Goal: Transaction & Acquisition: Purchase product/service

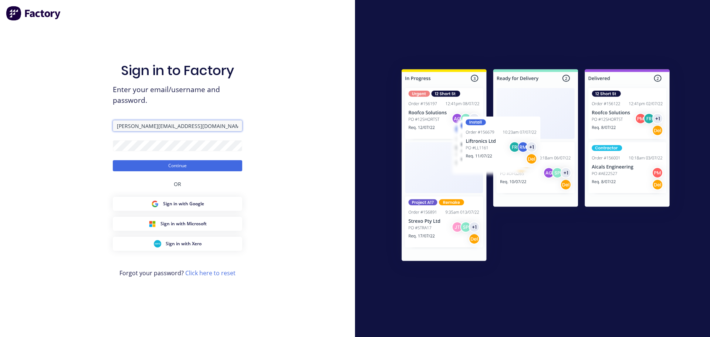
drag, startPoint x: 0, startPoint y: 0, endPoint x: 68, endPoint y: 118, distance: 136.4
click at [68, 118] on div "Sign in to Factory Enter your email/username and password. courtney@fmfabricato…" at bounding box center [177, 168] width 355 height 337
drag, startPoint x: 212, startPoint y: 125, endPoint x: 80, endPoint y: 111, distance: 132.9
click at [80, 111] on div "Sign in to Factory Enter your email/username and password. courtney@fmfabricato…" at bounding box center [177, 168] width 355 height 337
type input "ariana@fmfabricators.com.au"
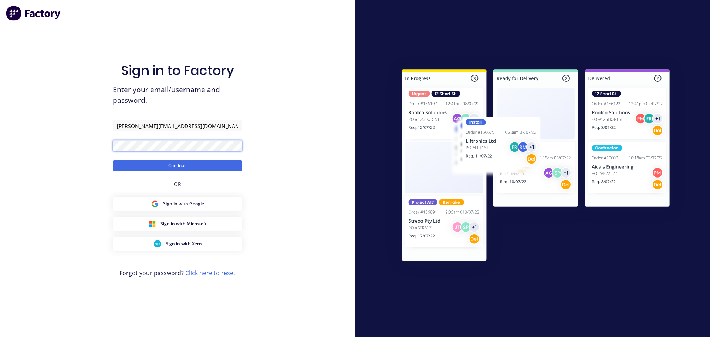
click at [79, 134] on div "Sign in to Factory Enter your email/username and password. ariana@fmfabricators…" at bounding box center [177, 168] width 355 height 337
click at [113, 160] on button "Continue" at bounding box center [177, 165] width 129 height 11
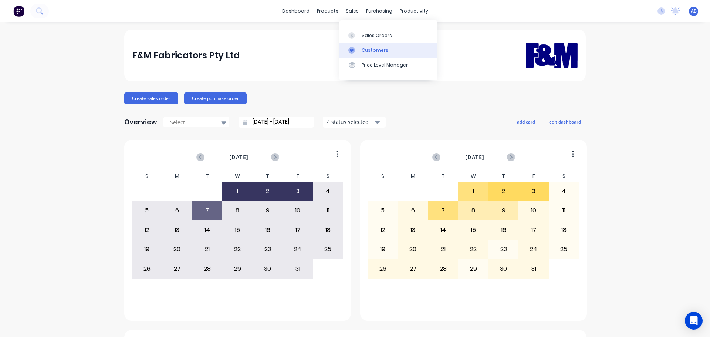
click at [372, 48] on div "Customers" at bounding box center [375, 50] width 27 height 7
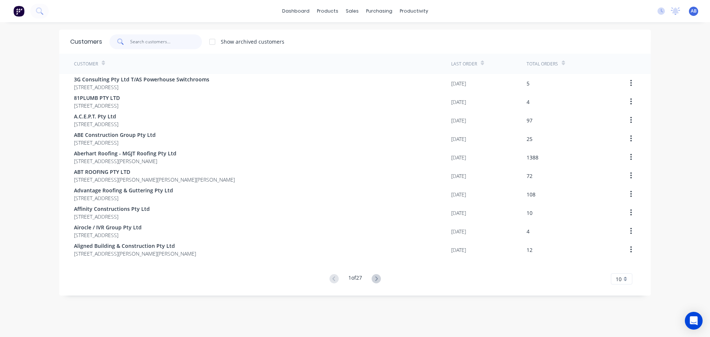
click at [156, 44] on input "text" at bounding box center [166, 41] width 72 height 15
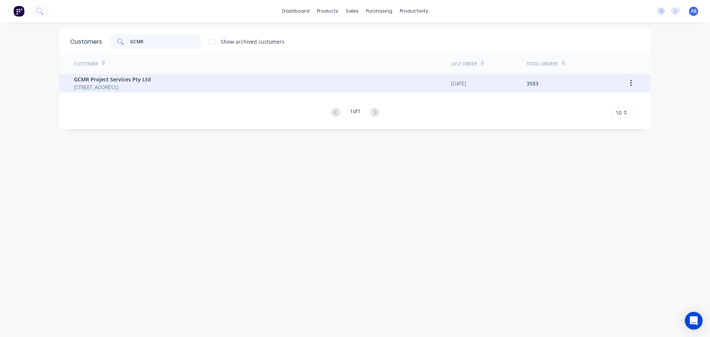
type input "GCMR"
click at [129, 84] on span "[STREET_ADDRESS]" at bounding box center [112, 87] width 77 height 8
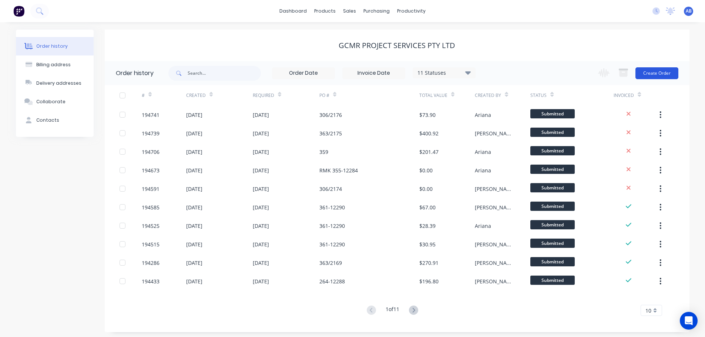
click at [662, 70] on button "Create Order" at bounding box center [656, 73] width 43 height 12
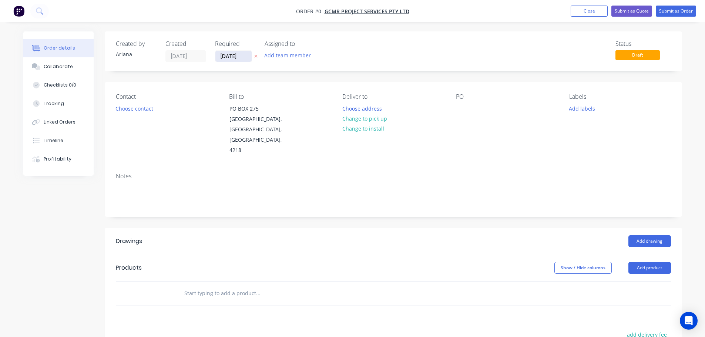
click at [224, 54] on input "[DATE]" at bounding box center [233, 56] width 36 height 11
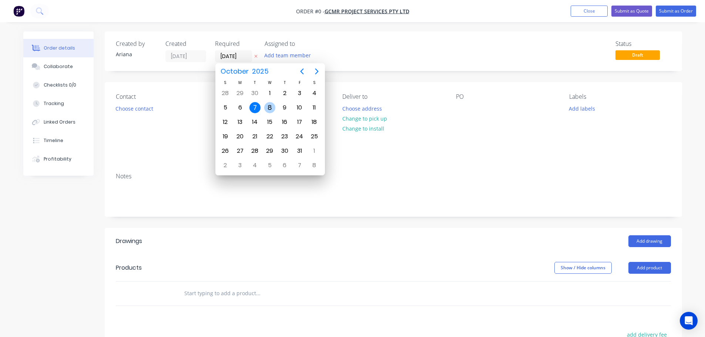
click at [268, 107] on div "8" at bounding box center [269, 107] width 11 height 11
type input "[DATE]"
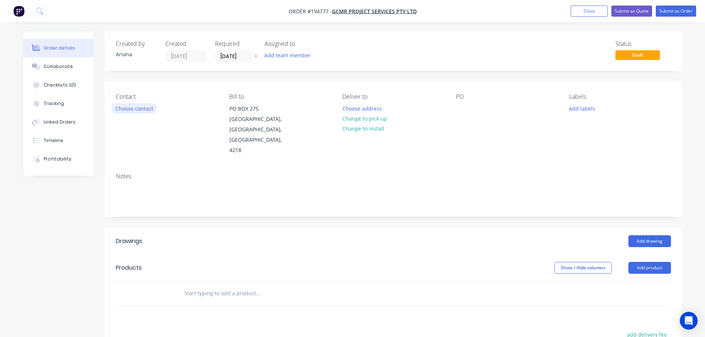
click at [134, 106] on button "Choose contact" at bounding box center [133, 108] width 45 height 10
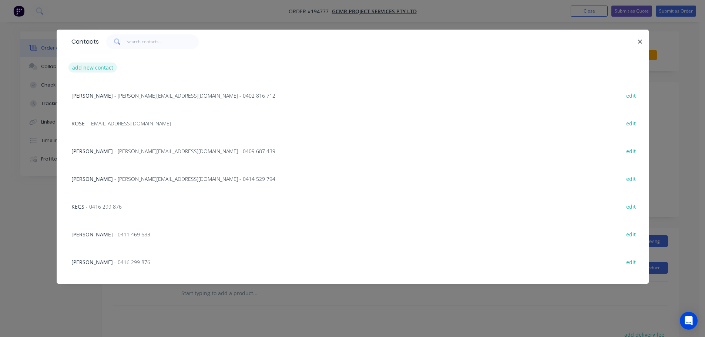
click at [92, 67] on button "add new contact" at bounding box center [92, 68] width 49 height 10
select select "AU"
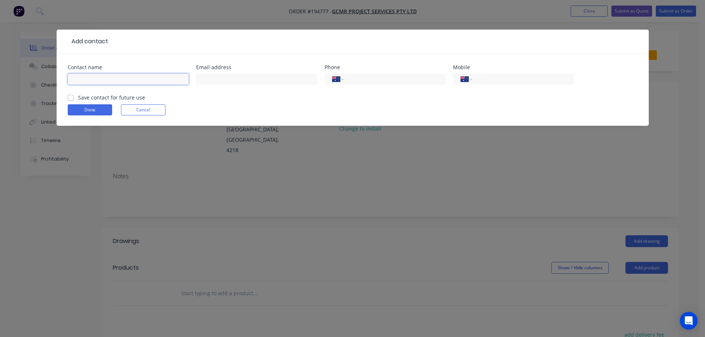
click at [93, 75] on input "text" at bounding box center [128, 79] width 121 height 11
click at [95, 78] on input "CAM" at bounding box center [128, 79] width 121 height 11
type input "CAM"
click at [523, 82] on input "tel" at bounding box center [521, 79] width 89 height 9
type input "0478 120 828"
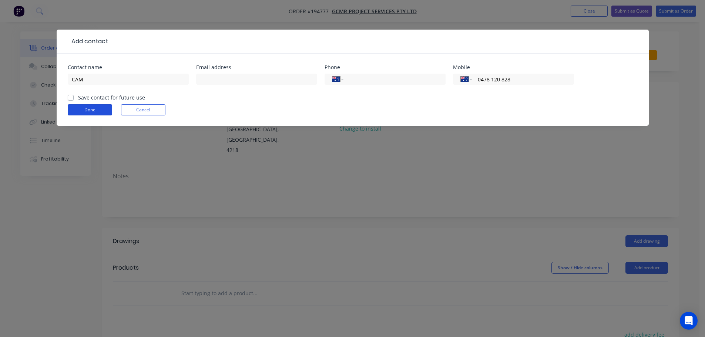
click at [90, 108] on button "Done" at bounding box center [90, 109] width 44 height 11
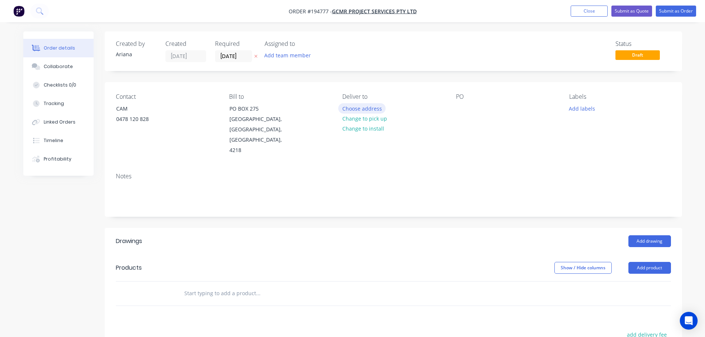
click at [371, 109] on button "Choose address" at bounding box center [361, 108] width 47 height 10
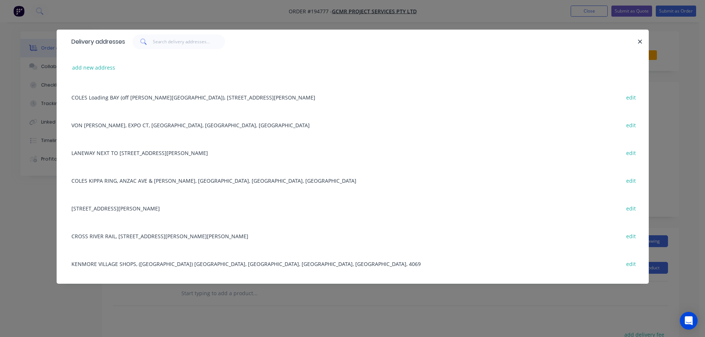
scroll to position [713, 0]
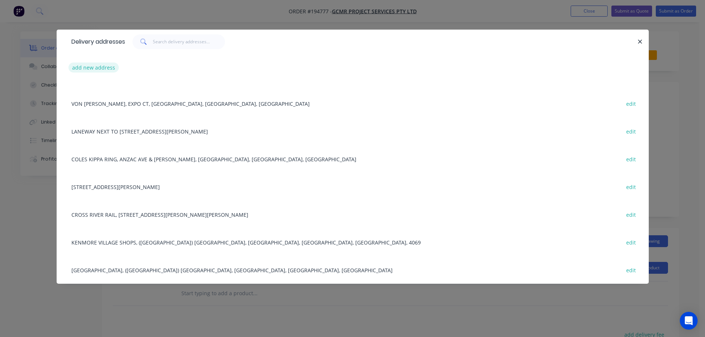
click at [85, 67] on button "add new address" at bounding box center [93, 68] width 51 height 10
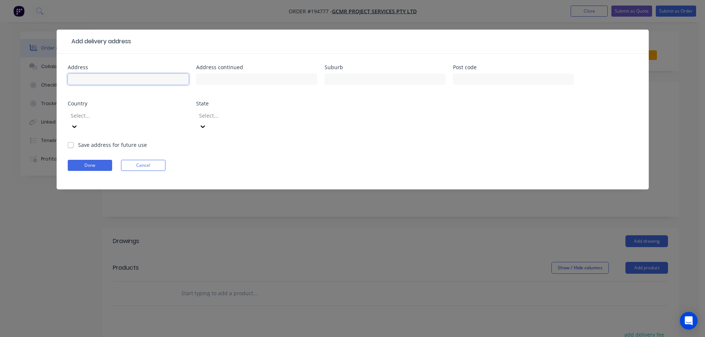
click at [89, 78] on input "text" at bounding box center [128, 79] width 121 height 11
type input "7 ALAMAU ST"
type input "BENOWA"
click at [202, 145] on form "Address 7 ALAMAU ST Address continued Suburb BENOWA Post code Country Select...…" at bounding box center [353, 127] width 570 height 125
click at [78, 123] on icon at bounding box center [74, 126] width 7 height 7
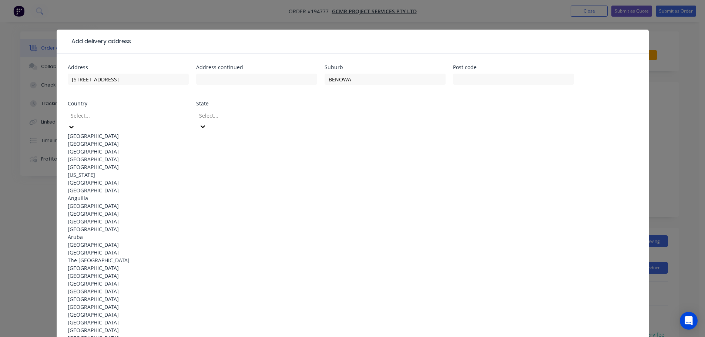
click at [136, 136] on div "[GEOGRAPHIC_DATA]" at bounding box center [128, 136] width 121 height 8
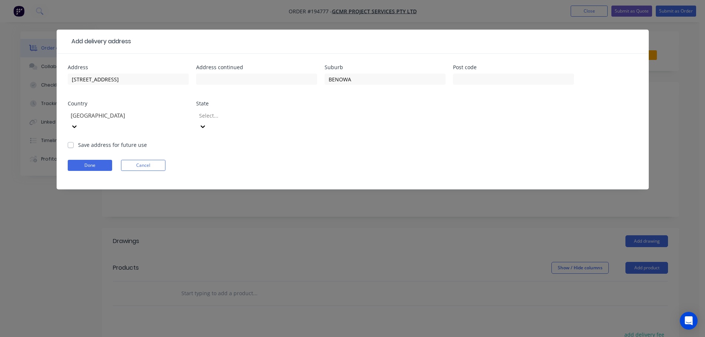
click at [206, 123] on icon at bounding box center [202, 126] width 7 height 7
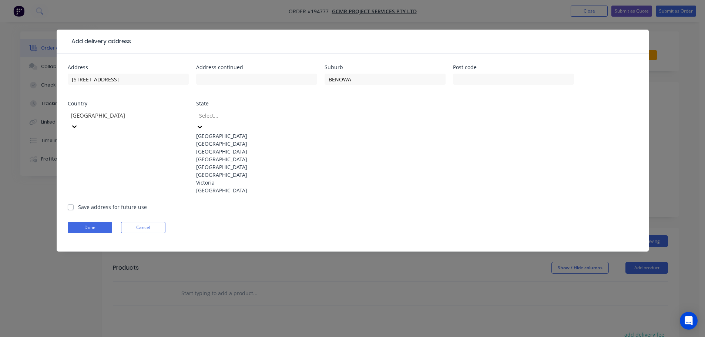
drag, startPoint x: 219, startPoint y: 172, endPoint x: 249, endPoint y: 162, distance: 31.6
click at [220, 163] on div "[GEOGRAPHIC_DATA]" at bounding box center [256, 159] width 121 height 8
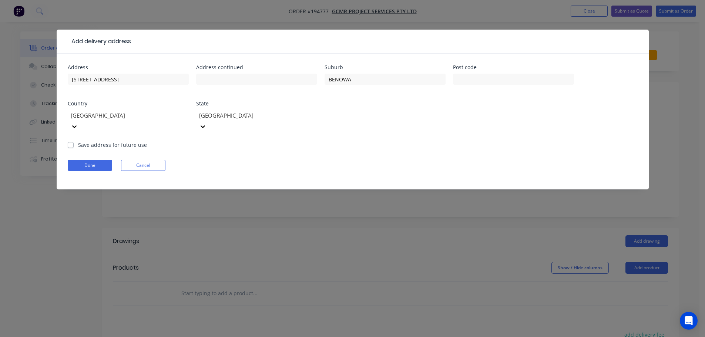
click at [404, 134] on form "Address 7 ALAMAU ST Address continued Suburb BENOWA Post code Country Australia…" at bounding box center [353, 127] width 570 height 125
click at [94, 160] on button "Done" at bounding box center [90, 165] width 44 height 11
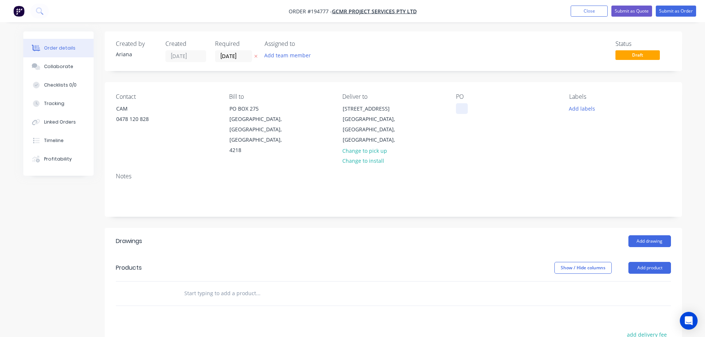
click at [459, 105] on div at bounding box center [462, 108] width 12 height 11
click at [523, 171] on div "Notes" at bounding box center [393, 192] width 577 height 50
drag, startPoint x: 581, startPoint y: 108, endPoint x: 590, endPoint y: 113, distance: 9.9
click at [582, 108] on button "Add labels" at bounding box center [582, 108] width 34 height 10
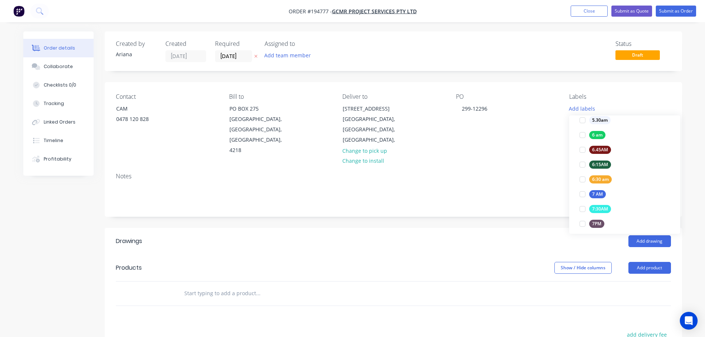
click at [581, 178] on div at bounding box center [582, 179] width 15 height 15
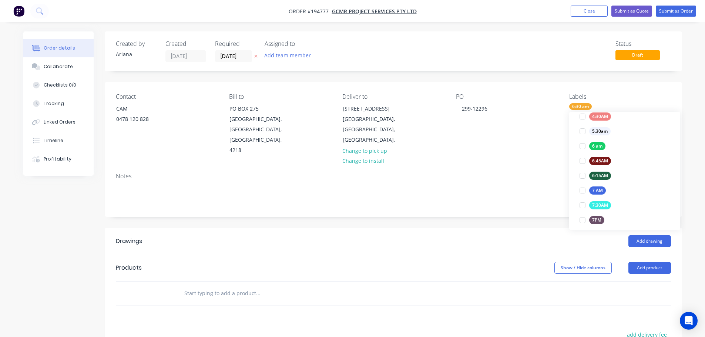
scroll to position [0, 0]
click at [535, 173] on div "Notes" at bounding box center [393, 176] width 555 height 7
click at [661, 235] on button "Add drawing" at bounding box center [649, 241] width 43 height 12
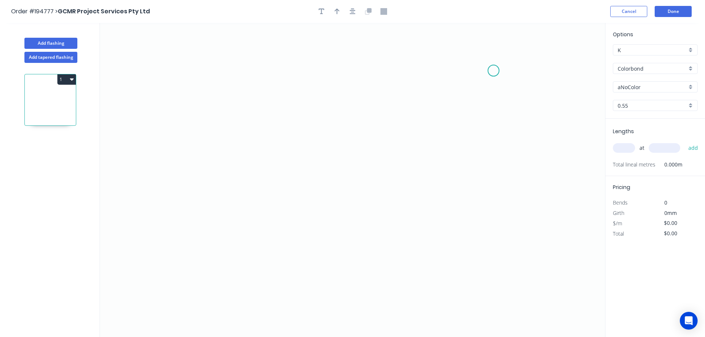
click at [493, 71] on icon "0" at bounding box center [352, 180] width 505 height 314
click at [443, 63] on icon "0" at bounding box center [352, 180] width 505 height 314
click at [442, 277] on icon "0 ?" at bounding box center [352, 180] width 505 height 314
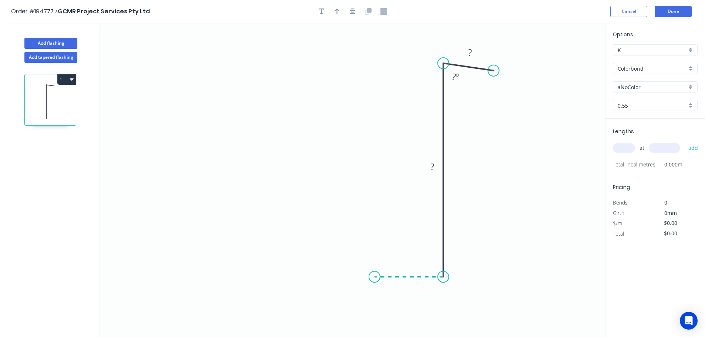
click at [374, 277] on icon at bounding box center [408, 277] width 69 height 0
click at [371, 203] on icon "0 ? ? ? ? º" at bounding box center [352, 180] width 505 height 314
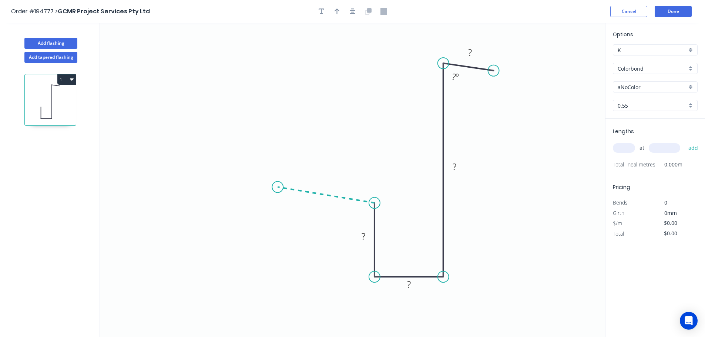
click at [277, 187] on icon "0 ? ? ? ? ? º" at bounding box center [352, 180] width 505 height 314
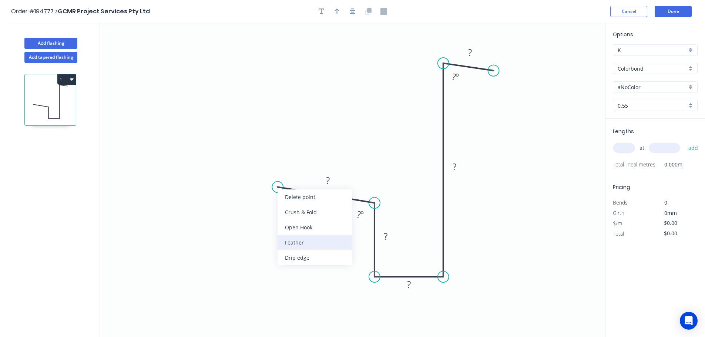
click at [309, 245] on div "Feather" at bounding box center [314, 242] width 74 height 15
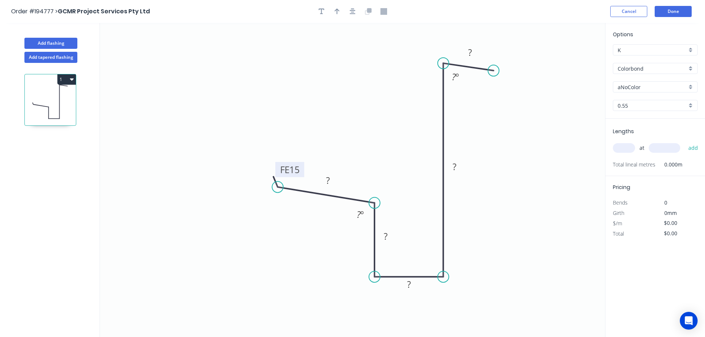
click at [298, 171] on tspan "15" at bounding box center [294, 169] width 10 height 12
click at [340, 135] on icon "0 FE 10 ? ? ? ? ? ? º ? º" at bounding box center [352, 180] width 505 height 314
drag, startPoint x: 303, startPoint y: 168, endPoint x: 257, endPoint y: 161, distance: 46.4
click at [257, 161] on rect at bounding box center [243, 162] width 29 height 15
click at [327, 179] on tspan "?" at bounding box center [328, 180] width 4 height 12
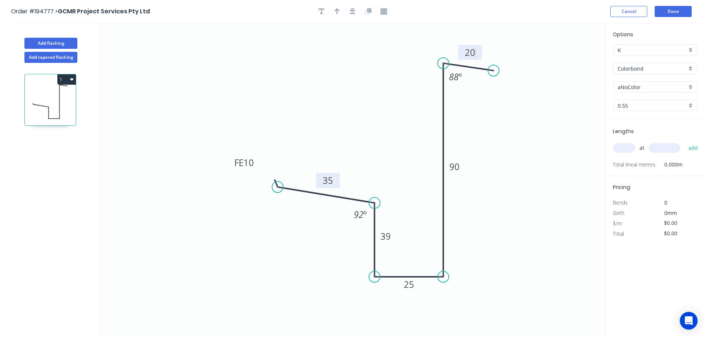
click at [369, 82] on icon "0 FE 10 35 39 25 90 20 88 º 92 º" at bounding box center [352, 180] width 505 height 314
type input "$11.54"
click at [336, 10] on icon "button" at bounding box center [336, 12] width 5 height 6
drag, startPoint x: 566, startPoint y: 62, endPoint x: 515, endPoint y: 239, distance: 184.0
click at [515, 239] on icon at bounding box center [514, 230] width 7 height 24
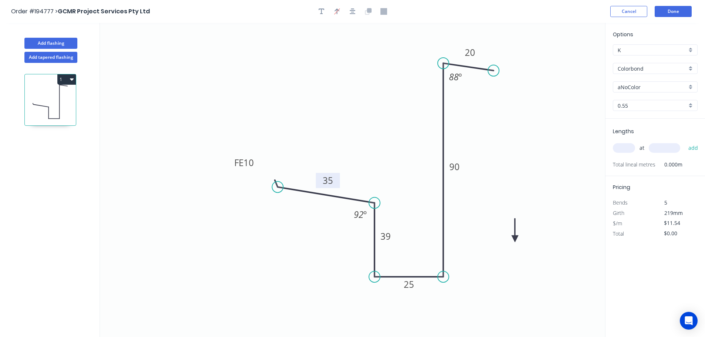
click at [515, 239] on icon at bounding box center [514, 230] width 7 height 24
click at [515, 239] on icon at bounding box center [520, 232] width 21 height 21
click at [515, 239] on icon at bounding box center [523, 238] width 24 height 7
click at [690, 84] on div "aNoColor" at bounding box center [654, 86] width 85 height 11
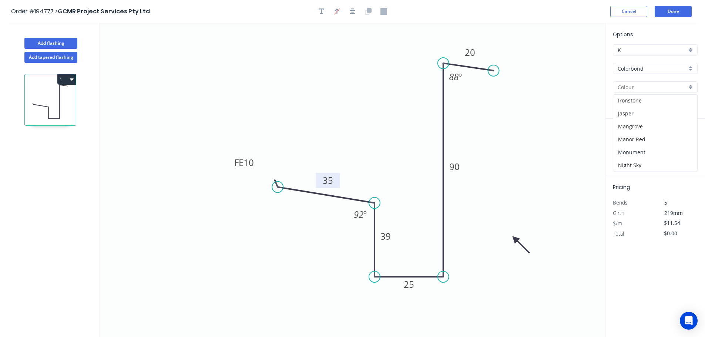
click at [651, 149] on div "Monument" at bounding box center [655, 152] width 84 height 13
type input "Monument"
click at [628, 148] on input "text" at bounding box center [623, 148] width 22 height 10
type input "2"
type input "5100"
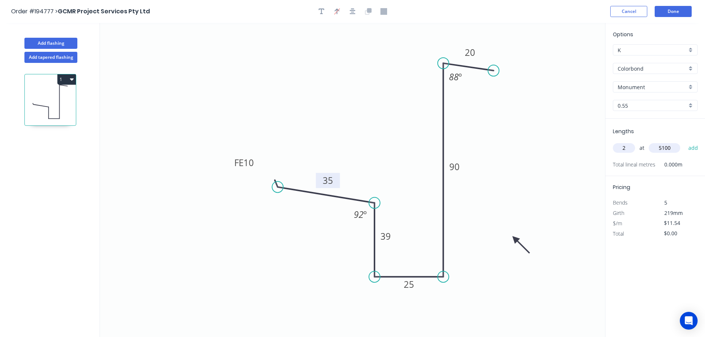
click at [684, 142] on button "add" at bounding box center [692, 148] width 17 height 13
type input "$117.71"
click at [56, 45] on button "Add flashing" at bounding box center [50, 43] width 53 height 11
type input "$0.00"
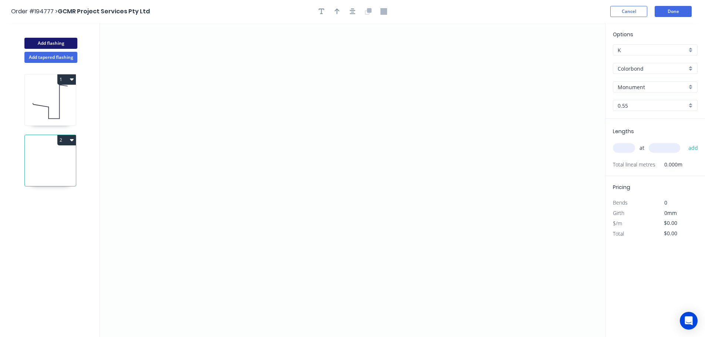
click at [57, 44] on button "Add flashing" at bounding box center [50, 43] width 53 height 11
drag, startPoint x: 50, startPoint y: 162, endPoint x: 67, endPoint y: 153, distance: 19.0
click at [53, 162] on icon at bounding box center [50, 162] width 51 height 47
click at [195, 87] on icon "0" at bounding box center [352, 180] width 505 height 314
click at [217, 51] on icon "0" at bounding box center [352, 180] width 505 height 314
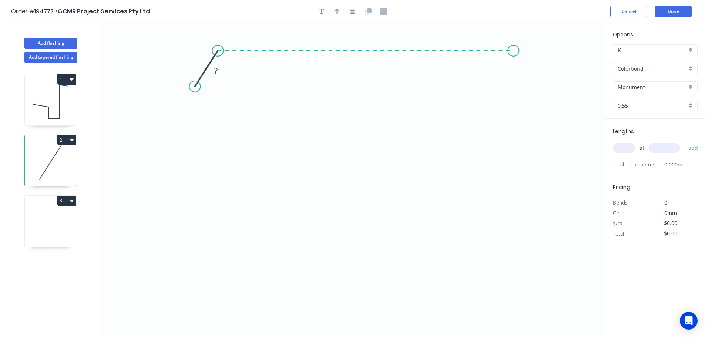
click at [513, 46] on icon "0 ?" at bounding box center [352, 180] width 505 height 314
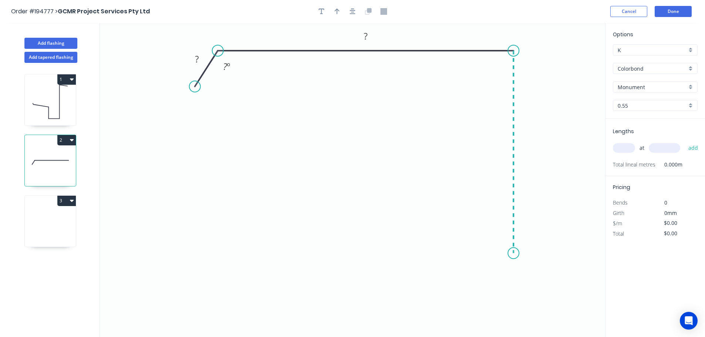
click at [517, 253] on icon "0 ? ? ? º" at bounding box center [352, 180] width 505 height 314
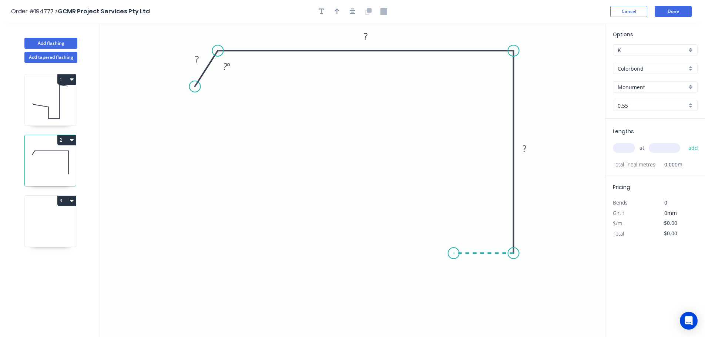
click at [453, 256] on icon "0 ? ? ? ? º" at bounding box center [352, 180] width 505 height 314
click at [453, 187] on icon "0 ? ? ? ? ? º" at bounding box center [352, 180] width 505 height 314
click at [365, 184] on icon "0 ? ? ? ? ? ? º" at bounding box center [352, 180] width 505 height 314
drag, startPoint x: 398, startPoint y: 236, endPoint x: 400, endPoint y: 233, distance: 4.0
click at [399, 236] on div "Feather" at bounding box center [402, 239] width 74 height 15
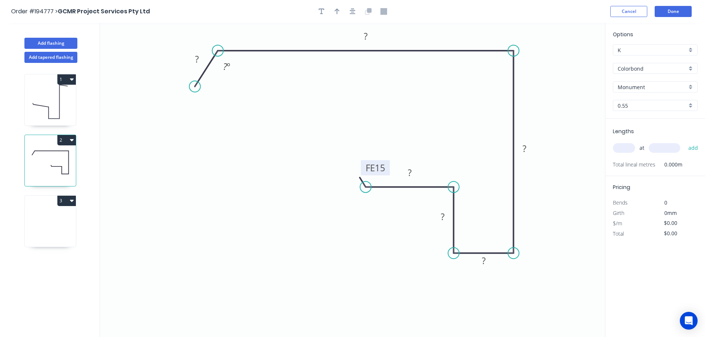
click at [381, 168] on tspan "15" at bounding box center [380, 168] width 10 height 12
click at [431, 132] on icon "0 ? ? ? ? ? FE 10 ? ? º" at bounding box center [352, 180] width 505 height 314
drag, startPoint x: 387, startPoint y: 166, endPoint x: 337, endPoint y: 163, distance: 49.7
click at [337, 163] on rect at bounding box center [325, 164] width 29 height 15
click at [245, 90] on div "Hide angle" at bounding box center [262, 91] width 74 height 15
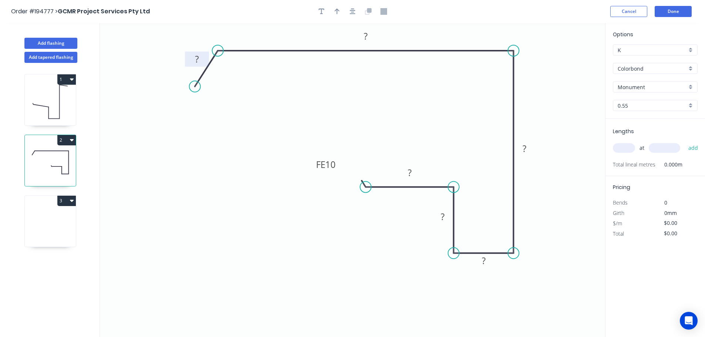
click at [197, 59] on tspan "?" at bounding box center [197, 59] width 4 height 12
click at [398, 112] on icon "0 40 300 126 25 39 FE 10 35" at bounding box center [352, 180] width 505 height 314
type input "$17.79"
click at [336, 7] on button "button" at bounding box center [336, 11] width 11 height 11
drag, startPoint x: 568, startPoint y: 61, endPoint x: 441, endPoint y: 34, distance: 130.4
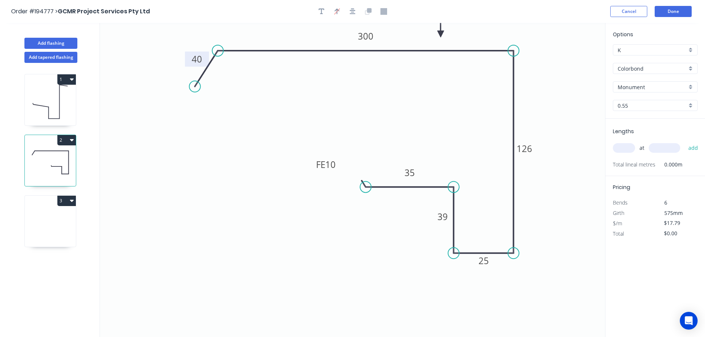
click at [441, 34] on icon at bounding box center [440, 26] width 7 height 24
click at [626, 143] on input "text" at bounding box center [623, 148] width 22 height 10
type input "1"
type input "1600"
click at [684, 142] on button "add" at bounding box center [692, 148] width 17 height 13
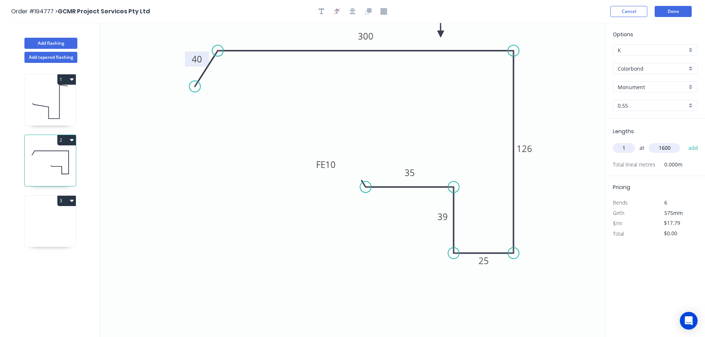
type input "$28.46"
click at [47, 40] on button "Add flashing" at bounding box center [50, 43] width 53 height 11
type input "$0.00"
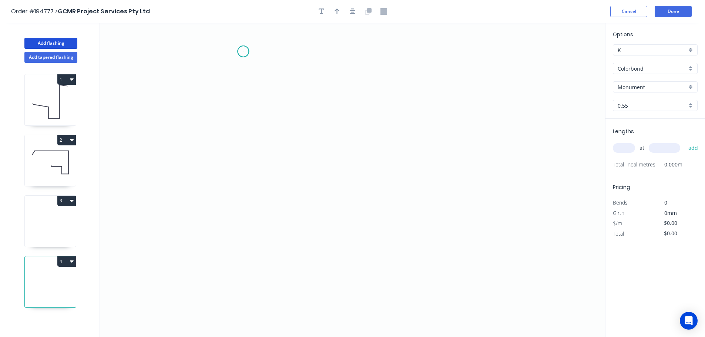
click at [243, 51] on icon "0" at bounding box center [352, 180] width 505 height 314
click at [242, 223] on icon "0" at bounding box center [352, 180] width 505 height 314
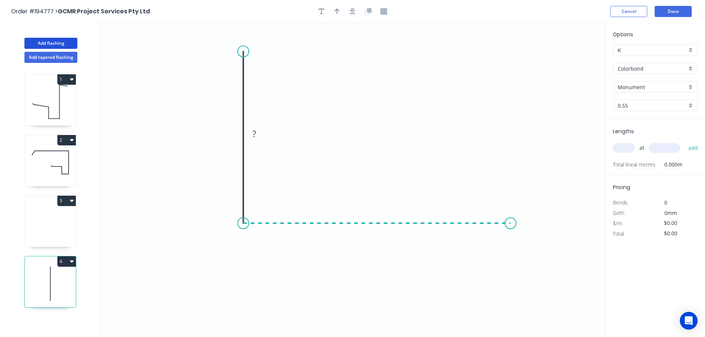
click at [510, 225] on icon "0 ?" at bounding box center [352, 180] width 505 height 314
click at [533, 260] on icon "0 ? ?" at bounding box center [352, 180] width 505 height 314
click at [533, 260] on circle at bounding box center [532, 259] width 11 height 11
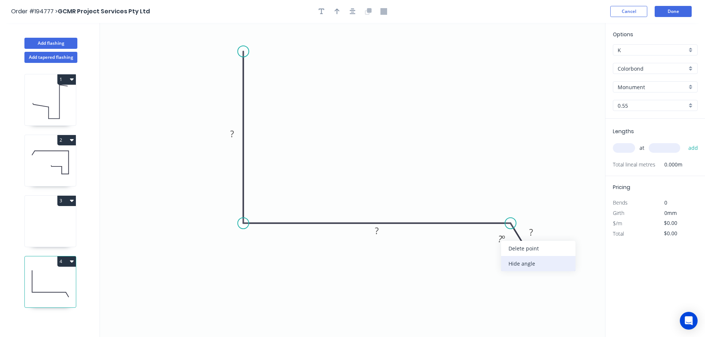
click at [513, 266] on div "Hide angle" at bounding box center [538, 263] width 74 height 15
click at [233, 132] on tspan "?" at bounding box center [232, 134] width 4 height 12
click at [363, 109] on icon "0 100 300 40" at bounding box center [352, 180] width 505 height 314
type input "$13.06"
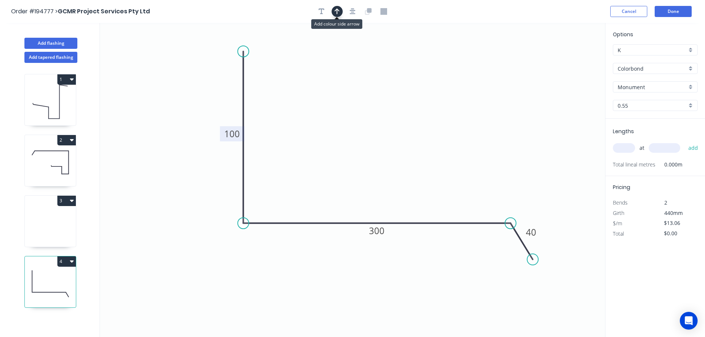
click at [337, 12] on icon "button" at bounding box center [336, 12] width 5 height 6
drag, startPoint x: 493, startPoint y: 85, endPoint x: 378, endPoint y: 112, distance: 117.3
click at [378, 112] on icon at bounding box center [378, 103] width 7 height 24
click at [629, 145] on input "text" at bounding box center [623, 148] width 22 height 10
type input "1"
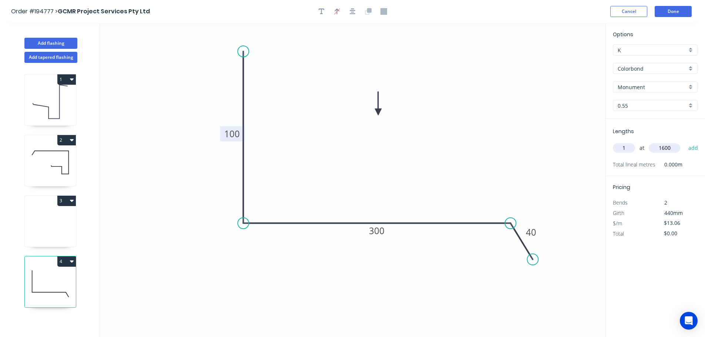
type input "1600"
click at [684, 142] on button "add" at bounding box center [692, 148] width 17 height 13
click at [66, 198] on button "3" at bounding box center [66, 201] width 18 height 10
click at [42, 230] on div "Delete" at bounding box center [40, 234] width 57 height 11
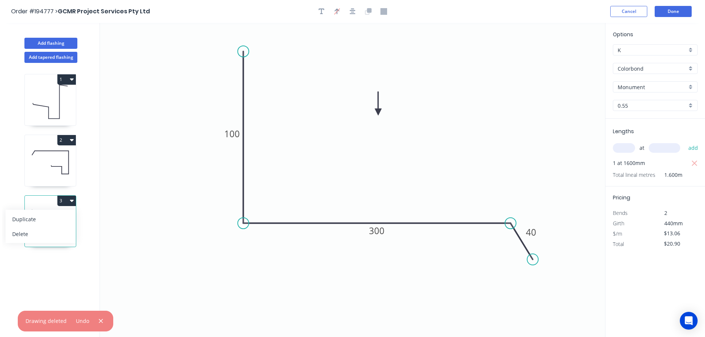
click at [151, 219] on icon "0 100 300 40" at bounding box center [352, 180] width 505 height 314
click at [130, 259] on icon "0 100 300 40" at bounding box center [352, 180] width 505 height 314
click at [35, 265] on div "1 2 3 Duplicate Delete" at bounding box center [50, 207] width 97 height 288
click at [67, 199] on button "3" at bounding box center [66, 201] width 18 height 10
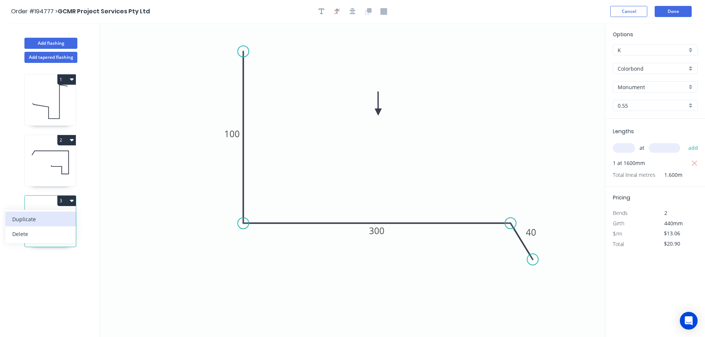
click at [48, 222] on div "Duplicate" at bounding box center [40, 219] width 57 height 11
type input "$0.00"
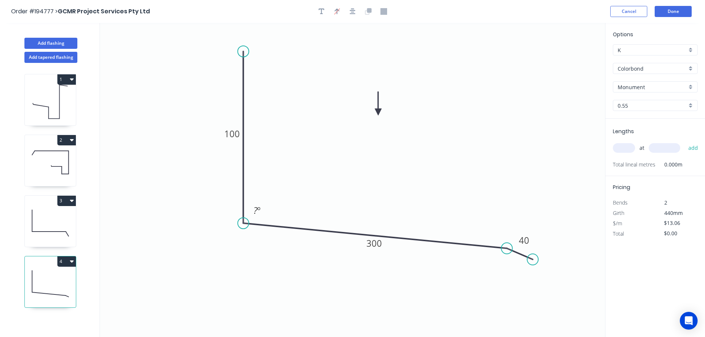
drag, startPoint x: 510, startPoint y: 222, endPoint x: 507, endPoint y: 249, distance: 26.4
click at [507, 249] on circle at bounding box center [506, 248] width 11 height 11
drag, startPoint x: 530, startPoint y: 259, endPoint x: 525, endPoint y: 285, distance: 26.8
click at [525, 285] on circle at bounding box center [524, 284] width 11 height 11
click at [258, 210] on tspan "º" at bounding box center [258, 210] width 3 height 12
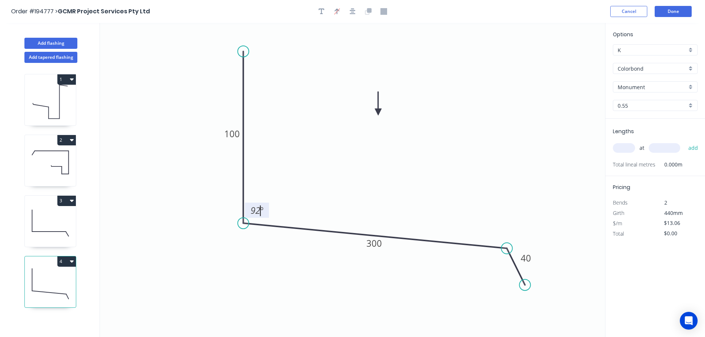
click at [289, 177] on icon "0 100 300 40 92 º" at bounding box center [352, 180] width 505 height 314
click at [378, 243] on tspan "300" at bounding box center [374, 243] width 16 height 12
click at [395, 215] on icon "0 100 200 40 92 º" at bounding box center [352, 180] width 505 height 314
type input "$11.22"
click at [627, 148] on input "text" at bounding box center [623, 148] width 22 height 10
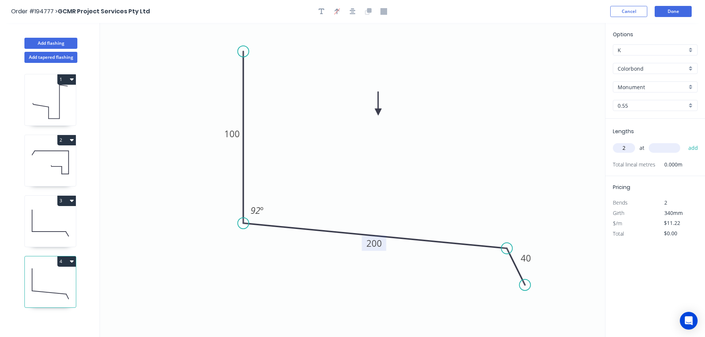
type input "2"
type input "5100"
click at [684, 142] on button "add" at bounding box center [692, 148] width 17 height 13
type input "$114.44"
drag, startPoint x: 59, startPoint y: 42, endPoint x: 82, endPoint y: 40, distance: 23.0
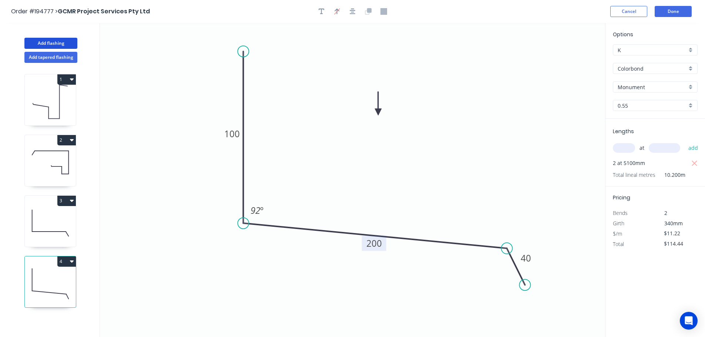
click at [59, 42] on button "Add flashing" at bounding box center [50, 43] width 53 height 11
type input "$0.00"
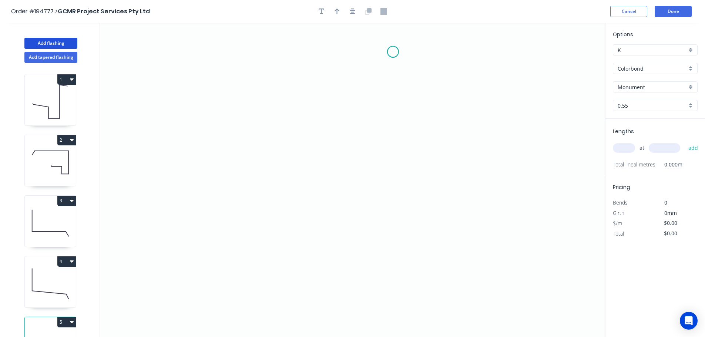
click at [393, 52] on icon "0" at bounding box center [352, 180] width 505 height 314
click at [348, 52] on icon "0" at bounding box center [352, 180] width 505 height 314
click at [354, 144] on icon "0 ?" at bounding box center [352, 180] width 505 height 314
click at [385, 180] on icon "0 ? ?" at bounding box center [352, 180] width 505 height 314
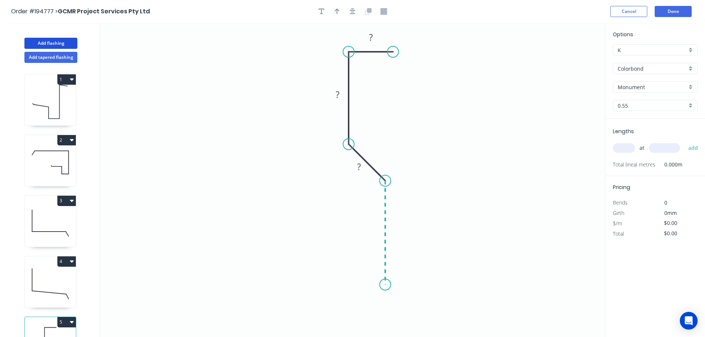
click at [384, 285] on icon "0 ? ? ?" at bounding box center [352, 180] width 505 height 314
click at [354, 315] on icon "0 ? ? ? ?" at bounding box center [352, 180] width 505 height 314
click at [354, 315] on circle at bounding box center [353, 315] width 11 height 11
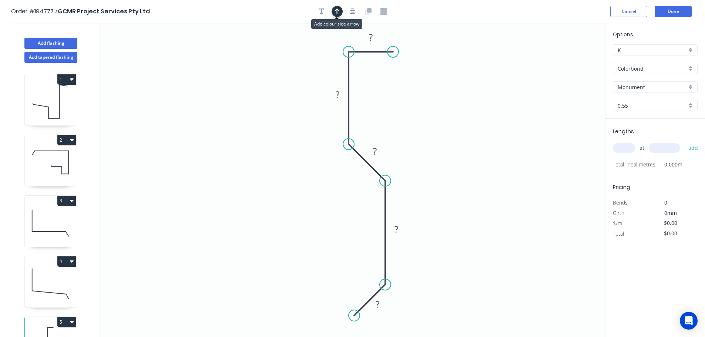
click at [335, 12] on icon "button" at bounding box center [336, 11] width 5 height 7
drag, startPoint x: 568, startPoint y: 59, endPoint x: 471, endPoint y: 123, distance: 115.8
click at [471, 123] on icon at bounding box center [471, 115] width 7 height 24
click at [627, 146] on input "text" at bounding box center [623, 148] width 22 height 10
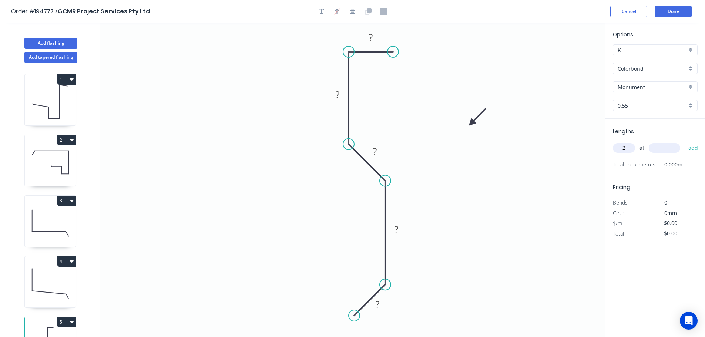
type input "2"
click at [666, 149] on input "text" at bounding box center [663, 148] width 31 height 10
type input "5100"
click at [684, 142] on button "add" at bounding box center [692, 148] width 17 height 13
type input "1"
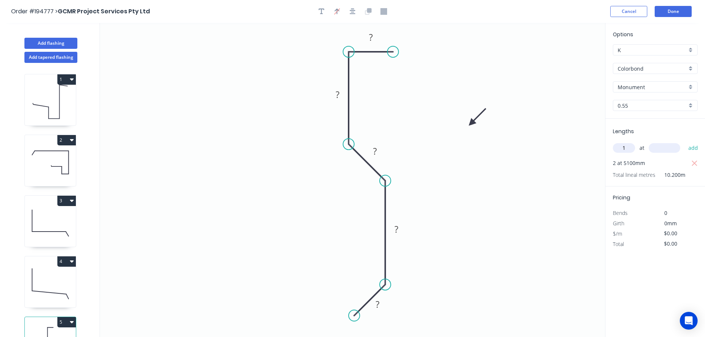
click at [666, 149] on input "text" at bounding box center [663, 148] width 31 height 10
type input "1600"
click at [684, 142] on button "add" at bounding box center [692, 148] width 17 height 13
click at [369, 36] on tspan "?" at bounding box center [371, 37] width 4 height 12
click at [492, 86] on icon "0 10 46 10 40 10" at bounding box center [352, 180] width 505 height 314
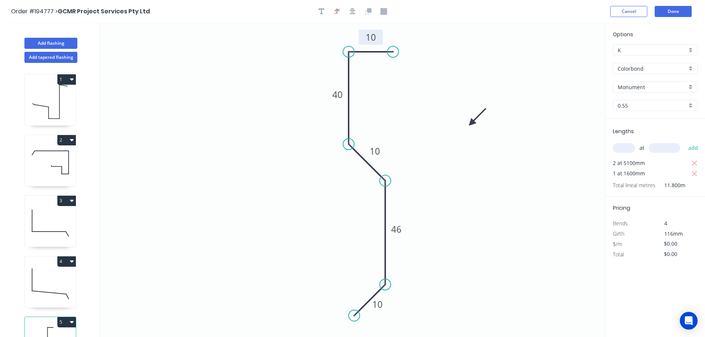
type input "$8.97"
type input "$105.85"
click at [669, 11] on button "Done" at bounding box center [672, 11] width 37 height 11
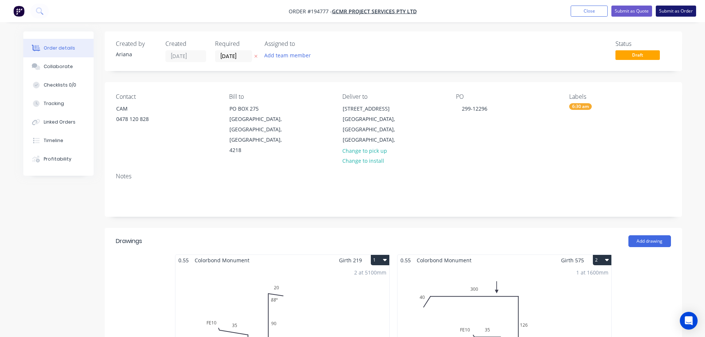
click at [682, 12] on button "Submit as Order" at bounding box center [675, 11] width 40 height 11
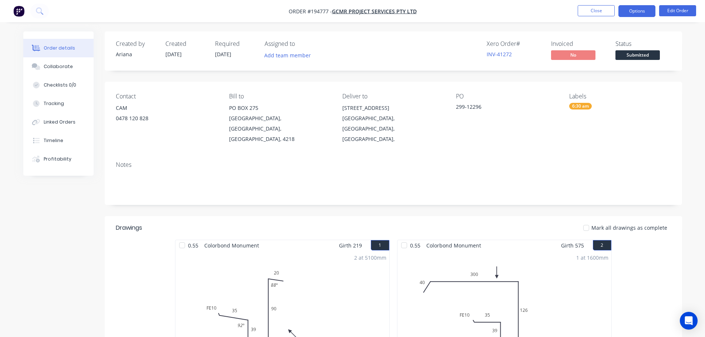
click at [633, 10] on button "Options" at bounding box center [636, 11] width 37 height 12
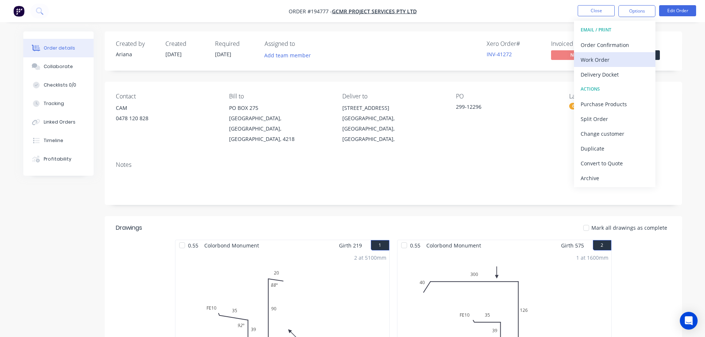
click at [613, 58] on div "Work Order" at bounding box center [614, 59] width 68 height 11
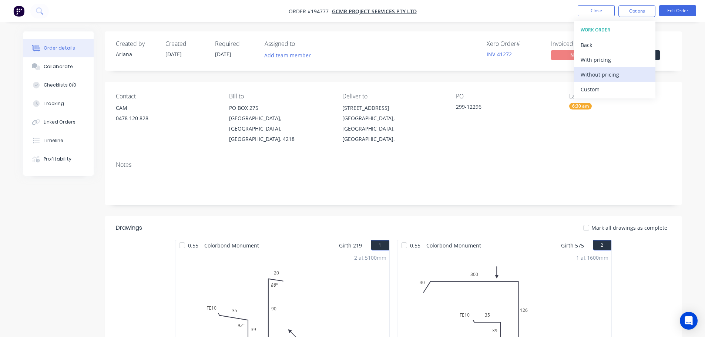
click at [603, 74] on div "Without pricing" at bounding box center [614, 74] width 68 height 11
click at [513, 9] on nav "Order #194777 - GCMR Project Services Pty Ltd Close Options EMAIL / PRINT Order…" at bounding box center [352, 11] width 705 height 22
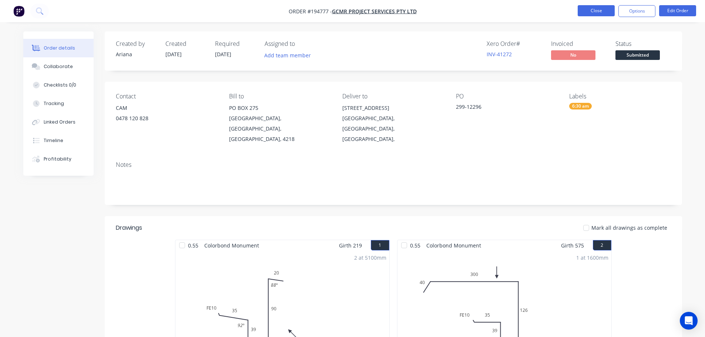
click at [598, 9] on button "Close" at bounding box center [595, 10] width 37 height 11
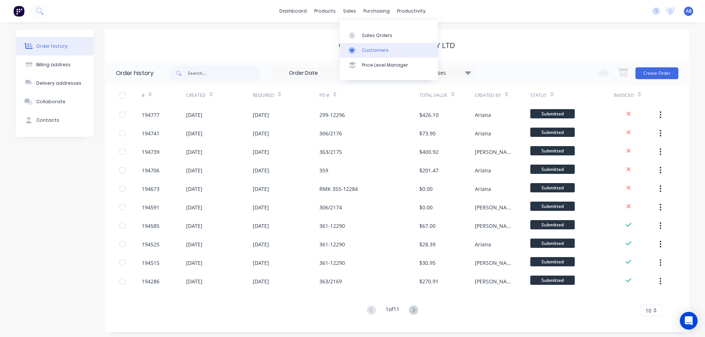
click at [370, 47] on div "Customers" at bounding box center [375, 50] width 27 height 7
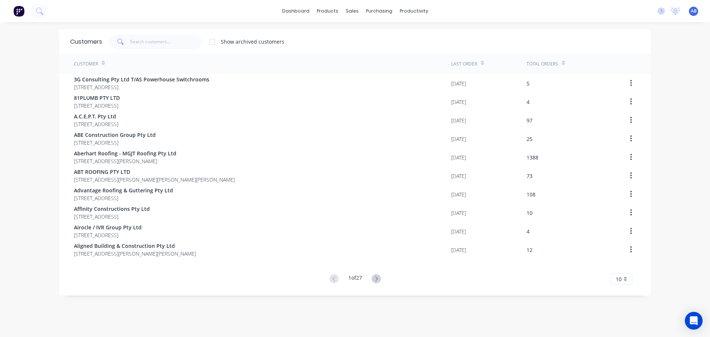
click at [467, 9] on div "dashboard products sales purchasing productivity dashboard products Product Cat…" at bounding box center [355, 11] width 710 height 22
drag, startPoint x: 150, startPoint y: 44, endPoint x: 186, endPoint y: 42, distance: 36.0
click at [159, 44] on input "text" at bounding box center [166, 41] width 72 height 15
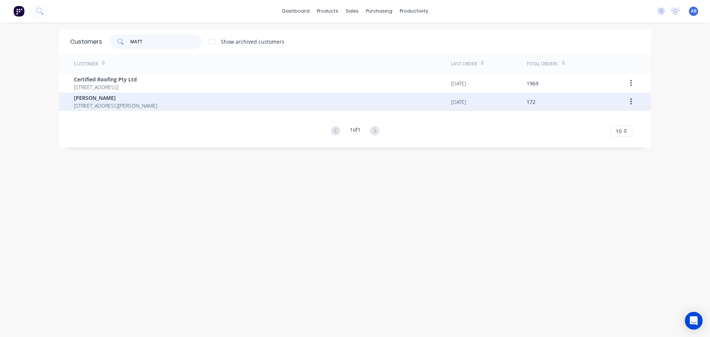
type input "MATT"
click at [124, 106] on span "31 Lennons Rd Greenbank Queensland Australia 4124" at bounding box center [115, 106] width 83 height 8
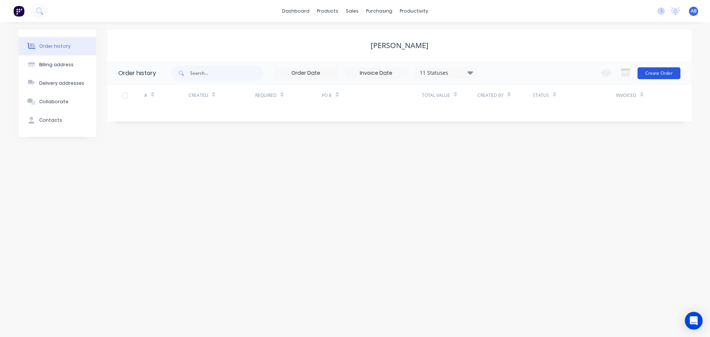
click at [654, 72] on button "Create Order" at bounding box center [659, 73] width 43 height 12
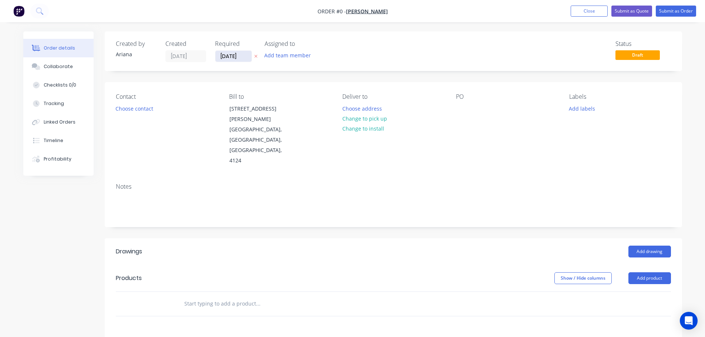
click at [237, 58] on input "[DATE]" at bounding box center [233, 56] width 36 height 11
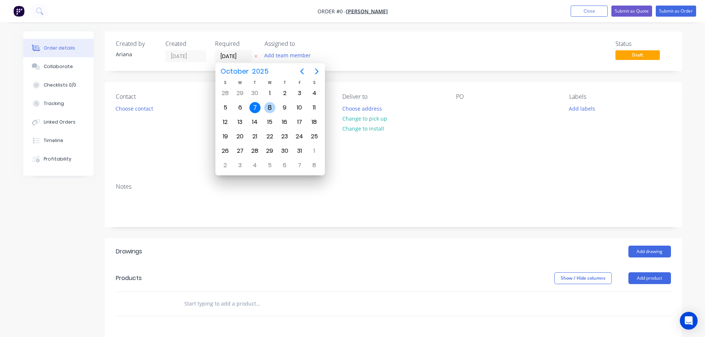
click at [270, 104] on div "8" at bounding box center [269, 107] width 11 height 11
type input "[DATE]"
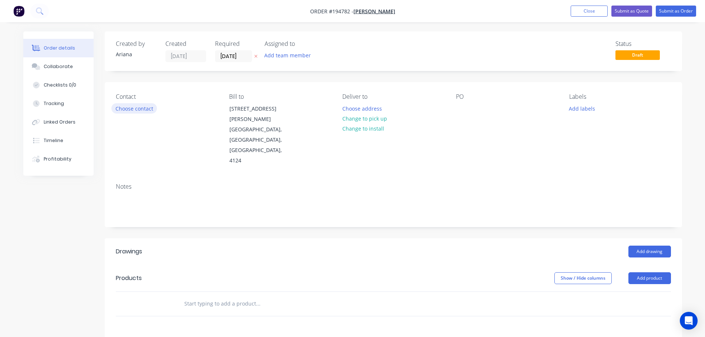
click at [143, 107] on button "Choose contact" at bounding box center [133, 108] width 45 height 10
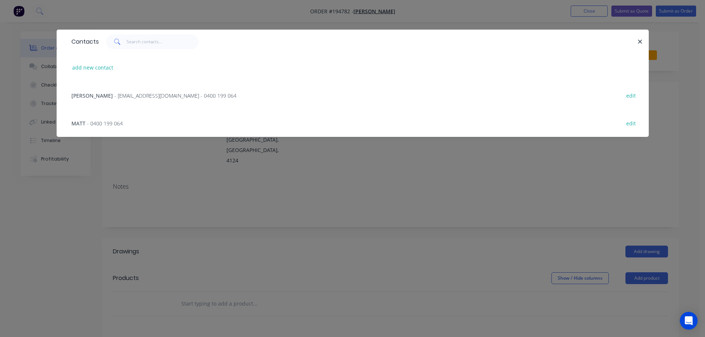
click at [113, 95] on span "Matthew Utteridge" at bounding box center [91, 95] width 41 height 7
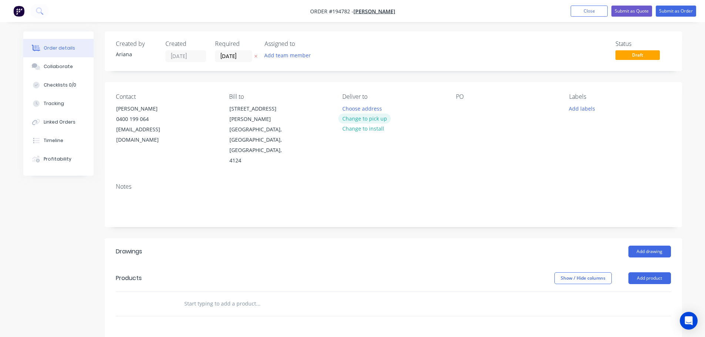
click at [366, 117] on button "Change to pick up" at bounding box center [364, 119] width 53 height 10
click at [346, 107] on div at bounding box center [348, 108] width 12 height 11
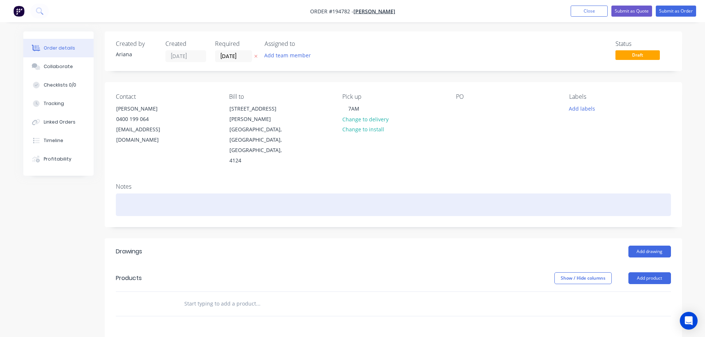
drag, startPoint x: 467, startPoint y: 163, endPoint x: 468, endPoint y: 119, distance: 44.4
click at [467, 193] on div at bounding box center [393, 204] width 555 height 23
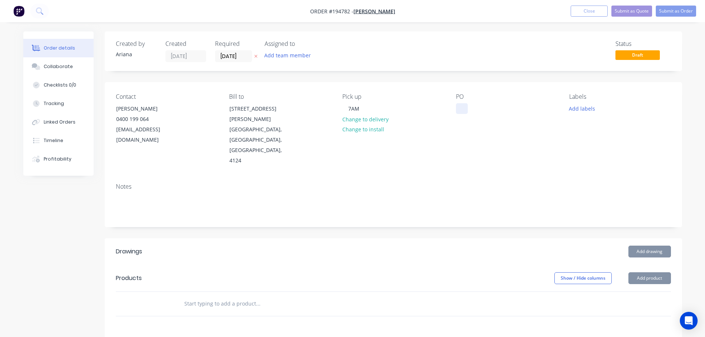
click at [462, 106] on div at bounding box center [462, 108] width 12 height 11
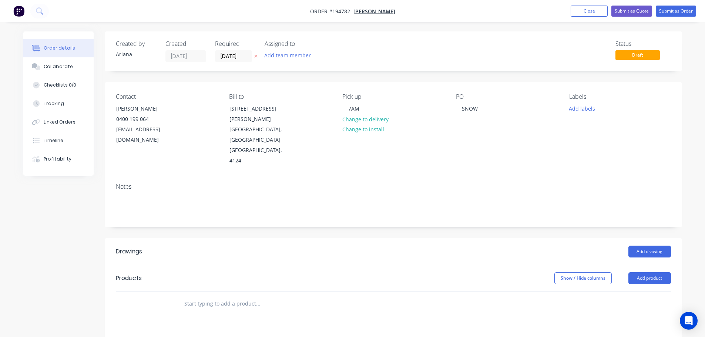
click at [514, 132] on div "PO SNOW" at bounding box center [506, 129] width 101 height 73
click at [648, 246] on button "Add drawing" at bounding box center [649, 252] width 43 height 12
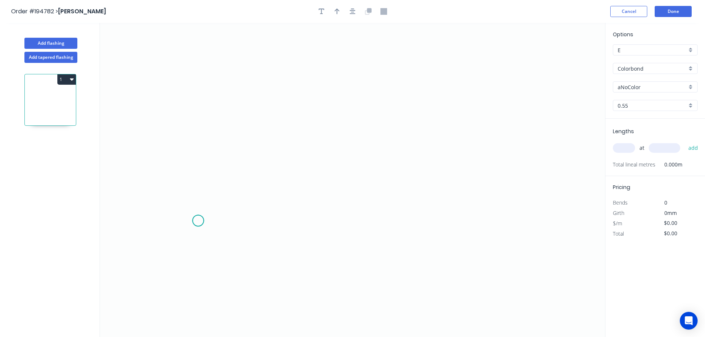
click at [198, 221] on icon "0" at bounding box center [352, 180] width 505 height 314
click at [226, 185] on icon at bounding box center [212, 203] width 28 height 36
click at [534, 179] on icon "0 ?" at bounding box center [352, 180] width 505 height 314
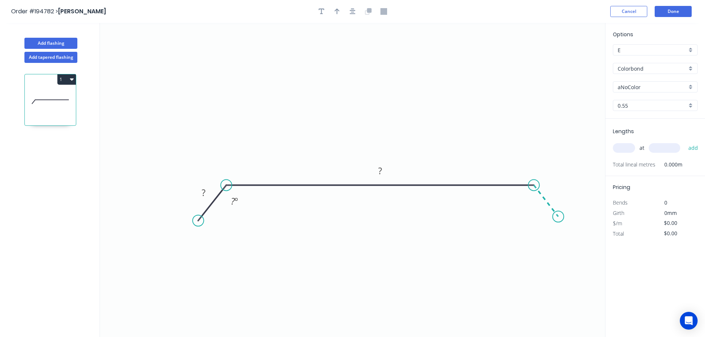
click at [558, 217] on icon "0 ? ? ? º" at bounding box center [352, 180] width 505 height 314
click at [558, 217] on circle at bounding box center [557, 216] width 11 height 11
click at [205, 192] on tspan "?" at bounding box center [204, 192] width 4 height 12
click at [328, 89] on icon "0 25 930 25 135 º 135 º" at bounding box center [352, 180] width 505 height 314
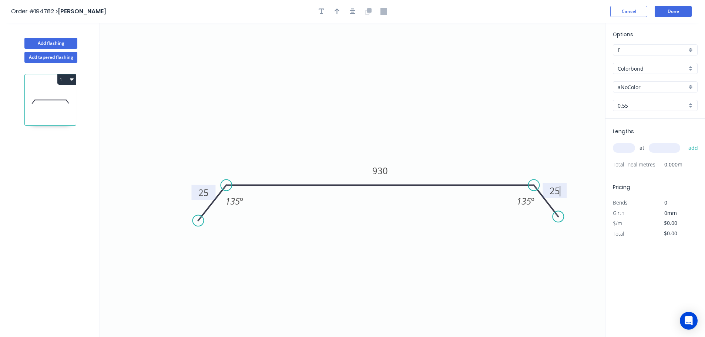
type input "$26.18"
click at [337, 9] on icon "button" at bounding box center [336, 12] width 5 height 6
drag, startPoint x: 568, startPoint y: 58, endPoint x: 417, endPoint y: 105, distance: 157.8
click at [417, 105] on icon at bounding box center [418, 96] width 7 height 24
click at [690, 84] on div "aNoColor" at bounding box center [654, 86] width 85 height 11
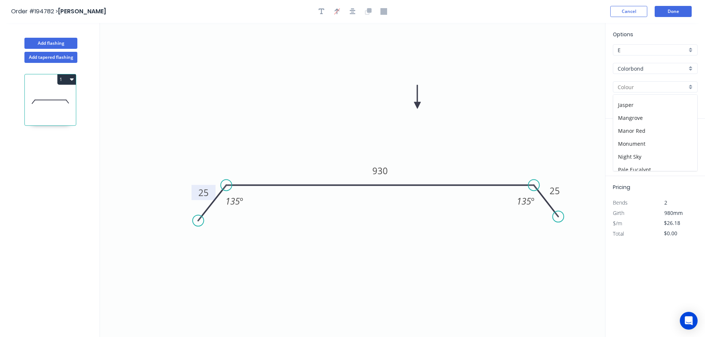
scroll to position [148, 0]
click at [662, 123] on div "Manor Red" at bounding box center [655, 121] width 84 height 13
type input "Manor Red"
click at [630, 145] on input "text" at bounding box center [623, 148] width 22 height 10
type input "1"
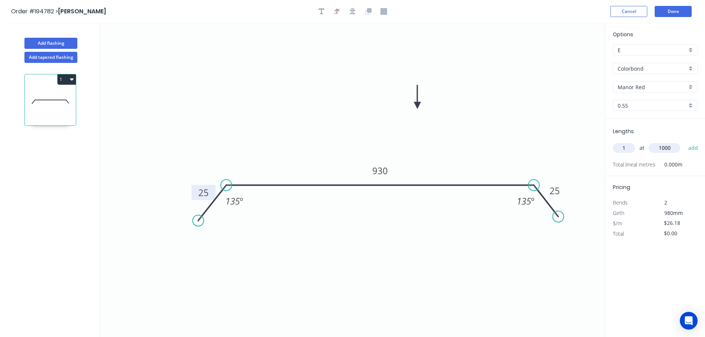
type input "1000"
click at [684, 142] on button "add" at bounding box center [692, 148] width 17 height 13
click at [67, 77] on button "1" at bounding box center [66, 79] width 18 height 10
click at [54, 98] on div "Duplicate" at bounding box center [40, 97] width 57 height 11
type input "$0.00"
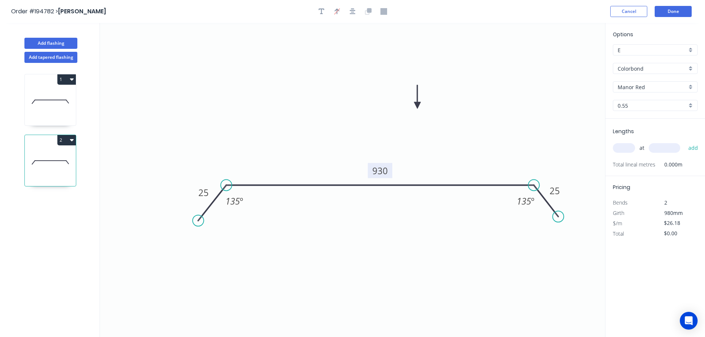
click at [384, 170] on tspan "930" at bounding box center [380, 171] width 16 height 12
click at [419, 154] on icon "0 25 410 25 135 º 135 º" at bounding box center [352, 180] width 505 height 314
type input "$15.35"
click at [628, 149] on input "text" at bounding box center [623, 148] width 22 height 10
type input "1"
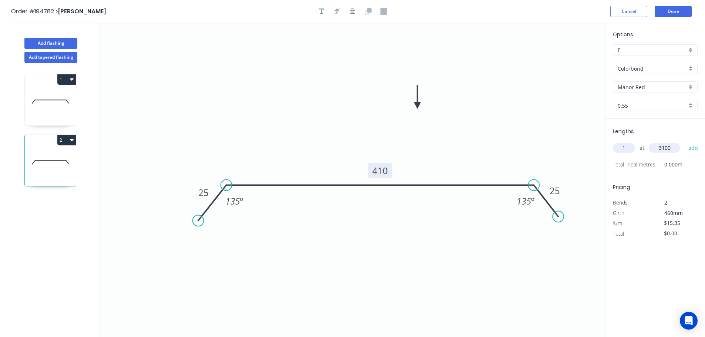
type input "3100"
click at [684, 142] on button "add" at bounding box center [692, 148] width 17 height 13
type input "$47.59"
click at [672, 9] on button "Done" at bounding box center [672, 11] width 37 height 11
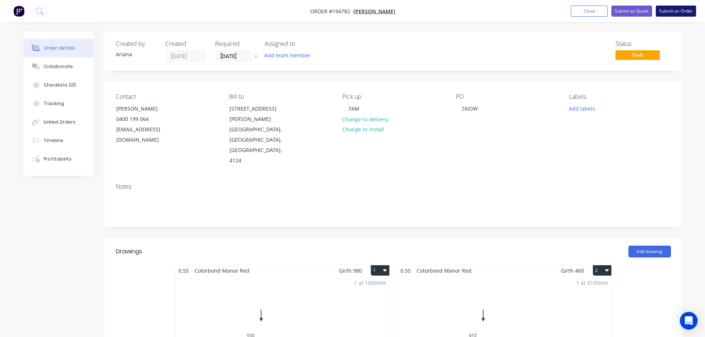
click at [672, 12] on button "Submit as Order" at bounding box center [675, 11] width 40 height 11
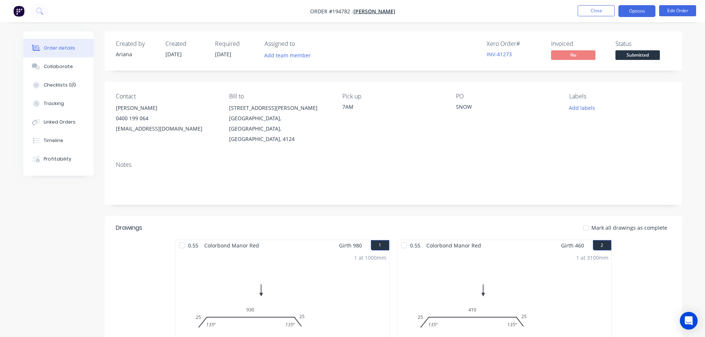
click at [642, 12] on button "Options" at bounding box center [636, 11] width 37 height 12
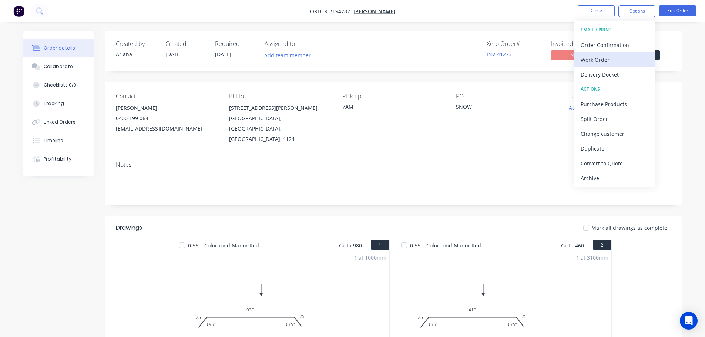
click at [598, 57] on div "Work Order" at bounding box center [614, 59] width 68 height 11
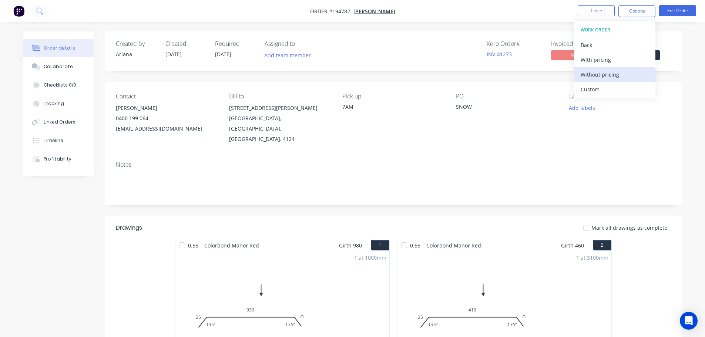
click at [588, 74] on div "Without pricing" at bounding box center [614, 74] width 68 height 11
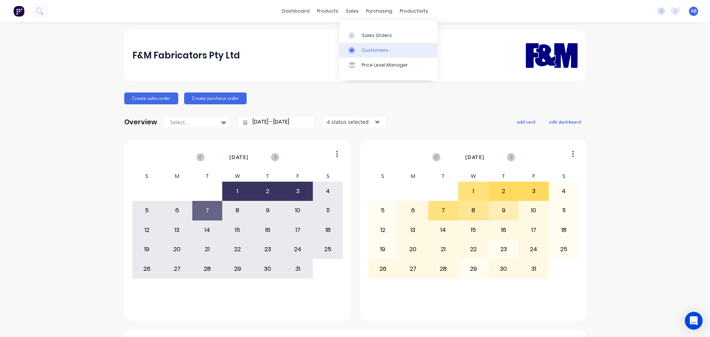
click at [364, 44] on link "Customers" at bounding box center [389, 50] width 98 height 15
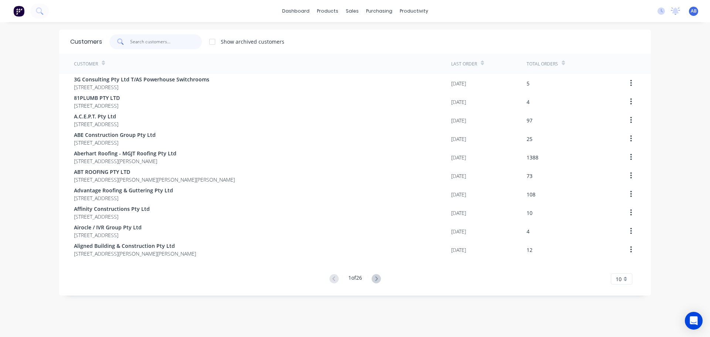
drag, startPoint x: 157, startPoint y: 43, endPoint x: 263, endPoint y: 40, distance: 105.5
click at [162, 43] on input "text" at bounding box center [166, 41] width 72 height 15
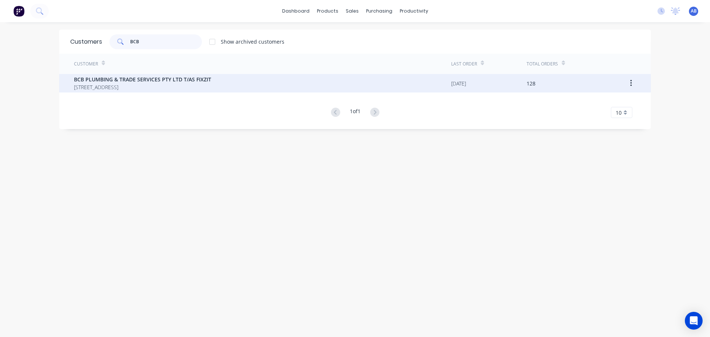
type input "BCB"
click at [183, 81] on span "BCB PLUMBING & TRADE SERVICES PTY LTD T/AS FIXZIT" at bounding box center [142, 79] width 137 height 8
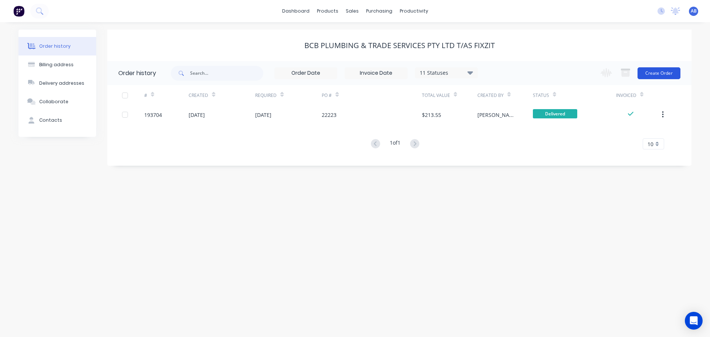
click at [661, 74] on button "Create Order" at bounding box center [659, 73] width 43 height 12
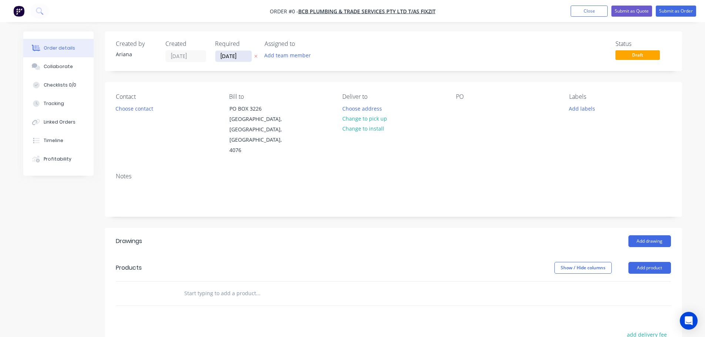
click at [240, 57] on input "[DATE]" at bounding box center [233, 56] width 36 height 11
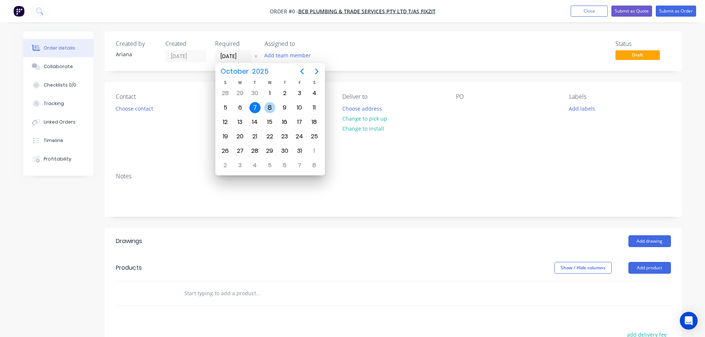
click at [269, 108] on div "8" at bounding box center [269, 107] width 11 height 11
type input "[DATE]"
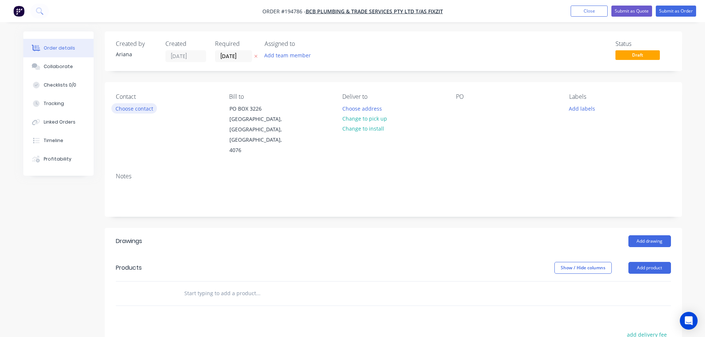
click at [128, 110] on button "Choose contact" at bounding box center [133, 108] width 45 height 10
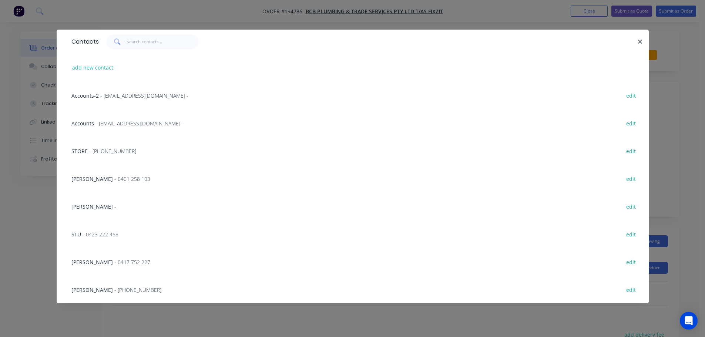
click at [98, 206] on span "[PERSON_NAME]" at bounding box center [91, 206] width 41 height 7
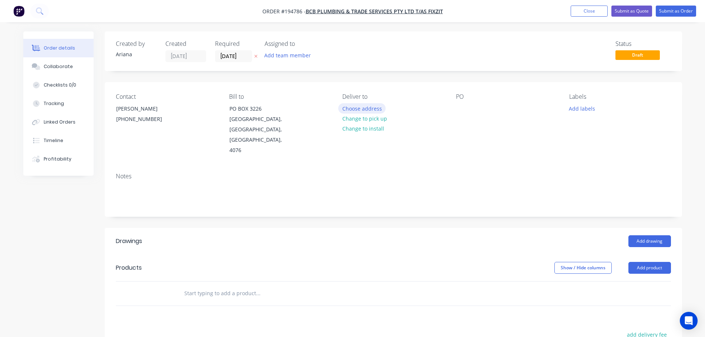
click at [370, 107] on button "Choose address" at bounding box center [361, 108] width 47 height 10
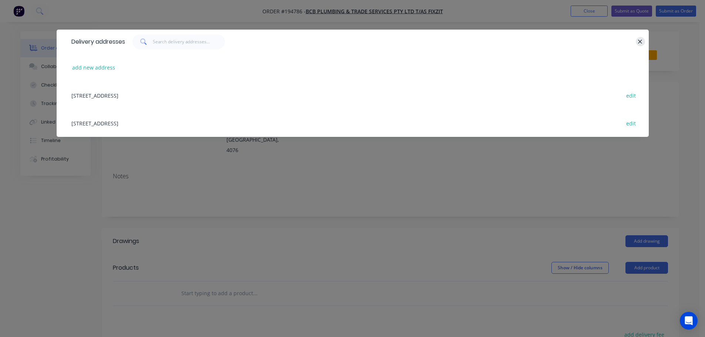
click at [639, 41] on icon "button" at bounding box center [639, 41] width 5 height 7
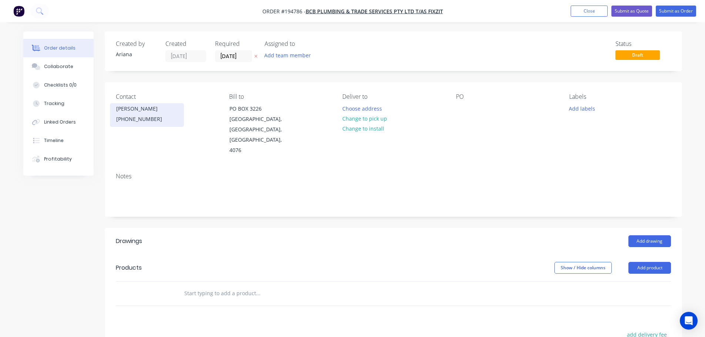
click at [145, 112] on div "[PERSON_NAME]" at bounding box center [146, 109] width 61 height 10
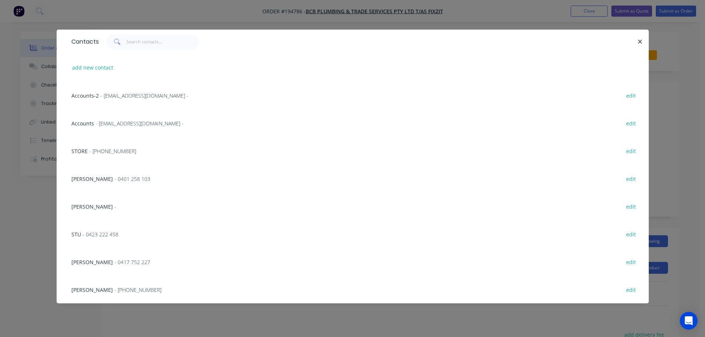
click at [110, 231] on span "- 0423 222 458" at bounding box center [100, 234] width 36 height 7
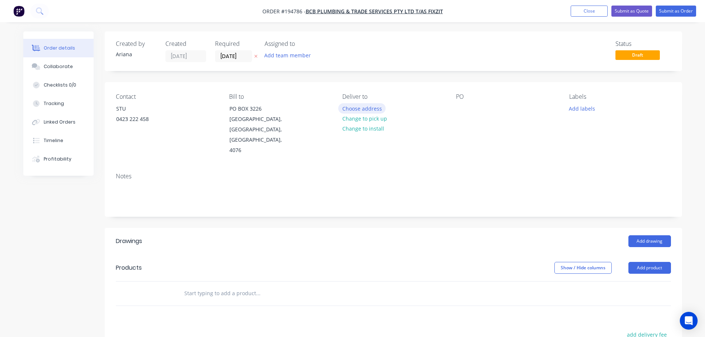
click at [363, 107] on button "Choose address" at bounding box center [361, 108] width 47 height 10
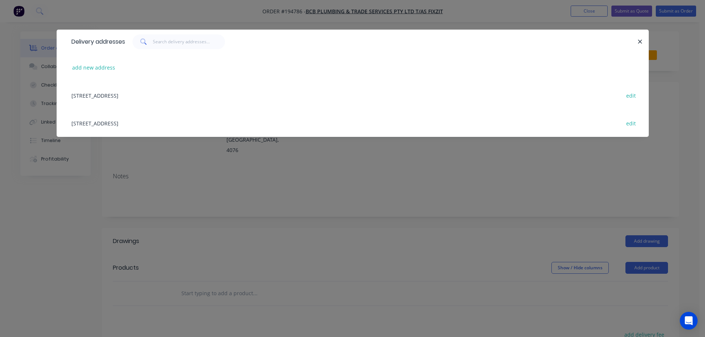
click at [166, 122] on div "[STREET_ADDRESS] edit" at bounding box center [353, 123] width 570 height 28
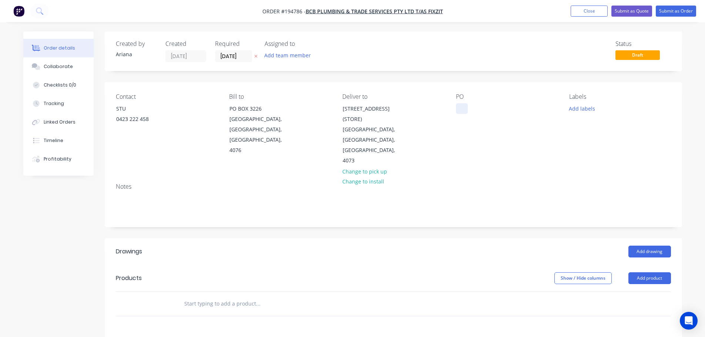
drag, startPoint x: 462, startPoint y: 109, endPoint x: 469, endPoint y: 116, distance: 10.7
click at [461, 109] on div at bounding box center [462, 108] width 12 height 11
click at [532, 152] on div "Contact STU [PHONE_NUMBER] Bill to [GEOGRAPHIC_DATA] Deliver to [STREET_ADDRESS…" at bounding box center [393, 129] width 577 height 95
click at [654, 272] on button "Add product" at bounding box center [649, 278] width 43 height 12
click at [635, 291] on div "Product catalogue" at bounding box center [635, 296] width 57 height 11
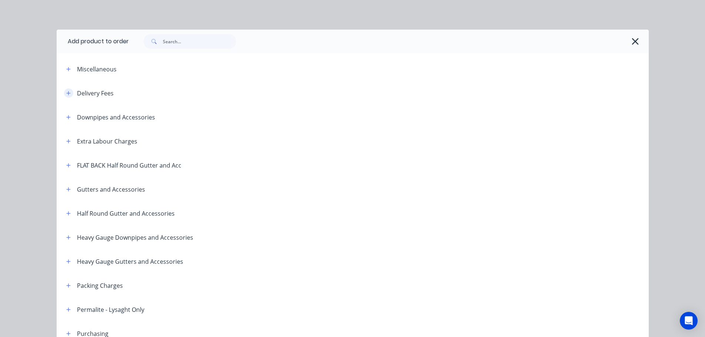
click at [66, 92] on icon "button" at bounding box center [68, 93] width 4 height 4
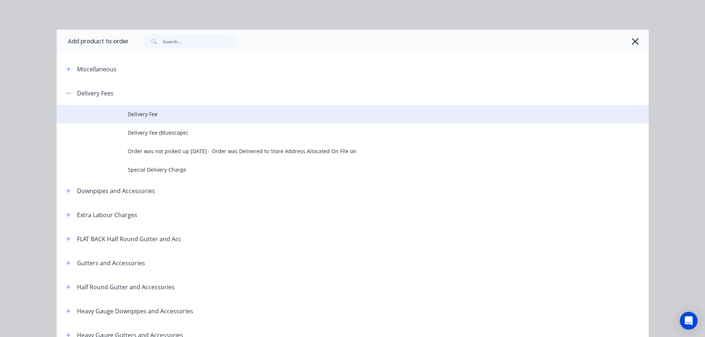
click at [150, 114] on span "Delivery Fee" at bounding box center [336, 114] width 416 height 8
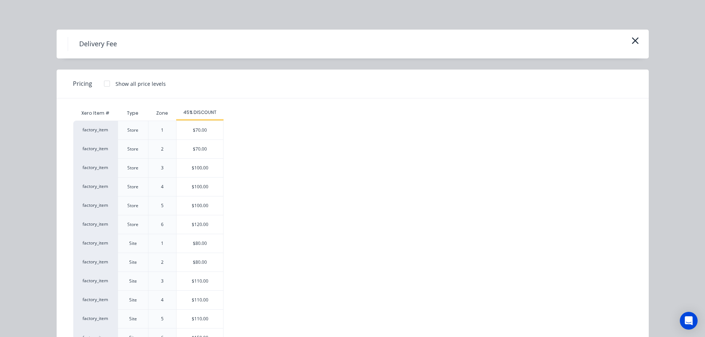
click at [194, 125] on div "$70.00" at bounding box center [199, 130] width 47 height 18
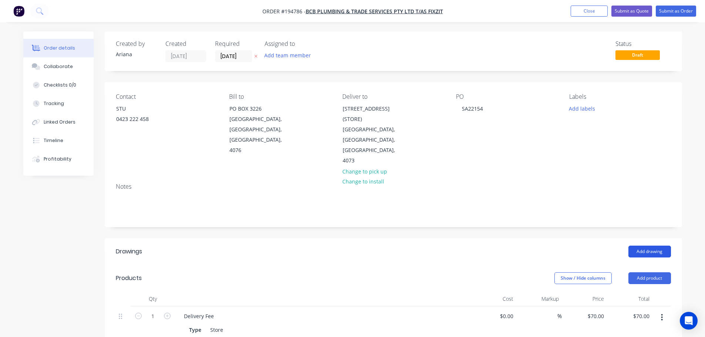
click at [648, 246] on button "Add drawing" at bounding box center [649, 252] width 43 height 12
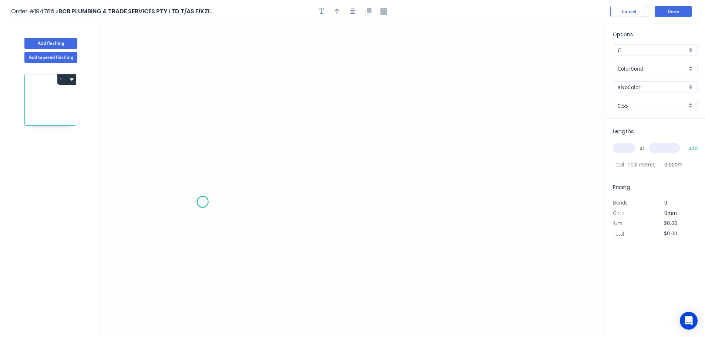
click at [202, 202] on icon "0" at bounding box center [352, 180] width 505 height 314
click at [203, 136] on icon "0" at bounding box center [352, 180] width 505 height 314
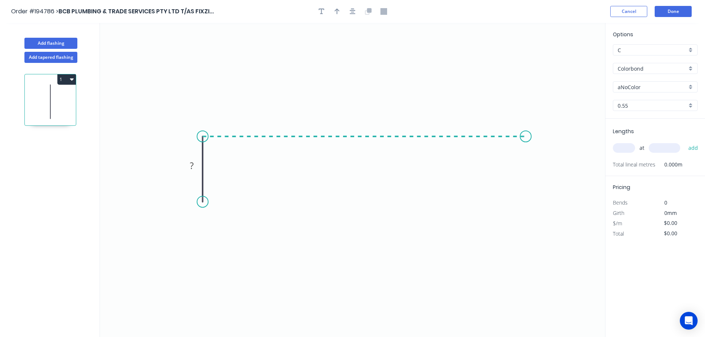
click at [526, 137] on icon "0 ?" at bounding box center [352, 180] width 505 height 314
click at [526, 202] on icon "0 ? ?" at bounding box center [352, 180] width 505 height 314
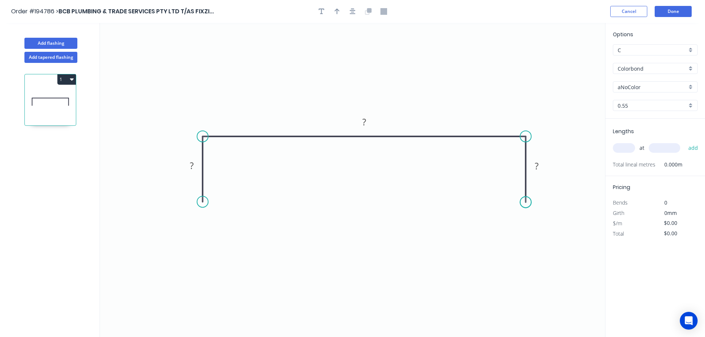
click at [526, 202] on circle at bounding box center [525, 201] width 11 height 11
click at [525, 206] on circle at bounding box center [525, 201] width 11 height 11
click at [522, 202] on circle at bounding box center [525, 201] width 11 height 11
click at [525, 203] on circle at bounding box center [525, 203] width 11 height 11
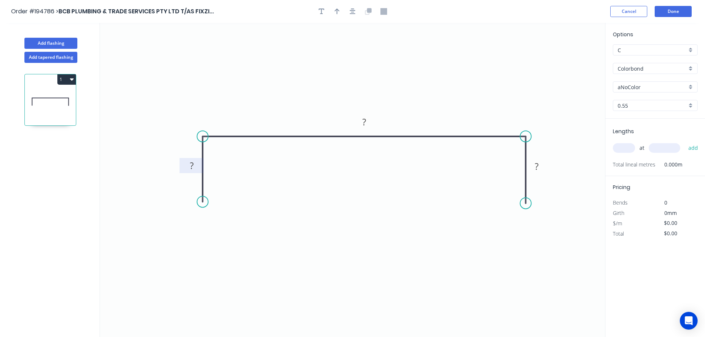
click at [194, 165] on rect at bounding box center [191, 166] width 15 height 10
click at [374, 179] on icon "0 40 515 40" at bounding box center [352, 180] width 505 height 314
type input "$20.49"
drag, startPoint x: 337, startPoint y: 10, endPoint x: 365, endPoint y: 25, distance: 31.9
click at [337, 10] on icon "button" at bounding box center [336, 12] width 5 height 6
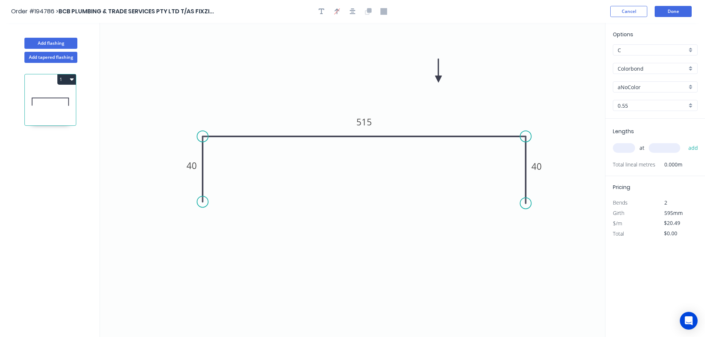
drag, startPoint x: 565, startPoint y: 59, endPoint x: 438, endPoint y: 79, distance: 128.5
click at [438, 79] on icon at bounding box center [438, 71] width 7 height 24
click at [688, 87] on div "aNoColor" at bounding box center [654, 86] width 85 height 11
click at [654, 103] on div "Surfmist" at bounding box center [655, 99] width 84 height 13
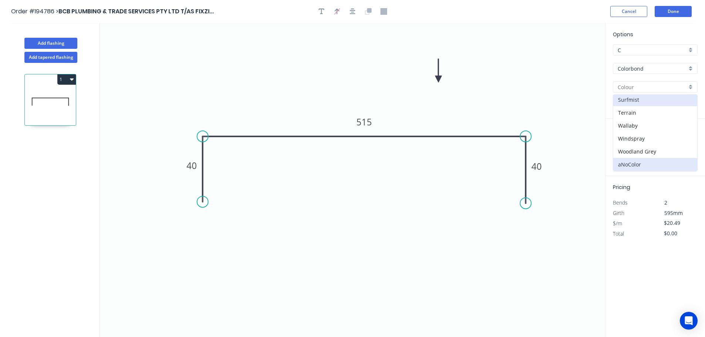
type input "Surfmist"
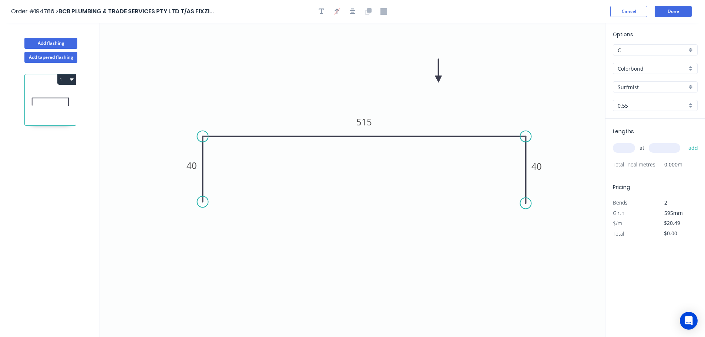
click at [624, 148] on input "text" at bounding box center [623, 148] width 22 height 10
type input "3"
type input "3000"
click at [684, 142] on button "add" at bounding box center [692, 148] width 17 height 13
type input "$184.41"
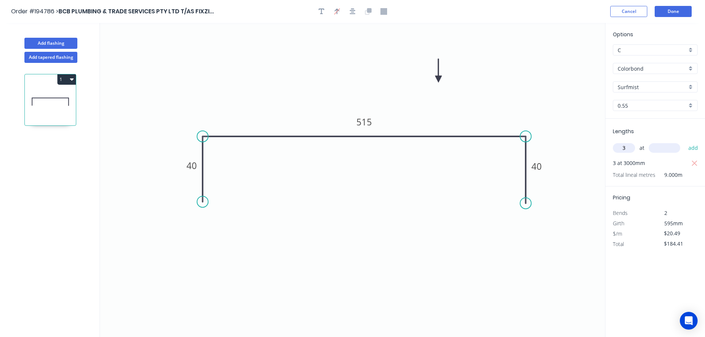
type input "3"
type input "3500"
click at [684, 142] on button "add" at bounding box center [692, 148] width 17 height 13
type input "$399.56"
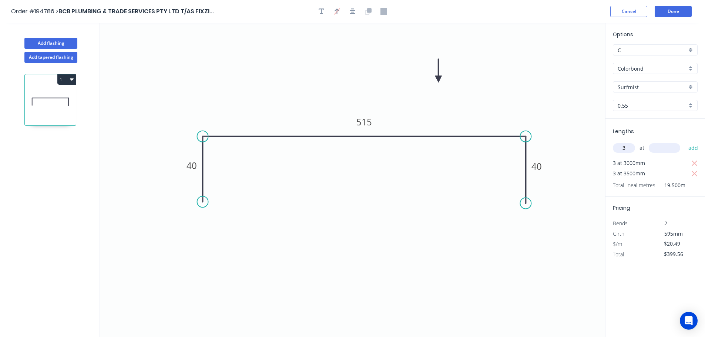
type input "3"
type input "1000"
click at [684, 142] on button "add" at bounding box center [692, 148] width 17 height 13
type input "$461.03"
click at [45, 42] on button "Add flashing" at bounding box center [50, 43] width 53 height 11
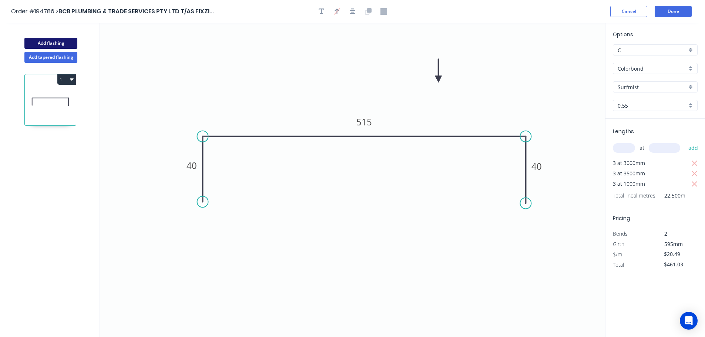
type input "$0.00"
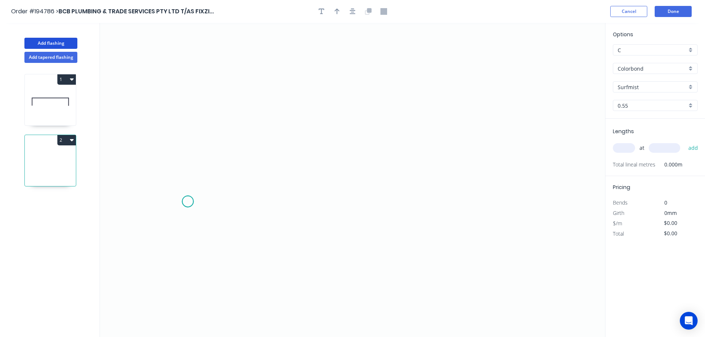
drag, startPoint x: 188, startPoint y: 202, endPoint x: 189, endPoint y: 195, distance: 6.6
click at [188, 202] on icon "0" at bounding box center [352, 180] width 505 height 314
click at [188, 135] on icon "0" at bounding box center [352, 180] width 505 height 314
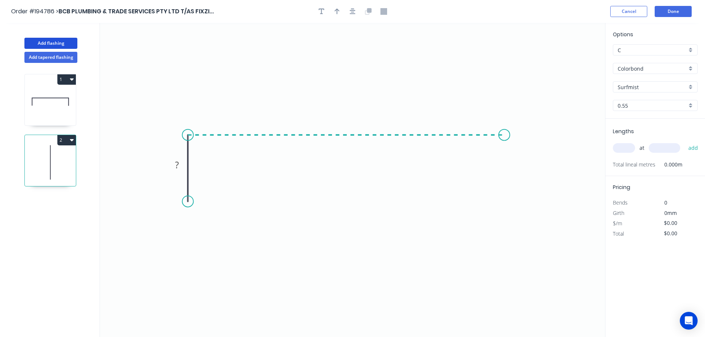
click at [504, 134] on icon "0 ?" at bounding box center [352, 180] width 505 height 314
click at [504, 134] on circle at bounding box center [504, 134] width 11 height 11
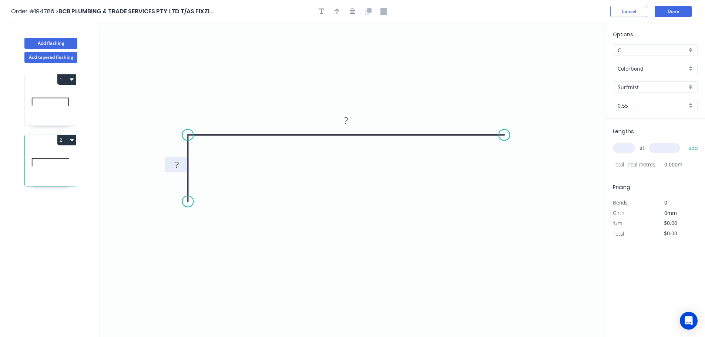
click at [176, 162] on tspan "?" at bounding box center [177, 165] width 4 height 12
click at [216, 172] on icon "0 40 100" at bounding box center [352, 180] width 505 height 314
type input "$9.36"
click at [339, 11] on icon "button" at bounding box center [336, 12] width 5 height 6
drag, startPoint x: 570, startPoint y: 57, endPoint x: 388, endPoint y: 74, distance: 182.0
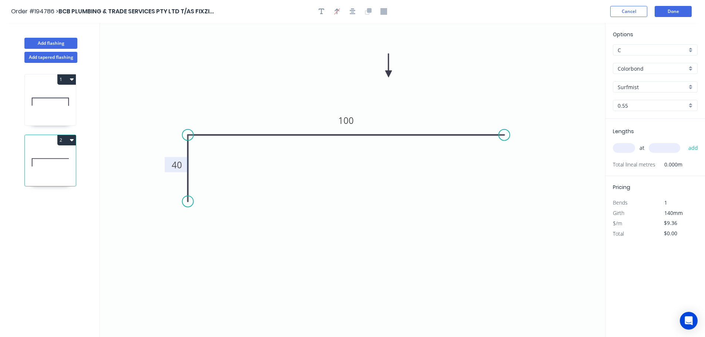
click at [388, 74] on icon at bounding box center [388, 66] width 7 height 24
click at [627, 146] on input "text" at bounding box center [623, 148] width 22 height 10
drag, startPoint x: 625, startPoint y: 146, endPoint x: 603, endPoint y: 132, distance: 26.2
click at [625, 146] on input "text" at bounding box center [623, 148] width 22 height 10
type input "1"
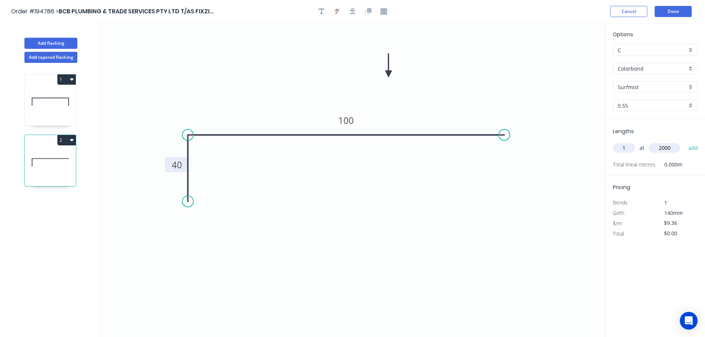
type input "2000"
click at [684, 142] on button "add" at bounding box center [692, 148] width 17 height 13
type input "$18.72"
click at [50, 39] on button "Add flashing" at bounding box center [50, 43] width 53 height 11
type input "$0.00"
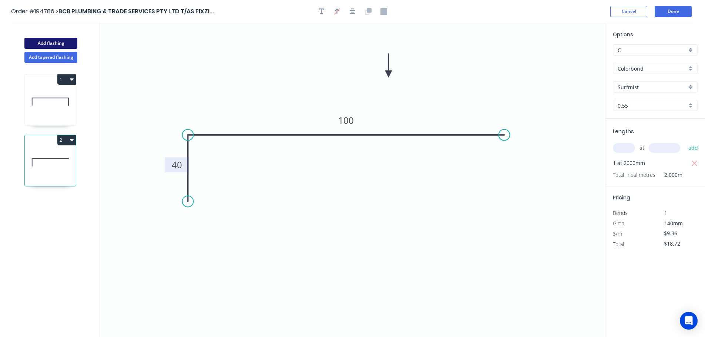
type input "$0.00"
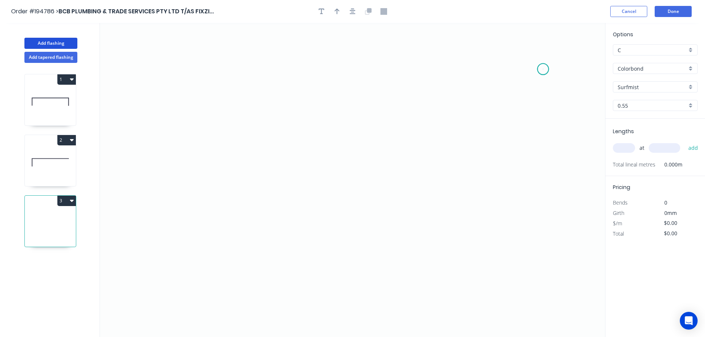
click at [543, 69] on icon "0" at bounding box center [352, 180] width 505 height 314
click at [481, 69] on icon at bounding box center [512, 69] width 62 height 0
click at [480, 141] on icon "0 ?" at bounding box center [352, 180] width 505 height 314
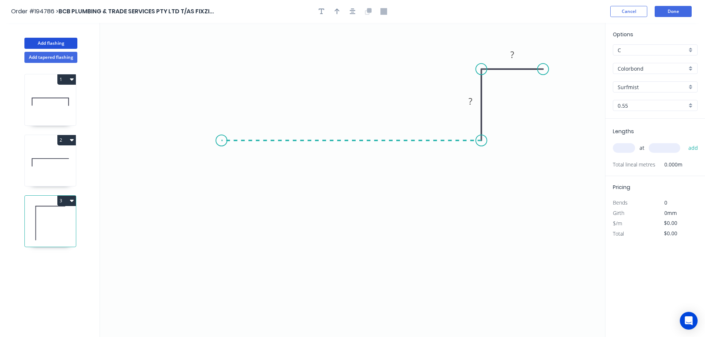
click at [221, 122] on icon "0 ? ?" at bounding box center [352, 180] width 505 height 314
click at [219, 141] on circle at bounding box center [221, 140] width 11 height 11
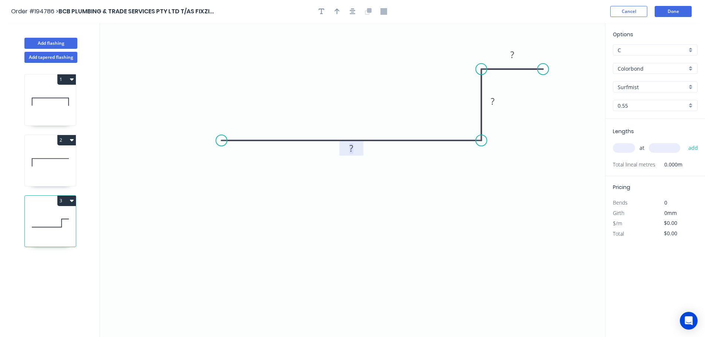
click at [352, 148] on tspan "?" at bounding box center [352, 148] width 4 height 12
click at [396, 98] on icon "0 175 40 40" at bounding box center [352, 180] width 505 height 314
type input "$12.89"
click at [335, 10] on icon "button" at bounding box center [336, 12] width 5 height 6
drag, startPoint x: 567, startPoint y: 58, endPoint x: 355, endPoint y: 78, distance: 212.9
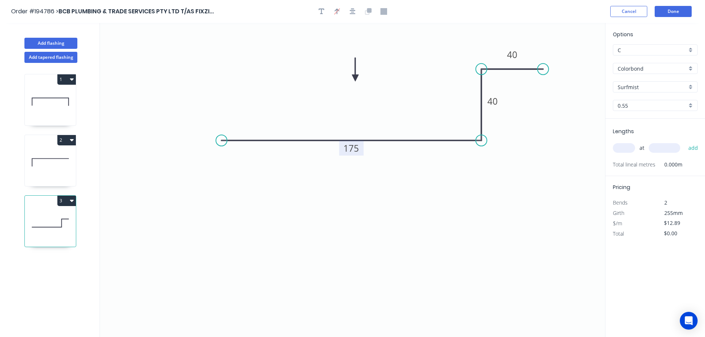
click at [355, 78] on icon at bounding box center [355, 70] width 7 height 24
click at [627, 146] on input "text" at bounding box center [623, 148] width 22 height 10
type input "4"
click at [665, 148] on input "text" at bounding box center [663, 148] width 31 height 10
type input "1000"
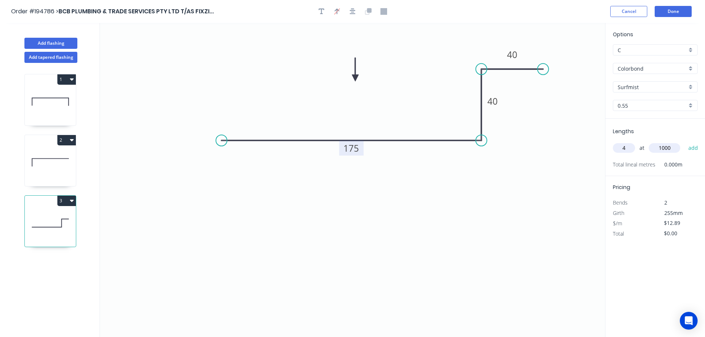
click at [684, 142] on button "add" at bounding box center [692, 148] width 17 height 13
type input "$51.56"
click at [48, 40] on button "Add flashing" at bounding box center [50, 43] width 53 height 11
type input "$0.00"
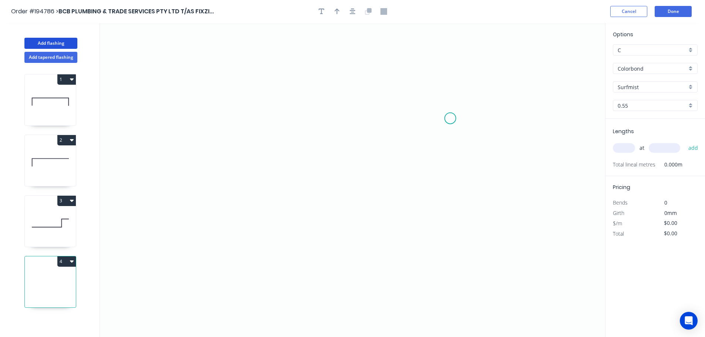
click at [450, 118] on icon "0" at bounding box center [352, 180] width 505 height 314
click at [425, 83] on icon "0" at bounding box center [352, 180] width 505 height 314
click at [175, 89] on icon "0 ?" at bounding box center [352, 180] width 505 height 314
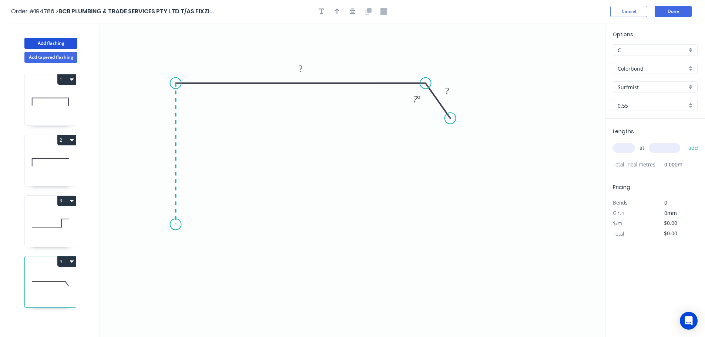
click at [176, 225] on icon "0 ? ? ? º" at bounding box center [352, 180] width 505 height 314
click at [207, 249] on icon "0 ? ? ? ? º" at bounding box center [352, 180] width 505 height 314
click at [207, 249] on circle at bounding box center [207, 248] width 11 height 11
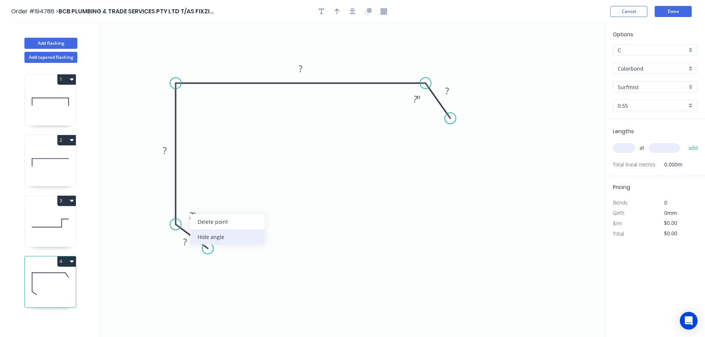
click at [203, 233] on div "Hide angle" at bounding box center [227, 236] width 74 height 15
click at [438, 123] on div "Hide angle" at bounding box center [454, 119] width 74 height 15
click at [186, 242] on tspan "?" at bounding box center [185, 242] width 4 height 12
click at [260, 228] on icon "0 30 4 ? ?" at bounding box center [352, 180] width 505 height 314
click at [167, 146] on tspan "4" at bounding box center [164, 150] width 5 height 12
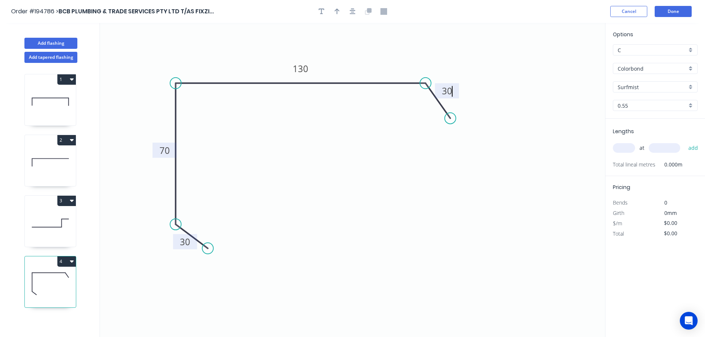
click at [227, 152] on icon "0 30 70 130 30" at bounding box center [352, 180] width 505 height 314
type input "$13.88"
click at [338, 10] on icon "button" at bounding box center [336, 12] width 5 height 6
drag, startPoint x: 568, startPoint y: 60, endPoint x: 360, endPoint y: 60, distance: 209.0
click at [360, 60] on icon at bounding box center [359, 51] width 7 height 24
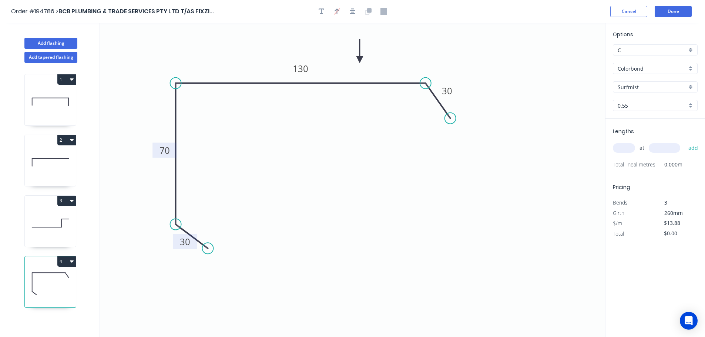
click at [690, 85] on div "Surfmist" at bounding box center [654, 86] width 85 height 11
click at [644, 142] on div "Ironstone" at bounding box center [655, 145] width 84 height 13
type input "Ironstone"
click at [625, 148] on input "text" at bounding box center [623, 148] width 22 height 10
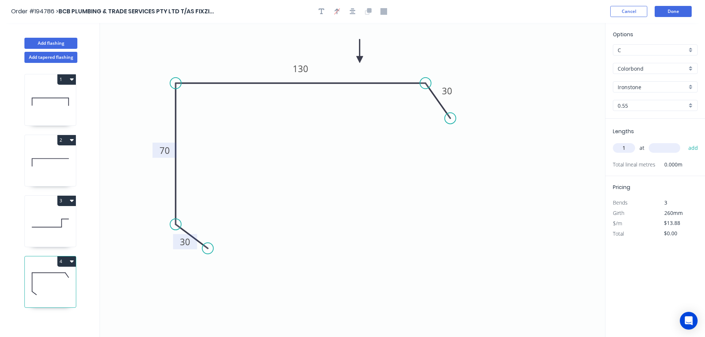
type input "1"
type input "2000"
click at [684, 142] on button "add" at bounding box center [692, 148] width 17 height 13
type input "$27.76"
drag, startPoint x: 52, startPoint y: 43, endPoint x: 57, endPoint y: 43, distance: 4.8
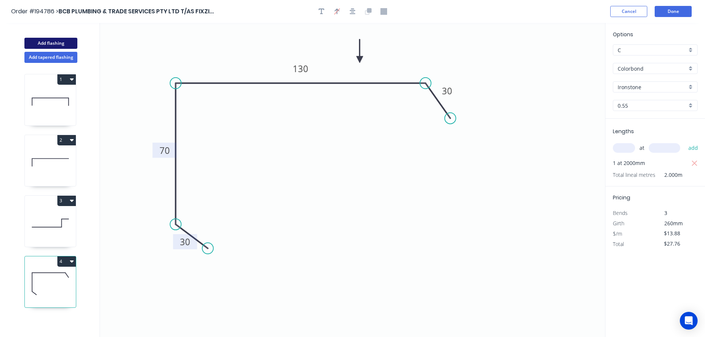
click at [52, 43] on button "Add flashing" at bounding box center [50, 43] width 53 height 11
type input "$0.00"
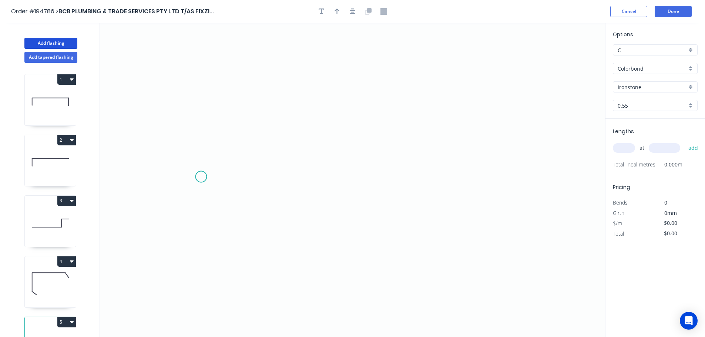
click at [201, 177] on icon "0" at bounding box center [352, 180] width 505 height 314
click at [198, 129] on icon "0" at bounding box center [352, 180] width 505 height 314
click at [517, 121] on icon "0 ?" at bounding box center [352, 180] width 505 height 314
click at [518, 176] on icon "0 ? ?" at bounding box center [352, 180] width 505 height 314
click at [518, 176] on circle at bounding box center [517, 176] width 11 height 11
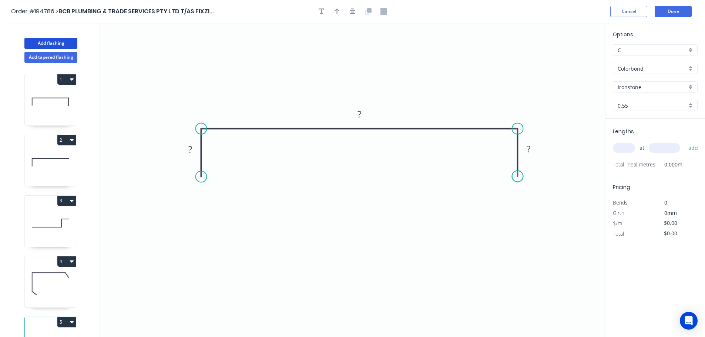
click at [518, 176] on circle at bounding box center [517, 176] width 11 height 11
click at [191, 147] on tspan "?" at bounding box center [190, 149] width 4 height 12
click at [239, 155] on icon "0 30 450 30" at bounding box center [352, 180] width 505 height 314
type input "$20.49"
click at [335, 10] on icon "button" at bounding box center [336, 11] width 5 height 7
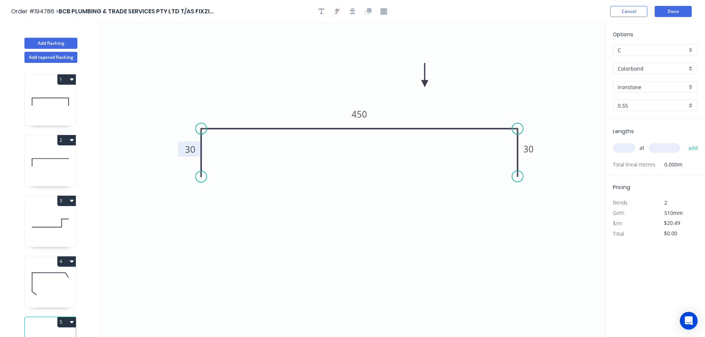
drag, startPoint x: 569, startPoint y: 58, endPoint x: 425, endPoint y: 84, distance: 146.4
click at [425, 84] on icon at bounding box center [424, 75] width 7 height 24
click at [688, 84] on div "Ironstone" at bounding box center [654, 86] width 85 height 11
click at [639, 99] on div "Surfmist" at bounding box center [655, 99] width 84 height 13
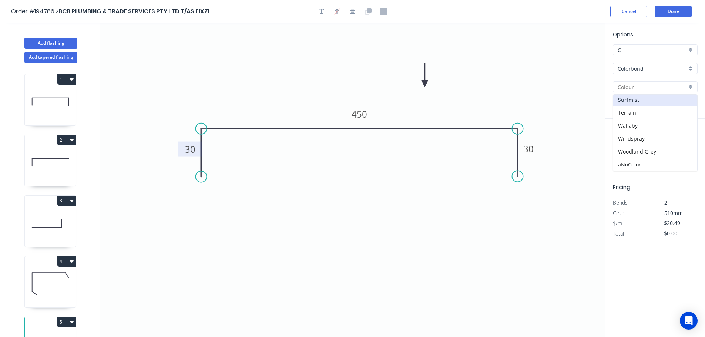
type input "Surfmist"
drag, startPoint x: 628, startPoint y: 151, endPoint x: 652, endPoint y: 139, distance: 26.8
click at [630, 151] on input "text" at bounding box center [623, 148] width 22 height 10
type input "1"
type input "2000"
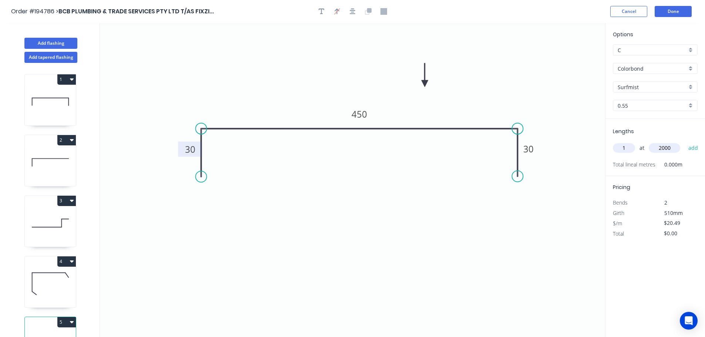
click at [684, 142] on button "add" at bounding box center [692, 148] width 17 height 13
type input "$40.98"
drag, startPoint x: 48, startPoint y: 43, endPoint x: 54, endPoint y: 43, distance: 6.3
click at [48, 43] on button "Add flashing" at bounding box center [50, 43] width 53 height 11
type input "$0.00"
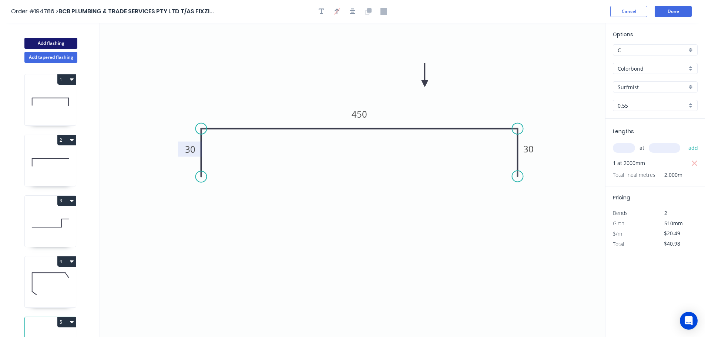
type input "$0.00"
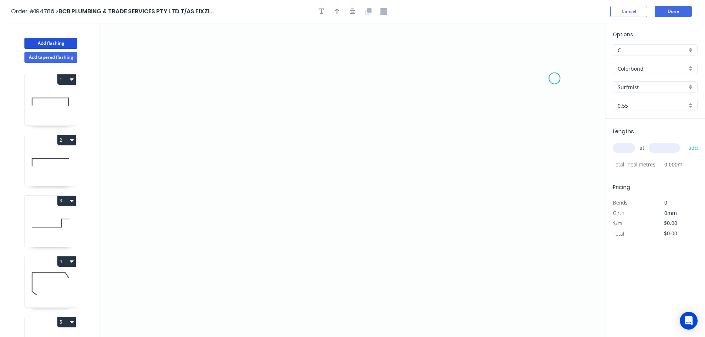
click at [554, 78] on icon "0" at bounding box center [352, 180] width 505 height 314
click at [462, 80] on icon "0" at bounding box center [352, 180] width 505 height 314
click at [460, 162] on icon "0 ?" at bounding box center [352, 180] width 505 height 314
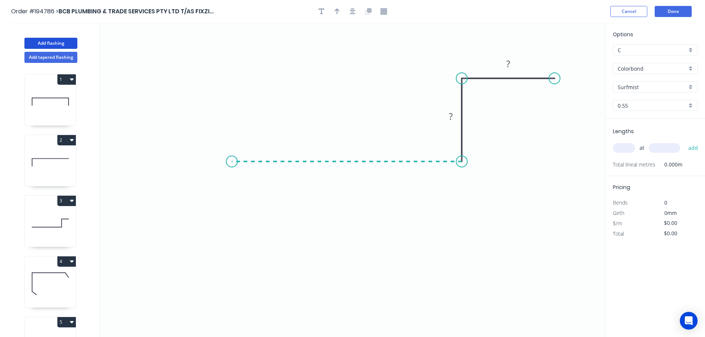
click at [232, 157] on icon "0 ? ?" at bounding box center [352, 180] width 505 height 314
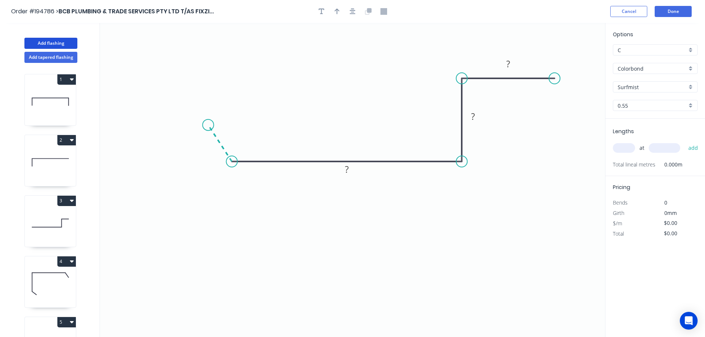
click at [208, 125] on icon "0 ? ? ?" at bounding box center [352, 180] width 505 height 314
click at [208, 125] on circle at bounding box center [207, 124] width 11 height 11
click at [253, 173] on div "Hide angle" at bounding box center [278, 171] width 74 height 15
click at [210, 145] on tspan "?" at bounding box center [211, 145] width 4 height 12
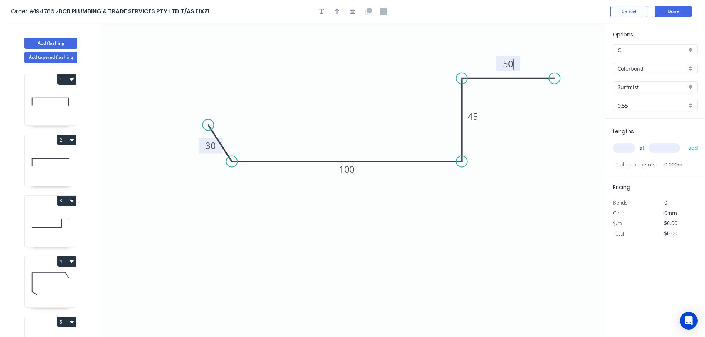
click at [501, 222] on icon "0 30 100 45 50" at bounding box center [352, 180] width 505 height 314
type input "$13.88"
click at [335, 11] on icon "button" at bounding box center [336, 12] width 5 height 6
drag, startPoint x: 568, startPoint y: 57, endPoint x: 479, endPoint y: 217, distance: 183.0
click at [479, 217] on icon at bounding box center [481, 208] width 7 height 24
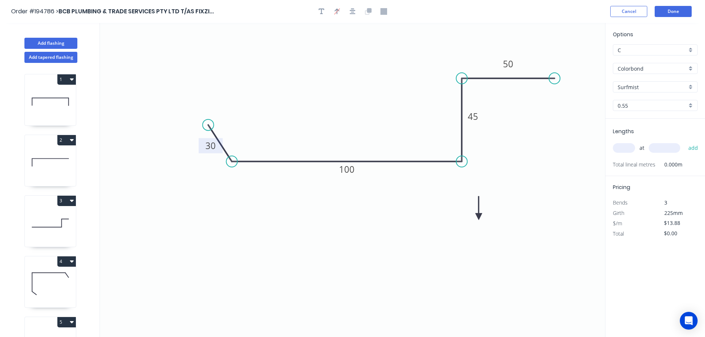
click at [479, 217] on icon at bounding box center [478, 208] width 7 height 24
click at [479, 217] on icon at bounding box center [484, 210] width 21 height 21
click at [479, 217] on icon at bounding box center [487, 216] width 24 height 7
click at [689, 84] on div "Surfmist" at bounding box center [654, 86] width 85 height 11
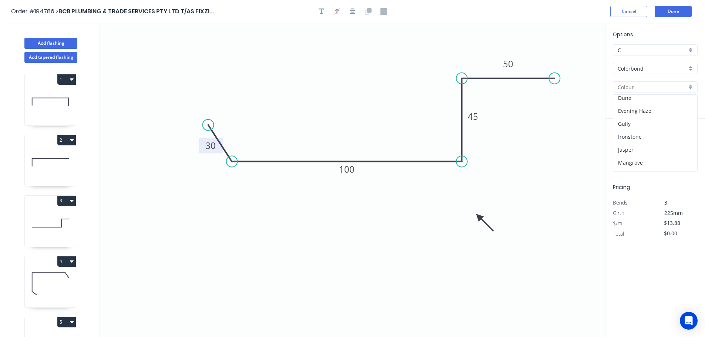
click at [672, 142] on div "Ironstone" at bounding box center [655, 136] width 84 height 13
type input "Ironstone"
click at [625, 146] on input "text" at bounding box center [623, 148] width 22 height 10
type input "1"
type input "2500"
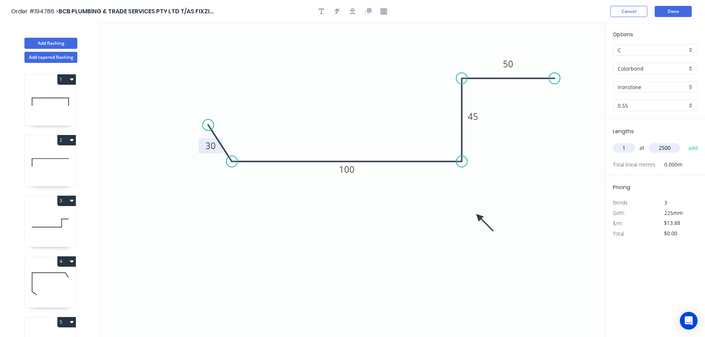
click at [684, 142] on button "add" at bounding box center [692, 148] width 17 height 13
type input "$34.70"
drag, startPoint x: 49, startPoint y: 44, endPoint x: 90, endPoint y: 57, distance: 43.2
click at [48, 44] on button "Add flashing" at bounding box center [50, 43] width 53 height 11
type input "$0.00"
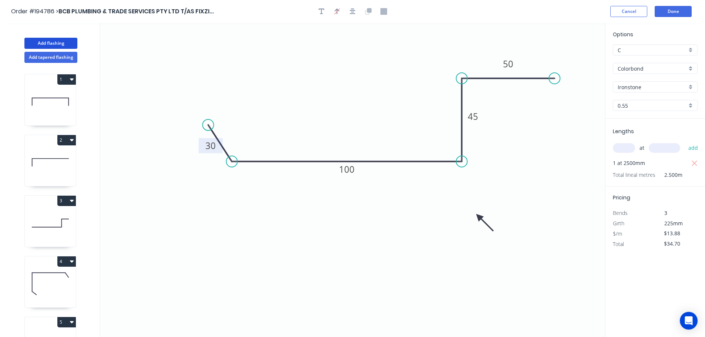
type input "$0.00"
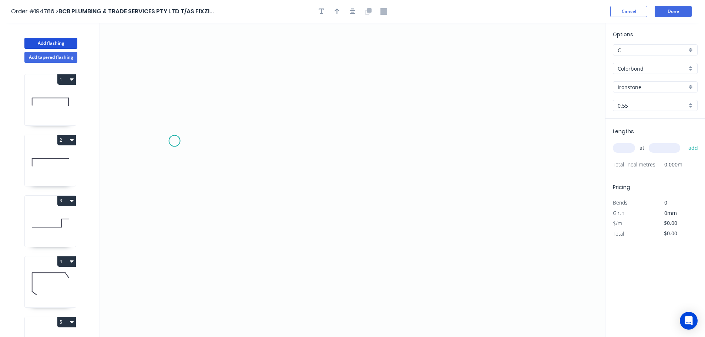
click at [174, 141] on icon "0" at bounding box center [352, 180] width 505 height 314
click at [194, 174] on icon "0" at bounding box center [352, 180] width 505 height 314
click at [485, 174] on icon "0 ?" at bounding box center [352, 180] width 505 height 314
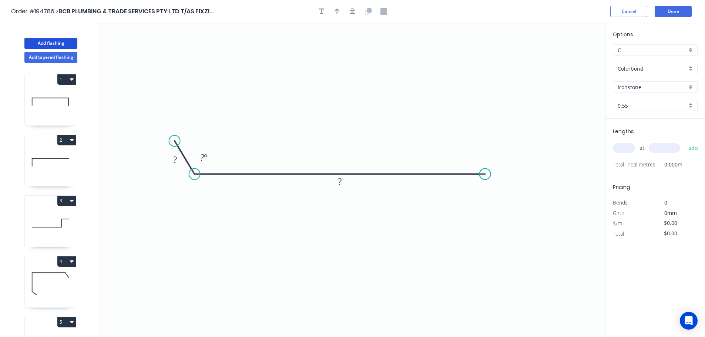
click at [485, 174] on circle at bounding box center [484, 174] width 11 height 11
click at [226, 180] on div "Hide angle" at bounding box center [240, 181] width 74 height 15
click at [176, 159] on tspan "?" at bounding box center [175, 159] width 4 height 12
click at [259, 112] on icon "0 30 230" at bounding box center [352, 180] width 505 height 314
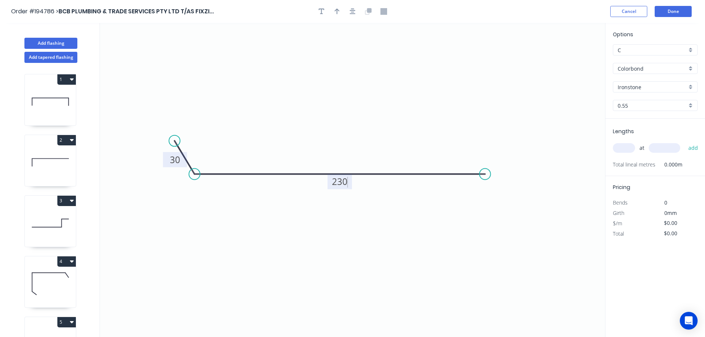
type input "$11.90"
click at [338, 9] on icon "button" at bounding box center [336, 11] width 5 height 7
drag, startPoint x: 569, startPoint y: 58, endPoint x: 370, endPoint y: 229, distance: 262.8
click at [370, 229] on icon at bounding box center [371, 220] width 7 height 24
click at [369, 229] on icon at bounding box center [370, 221] width 7 height 24
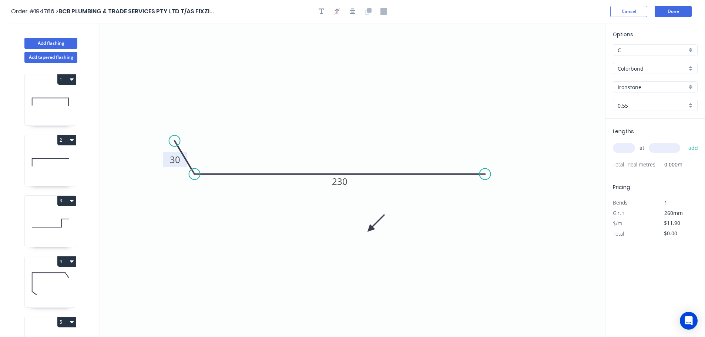
click at [369, 229] on icon at bounding box center [375, 222] width 21 height 21
click at [369, 229] on icon at bounding box center [379, 229] width 24 height 7
click at [623, 146] on input "text" at bounding box center [623, 148] width 22 height 10
type input "1"
type input "1000"
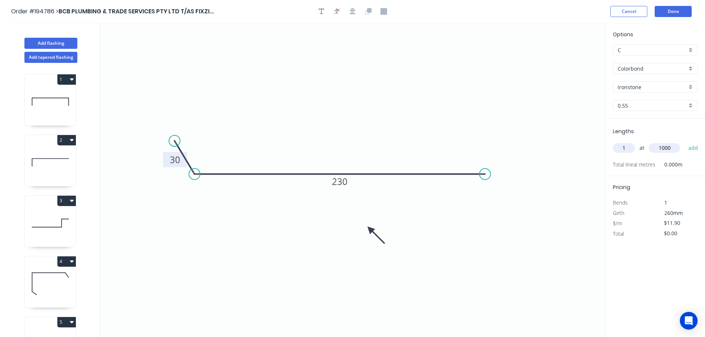
click at [684, 142] on button "add" at bounding box center [692, 148] width 17 height 13
type input "$11.90"
drag, startPoint x: 47, startPoint y: 43, endPoint x: 91, endPoint y: 50, distance: 45.3
click at [50, 43] on button "Add flashing" at bounding box center [50, 43] width 53 height 11
type input "$0.00"
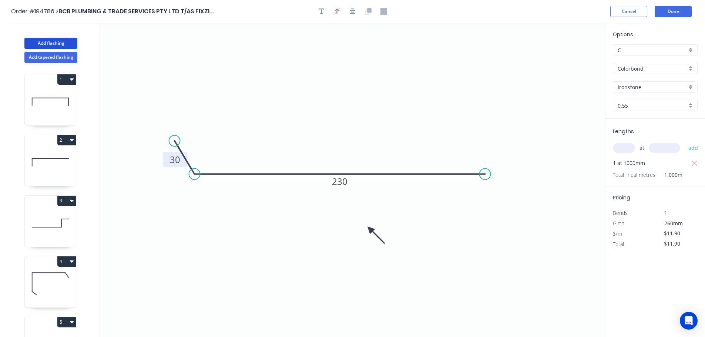
type input "$0.00"
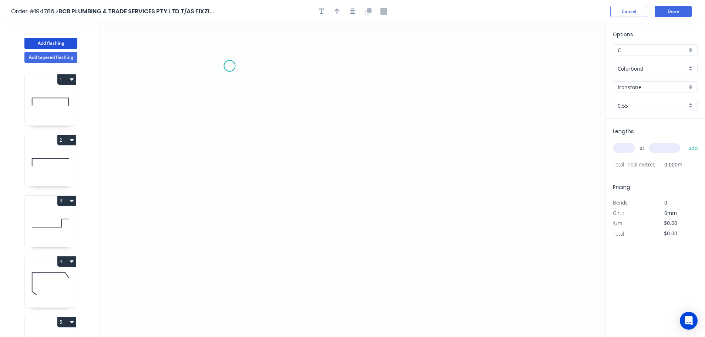
click at [229, 66] on icon "0" at bounding box center [352, 180] width 505 height 314
click at [234, 221] on icon "0" at bounding box center [352, 180] width 505 height 314
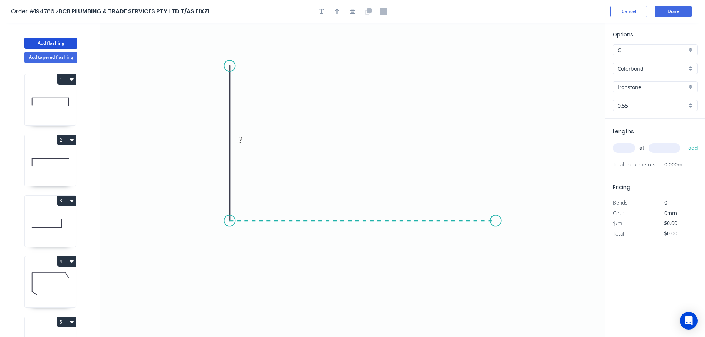
click at [496, 228] on icon "0 ?" at bounding box center [352, 180] width 505 height 314
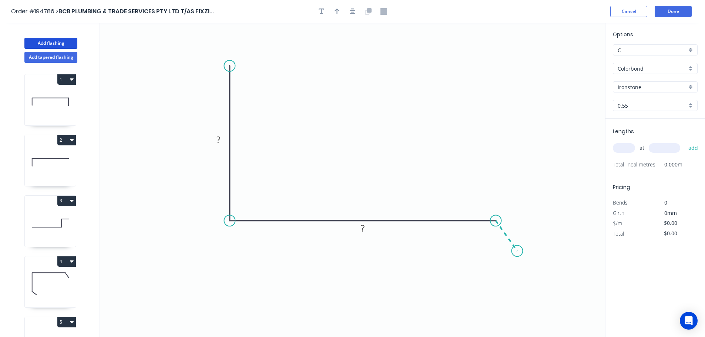
click at [517, 251] on icon "0 ? ?" at bounding box center [352, 180] width 505 height 314
click at [517, 251] on circle at bounding box center [516, 250] width 11 height 11
click at [503, 262] on div "Hide angle" at bounding box center [525, 261] width 74 height 15
click at [219, 138] on tspan "?" at bounding box center [218, 140] width 4 height 12
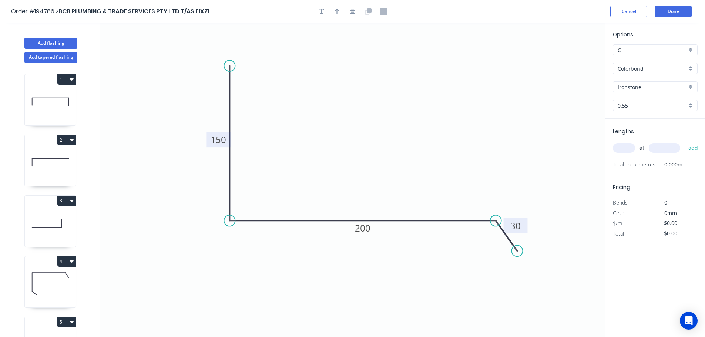
click at [368, 110] on icon "0 150 200 30" at bounding box center [352, 180] width 505 height 314
type input "$15.42"
click at [337, 10] on icon "button" at bounding box center [336, 12] width 5 height 6
drag, startPoint x: 568, startPoint y: 60, endPoint x: 356, endPoint y: 121, distance: 220.3
click at [356, 121] on icon at bounding box center [353, 112] width 7 height 24
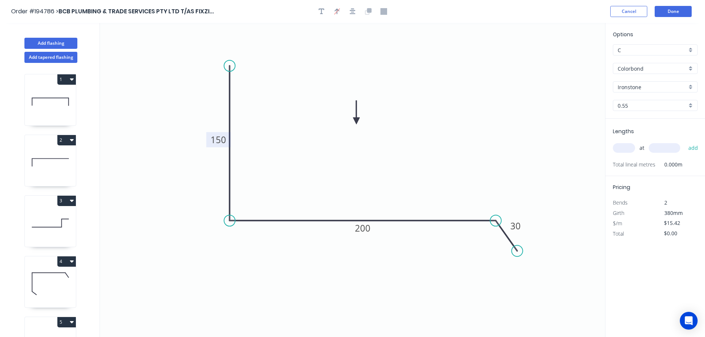
click at [623, 147] on input "text" at bounding box center [623, 148] width 22 height 10
type input "4"
type input "4000"
click at [684, 142] on button "add" at bounding box center [692, 148] width 17 height 13
type input "$246.72"
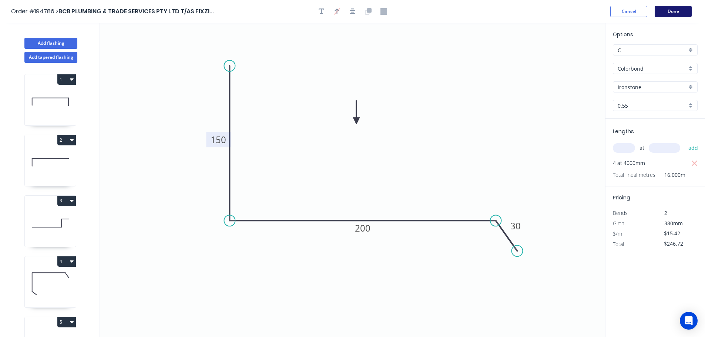
click at [670, 11] on button "Done" at bounding box center [672, 11] width 37 height 11
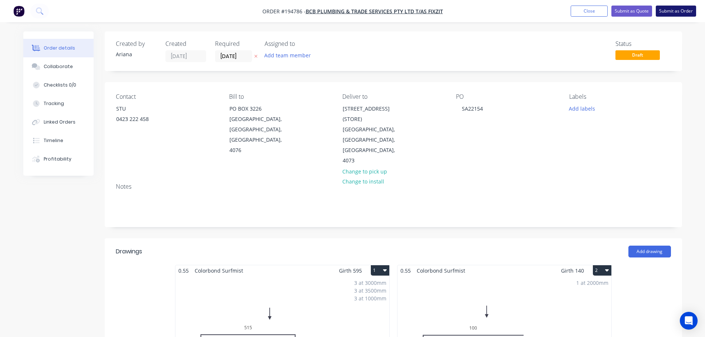
click at [674, 10] on button "Submit as Order" at bounding box center [675, 11] width 40 height 11
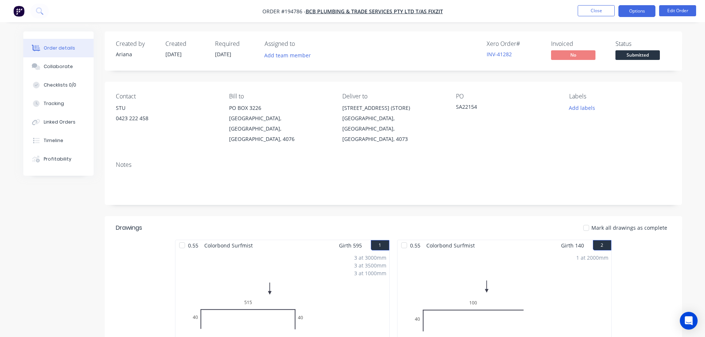
click at [628, 12] on button "Options" at bounding box center [636, 11] width 37 height 12
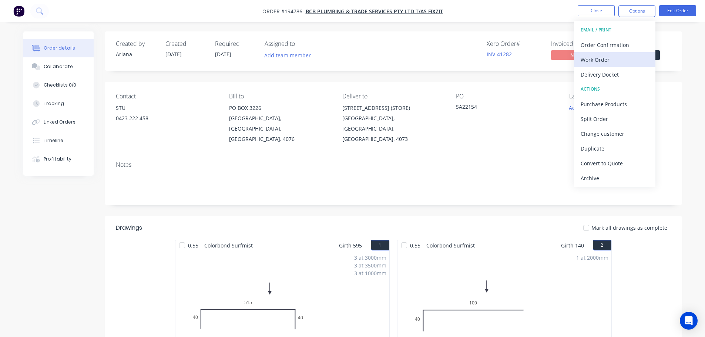
click at [601, 60] on div "Work Order" at bounding box center [614, 59] width 68 height 11
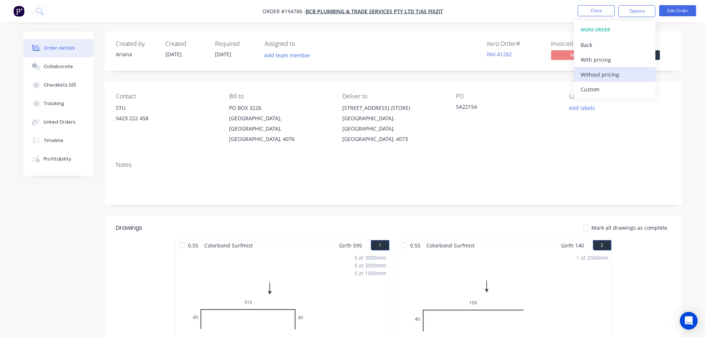
click at [591, 74] on div "Without pricing" at bounding box center [614, 74] width 68 height 11
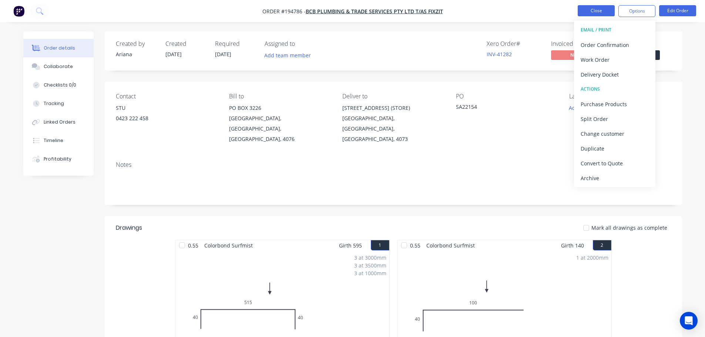
click at [599, 13] on button "Close" at bounding box center [595, 10] width 37 height 11
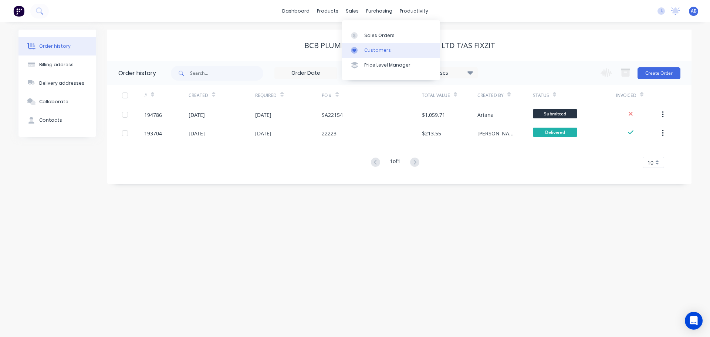
click at [373, 48] on div "Customers" at bounding box center [377, 50] width 27 height 7
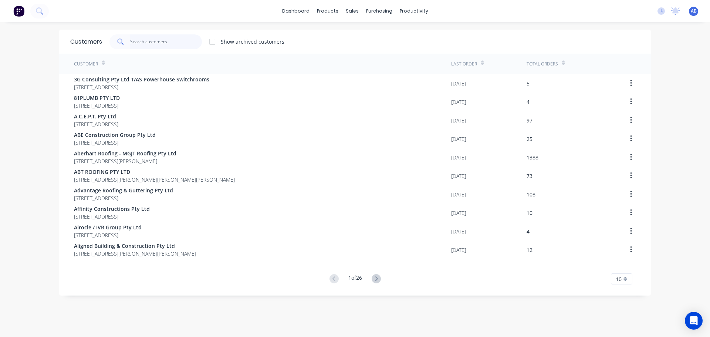
click at [180, 44] on input "text" at bounding box center [166, 41] width 72 height 15
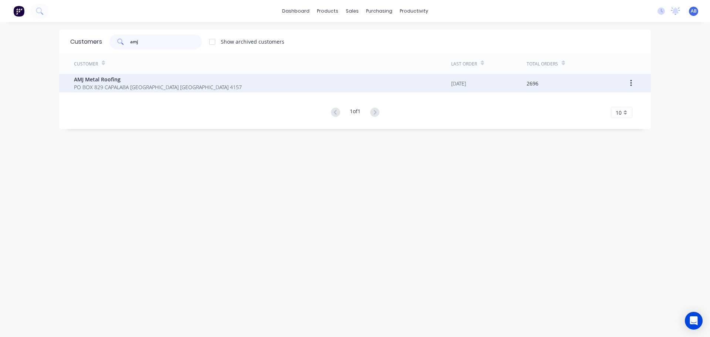
type input "amj"
click at [128, 79] on span "AMJ Metal Roofing" at bounding box center [158, 79] width 168 height 8
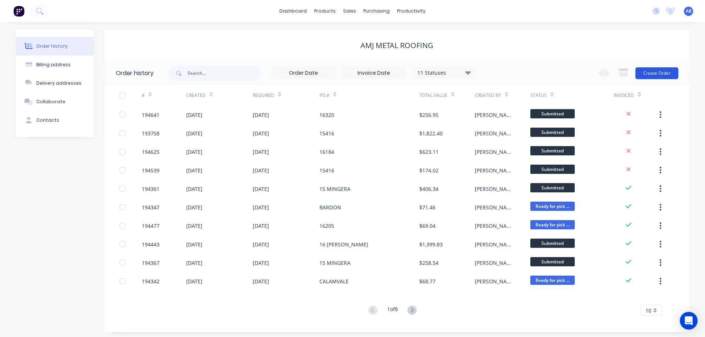
click at [656, 72] on button "Create Order" at bounding box center [656, 73] width 43 height 12
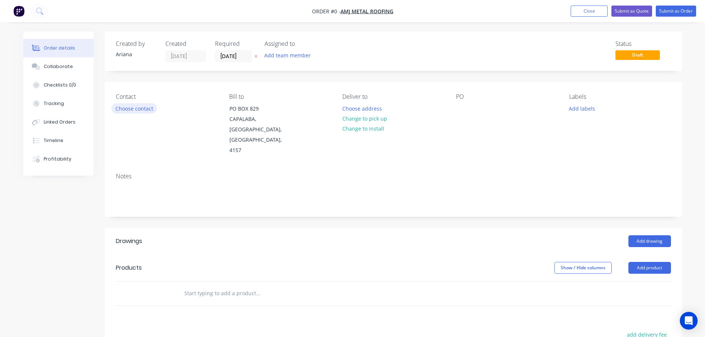
click at [136, 111] on button "Choose contact" at bounding box center [133, 108] width 45 height 10
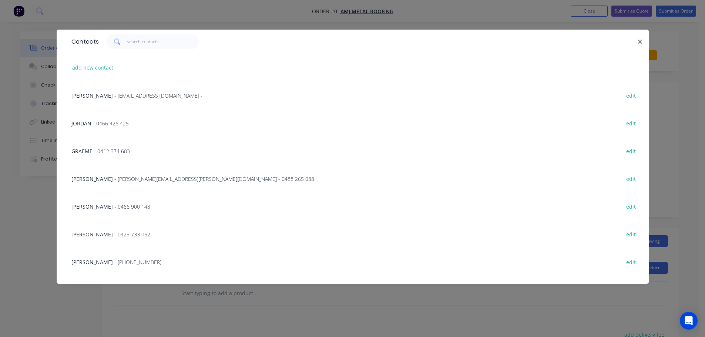
click at [114, 180] on span "- [PERSON_NAME][EMAIL_ADDRESS][PERSON_NAME][DOMAIN_NAME] - 0488 265 088" at bounding box center [214, 178] width 200 height 7
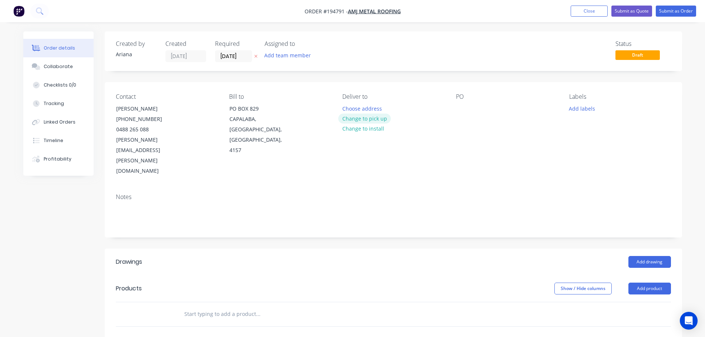
click at [367, 118] on button "Change to pick up" at bounding box center [364, 119] width 53 height 10
click at [352, 108] on div at bounding box center [348, 108] width 12 height 11
click at [440, 129] on div "Pick up 11.30AM Change to delivery Change to install" at bounding box center [392, 134] width 101 height 83
click at [459, 109] on div at bounding box center [462, 108] width 12 height 11
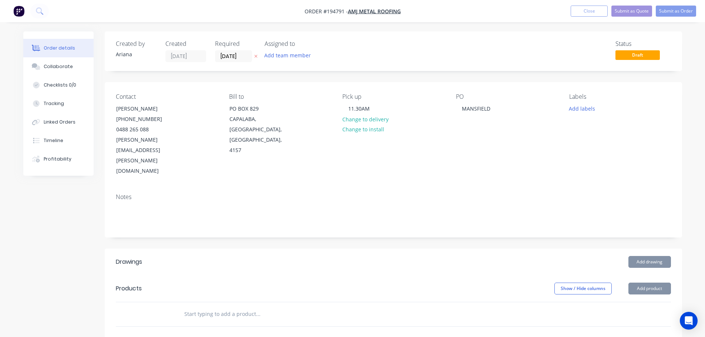
click at [460, 145] on div "PO MANSFIELD" at bounding box center [506, 134] width 101 height 83
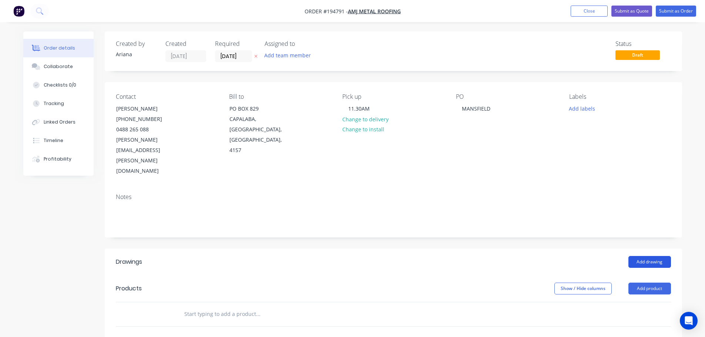
click at [651, 256] on button "Add drawing" at bounding box center [649, 262] width 43 height 12
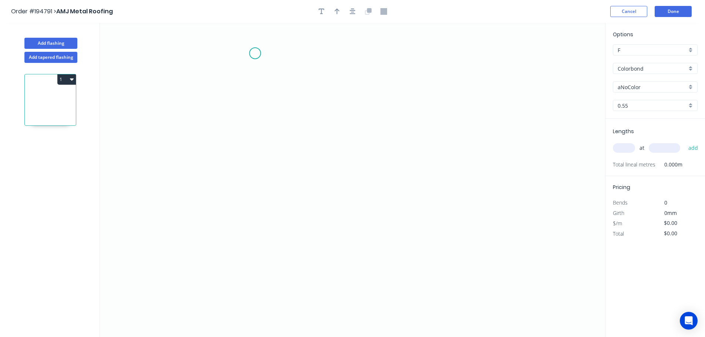
click at [255, 53] on icon "0" at bounding box center [352, 180] width 505 height 314
click at [264, 290] on icon "0" at bounding box center [352, 180] width 505 height 314
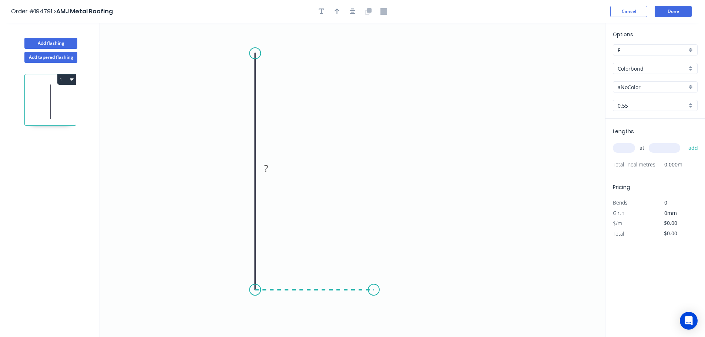
click at [374, 291] on icon "0 ?" at bounding box center [352, 180] width 505 height 314
click at [374, 243] on icon at bounding box center [374, 266] width 0 height 47
click at [373, 243] on circle at bounding box center [373, 242] width 11 height 11
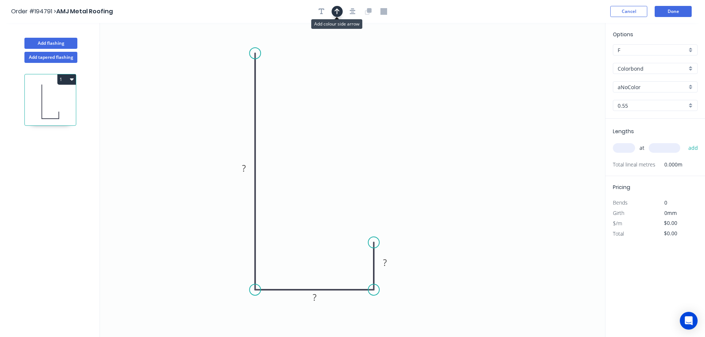
click at [335, 10] on icon "button" at bounding box center [336, 11] width 5 height 7
drag, startPoint x: 566, startPoint y: 59, endPoint x: 193, endPoint y: 280, distance: 433.6
click at [193, 280] on icon at bounding box center [193, 271] width 7 height 24
click at [193, 280] on icon at bounding box center [199, 273] width 21 height 21
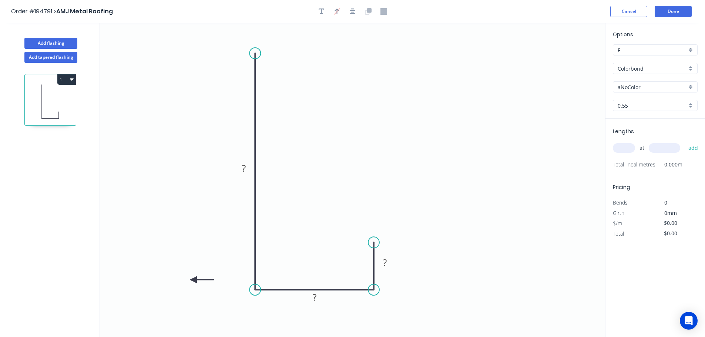
click at [193, 280] on icon at bounding box center [202, 279] width 24 height 7
click at [193, 280] on icon at bounding box center [193, 288] width 7 height 24
click at [193, 280] on icon at bounding box center [186, 285] width 21 height 21
click at [193, 280] on icon at bounding box center [185, 279] width 24 height 7
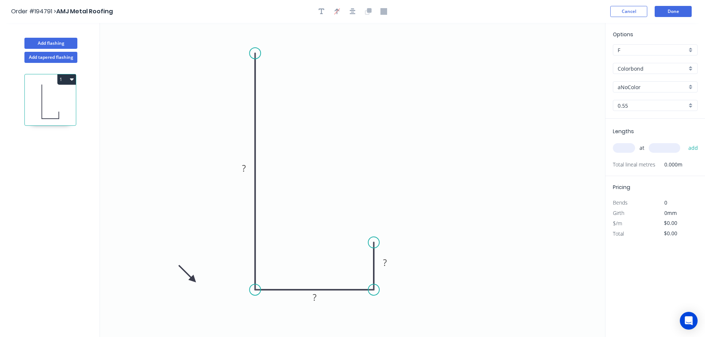
click at [193, 280] on icon at bounding box center [186, 273] width 21 height 21
click at [193, 280] on icon at bounding box center [193, 271] width 7 height 24
click at [193, 280] on icon at bounding box center [199, 273] width 21 height 21
click at [193, 280] on icon at bounding box center [199, 285] width 21 height 21
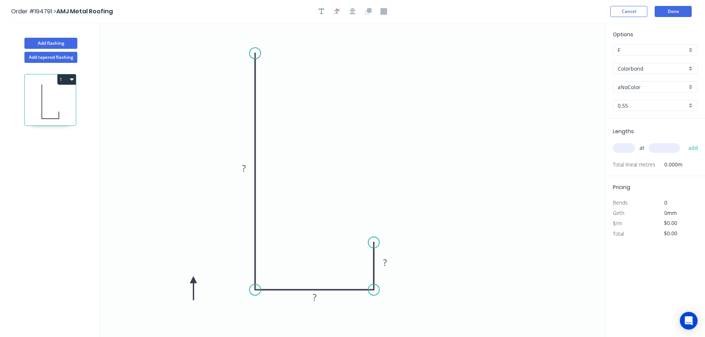
click at [193, 280] on icon at bounding box center [193, 288] width 7 height 24
drag, startPoint x: 193, startPoint y: 280, endPoint x: 197, endPoint y: 291, distance: 11.3
click at [197, 291] on icon at bounding box center [190, 296] width 21 height 21
click at [245, 168] on tspan "?" at bounding box center [244, 168] width 4 height 12
click at [355, 149] on icon "0 180 60 25" at bounding box center [352, 180] width 505 height 314
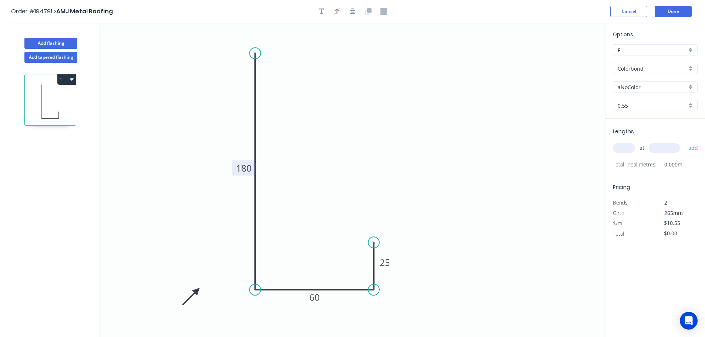
type input "$10.55"
click at [689, 84] on div "aNoColor" at bounding box center [654, 86] width 85 height 11
click at [658, 101] on div "Surfmist" at bounding box center [655, 99] width 84 height 13
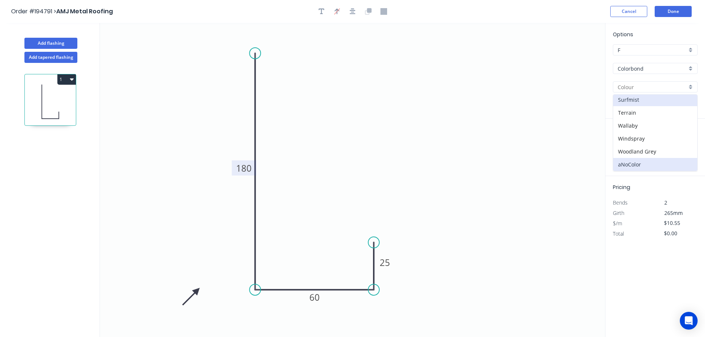
type input "Surfmist"
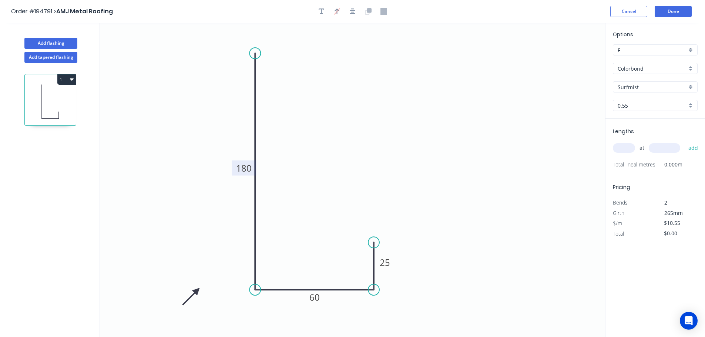
click at [627, 148] on input "text" at bounding box center [623, 148] width 22 height 10
type input "1"
type input "3700"
click at [684, 142] on button "add" at bounding box center [692, 148] width 17 height 13
type input "$39.04"
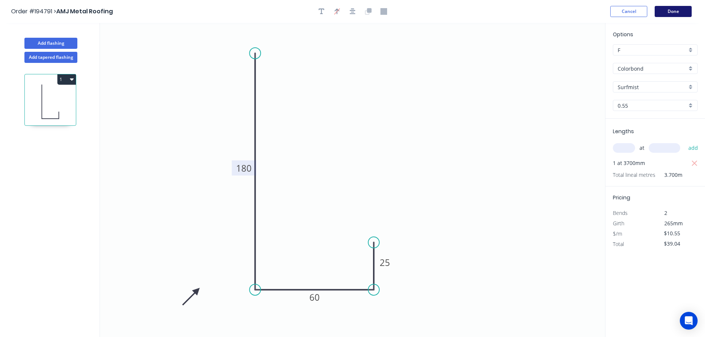
click at [672, 11] on button "Done" at bounding box center [672, 11] width 37 height 11
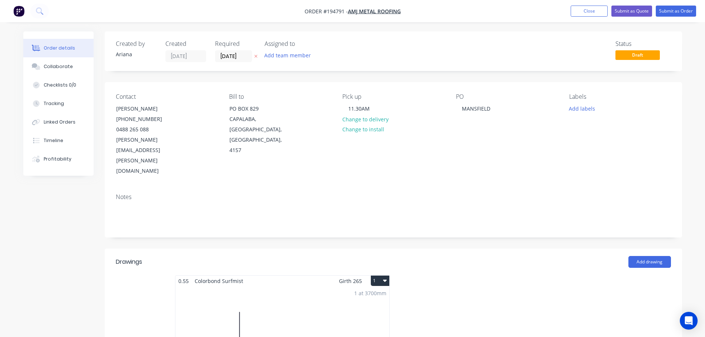
click at [380, 276] on button "1" at bounding box center [380, 281] width 18 height 10
click at [375, 293] on div "Use larger box size" at bounding box center [353, 298] width 57 height 11
click at [674, 11] on button "Submit as Order" at bounding box center [675, 11] width 40 height 11
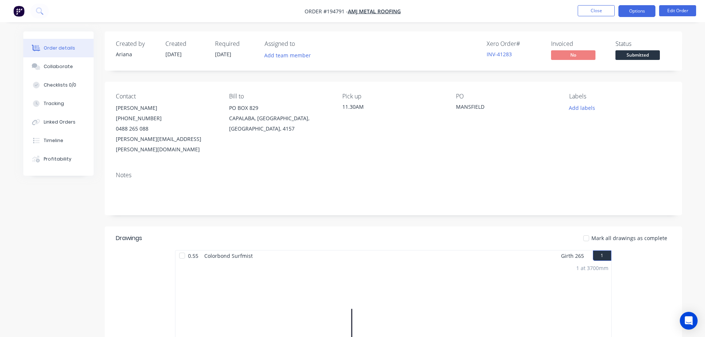
click at [639, 10] on button "Options" at bounding box center [636, 11] width 37 height 12
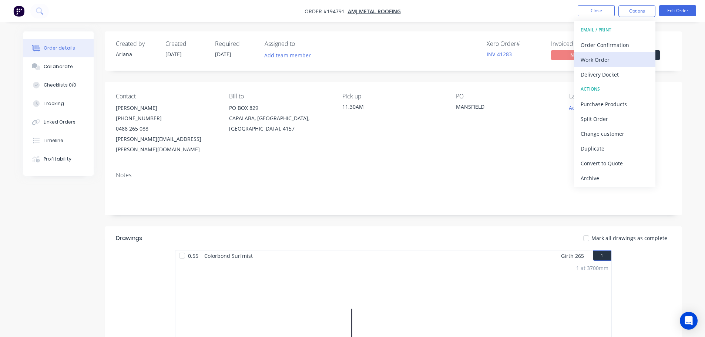
click at [608, 61] on div "Work Order" at bounding box center [614, 59] width 68 height 11
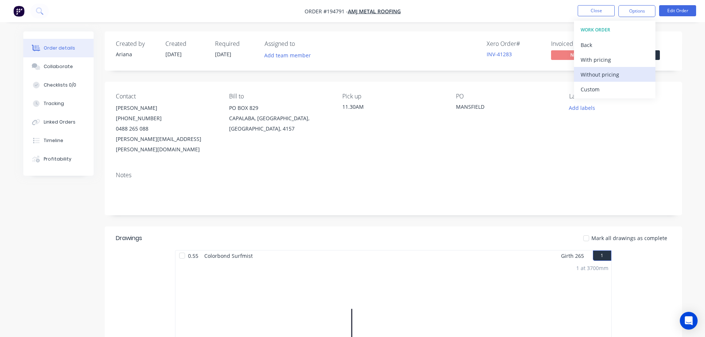
click at [601, 77] on div "Without pricing" at bounding box center [614, 74] width 68 height 11
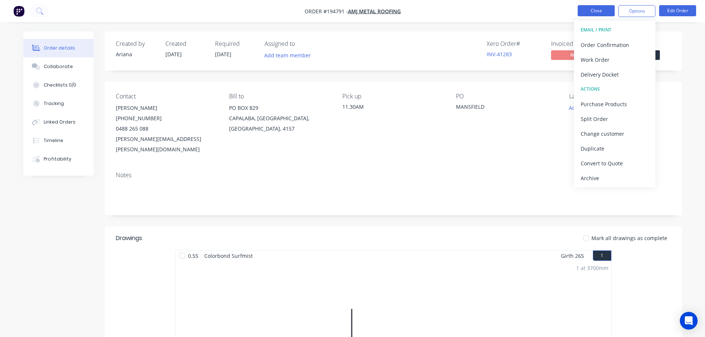
click at [591, 6] on button "Close" at bounding box center [595, 10] width 37 height 11
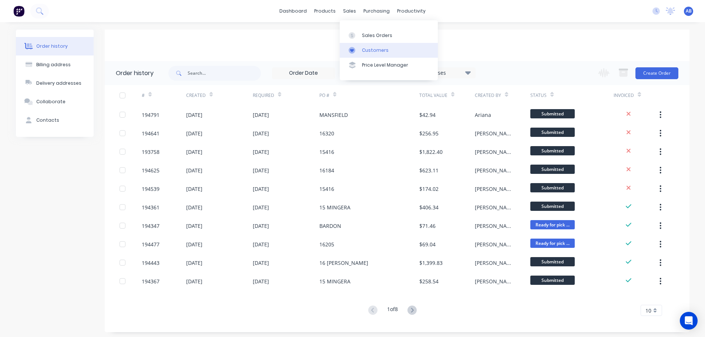
click at [369, 47] on div "Customers" at bounding box center [375, 50] width 27 height 7
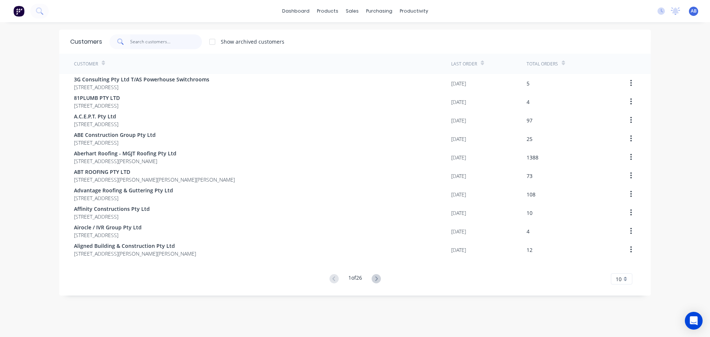
click at [182, 41] on input "text" at bounding box center [166, 41] width 72 height 15
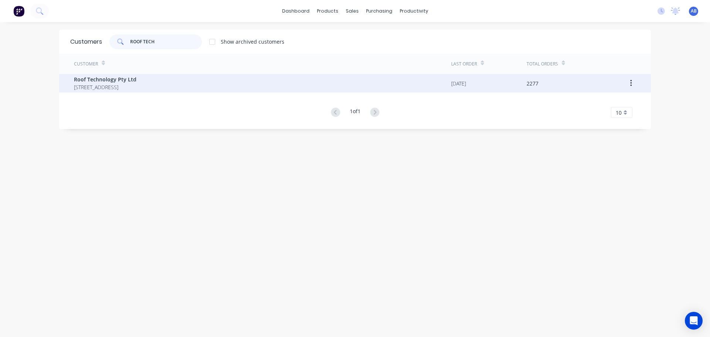
type input "ROOF TECH"
click at [104, 88] on span "[STREET_ADDRESS]" at bounding box center [105, 87] width 63 height 8
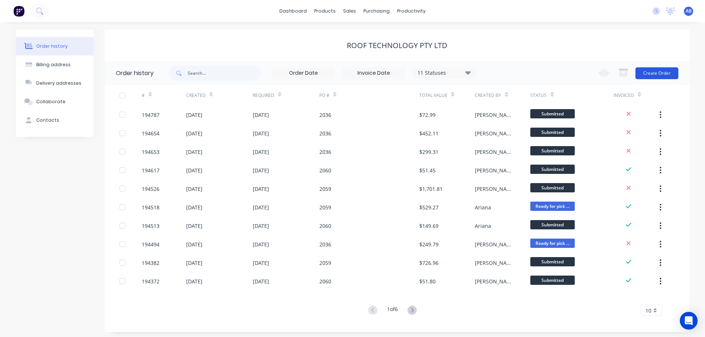
click at [653, 74] on button "Create Order" at bounding box center [656, 73] width 43 height 12
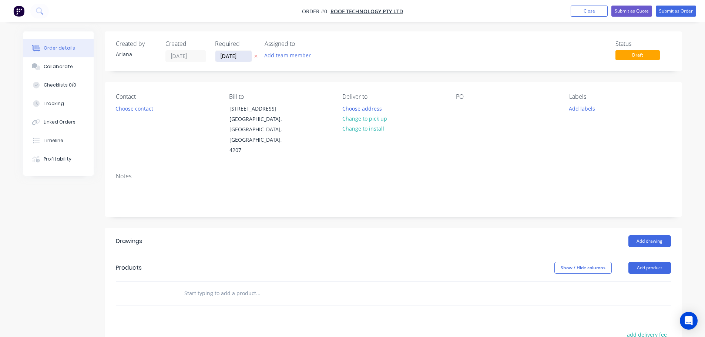
click at [232, 54] on input "[DATE]" at bounding box center [233, 56] width 36 height 11
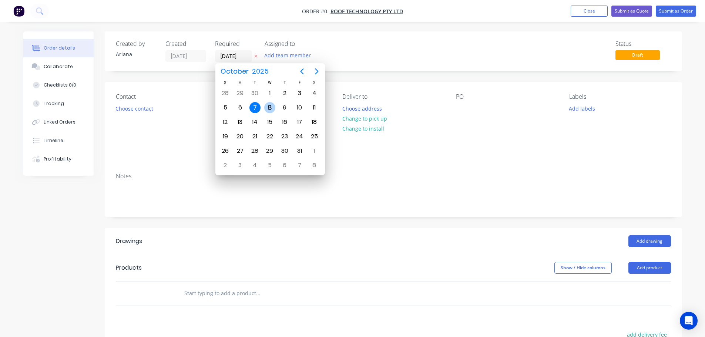
click at [271, 107] on div "8" at bounding box center [269, 107] width 11 height 11
type input "[DATE]"
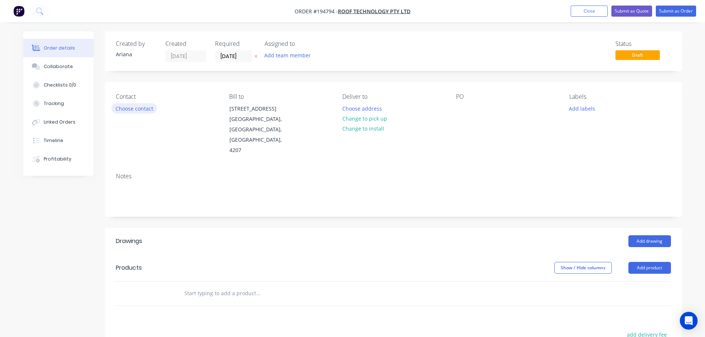
click at [131, 110] on button "Choose contact" at bounding box center [133, 108] width 45 height 10
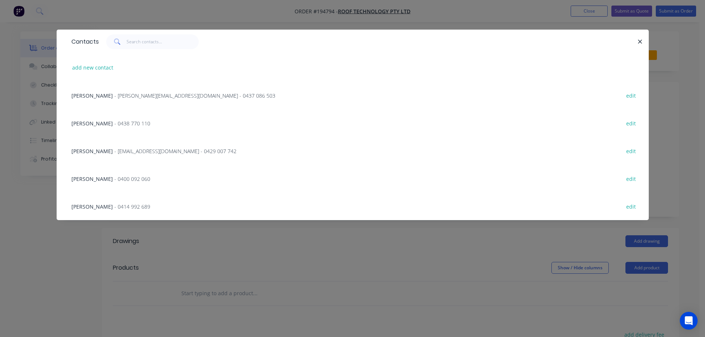
click at [114, 152] on span "- [EMAIL_ADDRESS][DOMAIN_NAME] - 0429 007 742" at bounding box center [175, 151] width 122 height 7
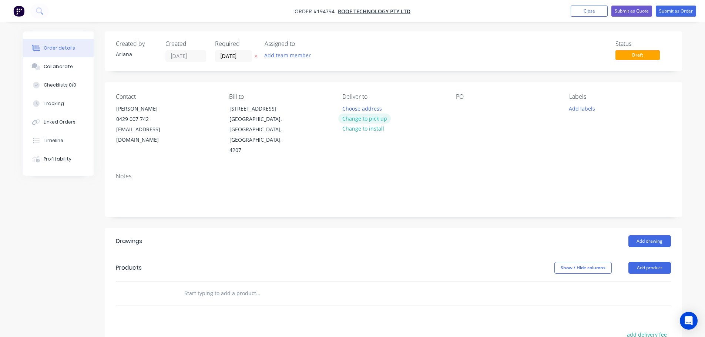
click at [362, 119] on button "Change to pick up" at bounding box center [364, 119] width 53 height 10
click at [354, 107] on div at bounding box center [348, 108] width 12 height 11
click at [469, 141] on div "Contact [PERSON_NAME] [PHONE_NUMBER] [EMAIL_ADDRESS][DOMAIN_NAME] Bill to [STRE…" at bounding box center [393, 124] width 577 height 85
click at [463, 106] on div at bounding box center [462, 108] width 12 height 11
click at [518, 167] on div "Notes" at bounding box center [393, 192] width 577 height 50
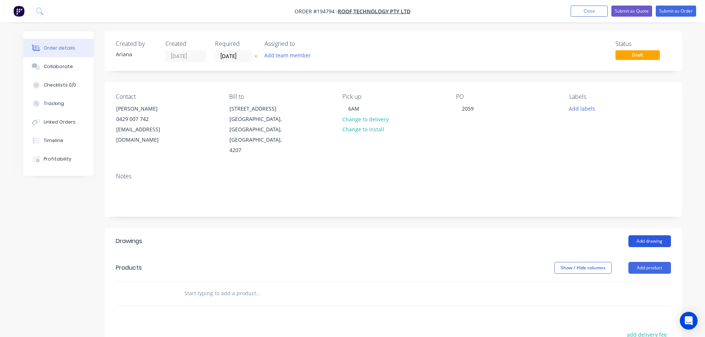
click at [657, 235] on button "Add drawing" at bounding box center [649, 241] width 43 height 12
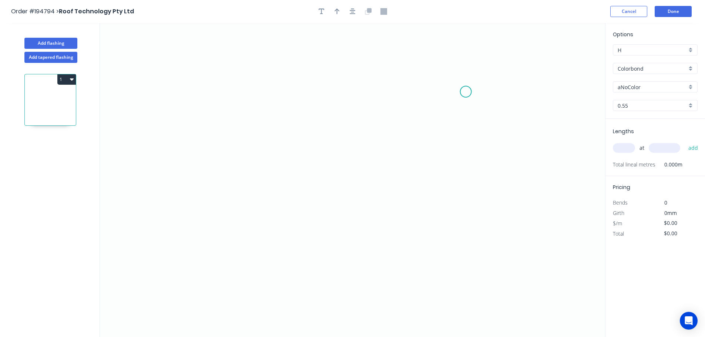
click at [466, 92] on icon "0" at bounding box center [352, 180] width 505 height 314
click at [443, 62] on icon at bounding box center [454, 77] width 23 height 30
click at [182, 58] on icon "0 ?" at bounding box center [352, 180] width 505 height 314
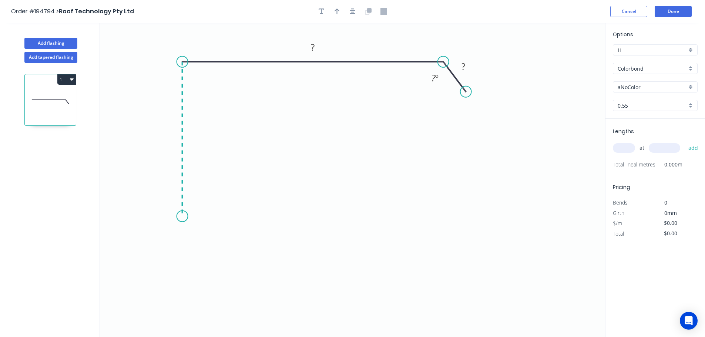
click at [183, 216] on icon "0 ? ? ? º" at bounding box center [352, 180] width 505 height 314
click at [160, 236] on icon "0 ? ? ? ? º" at bounding box center [352, 180] width 505 height 314
click at [185, 263] on icon "0 ? ? ? ? ? º" at bounding box center [352, 180] width 505 height 314
click at [185, 263] on circle at bounding box center [184, 262] width 11 height 11
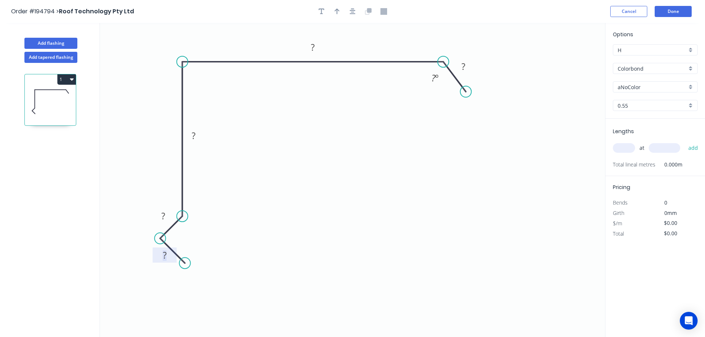
click at [165, 256] on tspan "?" at bounding box center [165, 255] width 4 height 12
click at [463, 176] on icon "0 15 15 80 400 30 ? º" at bounding box center [352, 180] width 505 height 314
type input "$17.57"
click at [461, 102] on div "Hide angle" at bounding box center [471, 99] width 74 height 15
click at [337, 10] on icon "button" at bounding box center [336, 12] width 5 height 6
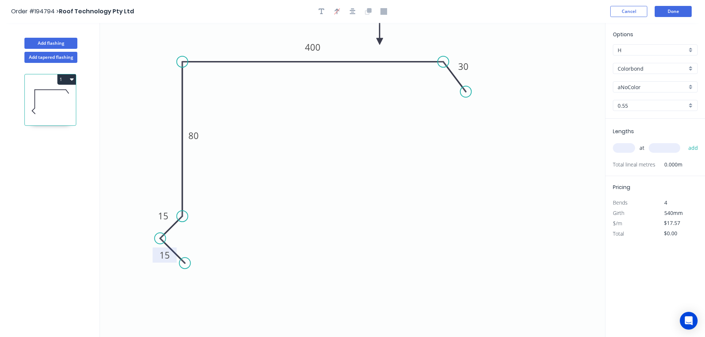
drag, startPoint x: 568, startPoint y: 57, endPoint x: 379, endPoint y: 41, distance: 189.3
click at [379, 41] on icon at bounding box center [379, 33] width 7 height 24
click at [688, 85] on div "aNoColor" at bounding box center [654, 86] width 85 height 11
click at [664, 163] on div "Dune" at bounding box center [655, 162] width 84 height 13
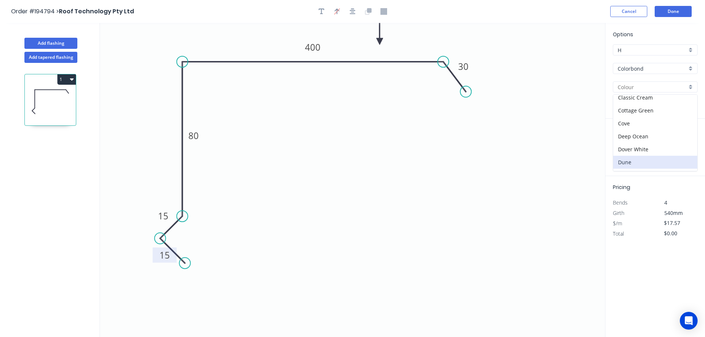
type input "Dune"
click at [626, 148] on input "text" at bounding box center [623, 148] width 22 height 10
type input "1"
type input "2800"
click at [684, 142] on button "add" at bounding box center [692, 148] width 17 height 13
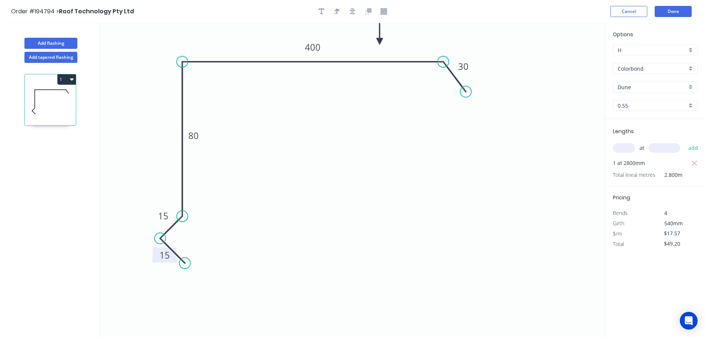
click at [67, 78] on button "1" at bounding box center [66, 79] width 18 height 10
click at [46, 96] on div "Duplicate" at bounding box center [40, 97] width 57 height 11
type input "$0.00"
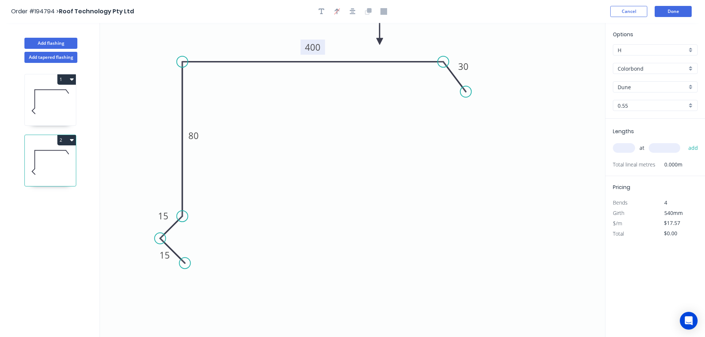
click at [318, 47] on tspan "400" at bounding box center [313, 47] width 16 height 12
click at [368, 102] on icon "0 15 15 80 260 30" at bounding box center [352, 180] width 505 height 314
type input "$13.61"
click at [628, 149] on input "text" at bounding box center [623, 148] width 22 height 10
type input "1"
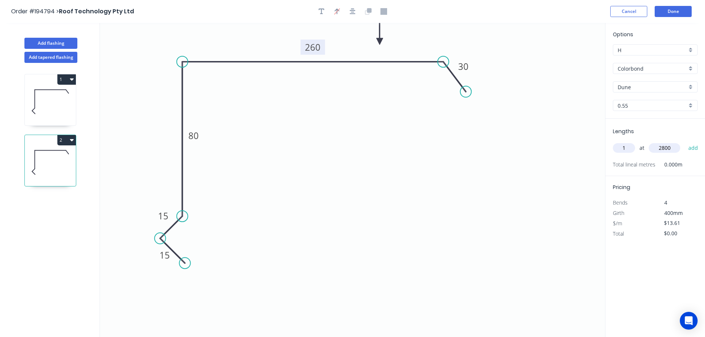
type input "2800"
click at [684, 142] on button "add" at bounding box center [692, 148] width 17 height 13
click at [66, 141] on button "2" at bounding box center [66, 140] width 18 height 10
click at [54, 155] on div "Duplicate" at bounding box center [40, 158] width 57 height 11
type input "$0.00"
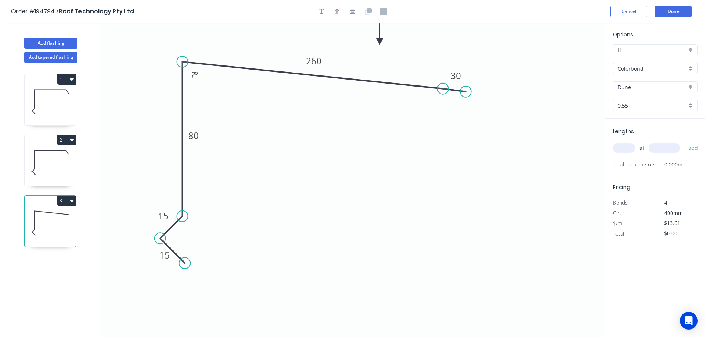
drag, startPoint x: 442, startPoint y: 61, endPoint x: 443, endPoint y: 89, distance: 27.4
click at [443, 89] on circle at bounding box center [442, 88] width 11 height 11
drag, startPoint x: 466, startPoint y: 92, endPoint x: 464, endPoint y: 122, distance: 29.7
click at [464, 122] on circle at bounding box center [463, 122] width 11 height 11
click at [195, 74] on tspan "º" at bounding box center [196, 75] width 3 height 12
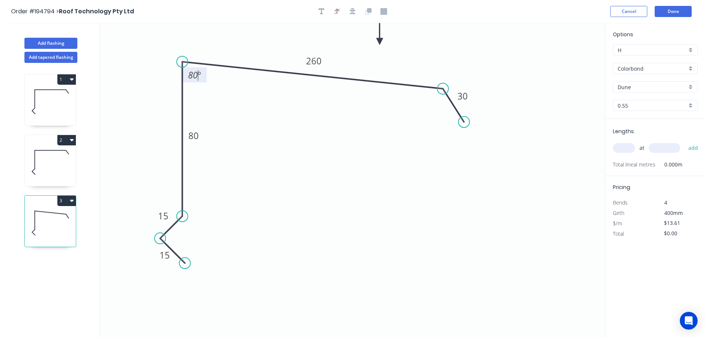
click at [227, 97] on icon "0 15 15 80 260 30 80 º" at bounding box center [352, 180] width 505 height 314
click at [320, 60] on tspan "260" at bounding box center [314, 61] width 16 height 12
click at [327, 112] on icon "0 15 15 80 230 30 80 º" at bounding box center [352, 180] width 505 height 314
drag, startPoint x: 380, startPoint y: 40, endPoint x: 379, endPoint y: 52, distance: 12.7
click at [379, 52] on icon at bounding box center [378, 44] width 7 height 24
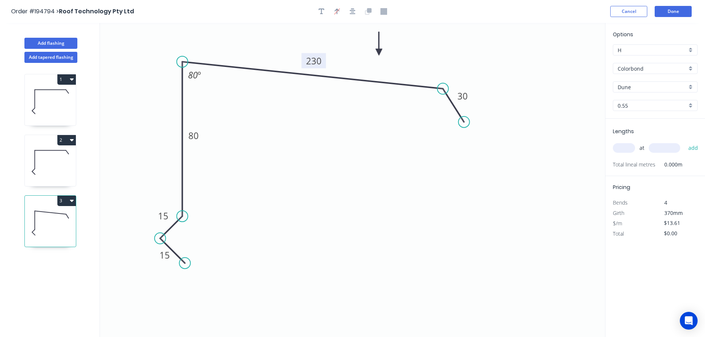
click at [627, 147] on input "text" at bounding box center [623, 148] width 22 height 10
type input "1"
type input "6000"
click at [684, 142] on button "add" at bounding box center [692, 148] width 17 height 13
type input "$81.66"
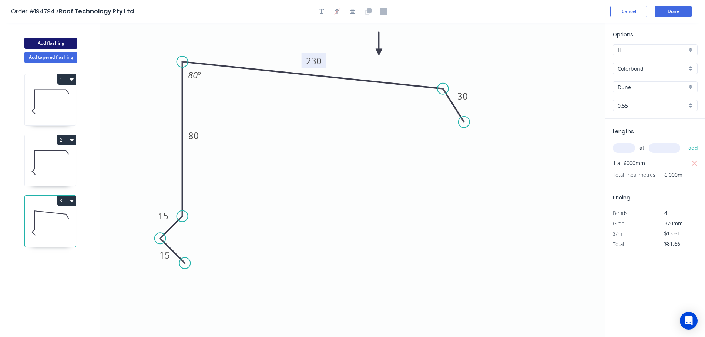
click at [52, 44] on button "Add flashing" at bounding box center [50, 43] width 53 height 11
type input "$0.00"
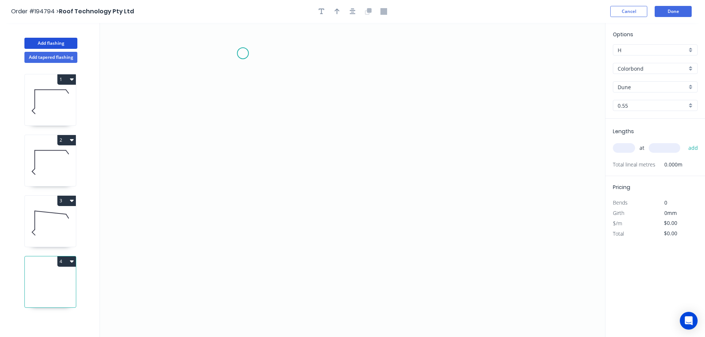
click at [243, 53] on icon "0" at bounding box center [352, 180] width 505 height 314
click at [236, 266] on icon "0" at bounding box center [352, 180] width 505 height 314
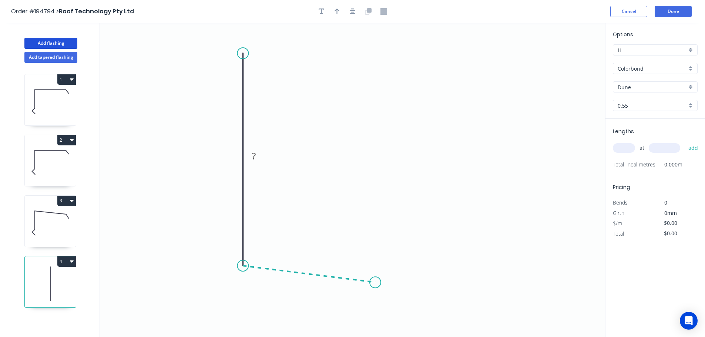
click at [375, 283] on icon "0 ?" at bounding box center [352, 180] width 505 height 314
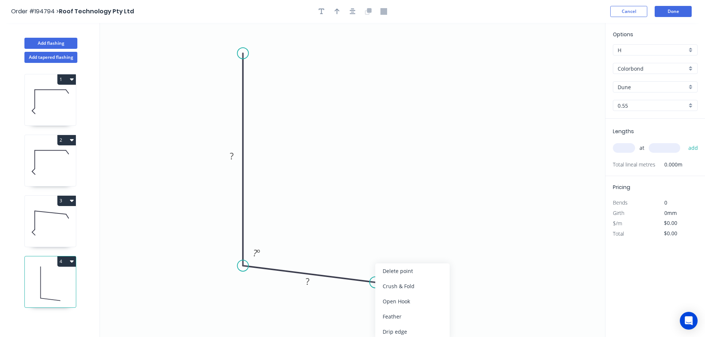
click at [402, 314] on div "Feather" at bounding box center [412, 316] width 74 height 15
click at [367, 294] on tspan "15" at bounding box center [368, 293] width 10 height 12
click at [419, 258] on icon "0 ? FE 10 ? ? º" at bounding box center [352, 180] width 505 height 314
drag, startPoint x: 375, startPoint y: 297, endPoint x: 418, endPoint y: 311, distance: 45.4
click at [418, 311] on rect at bounding box center [406, 308] width 29 height 15
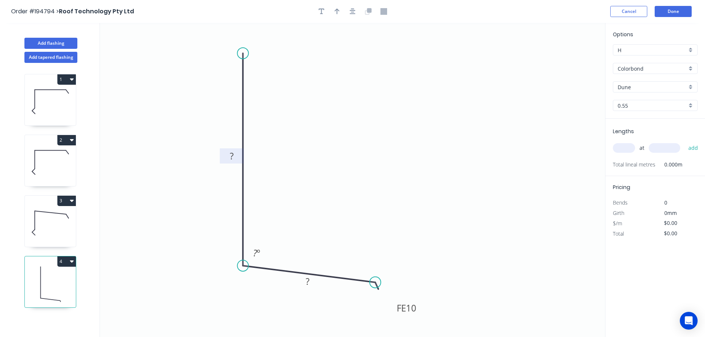
click at [233, 155] on tspan "?" at bounding box center [232, 156] width 4 height 12
click at [367, 125] on icon "0 350 FE 10 40 95 º" at bounding box center [352, 180] width 505 height 314
type input "$12.06"
click at [337, 10] on icon "button" at bounding box center [336, 12] width 5 height 6
drag, startPoint x: 392, startPoint y: 136, endPoint x: 335, endPoint y: 152, distance: 59.7
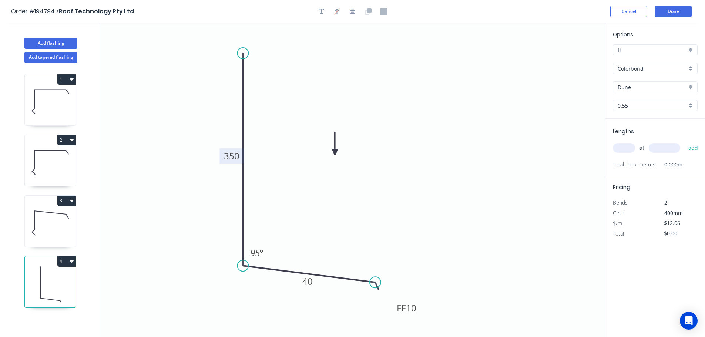
click at [335, 152] on icon at bounding box center [334, 144] width 7 height 24
click at [626, 146] on input "text" at bounding box center [623, 148] width 22 height 10
type input "1"
type input "6000"
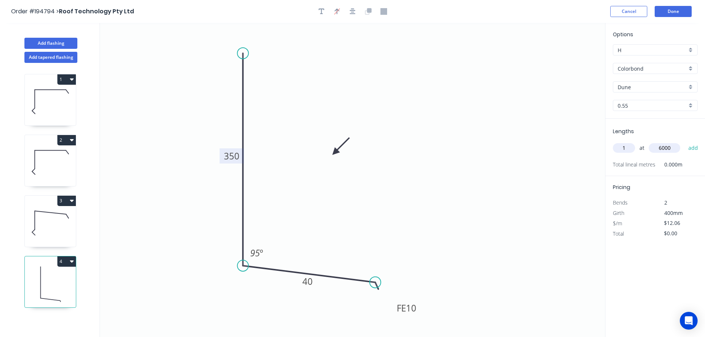
click at [684, 142] on button "add" at bounding box center [692, 148] width 17 height 13
type input "$72.36"
click at [61, 41] on button "Add flashing" at bounding box center [50, 43] width 53 height 11
type input "$0.00"
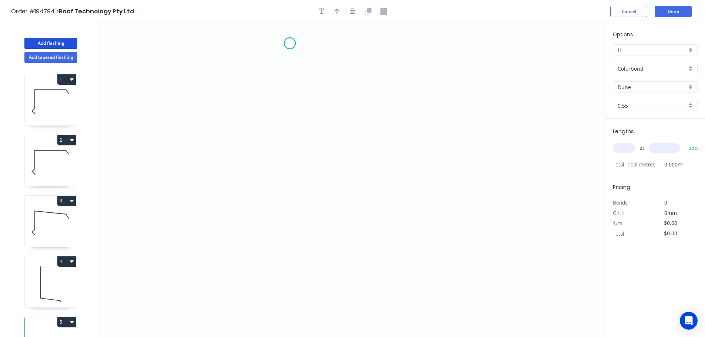
click at [290, 43] on icon "0" at bounding box center [352, 180] width 505 height 314
click at [347, 49] on icon "0" at bounding box center [352, 180] width 505 height 314
click at [346, 171] on icon "0 ?" at bounding box center [352, 180] width 505 height 314
click at [355, 188] on icon "0 ? ? ? º" at bounding box center [352, 180] width 505 height 314
click at [354, 213] on icon "0 ? ? ? ? º ? º" at bounding box center [352, 180] width 505 height 314
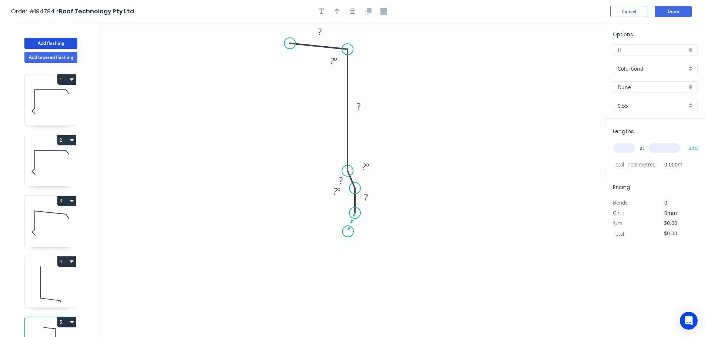
click at [348, 232] on icon "0 ? ? ? ? ? º ? º ? º" at bounding box center [352, 180] width 505 height 314
click at [342, 316] on icon "0 ? ? ? ? ? ? º ? º ? º ? º" at bounding box center [352, 180] width 505 height 314
click at [215, 310] on icon "0 ? ? ? ? ? ? ? º ? º ? º ? º ? º" at bounding box center [352, 180] width 505 height 314
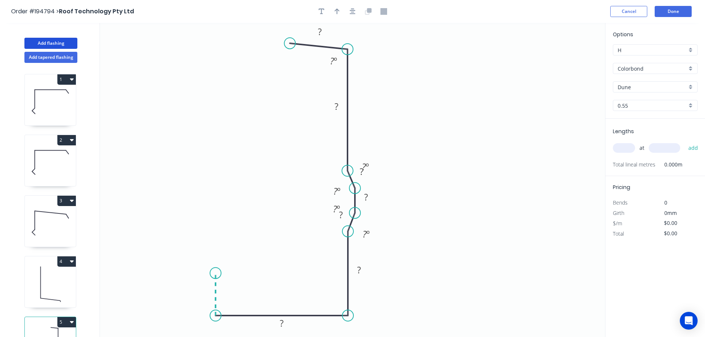
click at [213, 273] on icon "0 ? ? ? ? ? ? ? ? º ? º ? º ? º ? º" at bounding box center [352, 180] width 505 height 314
click at [213, 273] on circle at bounding box center [215, 272] width 11 height 11
click at [390, 186] on div "Hide angle" at bounding box center [405, 187] width 74 height 15
click at [355, 217] on div "Hide angle" at bounding box center [373, 214] width 74 height 15
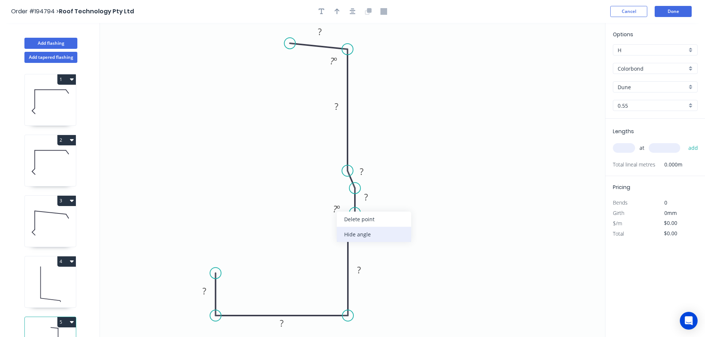
click at [358, 229] on div "Hide angle" at bounding box center [374, 234] width 74 height 15
click at [381, 253] on div "Hide angle" at bounding box center [402, 257] width 74 height 15
click at [206, 290] on tspan "?" at bounding box center [204, 291] width 4 height 12
click at [335, 10] on icon "button" at bounding box center [336, 12] width 5 height 6
drag, startPoint x: 568, startPoint y: 58, endPoint x: 445, endPoint y: 107, distance: 132.5
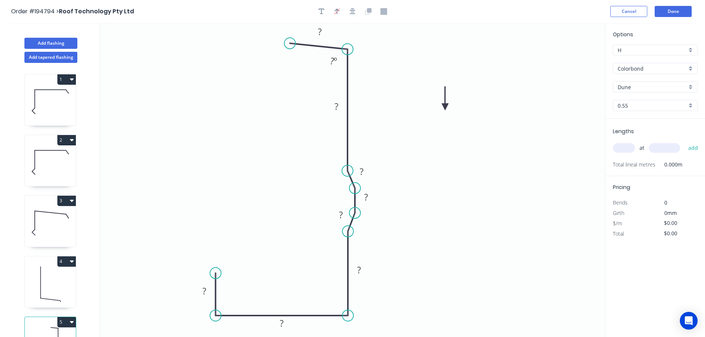
click at [445, 107] on icon at bounding box center [445, 99] width 7 height 24
click at [445, 107] on icon at bounding box center [444, 99] width 7 height 24
click at [206, 289] on tspan "?" at bounding box center [204, 291] width 4 height 12
click at [439, 274] on icon "0 30 90 60 2 ? ? ? ? ? º" at bounding box center [352, 180] width 505 height 314
click at [341, 213] on tspan "2" at bounding box center [340, 215] width 5 height 12
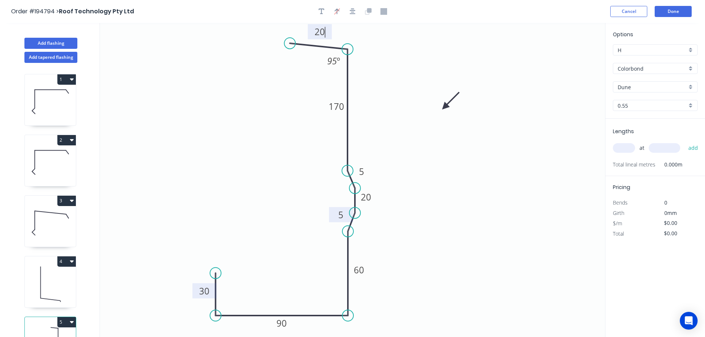
click at [534, 274] on icon "0 30 90 60 5 20 5 170 20 95 º" at bounding box center [352, 180] width 505 height 314
type input "$15.93"
click at [512, 226] on icon "0 30 90 60 5 20 5 170 20 95 º" at bounding box center [352, 180] width 505 height 314
click at [626, 147] on input "text" at bounding box center [623, 148] width 22 height 10
type input "2"
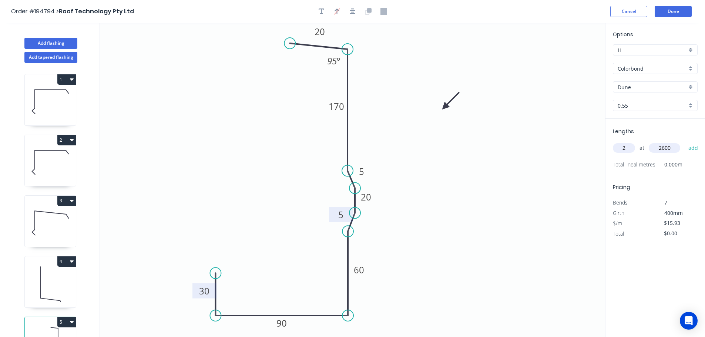
type input "2600"
click at [684, 142] on button "add" at bounding box center [692, 148] width 17 height 13
type input "$82.84"
type input "1"
type input "6000"
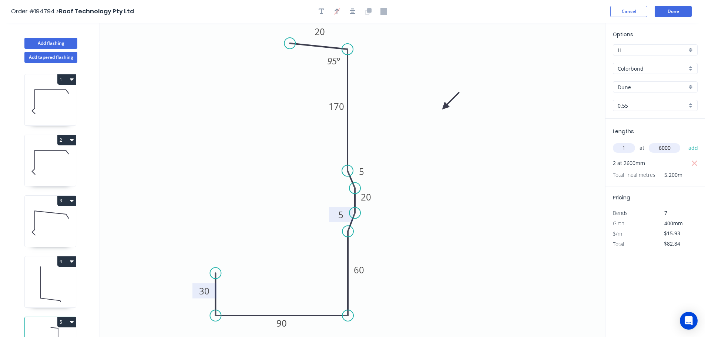
click at [684, 142] on button "add" at bounding box center [692, 148] width 17 height 13
type input "$178.42"
click at [53, 39] on button "Add flashing" at bounding box center [50, 43] width 53 height 11
type input "$0.00"
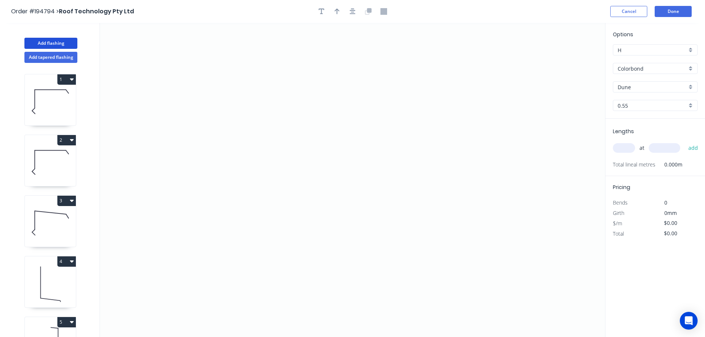
scroll to position [93, 0]
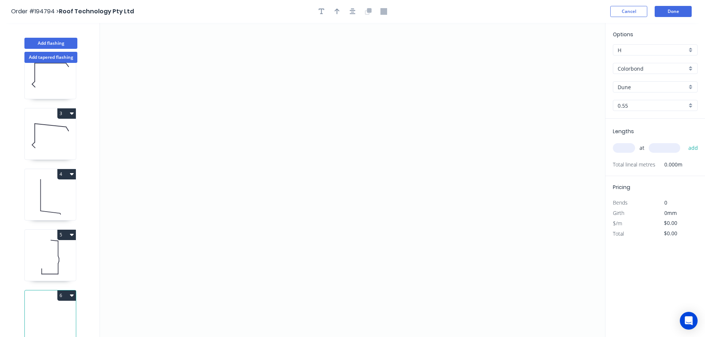
click at [53, 241] on icon at bounding box center [50, 256] width 51 height 47
type input "$15.93"
type input "$178.42"
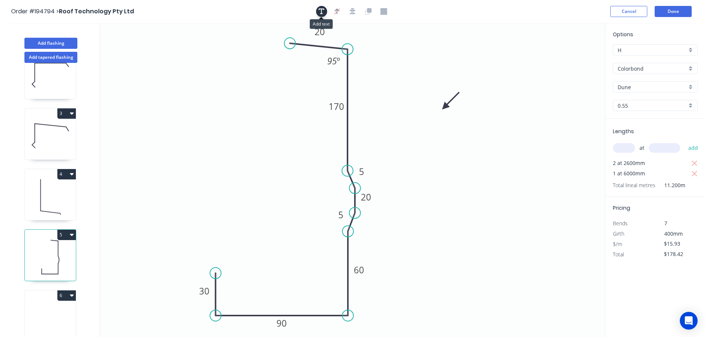
click at [323, 9] on icon "button" at bounding box center [321, 12] width 6 height 6
drag, startPoint x: 157, startPoint y: 54, endPoint x: 259, endPoint y: 131, distance: 127.3
click at [259, 131] on textarea at bounding box center [249, 128] width 60 height 27
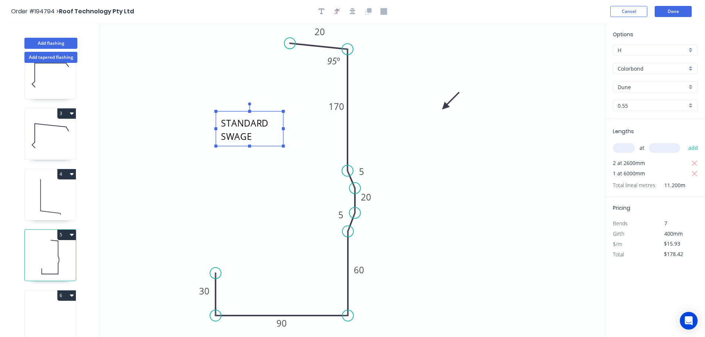
scroll to position [7, 0]
drag, startPoint x: 250, startPoint y: 146, endPoint x: 247, endPoint y: 156, distance: 9.5
click at [247, 156] on icon "STANDARD SWAGE ANGLES 30 90 60 5 20 5 170 20 95 º" at bounding box center [352, 180] width 505 height 314
type textarea "STANDARD SWAGE ANGLES"
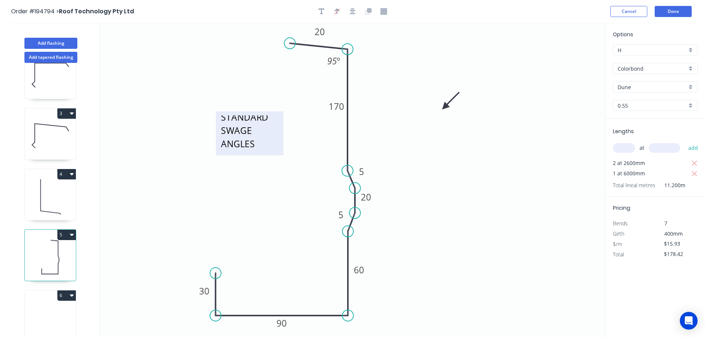
click at [243, 151] on textarea "STANDARD SWAGE ANGLES" at bounding box center [249, 133] width 60 height 37
click at [249, 159] on rect at bounding box center [249, 158] width 3 height 3
click at [291, 176] on icon "STANDARD SWAGE ANGLES 30 90 60 5 20 5 170 20 95 º" at bounding box center [352, 180] width 505 height 314
click at [500, 148] on icon "STANDARD SWAGE ANGLES 30 90 60 5 20 5 170 20 95 º" at bounding box center [352, 180] width 505 height 314
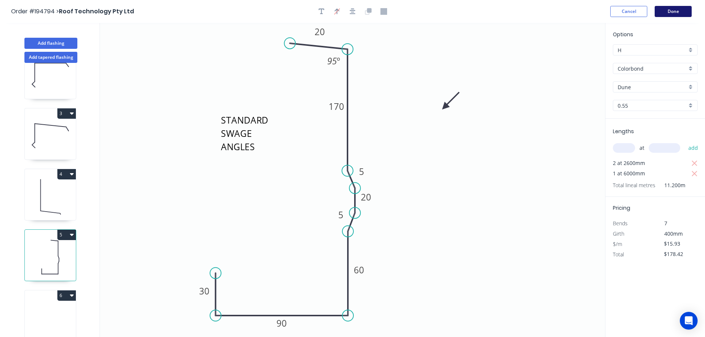
click at [674, 12] on button "Done" at bounding box center [672, 11] width 37 height 11
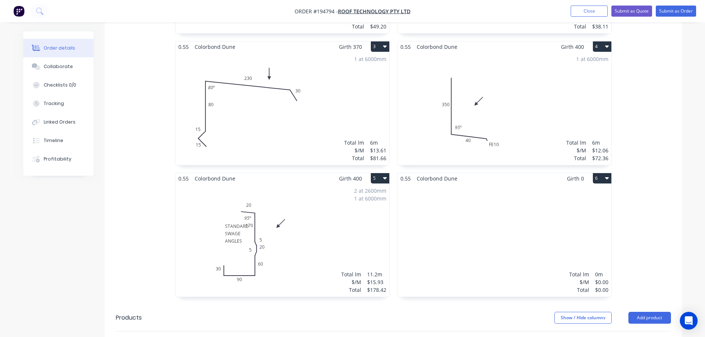
click at [308, 190] on div "2 at 2600mm 1 at 6000mm Total lm $/M Total 11.2m $15.93 $178.42" at bounding box center [282, 240] width 214 height 113
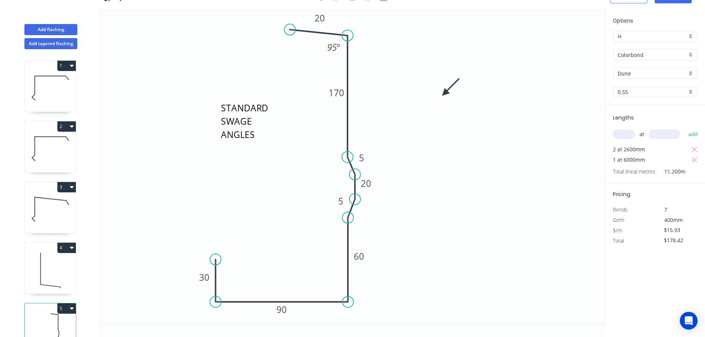
scroll to position [14, 0]
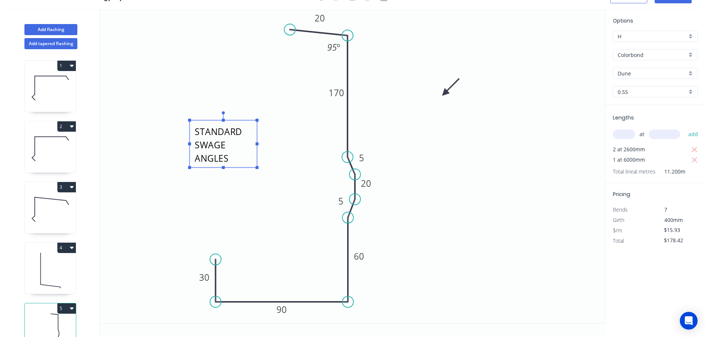
drag, startPoint x: 217, startPoint y: 137, endPoint x: 191, endPoint y: 161, distance: 35.6
click at [191, 161] on rect at bounding box center [222, 143] width 67 height 47
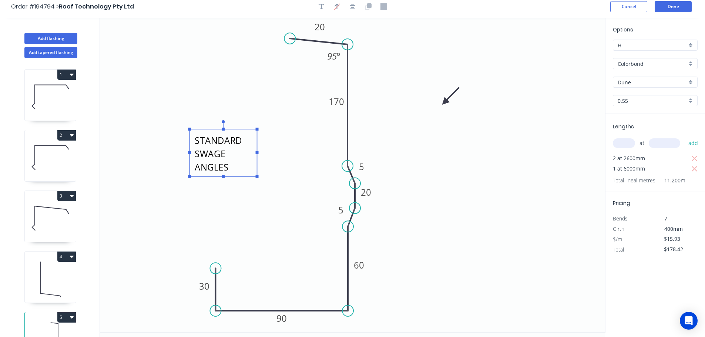
scroll to position [0, 0]
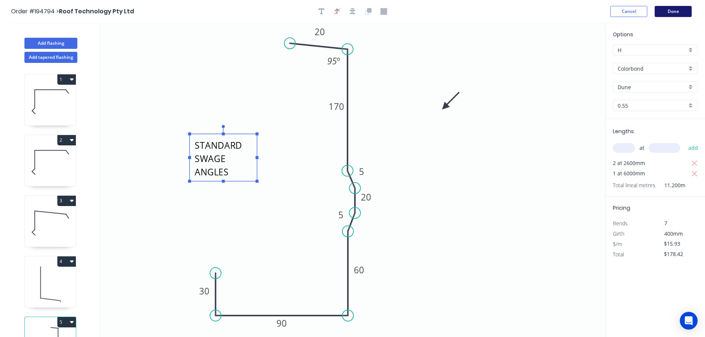
click at [669, 7] on button "Done" at bounding box center [672, 11] width 37 height 11
click at [677, 10] on button "Done" at bounding box center [672, 11] width 37 height 11
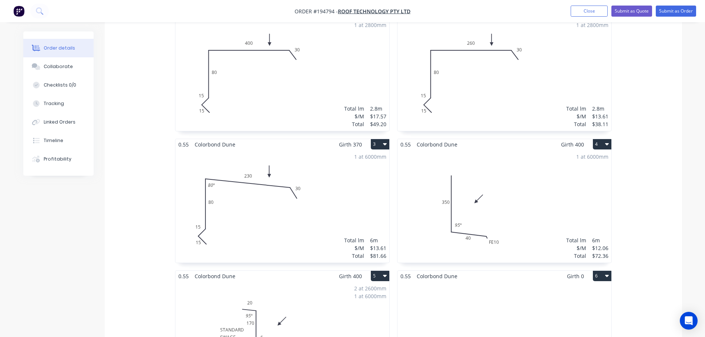
scroll to position [345, 0]
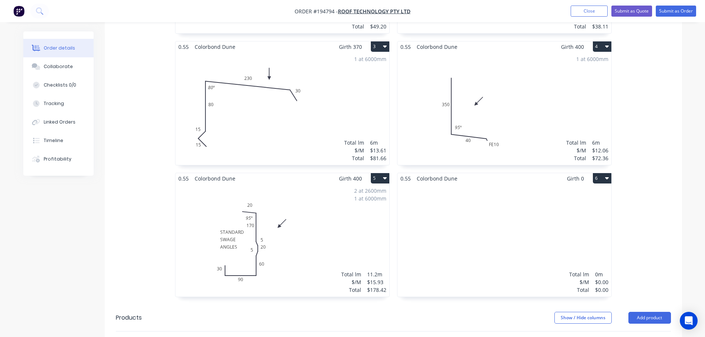
click at [227, 216] on div "2 at 2600mm 1 at 6000mm Total lm $/M Total 11.2m $15.93 $178.42" at bounding box center [282, 240] width 214 height 113
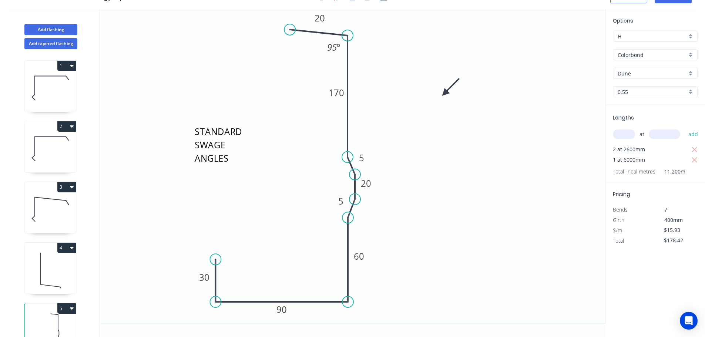
scroll to position [14, 0]
drag, startPoint x: 194, startPoint y: 162, endPoint x: 217, endPoint y: 165, distance: 23.5
click at [182, 173] on textarea "STANDARD SWAGE ANGLES" at bounding box center [211, 155] width 60 height 40
drag, startPoint x: 492, startPoint y: 141, endPoint x: 507, endPoint y: 128, distance: 20.0
click at [493, 141] on icon "STANDARD SWAGE ANGLES 30 90 60 5 20 5 170 20 95 º" at bounding box center [352, 166] width 505 height 314
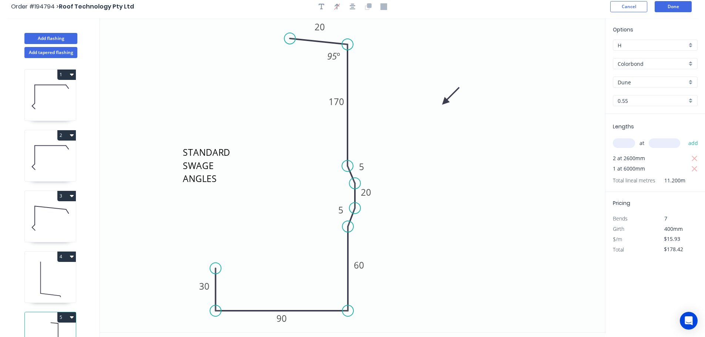
scroll to position [0, 0]
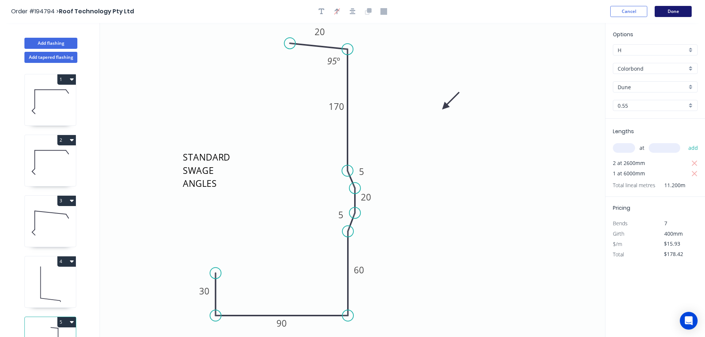
click at [672, 12] on button "Done" at bounding box center [672, 11] width 37 height 11
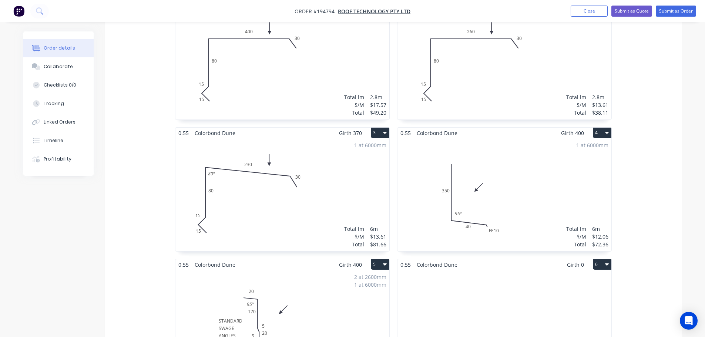
scroll to position [432, 0]
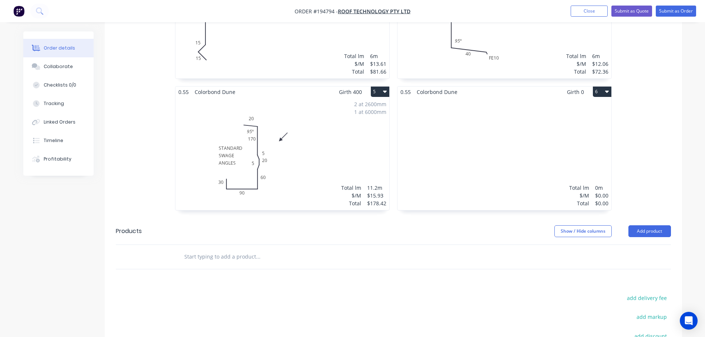
click at [447, 131] on div "Total lm $/M Total 0m $0.00 $0.00" at bounding box center [504, 153] width 214 height 113
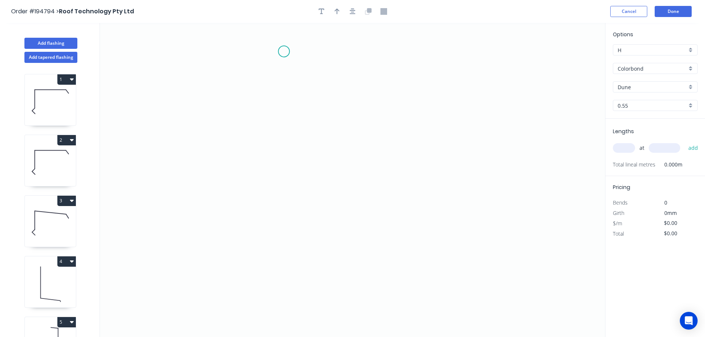
click at [284, 51] on icon "0" at bounding box center [352, 180] width 505 height 314
click at [384, 61] on icon "0" at bounding box center [352, 180] width 505 height 314
click at [384, 284] on icon "0 ?" at bounding box center [352, 180] width 505 height 314
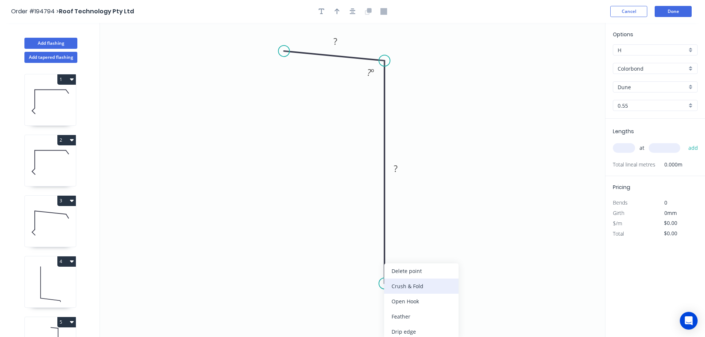
click at [421, 283] on div "Crush & Fold" at bounding box center [421, 286] width 74 height 15
click at [376, 270] on tspan "10" at bounding box center [373, 270] width 10 height 12
click at [478, 241] on icon "0 ? CF 15 ? ? º" at bounding box center [352, 180] width 505 height 314
drag, startPoint x: 356, startPoint y: 273, endPoint x: 406, endPoint y: 315, distance: 66.4
click at [406, 315] on rect at bounding box center [419, 311] width 30 height 15
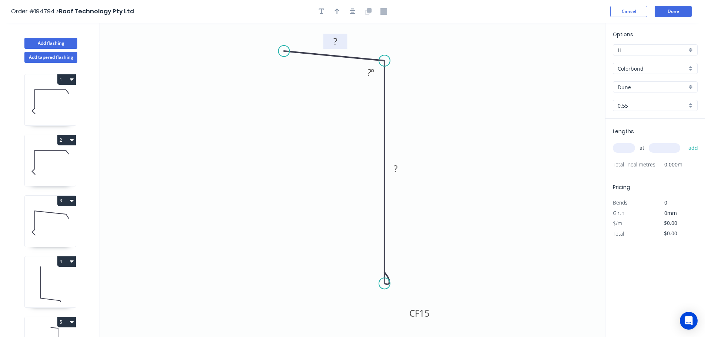
click at [336, 41] on tspan "?" at bounding box center [335, 41] width 4 height 12
click at [439, 64] on icon "0 50 CF 15 140 95 º" at bounding box center [352, 180] width 505 height 314
type input "$10.85"
click at [335, 11] on icon "button" at bounding box center [336, 11] width 5 height 7
drag, startPoint x: 568, startPoint y: 58, endPoint x: 289, endPoint y: 164, distance: 298.3
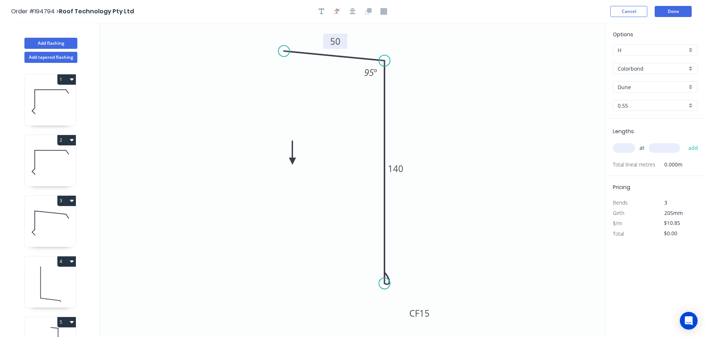
click at [289, 164] on icon at bounding box center [292, 153] width 7 height 24
click at [289, 164] on icon at bounding box center [289, 156] width 7 height 24
click at [289, 164] on icon at bounding box center [294, 157] width 21 height 21
click at [289, 164] on icon at bounding box center [298, 164] width 24 height 7
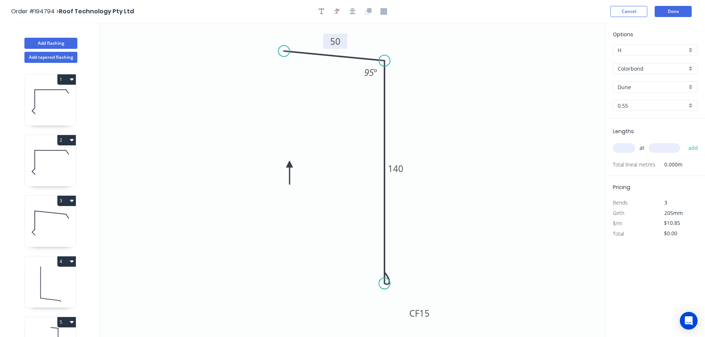
click at [289, 164] on icon at bounding box center [289, 173] width 7 height 24
click at [289, 164] on icon at bounding box center [283, 169] width 21 height 21
click at [626, 147] on input "text" at bounding box center [623, 148] width 22 height 10
type input "2"
type input "3000"
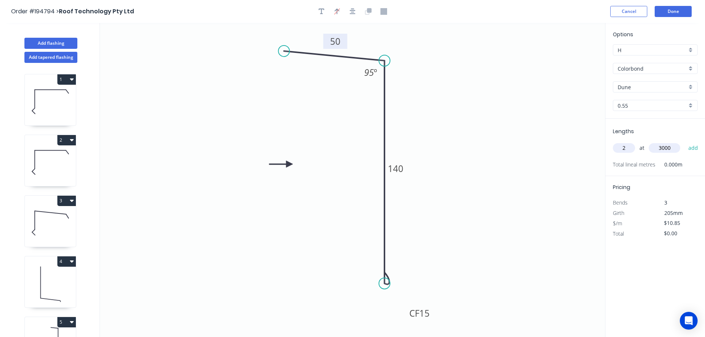
click at [684, 142] on button "add" at bounding box center [692, 148] width 17 height 13
type input "$65.10"
type input "2"
type input "2600"
click at [684, 142] on button "add" at bounding box center [692, 148] width 17 height 13
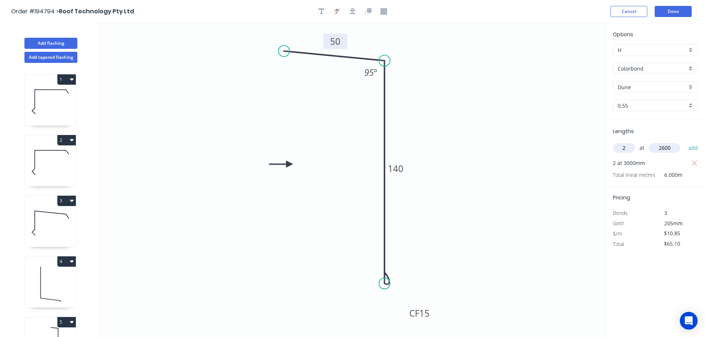
type input "$121.52"
click at [678, 12] on button "Done" at bounding box center [672, 11] width 37 height 11
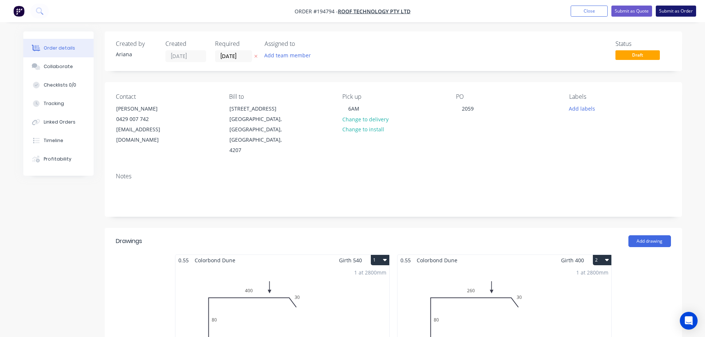
click at [674, 12] on button "Submit as Order" at bounding box center [675, 11] width 40 height 11
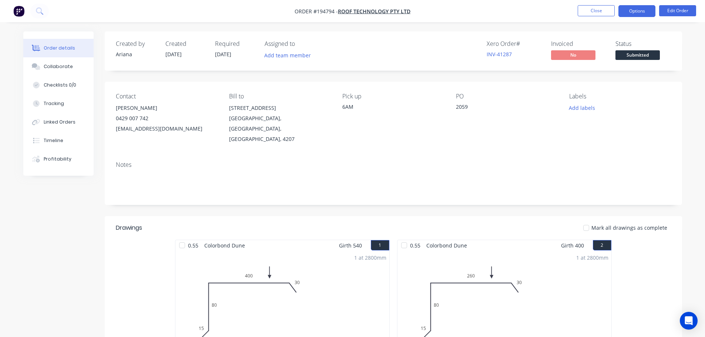
click at [630, 11] on button "Options" at bounding box center [636, 11] width 37 height 12
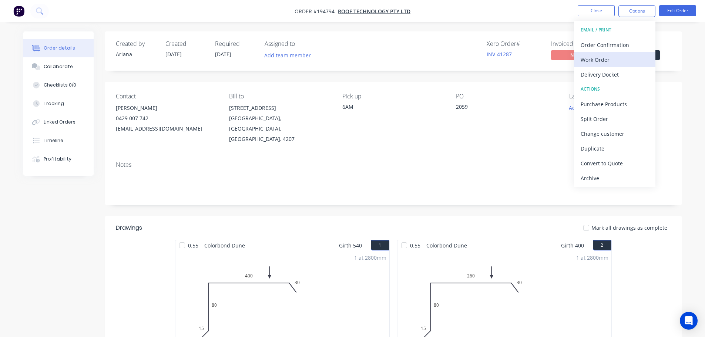
click at [602, 58] on div "Work Order" at bounding box center [614, 59] width 68 height 11
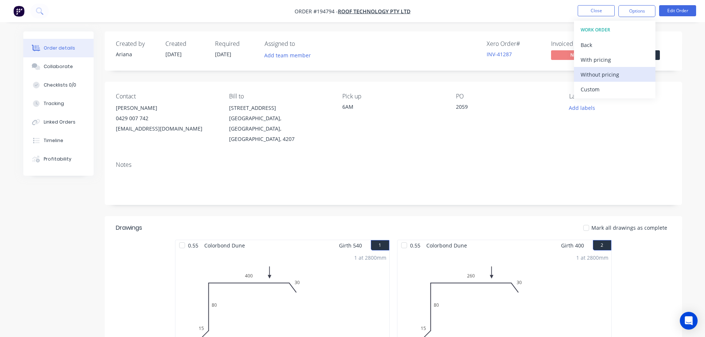
click at [592, 74] on div "Without pricing" at bounding box center [614, 74] width 68 height 11
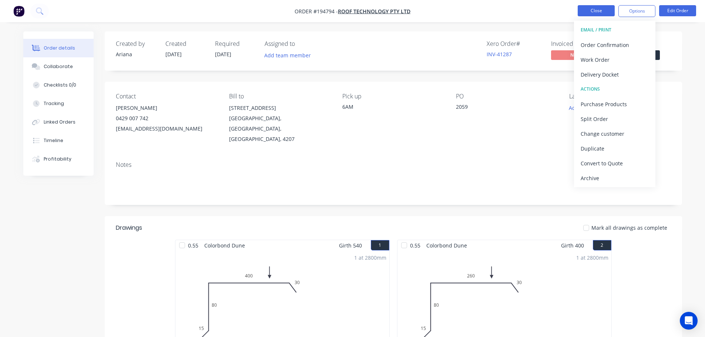
click at [594, 9] on button "Close" at bounding box center [595, 10] width 37 height 11
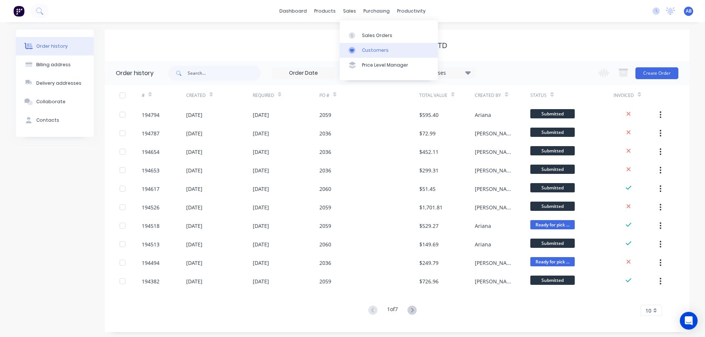
click at [374, 48] on div "Customers" at bounding box center [375, 50] width 27 height 7
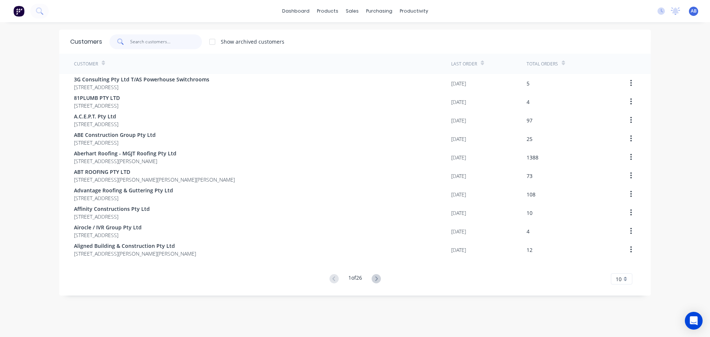
drag, startPoint x: 174, startPoint y: 41, endPoint x: 281, endPoint y: 39, distance: 106.5
click at [175, 41] on input "text" at bounding box center [166, 41] width 72 height 15
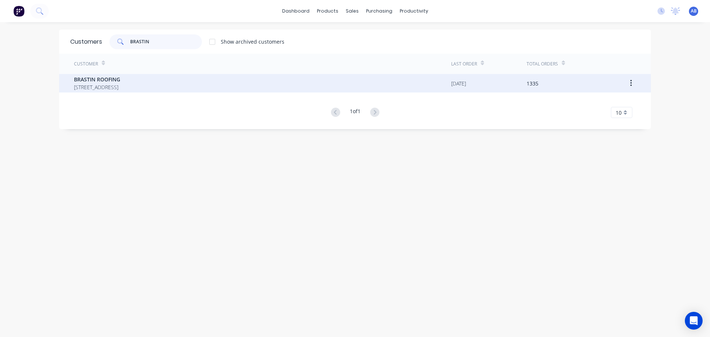
type input "BRASTIN"
click at [120, 86] on span "[STREET_ADDRESS]" at bounding box center [97, 87] width 46 height 8
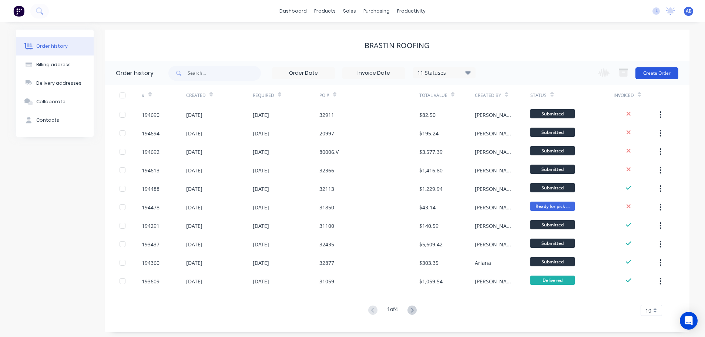
click at [647, 72] on button "Create Order" at bounding box center [656, 73] width 43 height 12
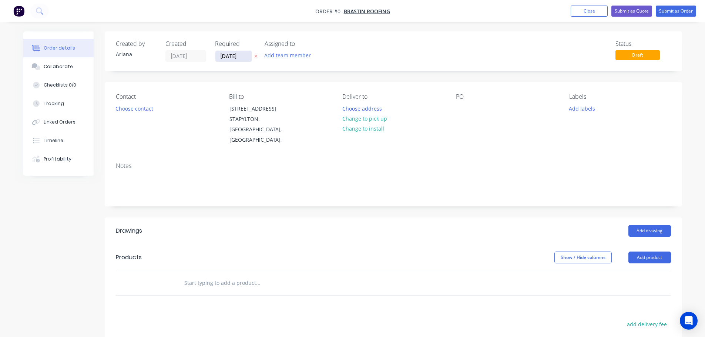
click at [226, 55] on input "[DATE]" at bounding box center [233, 56] width 36 height 11
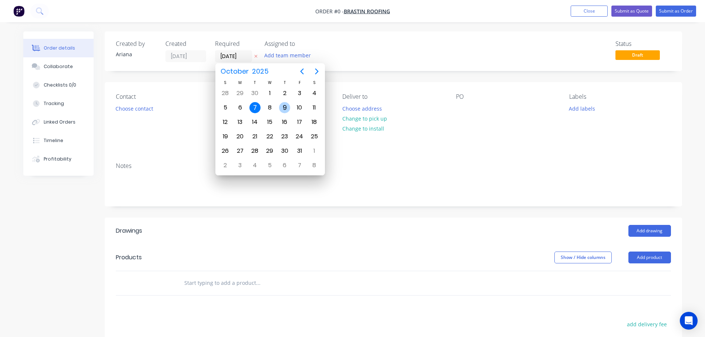
click at [284, 106] on div "9" at bounding box center [284, 107] width 11 height 11
type input "[DATE]"
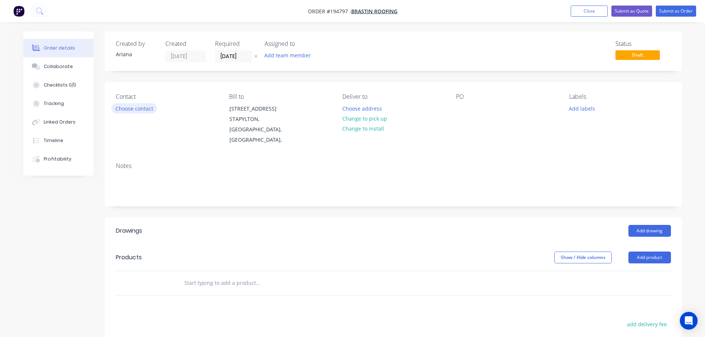
click at [134, 110] on button "Choose contact" at bounding box center [133, 108] width 45 height 10
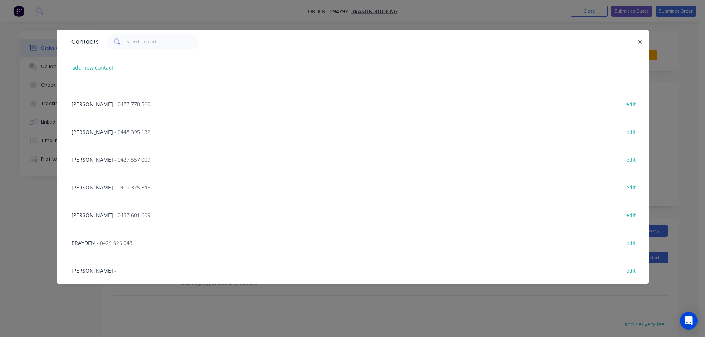
scroll to position [107, 0]
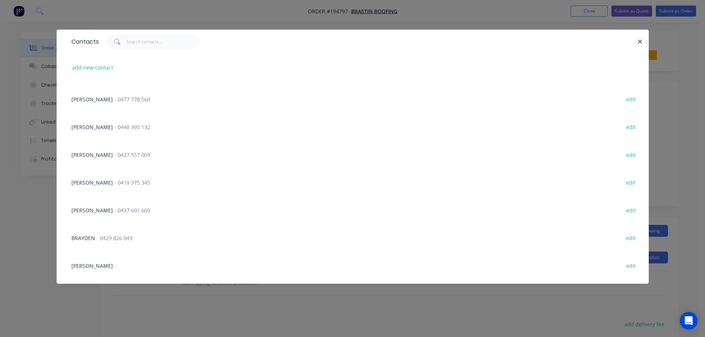
click at [95, 209] on span "[PERSON_NAME]" at bounding box center [91, 210] width 41 height 7
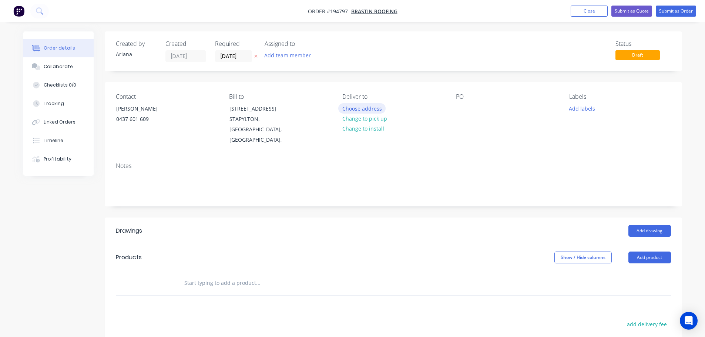
click at [358, 107] on button "Choose address" at bounding box center [361, 108] width 47 height 10
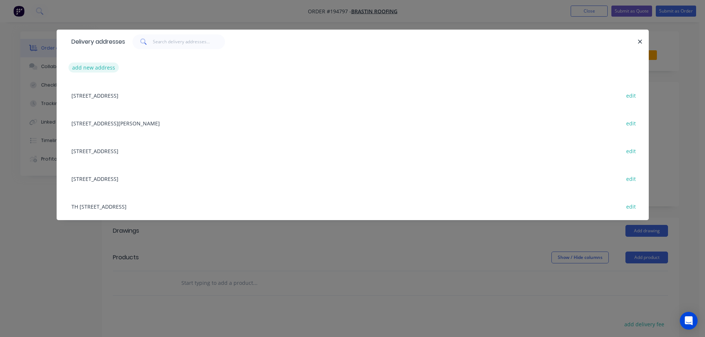
click at [89, 68] on button "add new address" at bounding box center [93, 68] width 51 height 10
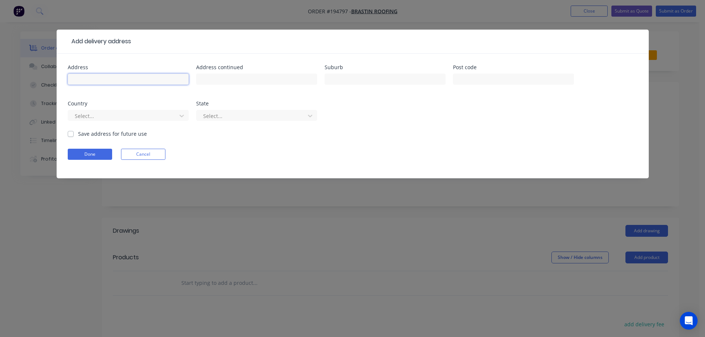
click at [88, 81] on input "text" at bounding box center [128, 79] width 121 height 11
type input "[STREET_ADDRESS]"
type input "M"
type input "T"
type input "[GEOGRAPHIC_DATA][PERSON_NAME]"
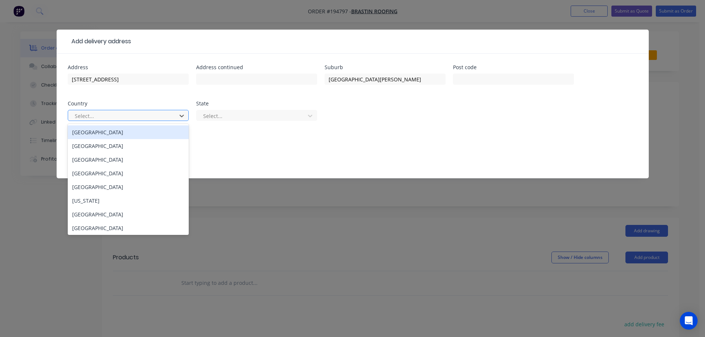
click at [100, 134] on div "[GEOGRAPHIC_DATA]" at bounding box center [128, 132] width 121 height 14
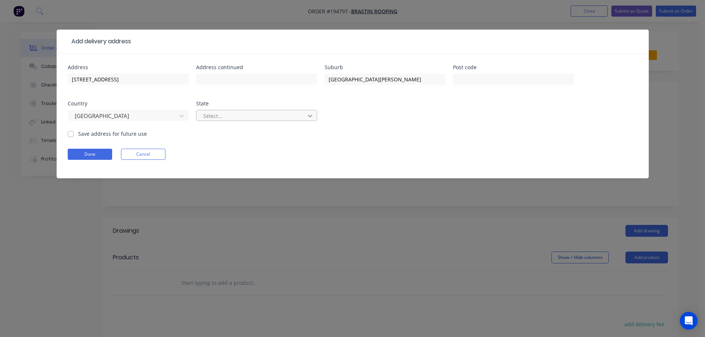
click at [313, 117] on icon at bounding box center [309, 115] width 7 height 7
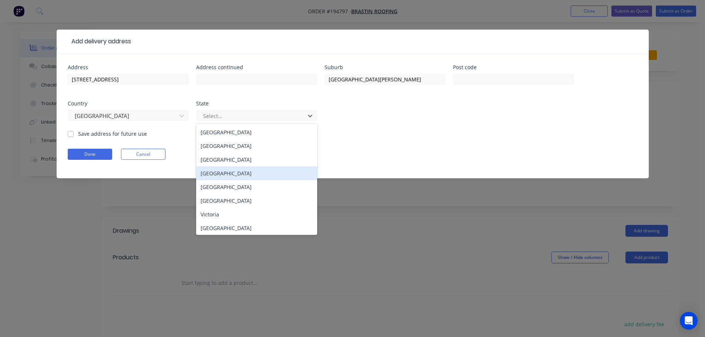
click at [216, 173] on div "[GEOGRAPHIC_DATA]" at bounding box center [256, 173] width 121 height 14
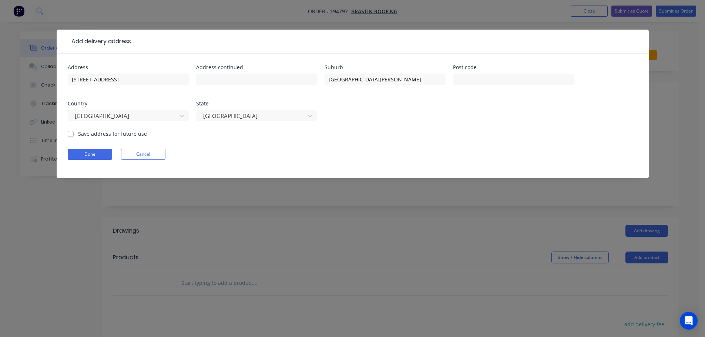
click at [423, 152] on div "Done Cancel" at bounding box center [353, 154] width 570 height 11
click at [93, 157] on button "Done" at bounding box center [90, 154] width 44 height 11
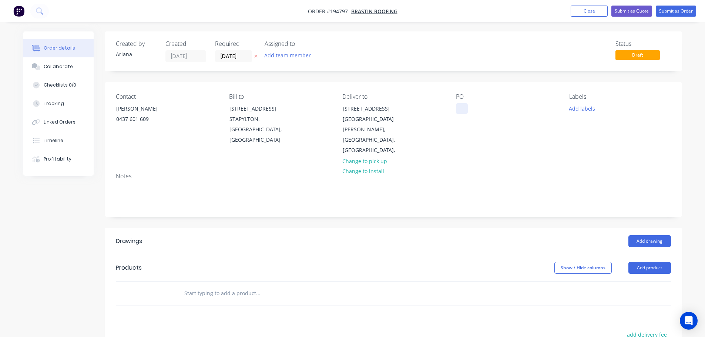
click at [462, 108] on div at bounding box center [462, 108] width 12 height 11
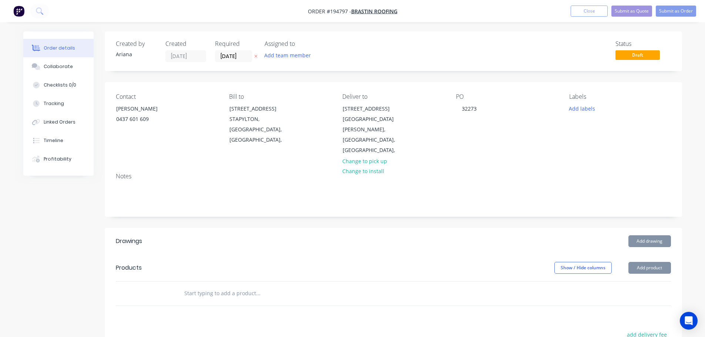
click at [551, 126] on div "PO 32273" at bounding box center [506, 124] width 101 height 63
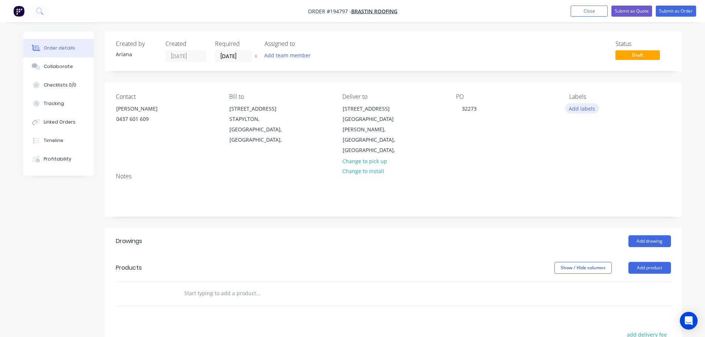
click at [584, 107] on button "Add labels" at bounding box center [582, 108] width 34 height 10
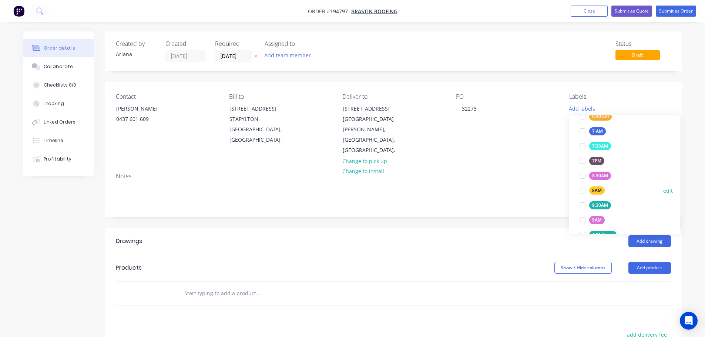
click at [581, 190] on div at bounding box center [582, 190] width 15 height 15
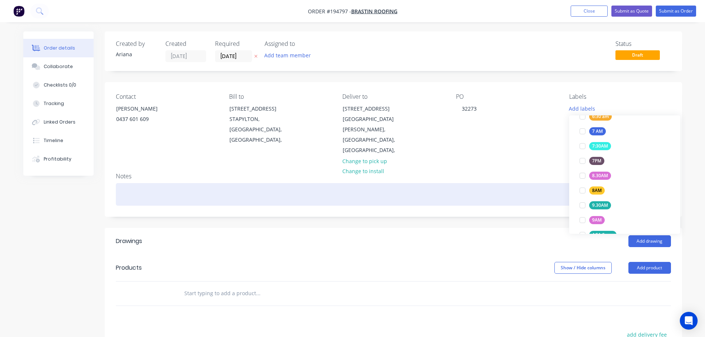
scroll to position [0, 0]
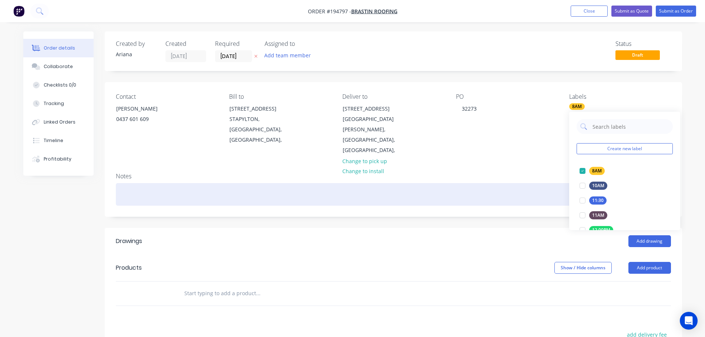
click at [533, 183] on div at bounding box center [393, 194] width 555 height 23
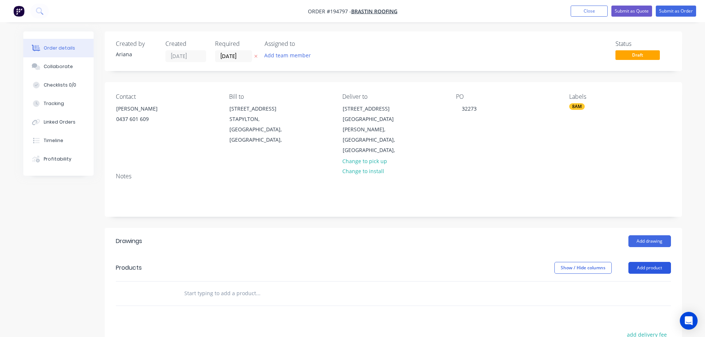
click at [646, 262] on button "Add product" at bounding box center [649, 268] width 43 height 12
click at [645, 281] on div "Product catalogue" at bounding box center [635, 286] width 57 height 11
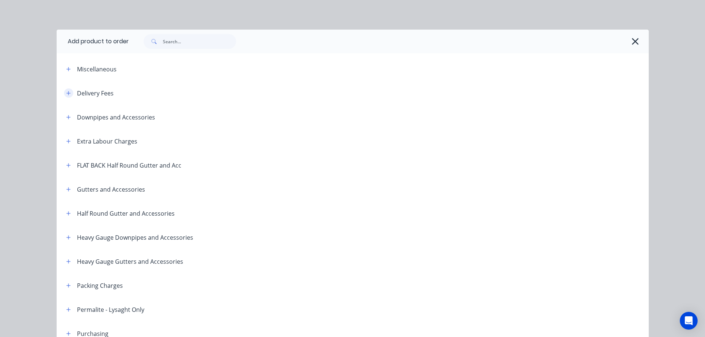
click at [67, 92] on icon "button" at bounding box center [68, 93] width 4 height 5
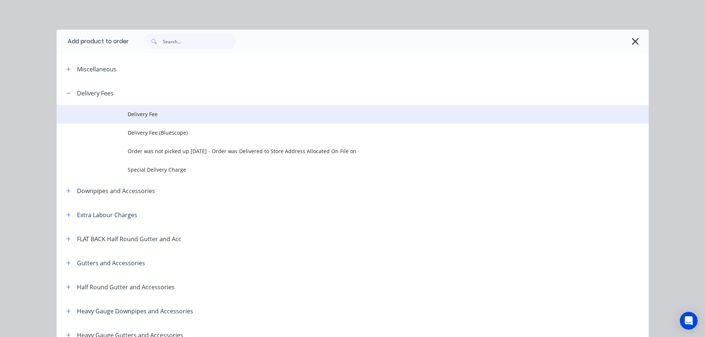
click at [158, 114] on span "Delivery Fee" at bounding box center [336, 114] width 416 height 8
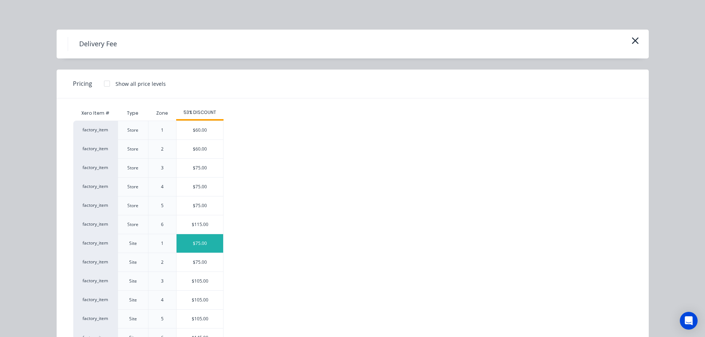
click at [201, 246] on div "$75.00" at bounding box center [199, 243] width 47 height 18
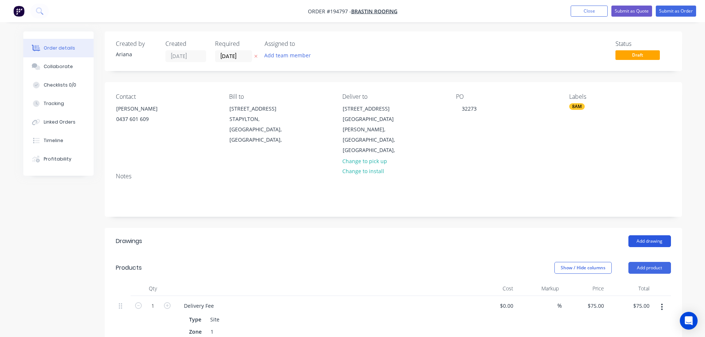
click at [650, 235] on button "Add drawing" at bounding box center [649, 241] width 43 height 12
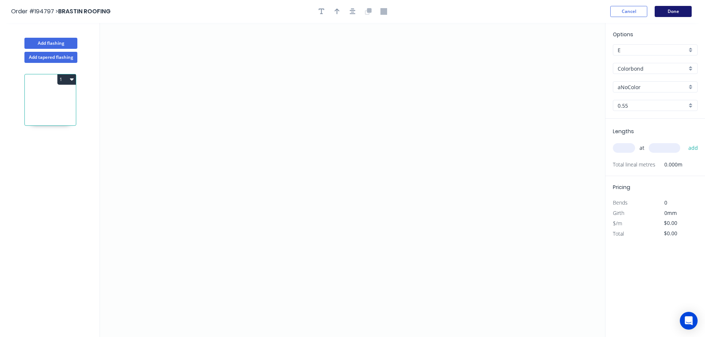
click at [677, 14] on button "Done" at bounding box center [672, 11] width 37 height 11
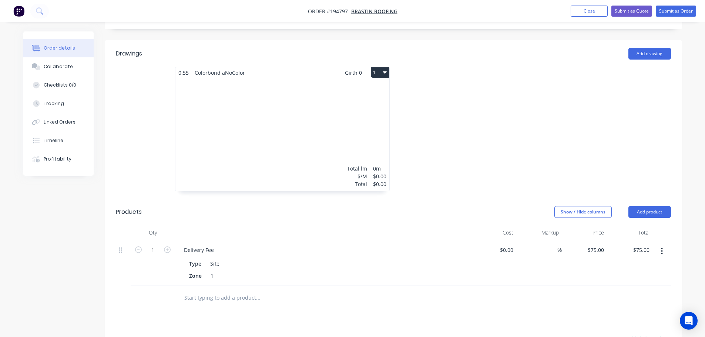
scroll to position [328, 0]
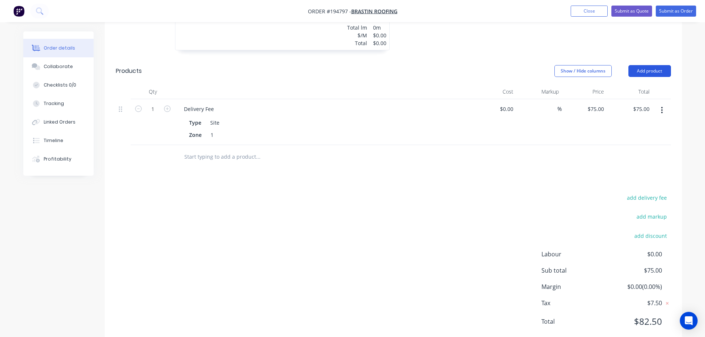
click at [652, 65] on button "Add product" at bounding box center [649, 71] width 43 height 12
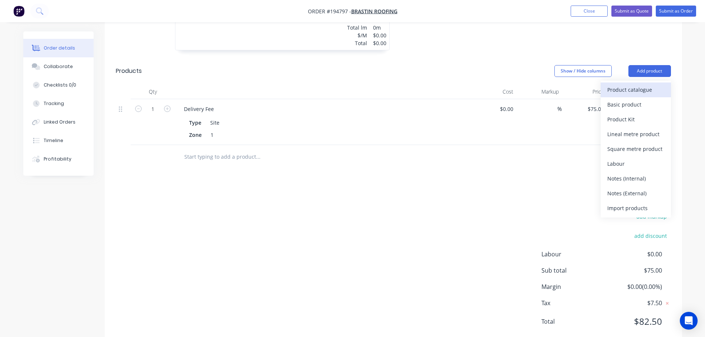
click at [628, 84] on div "Product catalogue" at bounding box center [635, 89] width 57 height 11
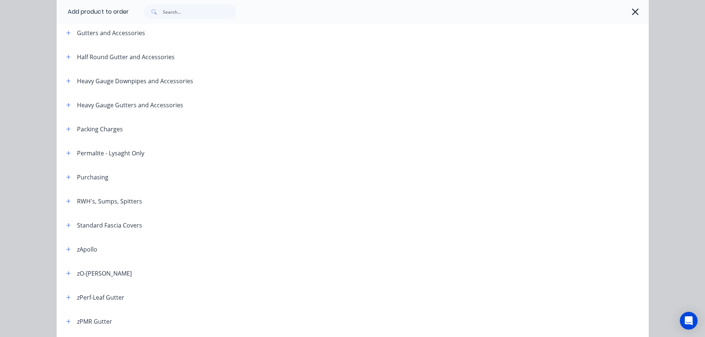
scroll to position [173, 0]
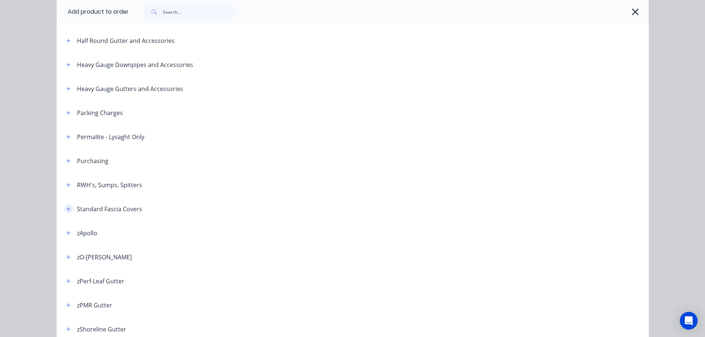
click at [66, 208] on icon "button" at bounding box center [68, 208] width 4 height 5
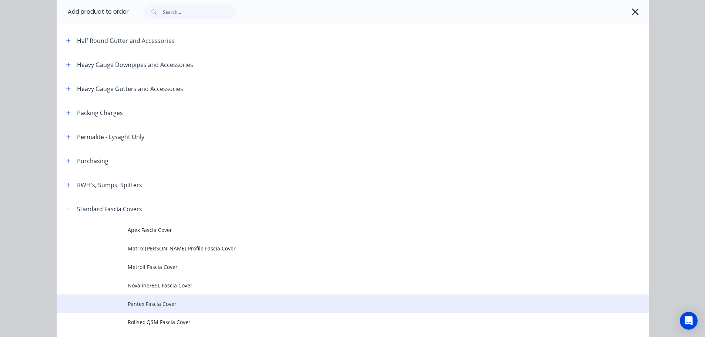
click at [136, 303] on span "Pantex Fascia Cover" at bounding box center [336, 304] width 416 height 8
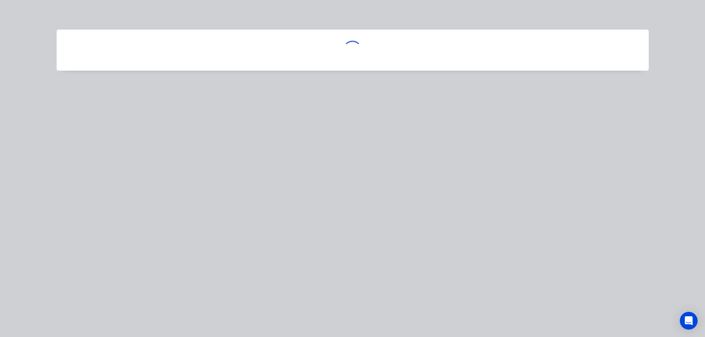
scroll to position [0, 0]
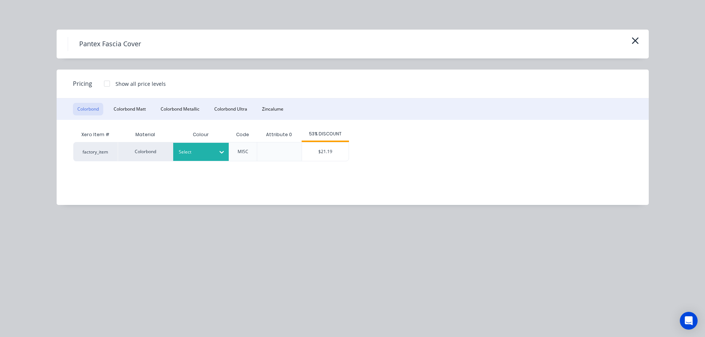
click at [204, 154] on div at bounding box center [195, 152] width 33 height 8
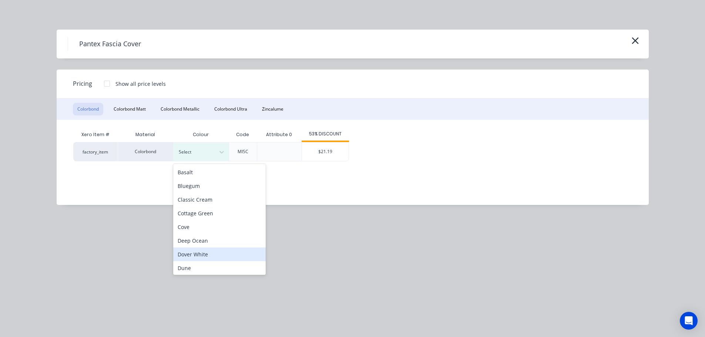
click at [188, 256] on div "Dover White" at bounding box center [219, 254] width 92 height 14
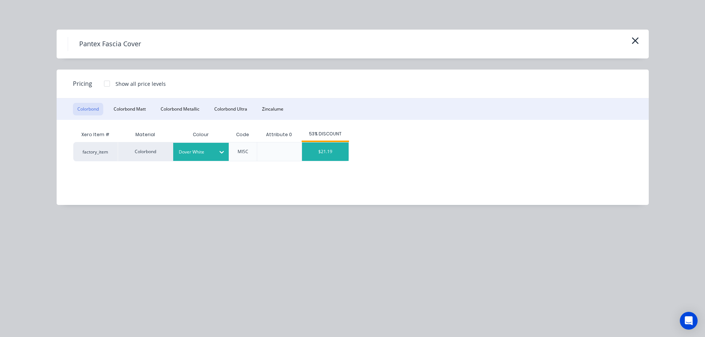
click at [328, 151] on div "$21.19" at bounding box center [325, 151] width 47 height 18
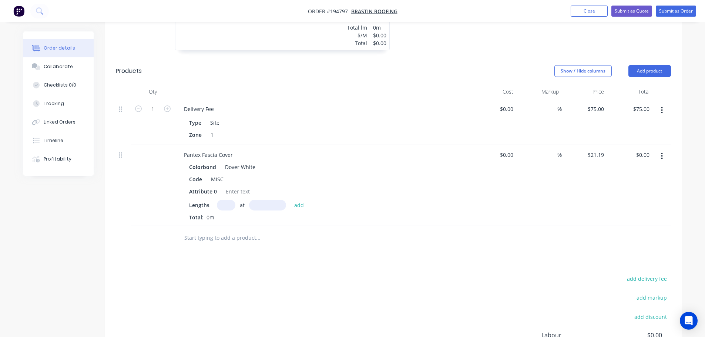
click at [226, 200] on input "text" at bounding box center [226, 205] width 18 height 11
type input "2"
type input "2900"
click at [290, 200] on button "add" at bounding box center [298, 205] width 17 height 10
type input "$122.90"
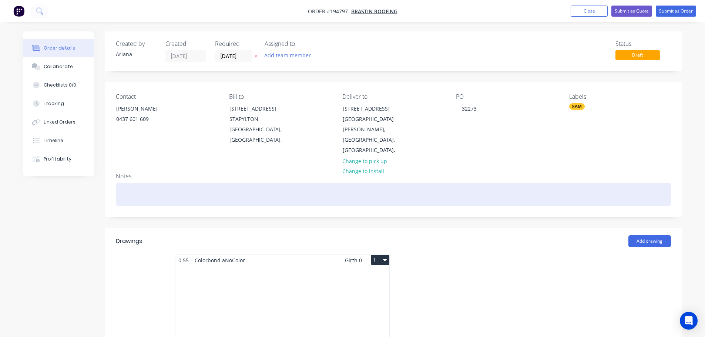
click at [124, 183] on div at bounding box center [393, 194] width 555 height 23
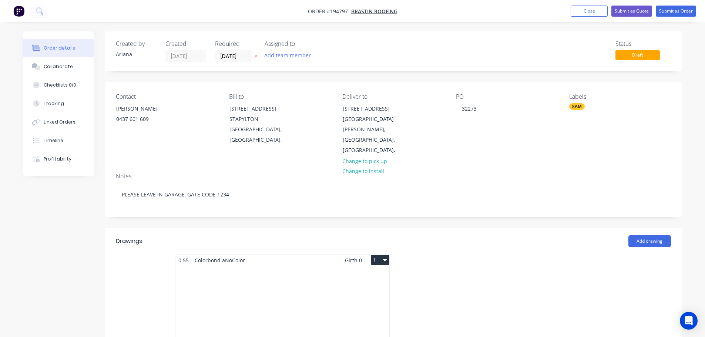
click at [457, 254] on div at bounding box center [504, 320] width 222 height 132
click at [219, 274] on div "Total lm $/M Total 0m $0.00 $0.00" at bounding box center [282, 322] width 214 height 113
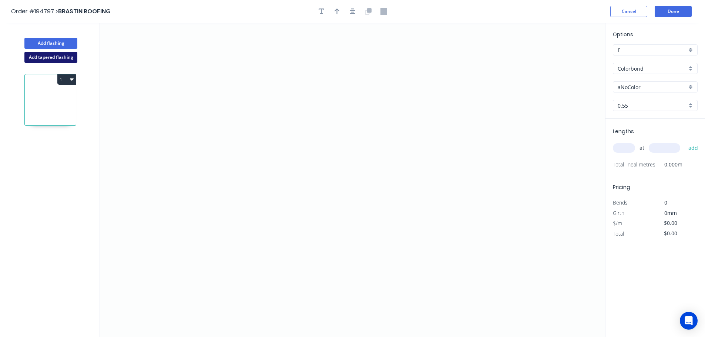
click at [52, 56] on button "Add tapered flashing" at bounding box center [50, 57] width 53 height 11
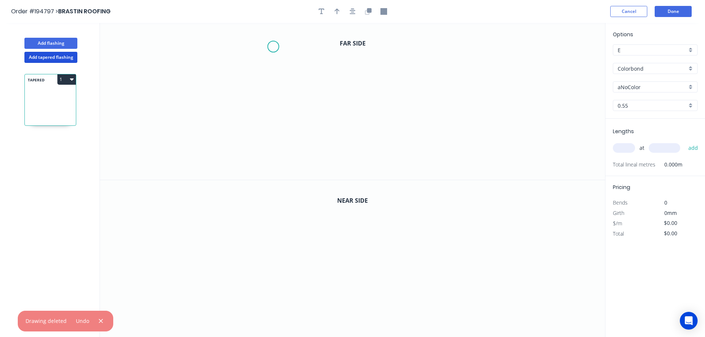
click at [273, 47] on icon "0" at bounding box center [352, 101] width 505 height 157
click at [277, 112] on icon "0" at bounding box center [352, 101] width 505 height 157
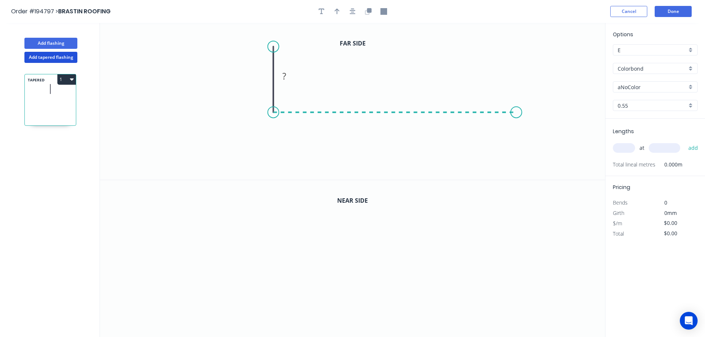
click at [516, 119] on icon "0 ?" at bounding box center [352, 101] width 505 height 157
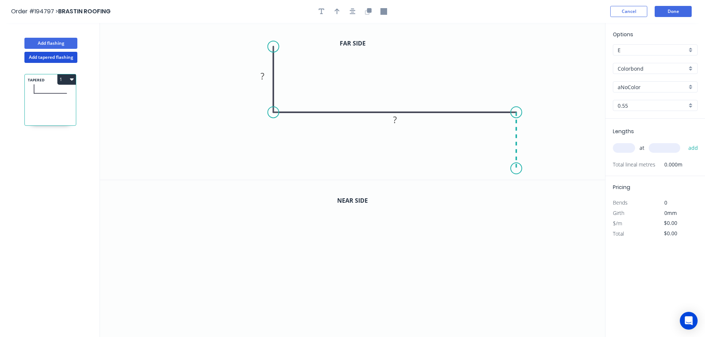
click at [514, 169] on icon "0 ? ?" at bounding box center [352, 101] width 505 height 157
click at [514, 169] on circle at bounding box center [515, 168] width 11 height 11
click at [264, 75] on rect at bounding box center [262, 76] width 15 height 10
click at [433, 64] on icon "0 100 700 400" at bounding box center [352, 101] width 505 height 157
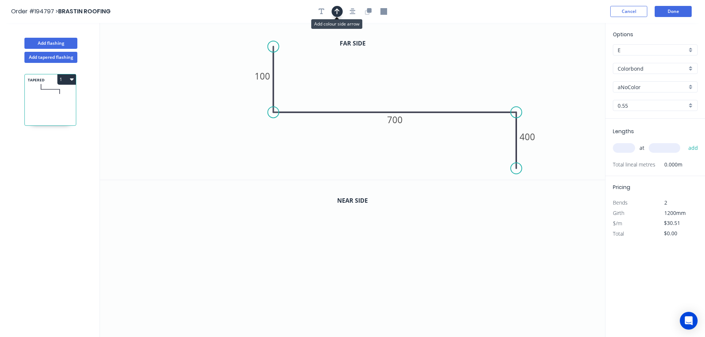
click at [336, 9] on icon "button" at bounding box center [336, 12] width 5 height 6
drag, startPoint x: 566, startPoint y: 58, endPoint x: 399, endPoint y: 67, distance: 167.0
click at [399, 67] on icon at bounding box center [398, 59] width 7 height 24
click at [369, 11] on icon "button" at bounding box center [369, 10] width 4 height 4
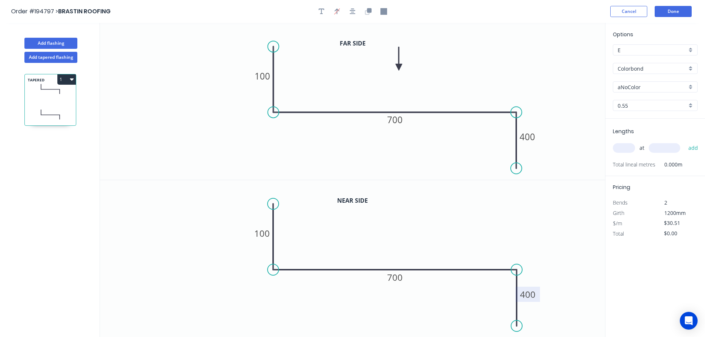
click at [531, 295] on tspan "400" at bounding box center [528, 294] width 16 height 12
click at [578, 274] on icon "0 100 700 50" at bounding box center [352, 258] width 505 height 157
type input "$32.20"
drag, startPoint x: 318, startPoint y: 8, endPoint x: 253, endPoint y: 36, distance: 70.8
click at [318, 8] on button "button" at bounding box center [321, 11] width 11 height 11
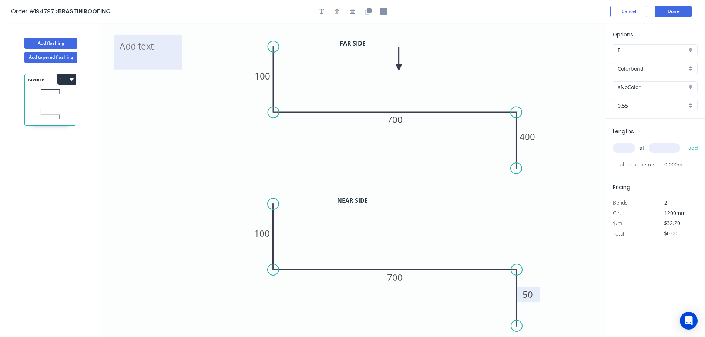
click at [146, 52] on textarea at bounding box center [148, 51] width 60 height 27
click at [550, 76] on icon "1 100 700 400" at bounding box center [352, 101] width 505 height 157
type textarea "1"
click at [691, 85] on div "aNoColor" at bounding box center [654, 86] width 85 height 11
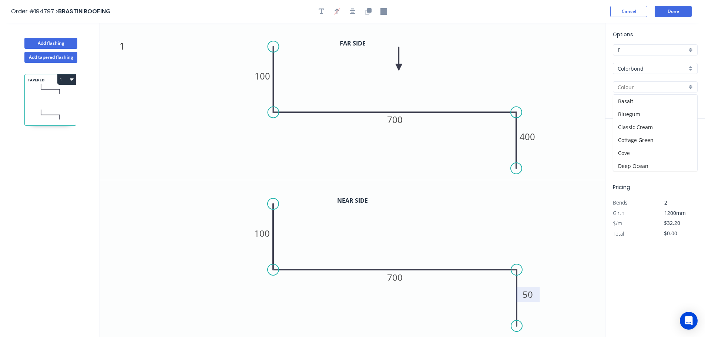
scroll to position [15, 0]
click at [668, 168] on div "Dover White" at bounding box center [655, 164] width 84 height 13
type input "Dover White"
drag, startPoint x: 624, startPoint y: 151, endPoint x: 644, endPoint y: 133, distance: 26.7
click at [625, 151] on input "text" at bounding box center [623, 148] width 22 height 10
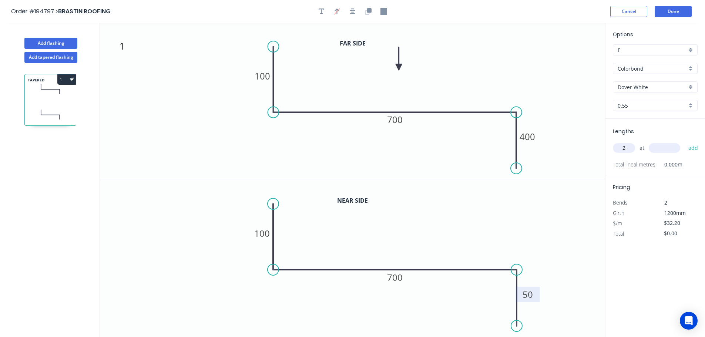
type input "2"
type input "700"
click at [684, 142] on button "add" at bounding box center [692, 148] width 17 height 13
type input "$64.40"
drag, startPoint x: 44, startPoint y: 39, endPoint x: 90, endPoint y: 43, distance: 46.4
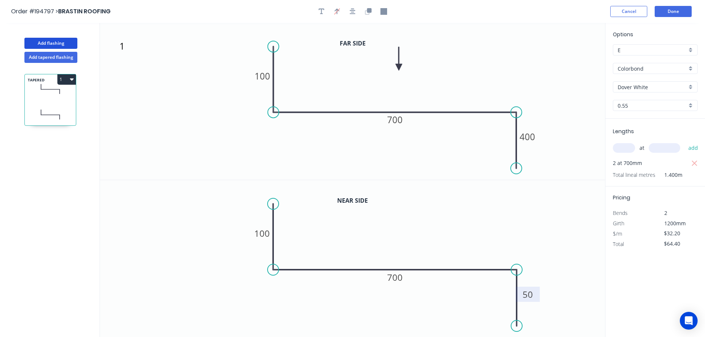
click at [49, 39] on button "Add flashing" at bounding box center [50, 43] width 53 height 11
type input "$0.00"
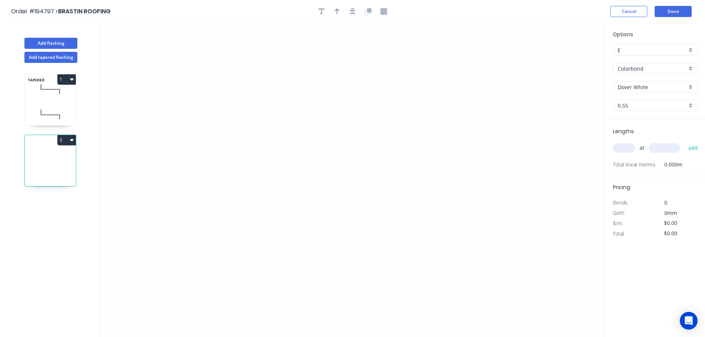
click at [46, 104] on icon at bounding box center [50, 115] width 51 height 22
type input "$32.20"
type input "$64.40"
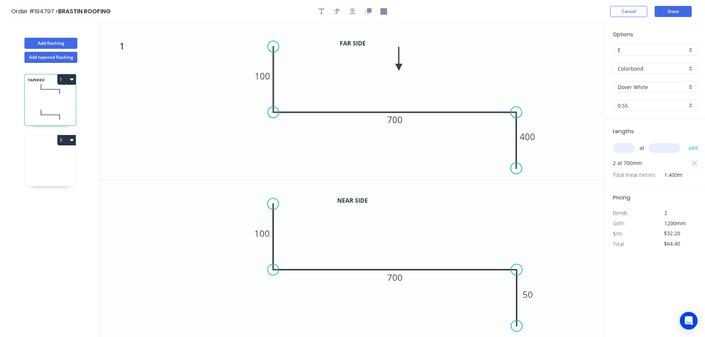
drag, startPoint x: 45, startPoint y: 158, endPoint x: 77, endPoint y: 146, distance: 33.9
click at [47, 158] on icon at bounding box center [50, 162] width 51 height 47
type input "$0.00"
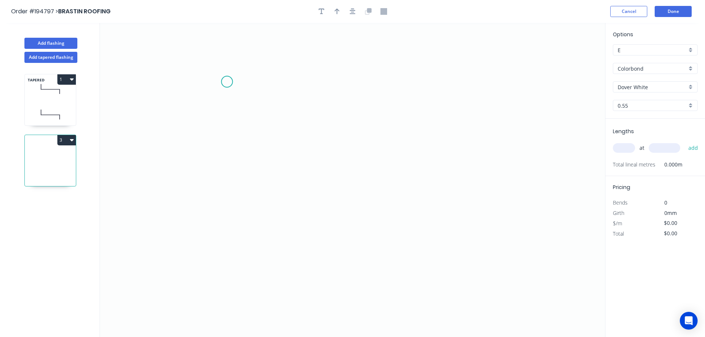
click at [227, 82] on icon "0" at bounding box center [352, 180] width 505 height 314
click at [231, 234] on icon "0" at bounding box center [352, 180] width 505 height 314
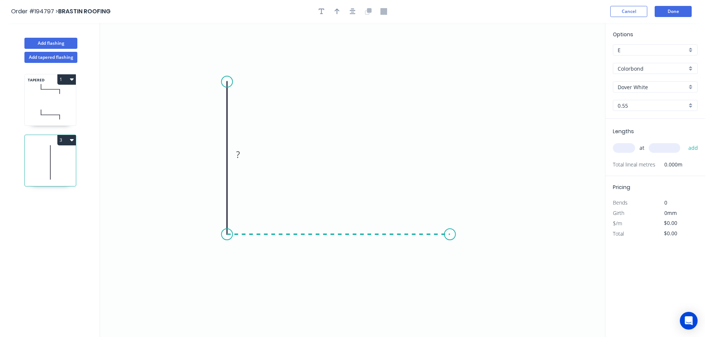
click at [450, 223] on icon "0 ?" at bounding box center [352, 180] width 505 height 314
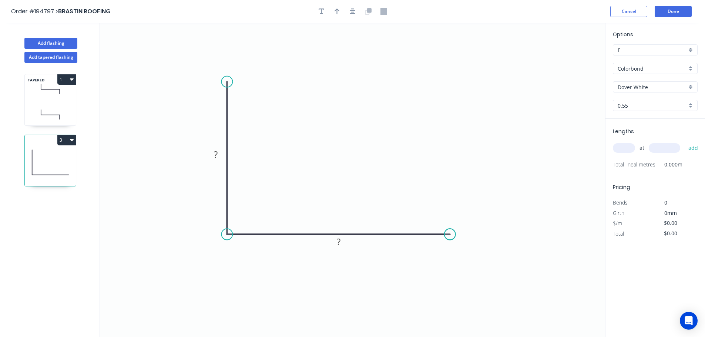
click at [450, 223] on icon "0 ? ?" at bounding box center [352, 180] width 505 height 314
click at [217, 152] on tspan "?" at bounding box center [216, 154] width 4 height 12
click at [311, 141] on icon "0 100 100" at bounding box center [352, 180] width 505 height 314
type input "$8.00"
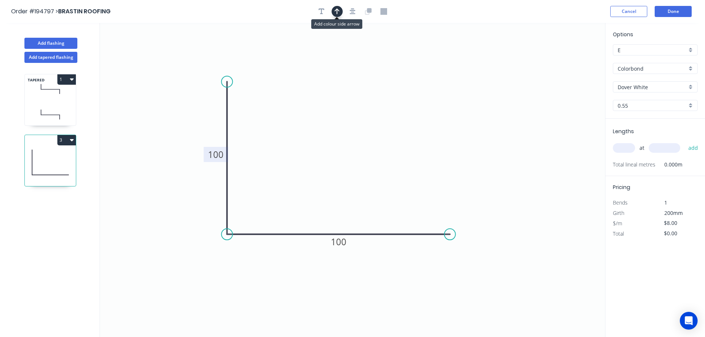
click at [337, 9] on icon "button" at bounding box center [336, 12] width 5 height 6
drag, startPoint x: 567, startPoint y: 59, endPoint x: 345, endPoint y: 135, distance: 235.1
click at [345, 135] on icon at bounding box center [345, 127] width 7 height 24
click at [319, 9] on icon "button" at bounding box center [321, 12] width 6 height 6
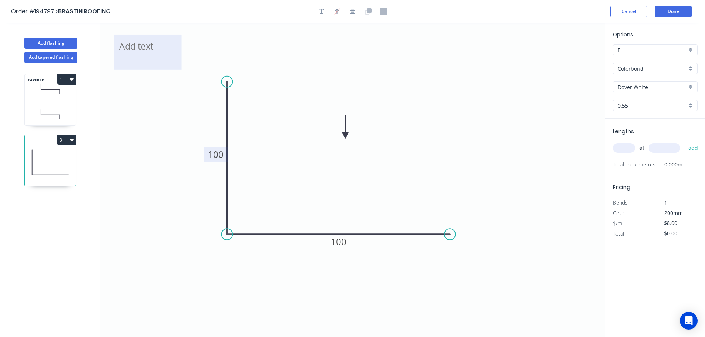
click at [146, 51] on textarea at bounding box center [148, 51] width 60 height 27
click at [381, 85] on icon "2 100 100" at bounding box center [352, 180] width 505 height 314
type textarea "2"
click at [625, 148] on input "text" at bounding box center [623, 148] width 22 height 10
type input "2"
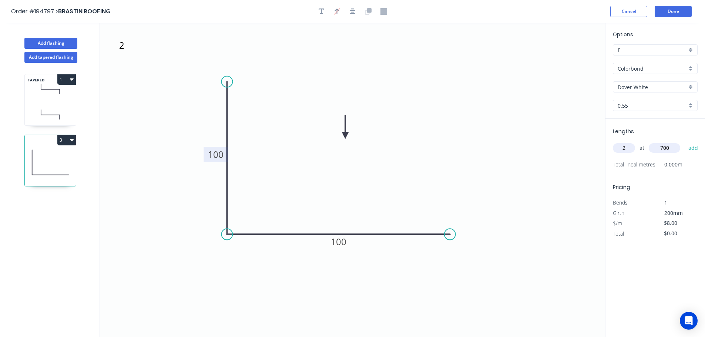
type input "700"
click at [684, 142] on button "add" at bounding box center [692, 148] width 17 height 13
type input "$16.00"
click at [44, 43] on button "Add flashing" at bounding box center [50, 43] width 53 height 11
type input "$0.00"
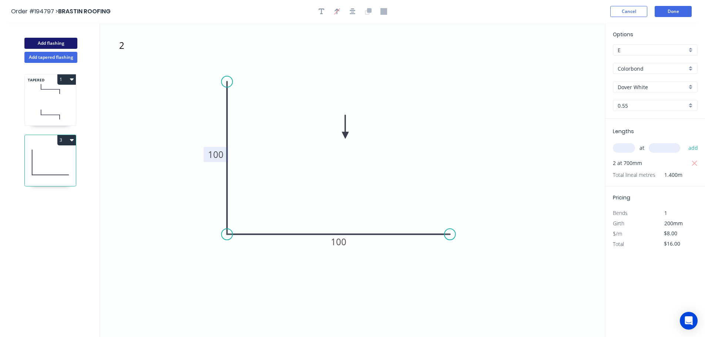
type input "$0.00"
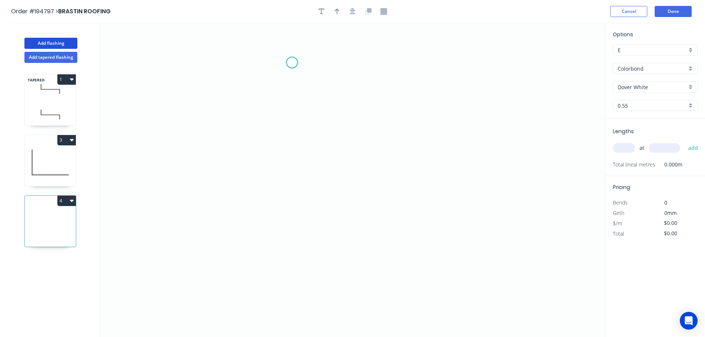
click at [292, 62] on icon "0" at bounding box center [352, 180] width 505 height 314
click at [408, 66] on icon "0" at bounding box center [352, 180] width 505 height 314
click at [411, 177] on icon "0 ?" at bounding box center [352, 180] width 505 height 314
click at [411, 177] on circle at bounding box center [408, 176] width 11 height 11
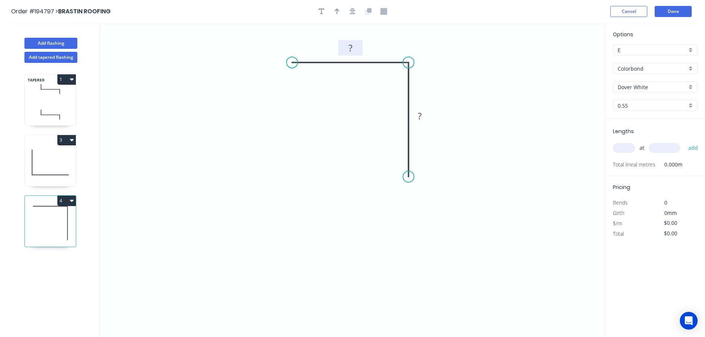
click at [352, 45] on rect at bounding box center [350, 48] width 15 height 10
click at [422, 62] on icon "0 50 50" at bounding box center [352, 180] width 505 height 314
type input "$5.84"
click at [339, 10] on icon "button" at bounding box center [336, 11] width 5 height 7
drag, startPoint x: 568, startPoint y: 58, endPoint x: 463, endPoint y: 67, distance: 105.0
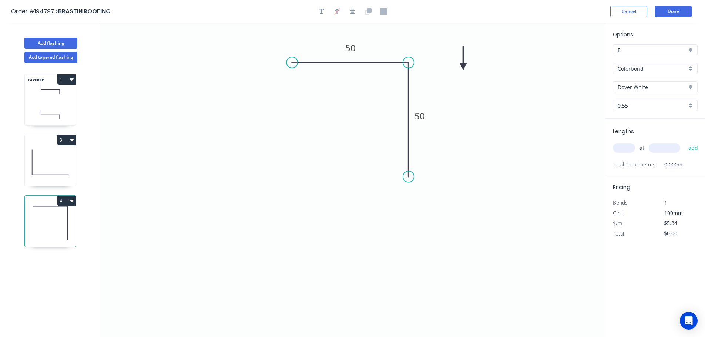
click at [463, 67] on icon at bounding box center [463, 58] width 7 height 24
drag, startPoint x: 320, startPoint y: 11, endPoint x: 264, endPoint y: 27, distance: 57.8
click at [320, 11] on icon "button" at bounding box center [321, 11] width 6 height 7
click at [140, 54] on textarea at bounding box center [148, 51] width 60 height 27
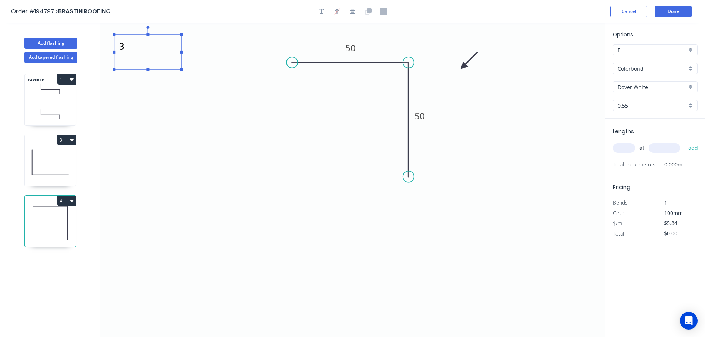
click at [511, 143] on icon "3 50 50" at bounding box center [352, 180] width 505 height 314
type textarea "3"
click at [630, 148] on input "text" at bounding box center [623, 148] width 22 height 10
type input "2"
type input "700"
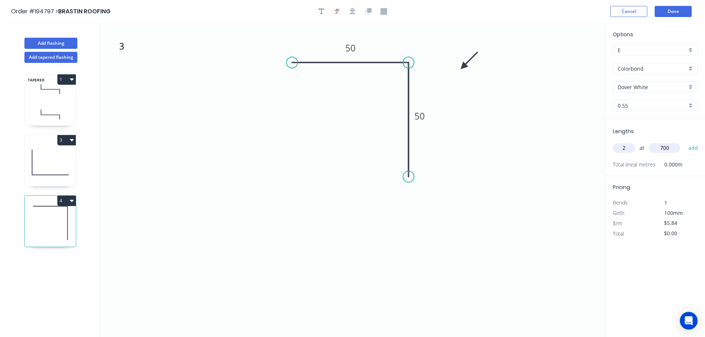
click at [684, 142] on button "add" at bounding box center [692, 148] width 17 height 13
type input "$11.68"
click at [50, 57] on button "Add tapered flashing" at bounding box center [50, 57] width 53 height 11
type input "$0.00"
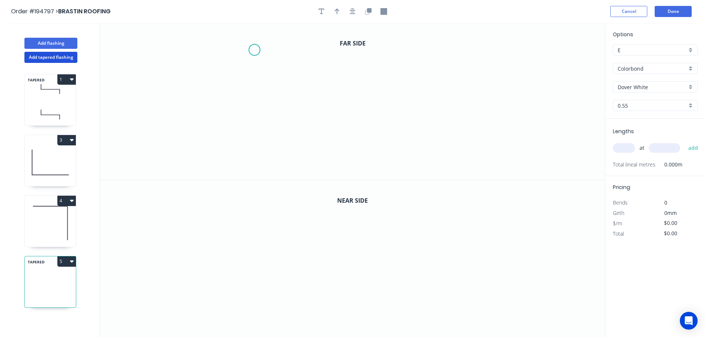
click at [254, 50] on icon "0" at bounding box center [352, 101] width 505 height 157
click at [319, 51] on icon "0" at bounding box center [352, 101] width 505 height 157
click at [320, 159] on icon "0 ?" at bounding box center [352, 101] width 505 height 157
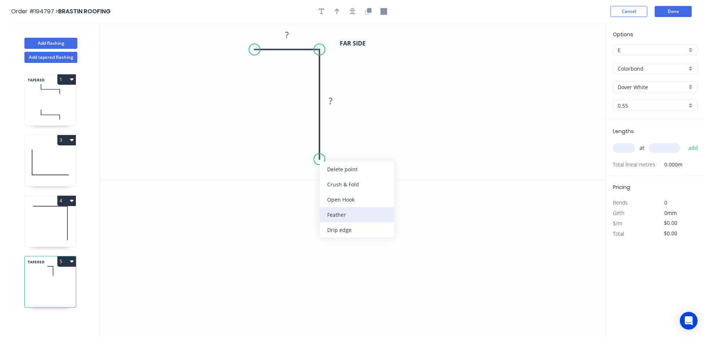
click at [333, 212] on div "Feather" at bounding box center [357, 214] width 74 height 15
click at [308, 144] on tspan "15" at bounding box center [308, 146] width 10 height 12
click at [364, 135] on icon "0 ? FE 10 ?" at bounding box center [352, 101] width 505 height 157
click at [288, 146] on icon "0 ? FE 10 ?" at bounding box center [352, 101] width 505 height 157
drag, startPoint x: 293, startPoint y: 144, endPoint x: 263, endPoint y: 165, distance: 36.7
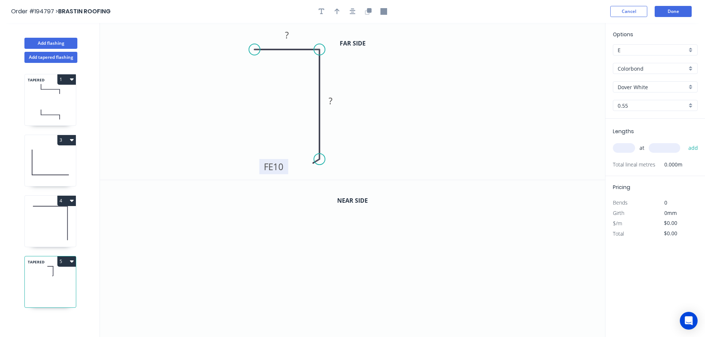
click at [263, 165] on rect at bounding box center [273, 166] width 29 height 15
click at [288, 34] on tspan "?" at bounding box center [287, 35] width 4 height 12
click at [408, 93] on icon "0 20 FE 10 2" at bounding box center [352, 101] width 505 height 157
click at [333, 99] on tspan "2" at bounding box center [330, 101] width 5 height 12
click at [408, 102] on icon "0 20 FE 10 190" at bounding box center [352, 101] width 505 height 157
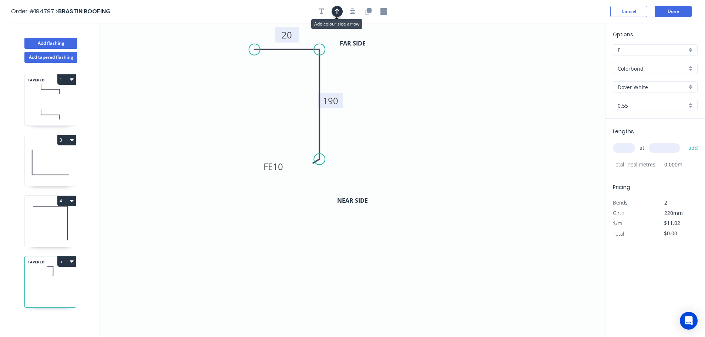
click at [337, 9] on icon "button" at bounding box center [336, 12] width 5 height 6
drag, startPoint x: 567, startPoint y: 58, endPoint x: 394, endPoint y: 79, distance: 174.0
click at [394, 79] on icon at bounding box center [394, 70] width 7 height 24
click at [369, 12] on icon "button" at bounding box center [369, 10] width 4 height 4
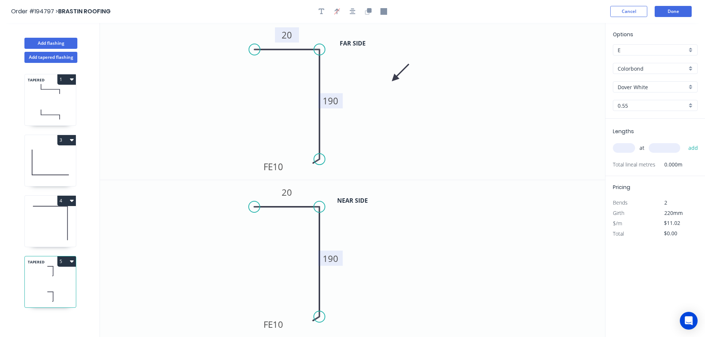
click at [334, 259] on tspan "190" at bounding box center [331, 258] width 16 height 12
click at [437, 276] on icon "0 20 FE 10 110" at bounding box center [352, 258] width 505 height 157
type input "$12.71"
click at [321, 9] on icon "button" at bounding box center [321, 12] width 6 height 6
click at [151, 54] on textarea at bounding box center [148, 51] width 60 height 27
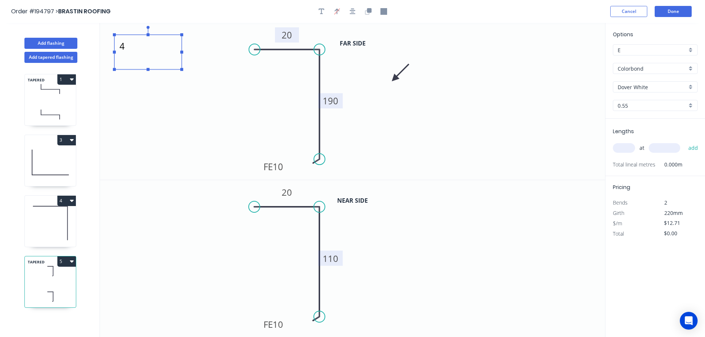
click at [547, 159] on icon "4 20 FE 10 190" at bounding box center [352, 101] width 505 height 157
type textarea "4"
click at [624, 145] on input "text" at bounding box center [623, 148] width 22 height 10
type input "1"
type input "2600"
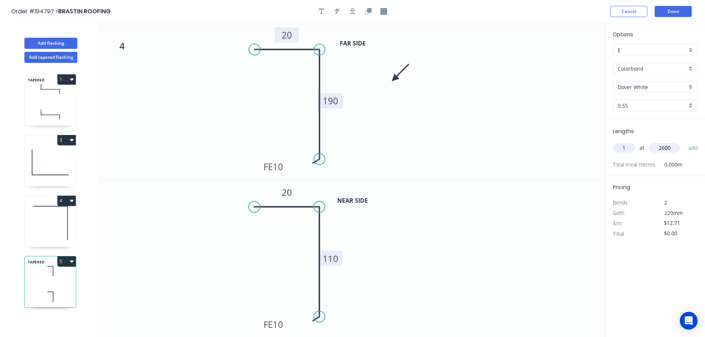
click at [684, 142] on button "add" at bounding box center [692, 148] width 17 height 13
click at [42, 57] on button "Add tapered flashing" at bounding box center [50, 57] width 53 height 11
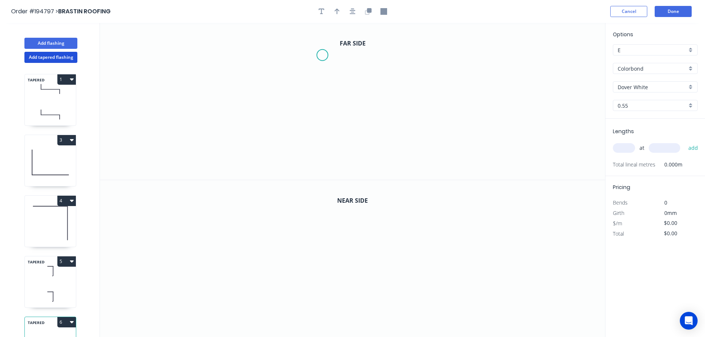
click at [322, 55] on icon "0" at bounding box center [352, 101] width 505 height 157
click at [264, 56] on icon "0" at bounding box center [352, 101] width 505 height 157
click at [269, 160] on icon "0 ?" at bounding box center [352, 101] width 505 height 157
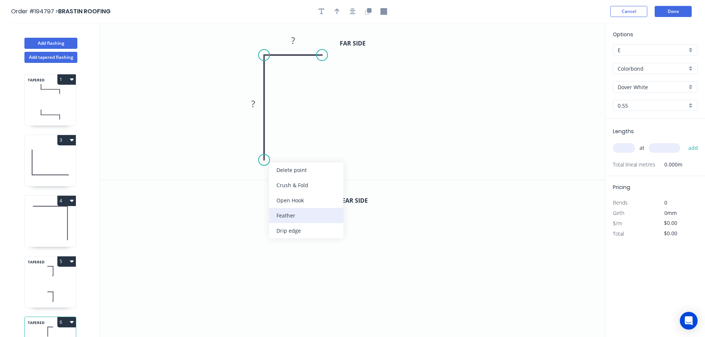
click at [291, 218] on div "Feather" at bounding box center [306, 215] width 74 height 15
click at [288, 185] on div "Flip bend" at bounding box center [300, 184] width 74 height 15
click at [283, 144] on tspan "15" at bounding box center [284, 147] width 10 height 12
click at [324, 144] on icon "0 FE 10 ? ?" at bounding box center [352, 101] width 505 height 157
drag, startPoint x: 290, startPoint y: 147, endPoint x: 326, endPoint y: 169, distance: 42.1
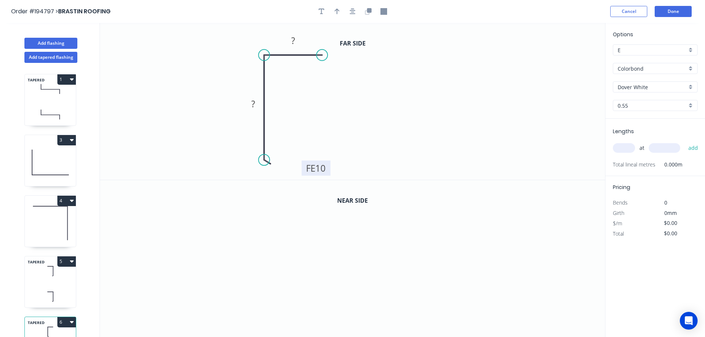
click at [326, 169] on rect at bounding box center [315, 168] width 29 height 15
click at [293, 41] on tspan "?" at bounding box center [293, 40] width 4 height 12
click at [381, 111] on icon "0 FE 10 190 20" at bounding box center [352, 101] width 505 height 157
click at [338, 13] on icon "button" at bounding box center [336, 11] width 5 height 7
drag, startPoint x: 512, startPoint y: 85, endPoint x: 198, endPoint y: 122, distance: 317.0
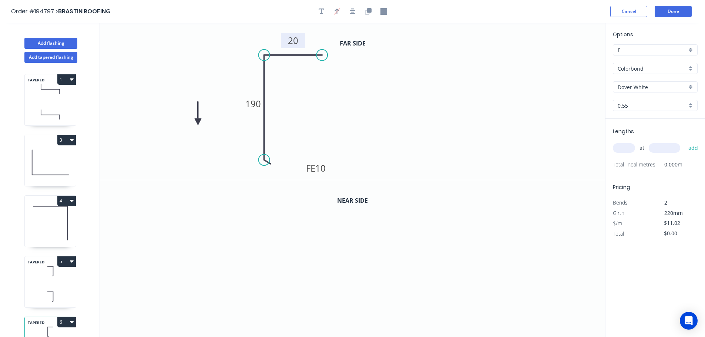
click at [198, 122] on icon at bounding box center [198, 113] width 7 height 24
click at [198, 122] on icon at bounding box center [203, 115] width 21 height 21
click at [198, 122] on icon at bounding box center [203, 127] width 21 height 21
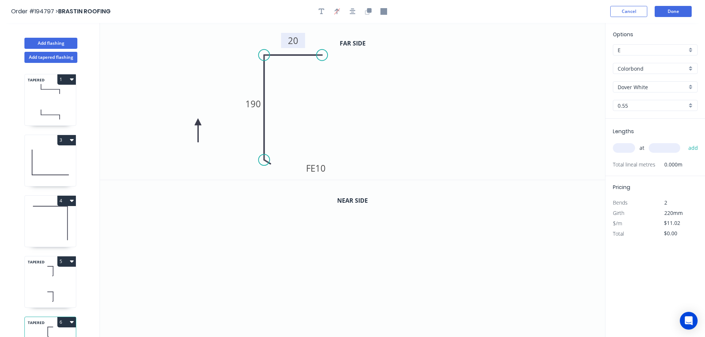
click at [198, 122] on icon at bounding box center [198, 130] width 7 height 24
click at [198, 122] on icon at bounding box center [191, 127] width 21 height 21
click at [197, 122] on icon at bounding box center [191, 115] width 21 height 21
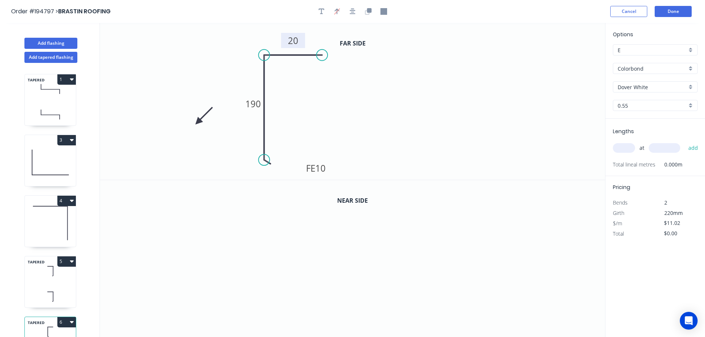
click at [197, 122] on icon at bounding box center [203, 115] width 21 height 21
click at [197, 122] on icon at bounding box center [207, 121] width 24 height 7
click at [197, 122] on icon at bounding box center [203, 127] width 21 height 21
click at [197, 122] on icon at bounding box center [191, 127] width 21 height 21
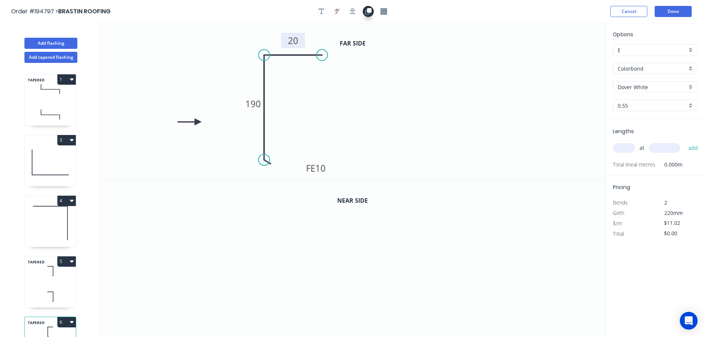
click at [370, 10] on icon "button" at bounding box center [369, 10] width 4 height 4
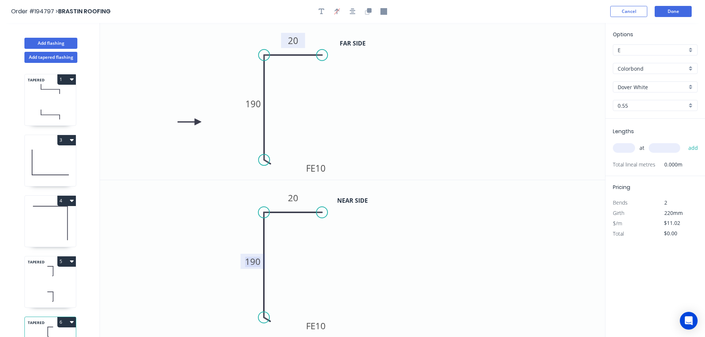
click at [257, 259] on tspan "190" at bounding box center [253, 261] width 16 height 12
click at [325, 258] on icon "0 FE 10 110 20" at bounding box center [352, 258] width 505 height 157
click at [321, 11] on icon "button" at bounding box center [321, 12] width 6 height 6
click at [152, 49] on textarea at bounding box center [148, 51] width 60 height 27
click at [442, 105] on icon "5 FE 10 190 20" at bounding box center [352, 101] width 505 height 157
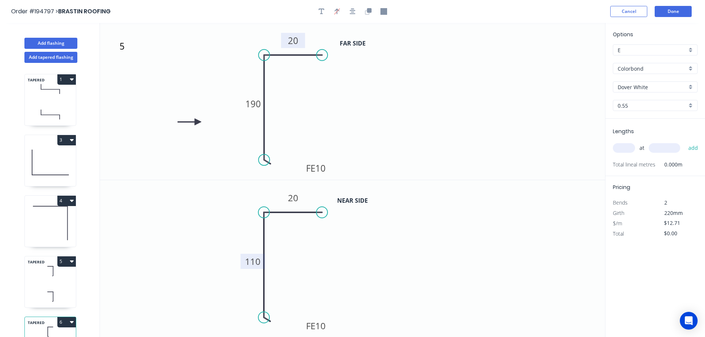
click at [621, 145] on input "text" at bounding box center [623, 148] width 22 height 10
click at [684, 142] on button "add" at bounding box center [692, 148] width 17 height 13
drag, startPoint x: 37, startPoint y: 43, endPoint x: 49, endPoint y: 43, distance: 11.8
click at [40, 43] on button "Add flashing" at bounding box center [50, 43] width 53 height 11
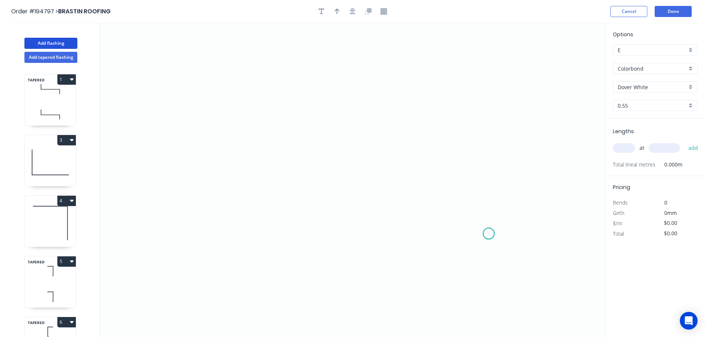
click at [489, 234] on icon "0" at bounding box center [352, 180] width 505 height 314
click at [484, 100] on icon "0" at bounding box center [352, 180] width 505 height 314
click at [254, 99] on icon "0 ?" at bounding box center [352, 180] width 505 height 314
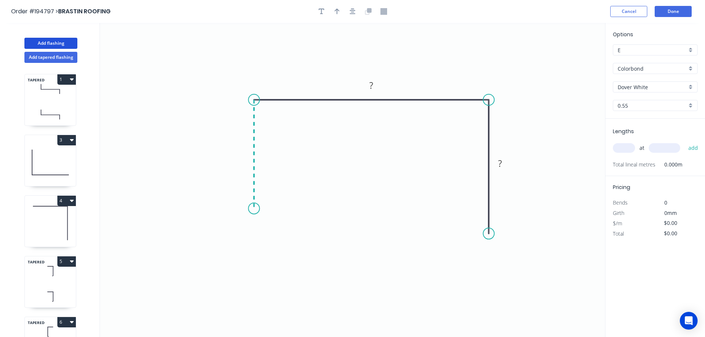
click at [259, 209] on icon "0 ? ?" at bounding box center [352, 180] width 505 height 314
click at [252, 209] on circle at bounding box center [253, 208] width 11 height 11
drag, startPoint x: 252, startPoint y: 209, endPoint x: 264, endPoint y: 210, distance: 11.6
click at [264, 210] on circle at bounding box center [263, 210] width 11 height 11
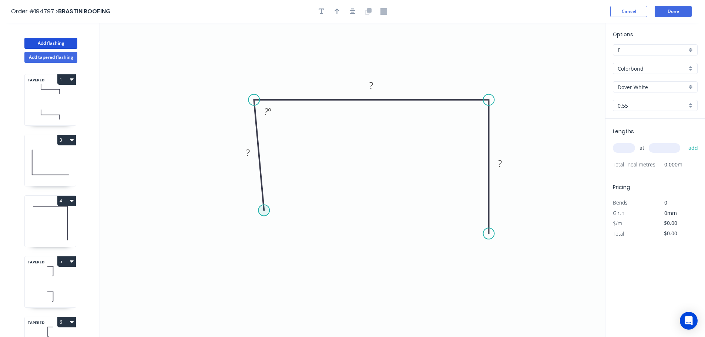
click at [264, 210] on circle at bounding box center [263, 210] width 11 height 11
click at [289, 182] on icon "0 ? ? ? ? º" at bounding box center [352, 180] width 505 height 314
click at [289, 182] on circle at bounding box center [289, 184] width 11 height 11
click at [287, 182] on circle at bounding box center [286, 181] width 11 height 11
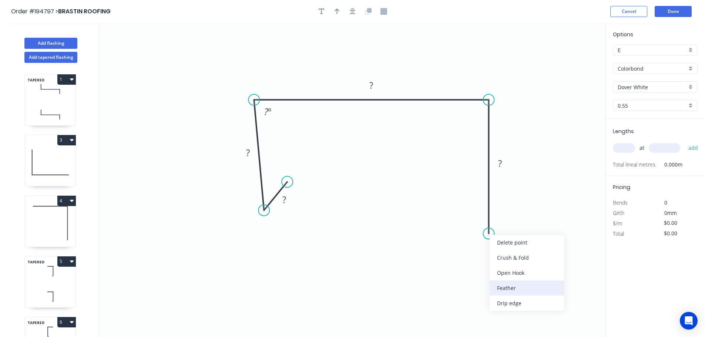
click at [503, 287] on div "Feather" at bounding box center [526, 287] width 74 height 15
click at [479, 216] on tspan "15" at bounding box center [477, 220] width 10 height 12
click at [557, 265] on icon "0 ? ? ? FE 10 ? ? º" at bounding box center [352, 180] width 505 height 314
drag, startPoint x: 460, startPoint y: 220, endPoint x: 438, endPoint y: 247, distance: 34.7
click at [438, 247] on rect at bounding box center [451, 246] width 29 height 15
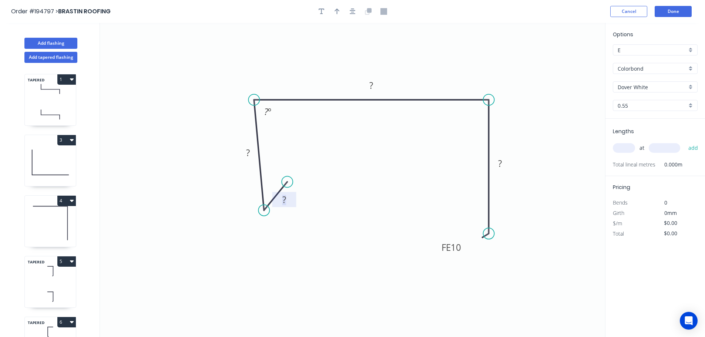
click at [284, 198] on tspan "?" at bounding box center [284, 199] width 4 height 12
click at [428, 147] on icon "0 15 60 250 FE 10 90 87 º" at bounding box center [352, 180] width 505 height 314
click at [336, 11] on icon "button" at bounding box center [336, 11] width 5 height 7
drag, startPoint x: 568, startPoint y: 60, endPoint x: 423, endPoint y: 68, distance: 146.0
click at [423, 68] on icon at bounding box center [422, 60] width 7 height 24
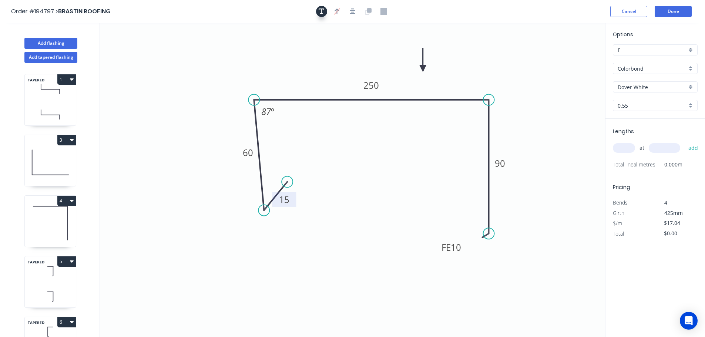
click at [321, 8] on icon "button" at bounding box center [321, 11] width 6 height 7
click at [150, 52] on textarea at bounding box center [148, 51] width 60 height 27
click at [544, 78] on icon "6 15 60 250 FE 10 90 87 º" at bounding box center [352, 180] width 505 height 314
click at [630, 149] on input "text" at bounding box center [623, 148] width 22 height 10
click at [684, 142] on button "add" at bounding box center [692, 148] width 17 height 13
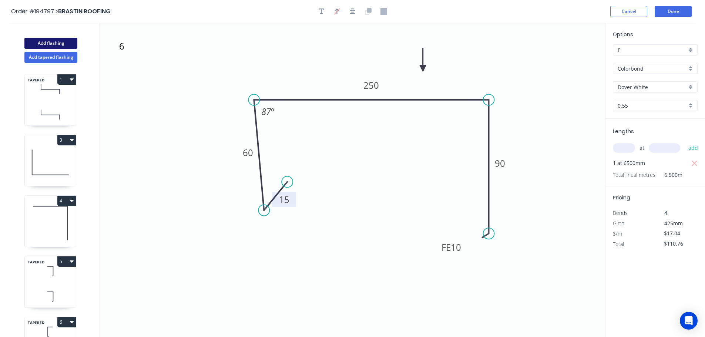
click at [50, 41] on button "Add flashing" at bounding box center [50, 43] width 53 height 11
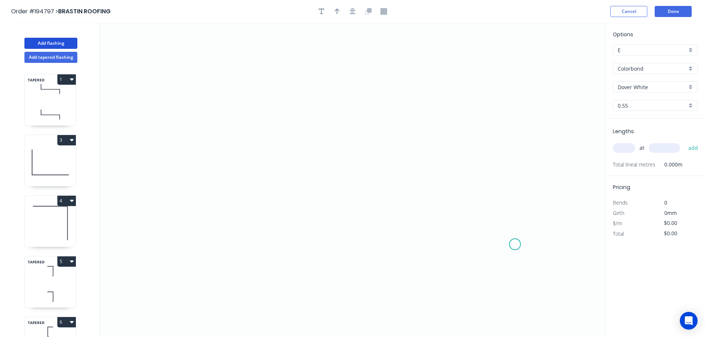
click at [515, 244] on icon "0" at bounding box center [352, 180] width 505 height 314
click at [511, 104] on icon "0" at bounding box center [352, 180] width 505 height 314
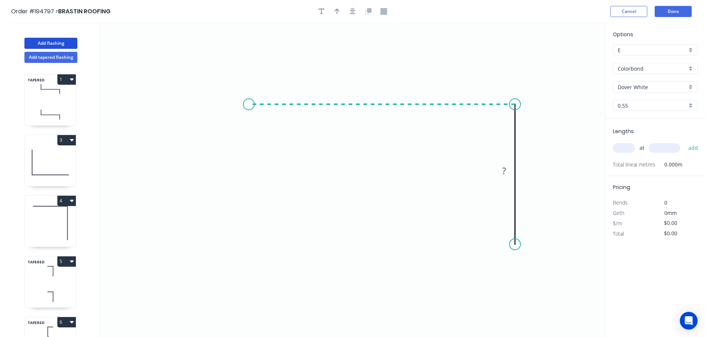
click at [249, 99] on icon "0 ?" at bounding box center [352, 180] width 505 height 314
click at [266, 229] on icon "0 ? ?" at bounding box center [352, 180] width 505 height 314
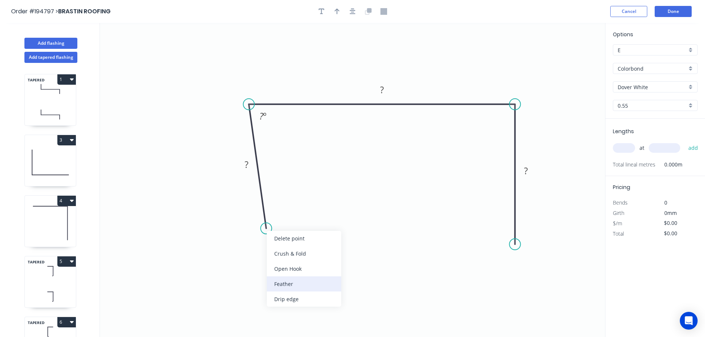
click at [313, 282] on div "Feather" at bounding box center [304, 283] width 74 height 15
click at [297, 249] on div "Flip bend" at bounding box center [300, 250] width 74 height 15
click at [286, 212] on tspan "15" at bounding box center [285, 213] width 10 height 12
click at [311, 233] on icon "0 FE 10 ? ? ? ? º" at bounding box center [352, 180] width 505 height 314
drag, startPoint x: 291, startPoint y: 212, endPoint x: 314, endPoint y: 249, distance: 43.7
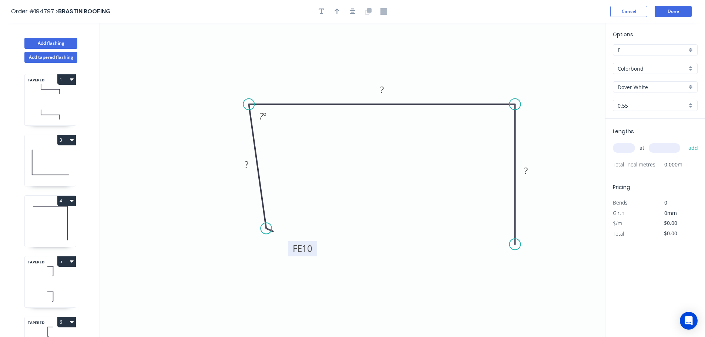
click at [314, 249] on rect at bounding box center [302, 248] width 29 height 15
click at [531, 299] on div "Feather" at bounding box center [551, 299] width 74 height 15
click at [504, 229] on tspan "15" at bounding box center [503, 231] width 10 height 12
click at [589, 239] on icon "0 FE 10 ? ? FE 10 ? ? º" at bounding box center [352, 180] width 505 height 314
drag, startPoint x: 487, startPoint y: 231, endPoint x: 466, endPoint y: 261, distance: 36.2
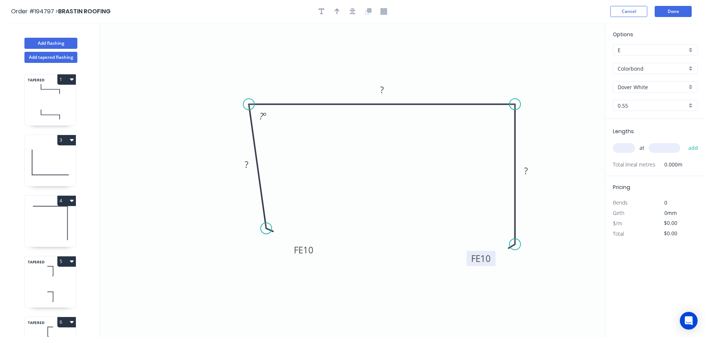
click at [466, 261] on rect at bounding box center [480, 258] width 29 height 15
click at [247, 165] on tspan "?" at bounding box center [246, 164] width 4 height 12
click at [249, 163] on tspan "60" at bounding box center [246, 164] width 10 height 12
click at [270, 158] on icon "0 FE 10 50 235 FE 10 ? 87 º" at bounding box center [352, 180] width 505 height 314
click at [526, 169] on tspan "?" at bounding box center [526, 171] width 4 height 12
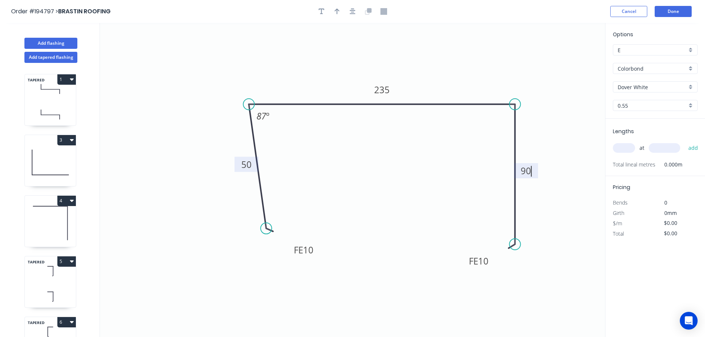
click at [541, 150] on icon "0 FE 10 50 235 FE 10 90 87 º" at bounding box center [352, 180] width 505 height 314
click at [336, 12] on icon "button" at bounding box center [336, 11] width 5 height 7
drag, startPoint x: 513, startPoint y: 71, endPoint x: 450, endPoint y: 74, distance: 63.7
click at [450, 74] on icon at bounding box center [449, 66] width 7 height 24
click at [320, 11] on icon "button" at bounding box center [321, 11] width 6 height 7
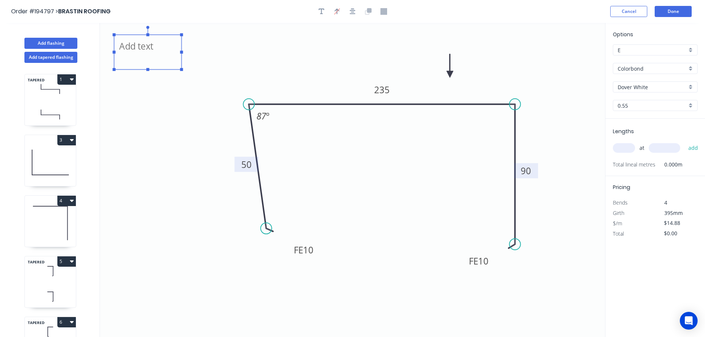
click at [144, 54] on textarea at bounding box center [148, 51] width 60 height 27
click at [496, 60] on icon "7 FE 10 50 235 FE 10 90 87 º" at bounding box center [352, 180] width 505 height 314
click at [625, 148] on input "text" at bounding box center [623, 148] width 22 height 10
click at [670, 146] on input "text" at bounding box center [663, 148] width 31 height 10
click at [684, 142] on button "add" at bounding box center [692, 148] width 17 height 13
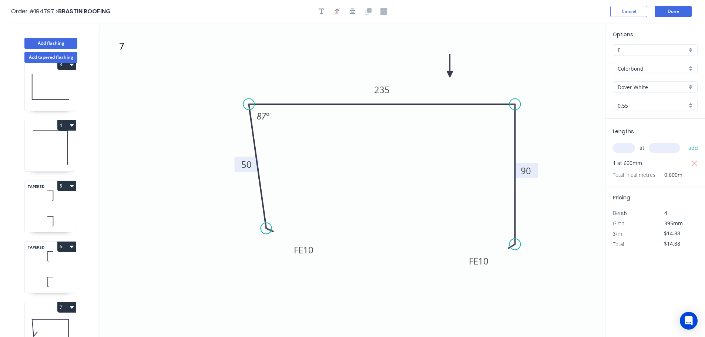
scroll to position [153, 0]
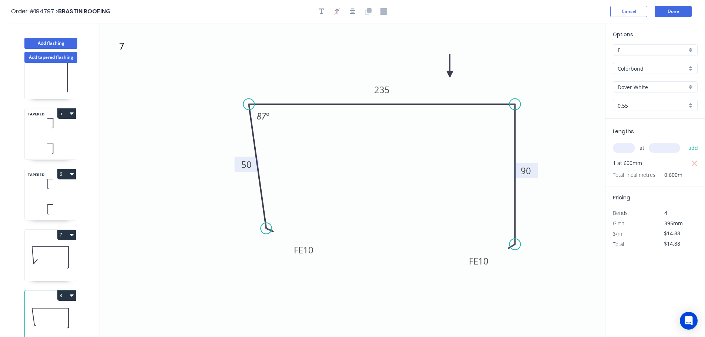
click at [47, 245] on icon at bounding box center [50, 256] width 51 height 47
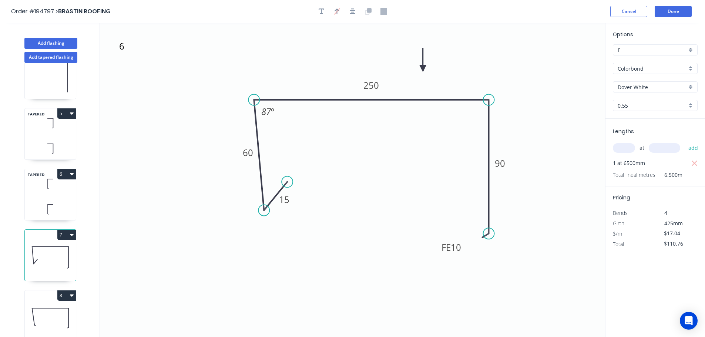
drag, startPoint x: 50, startPoint y: 312, endPoint x: 88, endPoint y: 306, distance: 38.3
click at [53, 312] on icon at bounding box center [50, 317] width 51 height 47
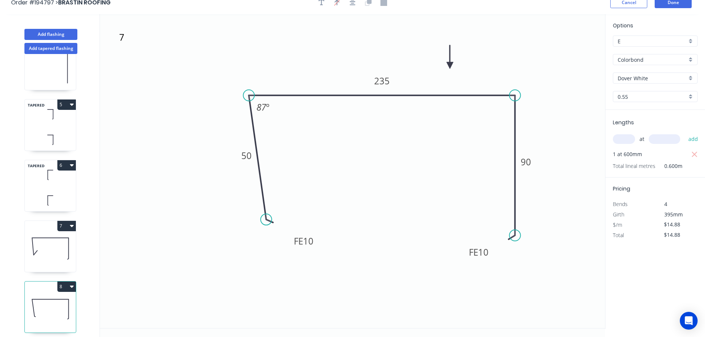
scroll to position [14, 0]
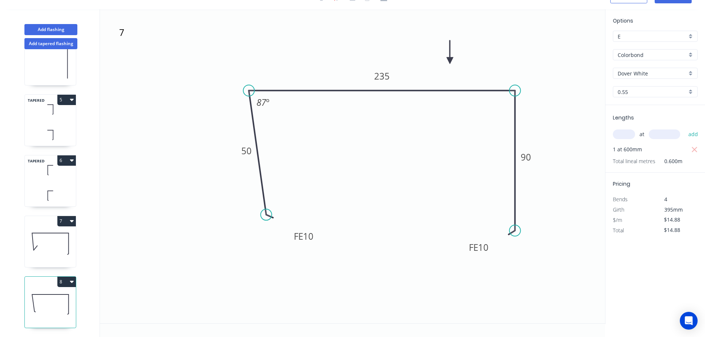
click at [63, 277] on button "8" at bounding box center [66, 282] width 18 height 10
click at [50, 295] on div "Duplicate" at bounding box center [40, 300] width 57 height 11
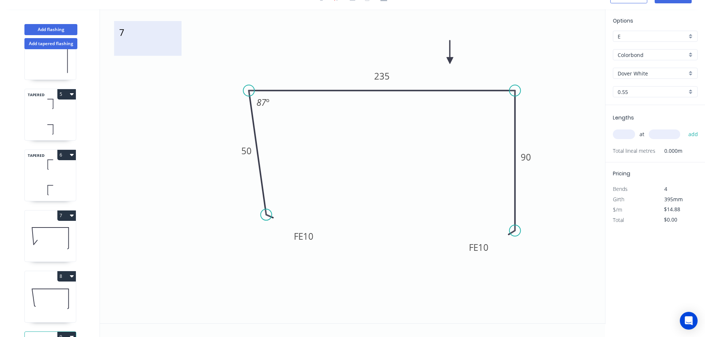
click at [124, 35] on textarea "7" at bounding box center [148, 38] width 60 height 27
click at [154, 93] on icon "8 FE 10 50 235 FE 10 90 87 º" at bounding box center [352, 166] width 505 height 314
click at [387, 76] on tspan "235" at bounding box center [382, 76] width 16 height 12
click at [395, 103] on icon "8 FE 10 50 240 FE 10 90 87 º" at bounding box center [352, 166] width 505 height 314
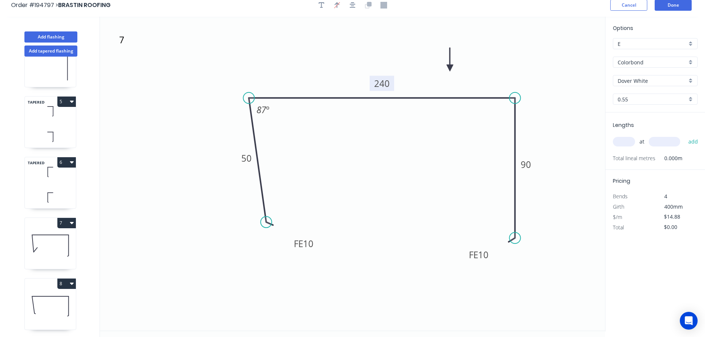
scroll to position [0, 0]
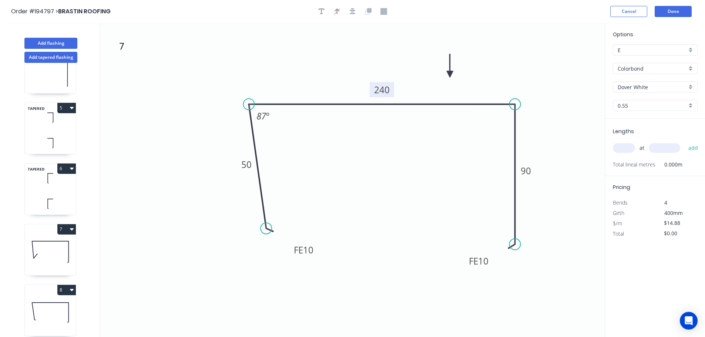
click at [631, 149] on input "text" at bounding box center [623, 148] width 22 height 10
click at [684, 142] on button "add" at bounding box center [692, 148] width 17 height 13
click at [46, 42] on button "Add flashing" at bounding box center [50, 43] width 53 height 11
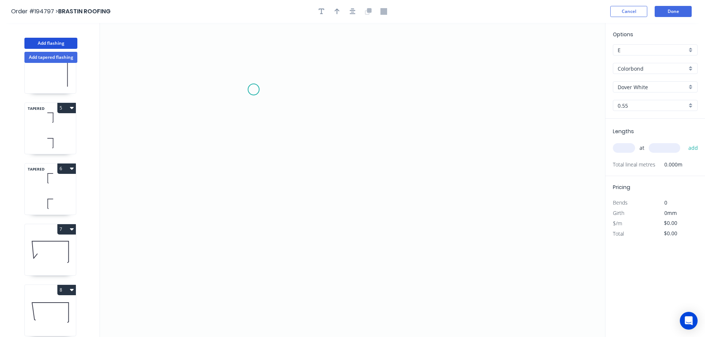
click at [253, 90] on icon "0" at bounding box center [352, 180] width 505 height 314
click at [266, 231] on icon "0" at bounding box center [352, 180] width 505 height 314
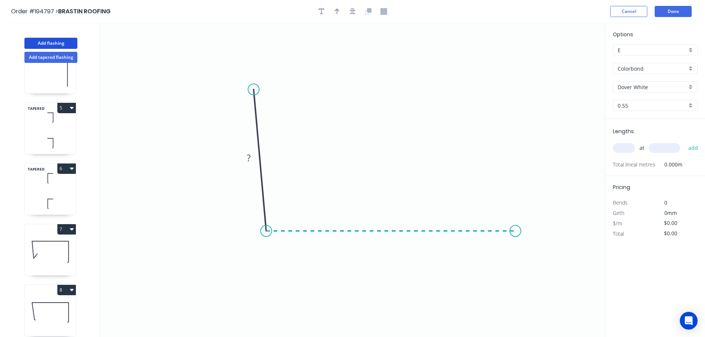
click at [515, 220] on icon "0 ?" at bounding box center [352, 180] width 505 height 314
click at [513, 319] on icon "0 ? ? ? º" at bounding box center [352, 180] width 505 height 314
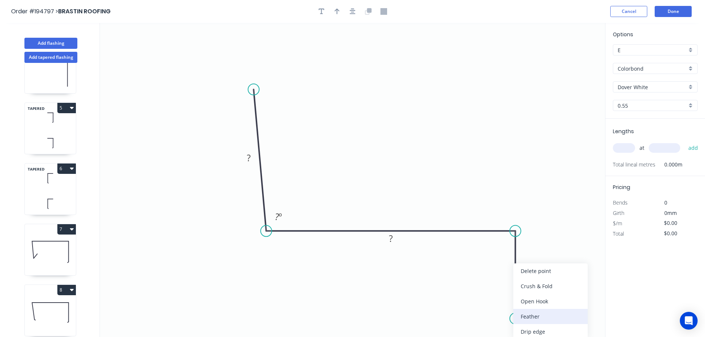
click at [543, 313] on div "Feather" at bounding box center [550, 316] width 74 height 15
click at [504, 305] on tspan "15" at bounding box center [504, 305] width 10 height 12
click at [543, 302] on icon "0 ? ? FE 10 ? ? º" at bounding box center [352, 180] width 505 height 314
drag, startPoint x: 487, startPoint y: 304, endPoint x: 460, endPoint y: 322, distance: 32.8
click at [460, 322] on rect at bounding box center [472, 322] width 29 height 15
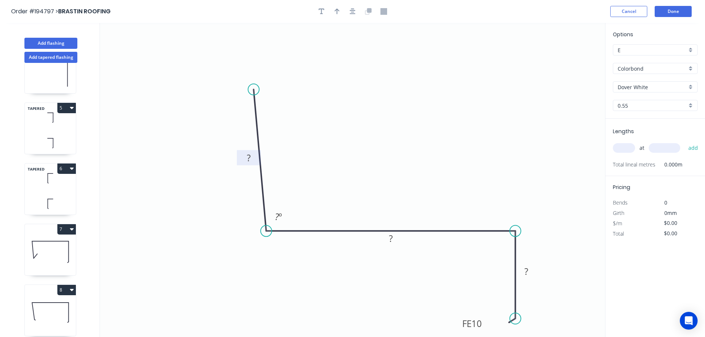
click at [249, 156] on tspan "?" at bounding box center [249, 158] width 4 height 12
click at [340, 122] on icon "0 100 155 FE 10 50 93 º" at bounding box center [352, 180] width 505 height 314
click at [335, 10] on icon "button" at bounding box center [336, 12] width 5 height 6
drag, startPoint x: 570, startPoint y: 60, endPoint x: 495, endPoint y: 55, distance: 74.8
click at [420, 81] on icon "0 100 155 FE 10 50 93 º" at bounding box center [352, 180] width 505 height 314
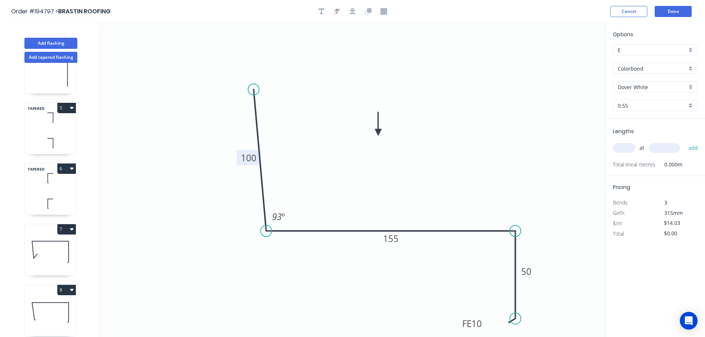
drag, startPoint x: 569, startPoint y: 57, endPoint x: 384, endPoint y: 138, distance: 201.9
click at [381, 136] on icon at bounding box center [378, 124] width 7 height 24
click at [435, 127] on icon "0 100 155 FE 10 50 93 º" at bounding box center [352, 180] width 505 height 314
click at [320, 10] on icon "button" at bounding box center [321, 11] width 6 height 7
click at [131, 50] on textarea at bounding box center [148, 51] width 60 height 27
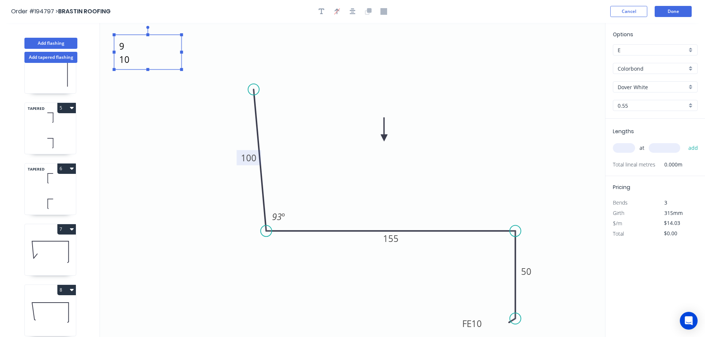
click at [441, 80] on icon "9 10 100 155 FE 10 50 93 º" at bounding box center [352, 180] width 505 height 314
click at [624, 146] on input "text" at bounding box center [623, 148] width 22 height 10
click at [684, 142] on button "add" at bounding box center [692, 148] width 17 height 13
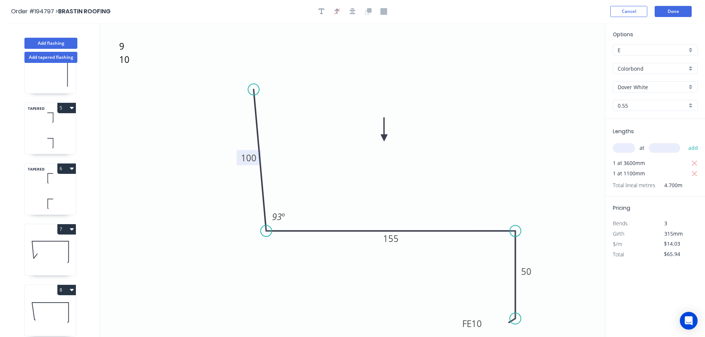
click at [59, 256] on icon at bounding box center [50, 251] width 51 height 47
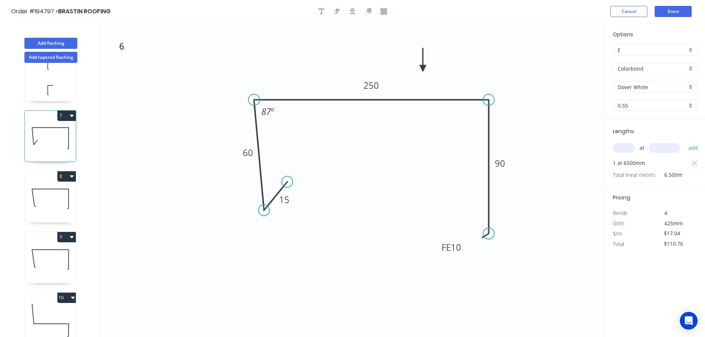
scroll to position [275, 0]
click at [50, 247] on icon at bounding box center [50, 256] width 51 height 47
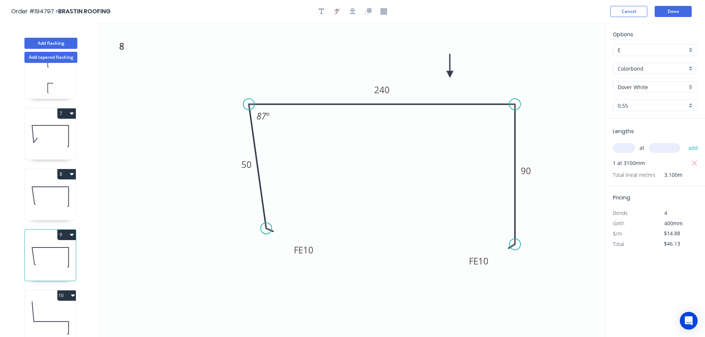
scroll to position [189, 0]
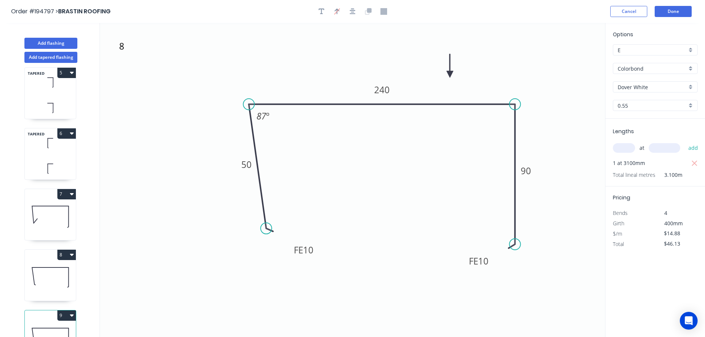
click at [45, 152] on icon at bounding box center [50, 143] width 51 height 22
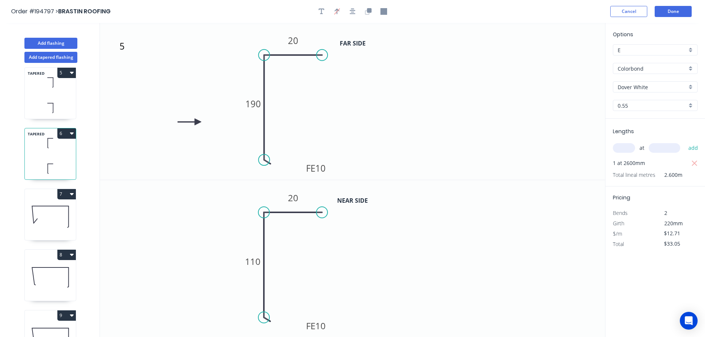
click at [67, 129] on button "6" at bounding box center [66, 133] width 18 height 10
click at [55, 152] on div "Duplicate" at bounding box center [40, 151] width 57 height 11
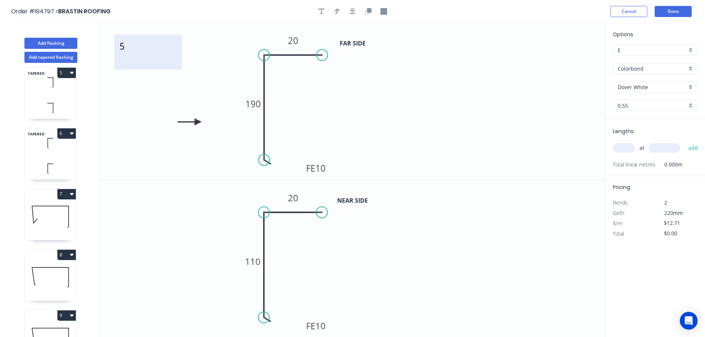
click at [123, 50] on textarea "5" at bounding box center [148, 51] width 60 height 27
click at [392, 101] on icon "11 FE 10 190 20" at bounding box center [352, 101] width 505 height 157
click at [257, 107] on tspan "190" at bounding box center [253, 104] width 16 height 12
click at [347, 127] on icon "11 FE 10 150 20" at bounding box center [352, 101] width 505 height 157
click at [257, 259] on tspan "110" at bounding box center [253, 261] width 16 height 12
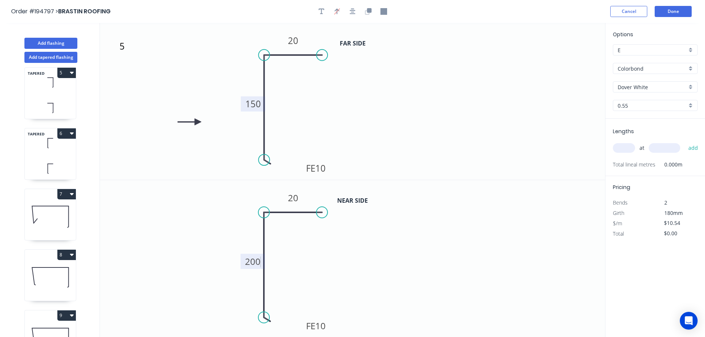
click at [326, 264] on icon "0 FE 10 200 20" at bounding box center [352, 258] width 505 height 157
click at [629, 147] on input "text" at bounding box center [623, 148] width 22 height 10
click at [669, 145] on input "text" at bounding box center [663, 148] width 31 height 10
click at [684, 142] on button "add" at bounding box center [692, 148] width 17 height 13
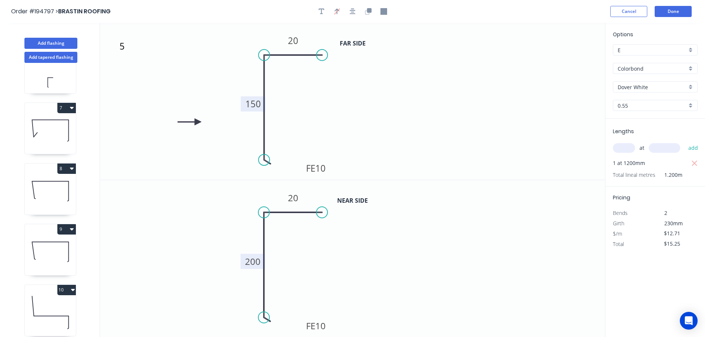
click at [51, 184] on icon at bounding box center [50, 190] width 51 height 47
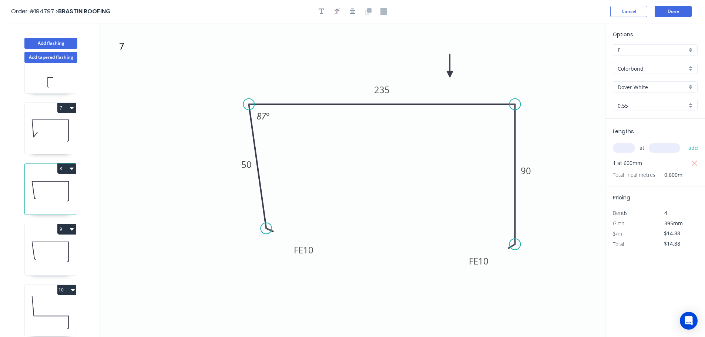
click at [70, 167] on icon "button" at bounding box center [72, 168] width 4 height 6
click at [60, 184] on div "Duplicate" at bounding box center [40, 187] width 57 height 11
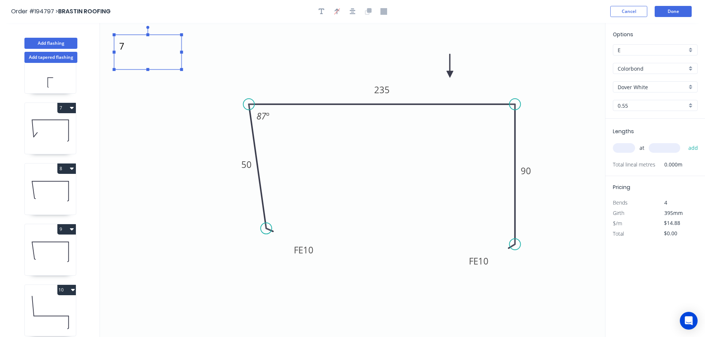
click at [122, 49] on textarea "7" at bounding box center [148, 51] width 60 height 27
click at [168, 117] on icon "12 FE 10 50 235 FE 10 90 87 º" at bounding box center [352, 180] width 505 height 314
click at [386, 91] on tspan "235" at bounding box center [382, 90] width 16 height 12
click at [410, 120] on icon "12 FE 10 50 230 FE 10 90 87 º" at bounding box center [352, 180] width 505 height 314
click at [624, 148] on input "text" at bounding box center [623, 148] width 22 height 10
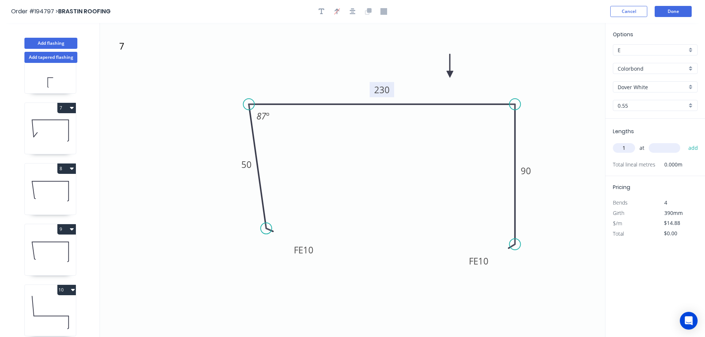
click at [673, 148] on input "text" at bounding box center [663, 148] width 31 height 10
click at [684, 142] on button "add" at bounding box center [692, 148] width 17 height 13
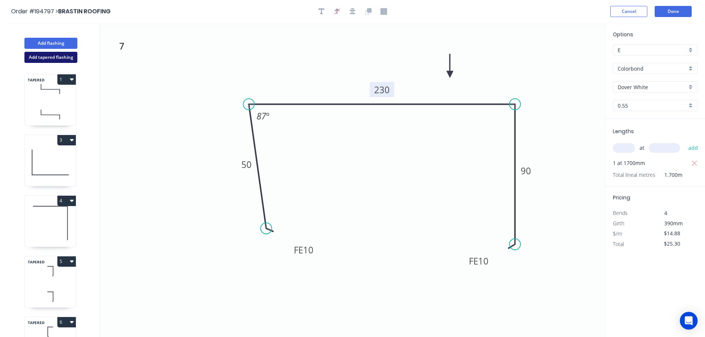
click at [52, 57] on button "Add tapered flashing" at bounding box center [50, 57] width 53 height 11
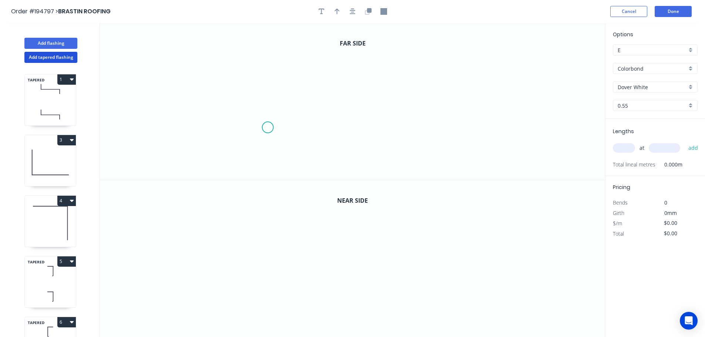
click at [267, 127] on icon "0" at bounding box center [352, 101] width 505 height 157
click at [259, 65] on icon at bounding box center [263, 96] width 9 height 62
click at [498, 65] on icon "0 ?" at bounding box center [352, 101] width 505 height 157
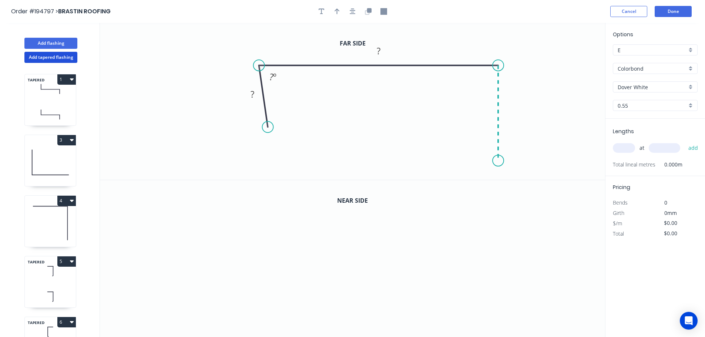
click at [495, 161] on icon "0 ? ? ? º" at bounding box center [352, 101] width 505 height 157
click at [513, 213] on div "Feather" at bounding box center [532, 216] width 74 height 15
click at [521, 165] on tspan "15" at bounding box center [518, 167] width 10 height 12
click at [534, 162] on icon "0 ? ? FE 10 ? ? º" at bounding box center [352, 101] width 505 height 157
drag, startPoint x: 524, startPoint y: 169, endPoint x: 461, endPoint y: 169, distance: 63.2
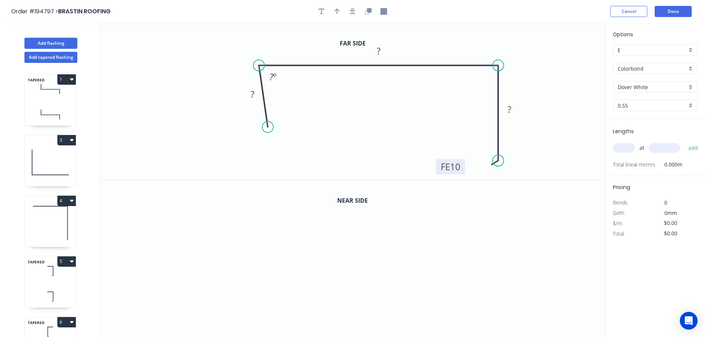
click at [461, 169] on rect at bounding box center [450, 166] width 29 height 15
drag, startPoint x: 267, startPoint y: 127, endPoint x: 270, endPoint y: 141, distance: 14.0
click at [270, 141] on circle at bounding box center [270, 140] width 11 height 11
click at [304, 195] on div "Feather" at bounding box center [307, 195] width 74 height 15
click at [288, 160] on div "Flip bend" at bounding box center [306, 163] width 74 height 15
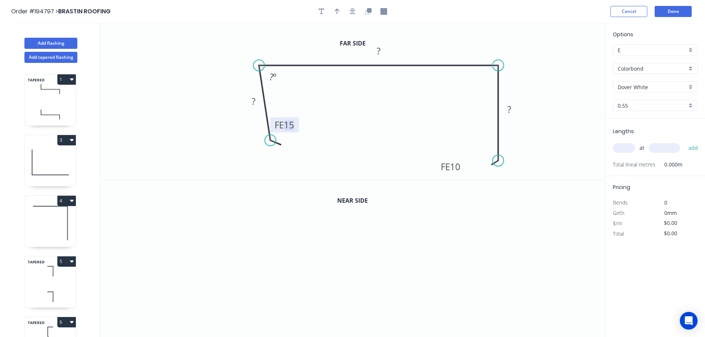
click at [290, 126] on tspan "15" at bounding box center [289, 125] width 10 height 12
click at [335, 153] on icon "0 FE 10 ? ? FE 10 ? ? º" at bounding box center [352, 101] width 505 height 157
drag, startPoint x: 295, startPoint y: 127, endPoint x: 323, endPoint y: 158, distance: 41.6
click at [323, 158] on rect at bounding box center [312, 155] width 29 height 15
click at [254, 99] on tspan "?" at bounding box center [254, 101] width 4 height 12
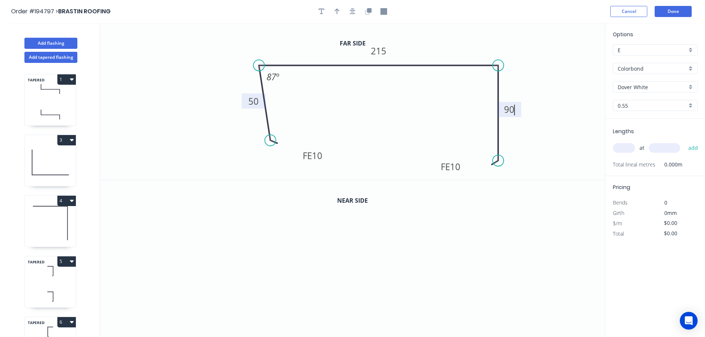
click at [335, 108] on icon "0 FE 10 50 215 FE 10 90 87 º" at bounding box center [352, 101] width 505 height 157
click at [337, 10] on icon "button" at bounding box center [336, 12] width 5 height 6
drag, startPoint x: 567, startPoint y: 59, endPoint x: 424, endPoint y: 47, distance: 142.9
click at [424, 47] on icon at bounding box center [424, 39] width 7 height 24
click at [369, 11] on icon "button" at bounding box center [369, 10] width 4 height 4
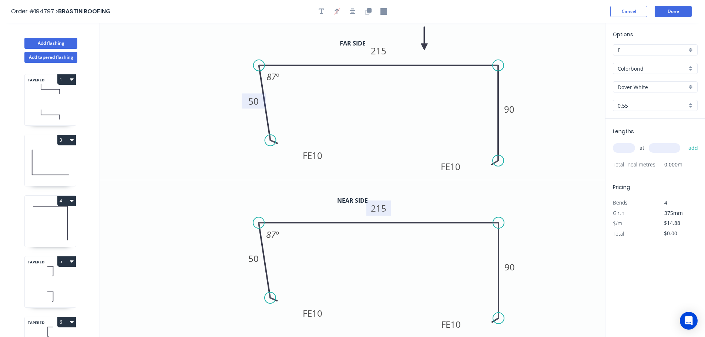
click at [381, 207] on tspan "215" at bounding box center [379, 208] width 16 height 12
click at [396, 201] on icon "0 FE 10 50 260 FE 10 90 87 º" at bounding box center [352, 258] width 505 height 157
click at [320, 11] on icon "button" at bounding box center [321, 11] width 6 height 7
click at [142, 46] on textarea at bounding box center [148, 51] width 60 height 27
click at [519, 48] on icon "13 FE 10 50 215 FE 10 90 87 º" at bounding box center [352, 101] width 505 height 157
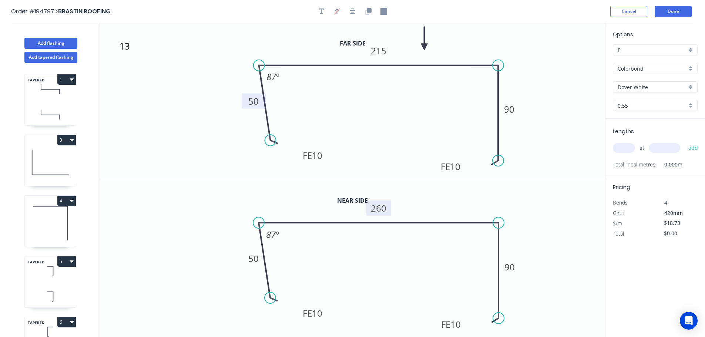
click at [627, 148] on input "text" at bounding box center [623, 148] width 22 height 10
click at [684, 142] on button "add" at bounding box center [692, 148] width 17 height 13
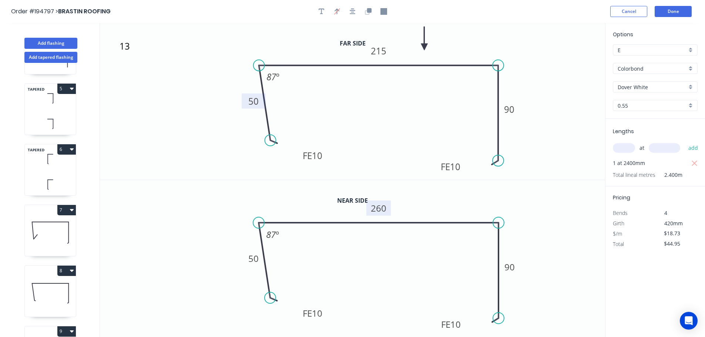
scroll to position [259, 0]
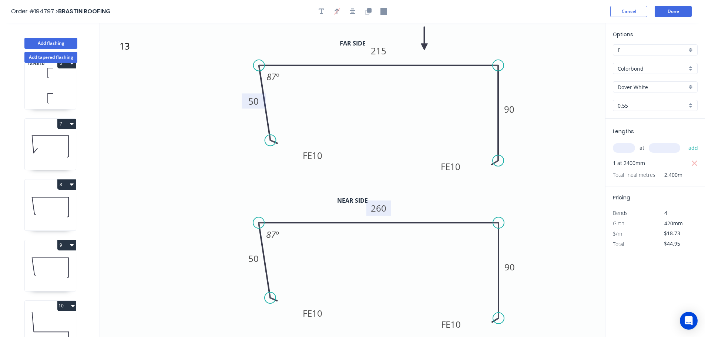
click at [49, 153] on icon at bounding box center [50, 145] width 51 height 47
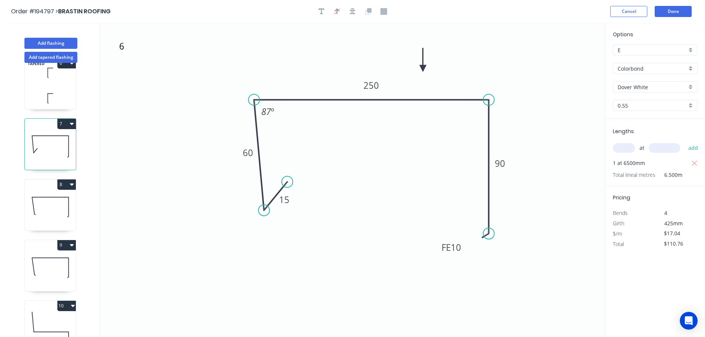
click at [67, 122] on button "7" at bounding box center [66, 124] width 18 height 10
click at [154, 115] on icon "6 15 60 250 FE 10 90 87 º" at bounding box center [352, 180] width 505 height 314
click at [88, 128] on div "TAPERED 1 3 4 TAPERED 5 TAPERED 6 7 Duplicate Delete 8 9 10 TAPERED 11 12 TAPER…" at bounding box center [50, 207] width 97 height 288
click at [59, 204] on icon at bounding box center [50, 206] width 51 height 47
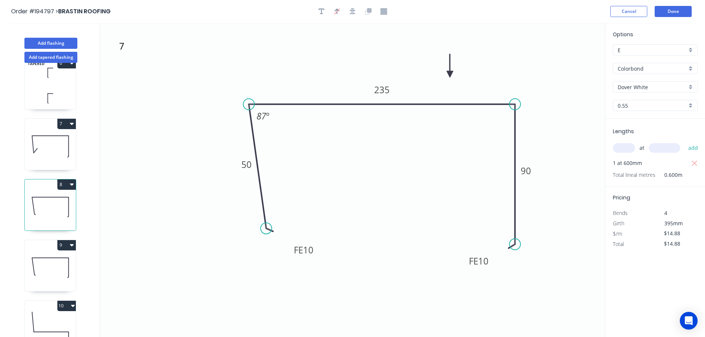
click at [67, 183] on button "8" at bounding box center [66, 184] width 18 height 10
click at [60, 200] on div "Duplicate" at bounding box center [40, 203] width 57 height 11
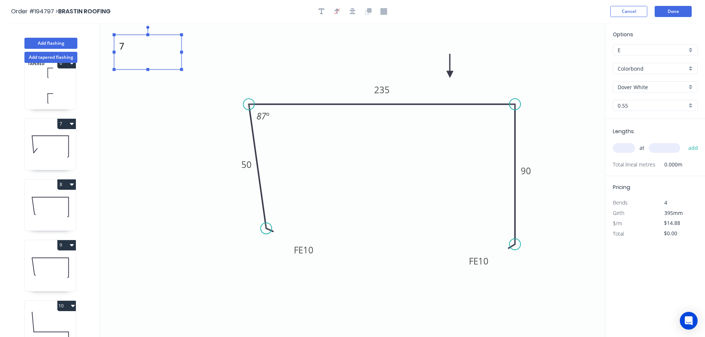
click at [121, 48] on textarea "7" at bounding box center [148, 51] width 60 height 27
click at [172, 118] on icon "14 FE 10 50 235 FE 10 90 87 º" at bounding box center [352, 180] width 505 height 314
click at [389, 89] on tspan "235" at bounding box center [382, 90] width 16 height 12
click at [408, 116] on icon "14 FE 10 50 215 FE 10 90 87 º" at bounding box center [352, 180] width 505 height 314
click at [628, 145] on input "text" at bounding box center [623, 148] width 22 height 10
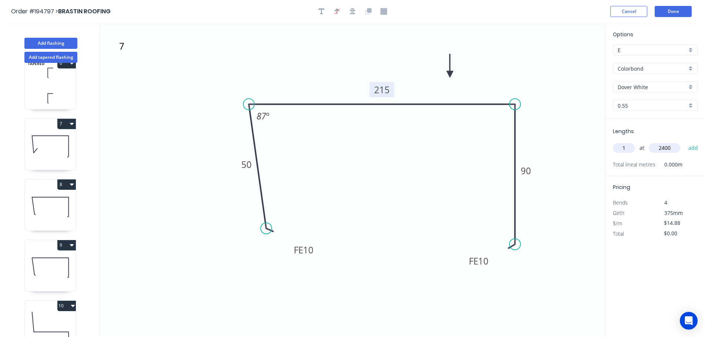
click at [684, 142] on button "add" at bounding box center [692, 148] width 17 height 13
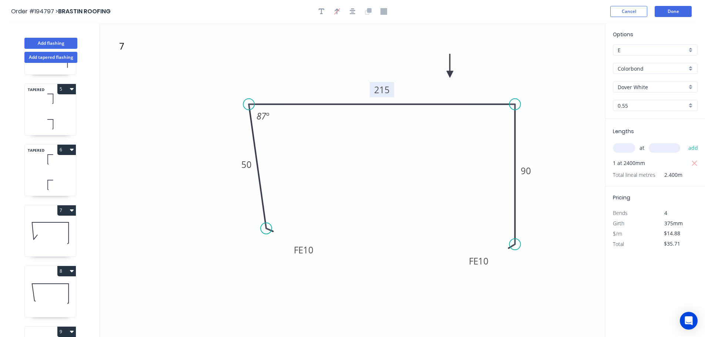
scroll to position [86, 0]
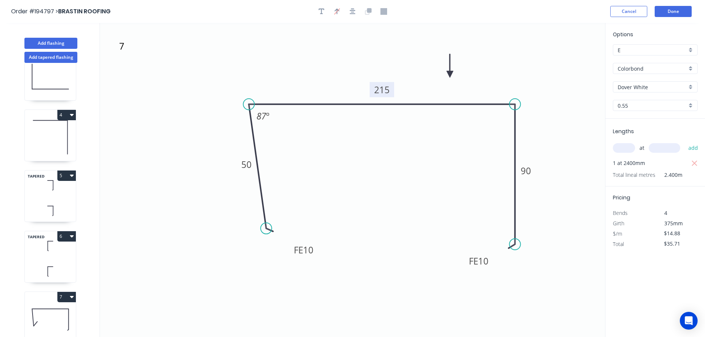
click at [48, 195] on icon at bounding box center [50, 185] width 51 height 22
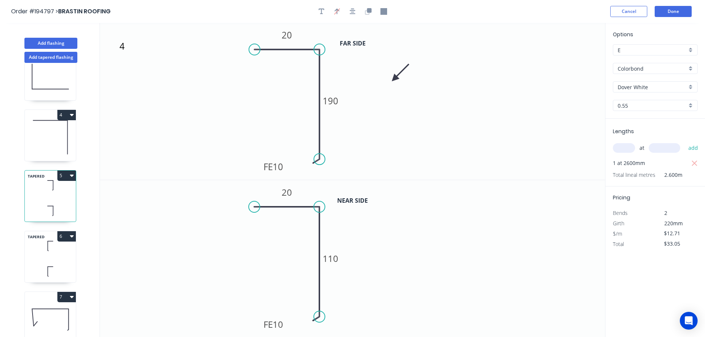
click at [65, 175] on button "5" at bounding box center [66, 176] width 18 height 10
click at [56, 192] on div "Duplicate" at bounding box center [40, 194] width 57 height 11
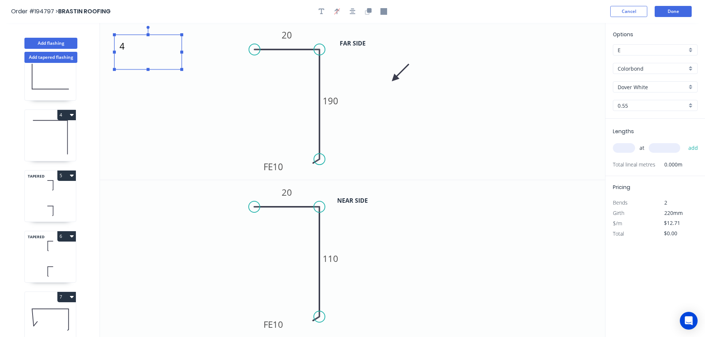
click at [124, 49] on textarea "4" at bounding box center [148, 51] width 60 height 27
click at [216, 119] on icon "15 20 FE 10 190" at bounding box center [352, 101] width 505 height 157
click at [53, 194] on icon at bounding box center [50, 185] width 51 height 22
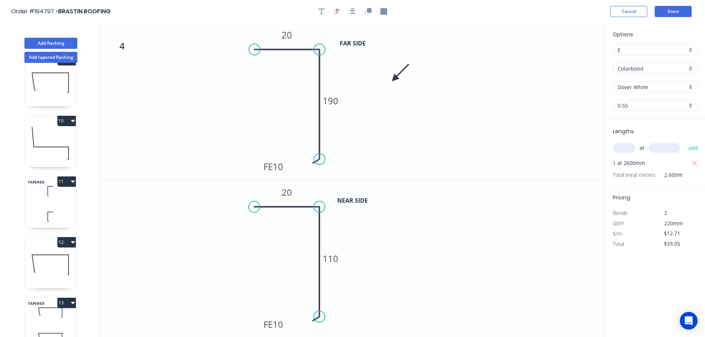
scroll to position [578, 0]
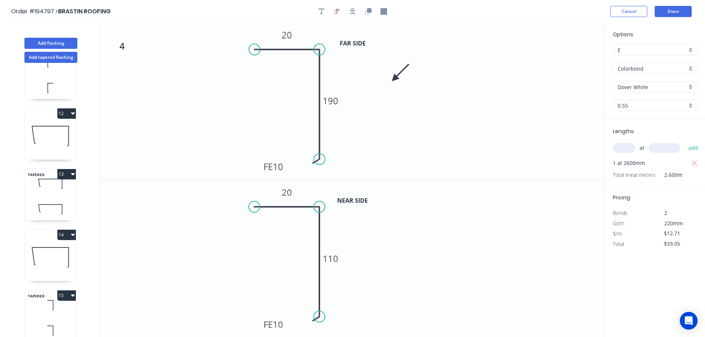
click at [61, 252] on icon at bounding box center [50, 256] width 51 height 47
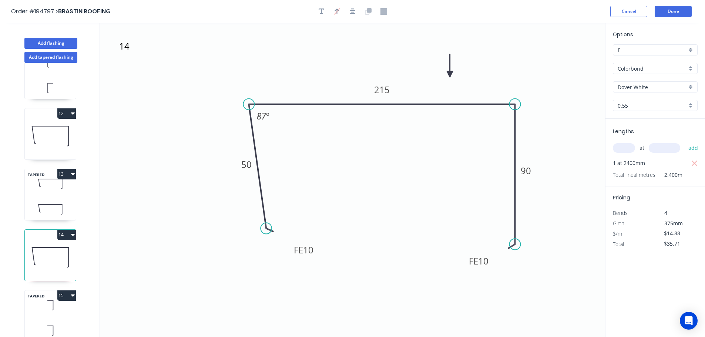
click at [57, 320] on icon at bounding box center [50, 331] width 51 height 22
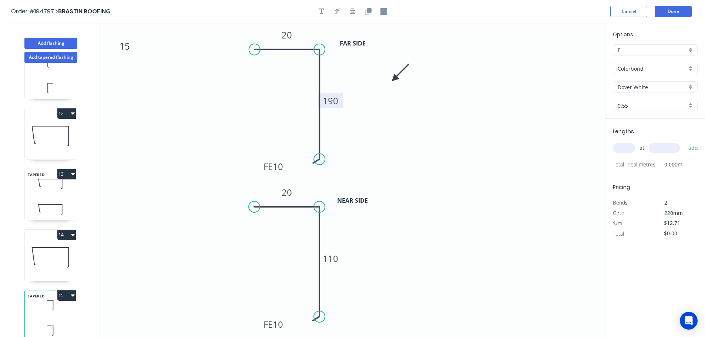
click at [337, 100] on tspan "190" at bounding box center [331, 101] width 16 height 12
click at [406, 132] on icon "15 20 FE 10 170" at bounding box center [352, 101] width 505 height 157
click at [334, 259] on tspan "110" at bounding box center [331, 258] width 16 height 12
click at [391, 256] on icon "0 20 FE 10 200" at bounding box center [352, 258] width 505 height 157
click at [629, 146] on input "text" at bounding box center [623, 148] width 22 height 10
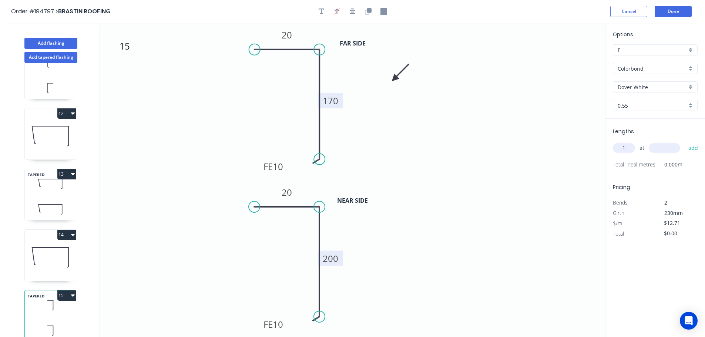
click at [666, 148] on input "text" at bounding box center [663, 148] width 31 height 10
click at [684, 142] on button "add" at bounding box center [692, 148] width 17 height 13
click at [51, 198] on icon at bounding box center [50, 209] width 51 height 22
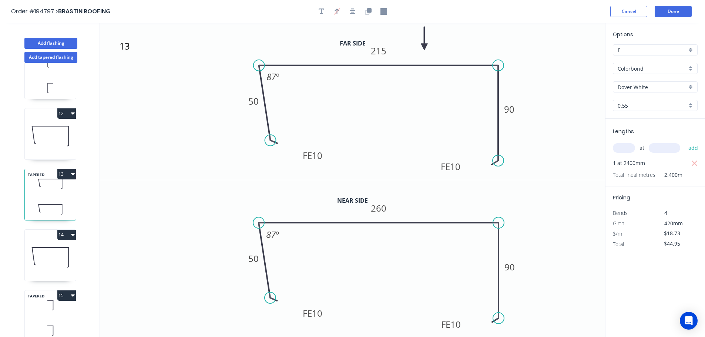
click at [69, 169] on button "13" at bounding box center [66, 174] width 18 height 10
click at [43, 187] on div "Duplicate" at bounding box center [40, 192] width 57 height 11
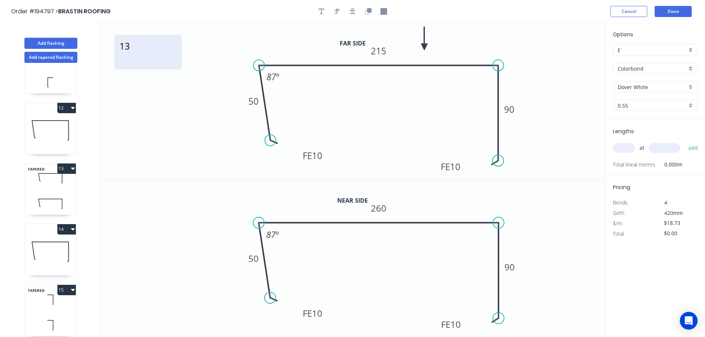
click at [128, 51] on textarea "13" at bounding box center [148, 51] width 60 height 27
click at [180, 87] on icon "16 FE 10 50 215 FE 10 90 87 º" at bounding box center [352, 101] width 505 height 157
click at [382, 49] on tspan "215" at bounding box center [379, 51] width 16 height 12
click at [383, 207] on tspan "260" at bounding box center [379, 208] width 16 height 12
click at [405, 203] on icon "0 FE 10 50 255 FE 10 90 87 º" at bounding box center [352, 258] width 505 height 157
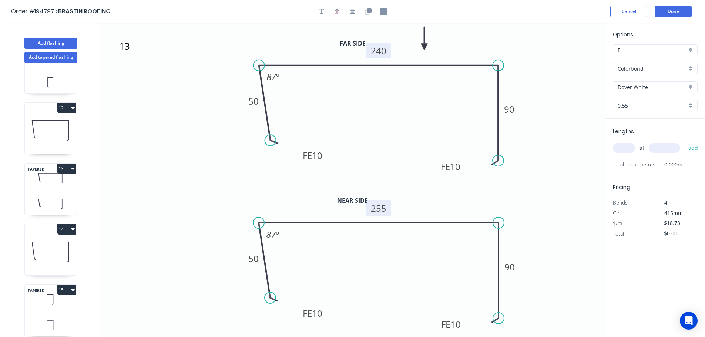
click at [628, 149] on input "text" at bounding box center [623, 148] width 22 height 10
click at [671, 147] on input "text" at bounding box center [663, 148] width 31 height 10
click at [684, 142] on button "add" at bounding box center [692, 148] width 17 height 13
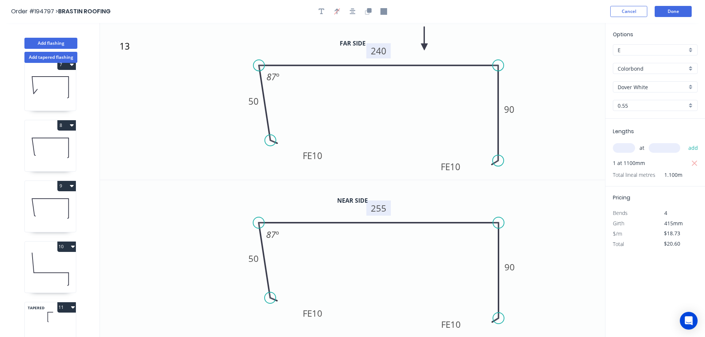
scroll to position [345, 0]
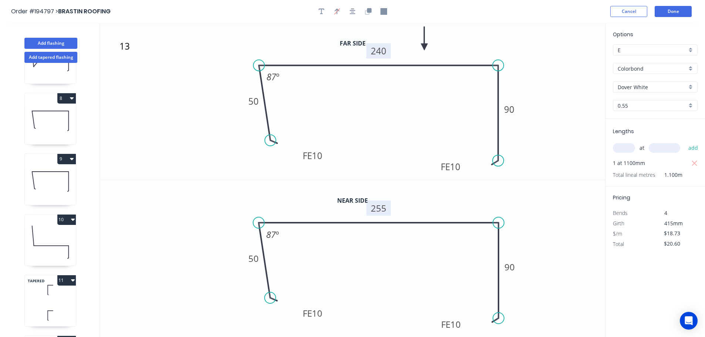
click at [55, 237] on icon at bounding box center [50, 241] width 51 height 47
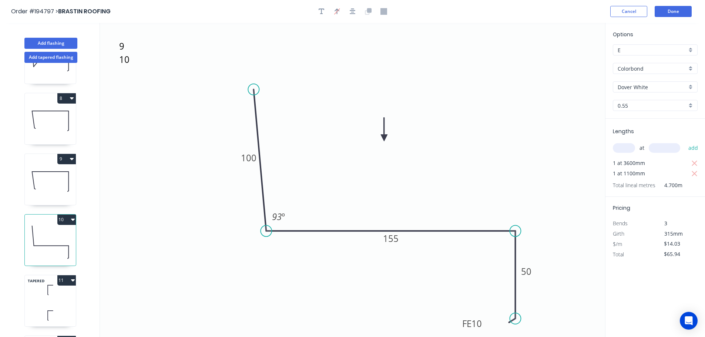
click at [65, 217] on button "10" at bounding box center [66, 220] width 18 height 10
click at [55, 235] on div "Duplicate" at bounding box center [40, 238] width 57 height 11
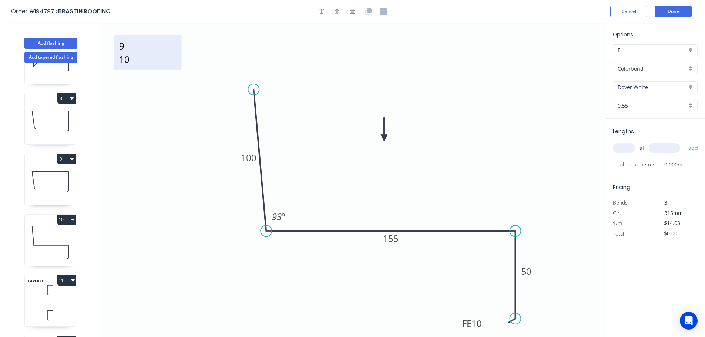
click at [128, 62] on textarea "9 10" at bounding box center [148, 51] width 60 height 27
click at [135, 61] on textarea "9 10" at bounding box center [148, 51] width 60 height 27
click at [203, 99] on icon "17 100 155 FE 10 50 93 º" at bounding box center [352, 180] width 505 height 314
click at [396, 239] on tspan "155" at bounding box center [391, 238] width 16 height 12
click at [416, 202] on icon "17 100 160 FE 10 50 93 º" at bounding box center [352, 180] width 505 height 314
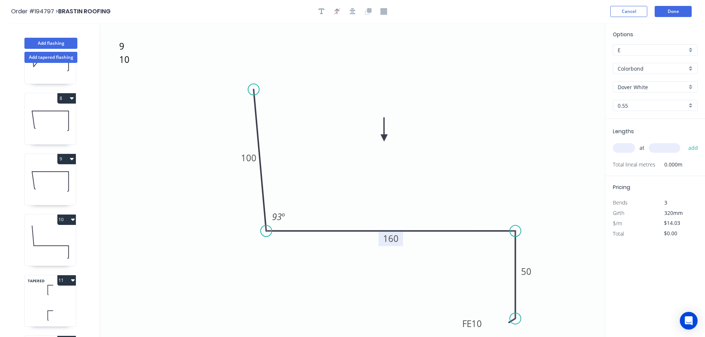
click at [627, 146] on input "text" at bounding box center [623, 148] width 22 height 10
click at [667, 146] on input "text" at bounding box center [663, 148] width 31 height 10
click at [684, 142] on button "add" at bounding box center [692, 148] width 17 height 13
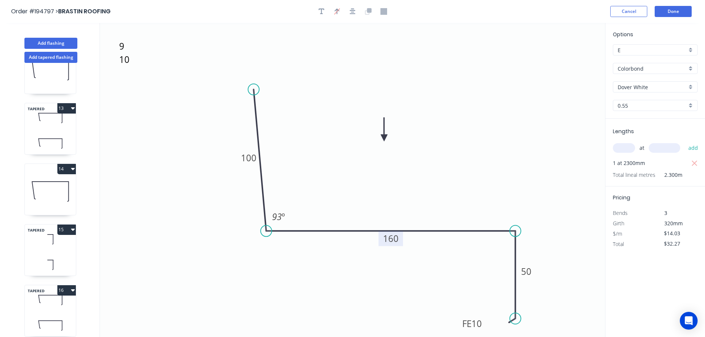
scroll to position [699, 0]
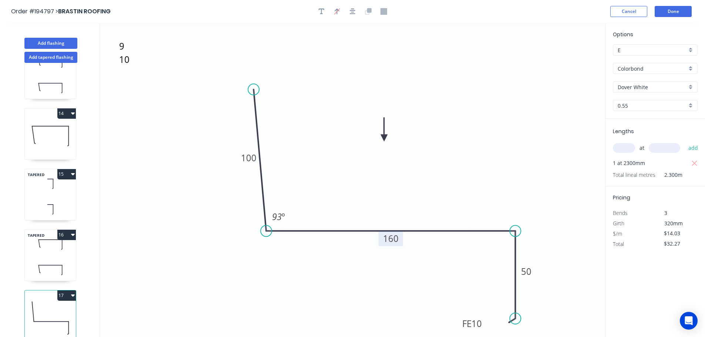
click at [67, 290] on button "17" at bounding box center [66, 295] width 18 height 10
click at [59, 308] on div "Duplicate" at bounding box center [40, 313] width 57 height 11
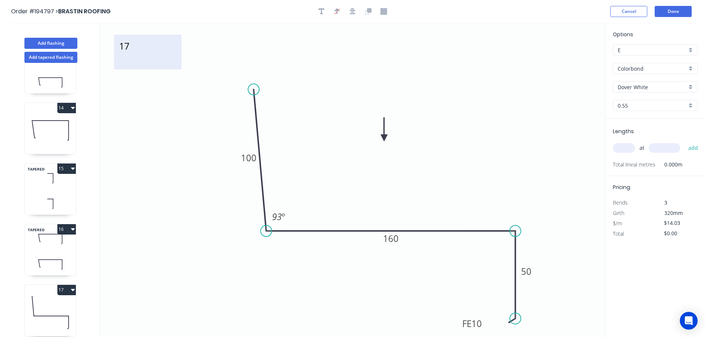
click at [126, 50] on textarea "17" at bounding box center [148, 51] width 60 height 27
click at [227, 126] on icon "18 100 160 FE 10 50 93 º" at bounding box center [352, 180] width 505 height 314
click at [393, 237] on tspan "160" at bounding box center [391, 238] width 16 height 12
click at [417, 205] on icon "18 100 155 FE 10 50 93 º" at bounding box center [352, 180] width 505 height 314
click at [628, 146] on input "text" at bounding box center [623, 148] width 22 height 10
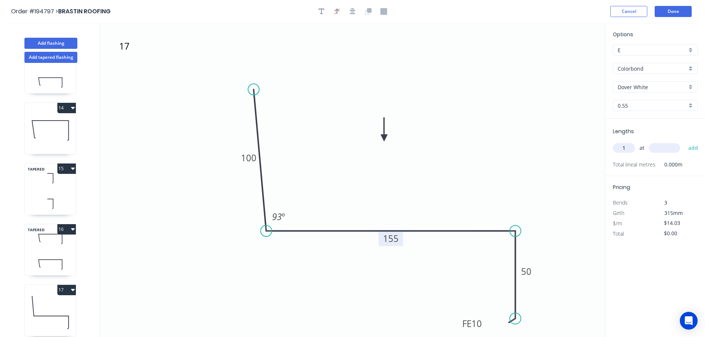
click at [672, 148] on input "text" at bounding box center [663, 148] width 31 height 10
click at [684, 142] on button "add" at bounding box center [692, 148] width 17 height 13
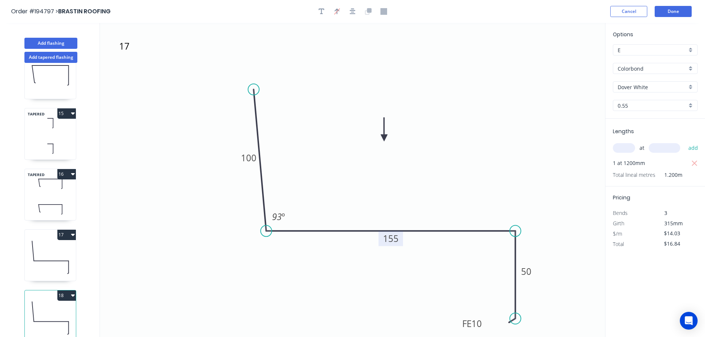
click at [66, 290] on button "18" at bounding box center [66, 295] width 18 height 10
click at [58, 308] on div "Duplicate" at bounding box center [40, 313] width 57 height 11
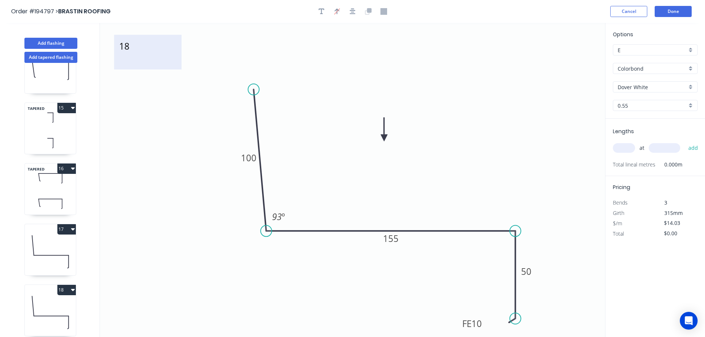
click at [126, 50] on textarea "18" at bounding box center [148, 51] width 60 height 27
click at [196, 114] on icon "19 100 155 FE 10 50 93 º" at bounding box center [352, 180] width 505 height 314
click at [395, 239] on tspan "155" at bounding box center [391, 238] width 16 height 12
click at [419, 218] on icon "19 100 175 FE 10 50 93 º" at bounding box center [352, 180] width 505 height 314
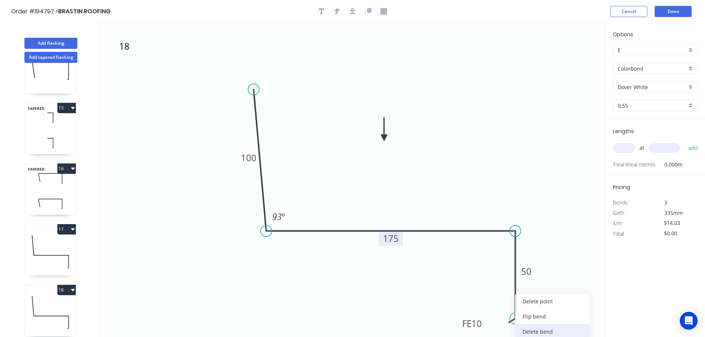
click at [544, 334] on div "Delete bend" at bounding box center [552, 331] width 74 height 15
drag, startPoint x: 516, startPoint y: 320, endPoint x: 502, endPoint y: 320, distance: 13.7
click at [502, 320] on circle at bounding box center [501, 319] width 11 height 11
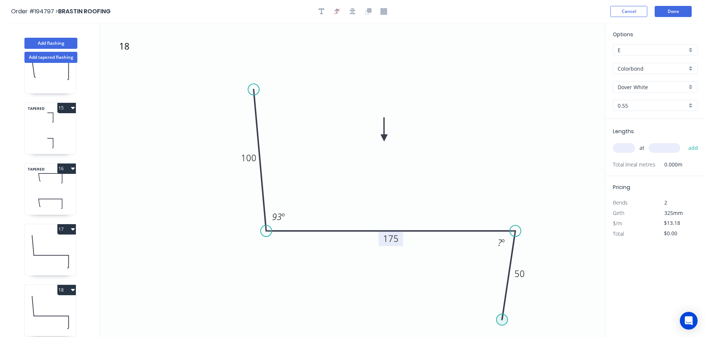
click at [502, 320] on circle at bounding box center [501, 319] width 11 height 11
click at [479, 297] on icon at bounding box center [490, 307] width 23 height 23
click at [479, 297] on circle at bounding box center [478, 296] width 11 height 11
drag, startPoint x: 479, startPoint y: 297, endPoint x: 480, endPoint y: 291, distance: 5.8
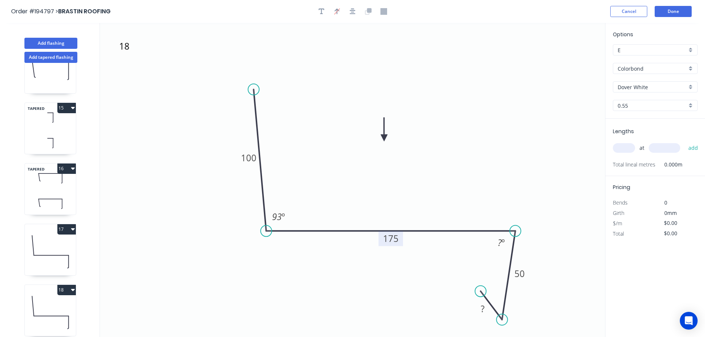
click at [480, 291] on circle at bounding box center [480, 291] width 11 height 11
click at [502, 242] on tspan "º" at bounding box center [502, 242] width 3 height 12
click at [584, 232] on icon "19 100 175 50 ? 93 º 87 º" at bounding box center [352, 180] width 505 height 314
click at [519, 273] on tspan "50" at bounding box center [519, 273] width 10 height 12
click at [557, 275] on icon "19 100 175 60 ? 93 º 87 º" at bounding box center [352, 180] width 505 height 314
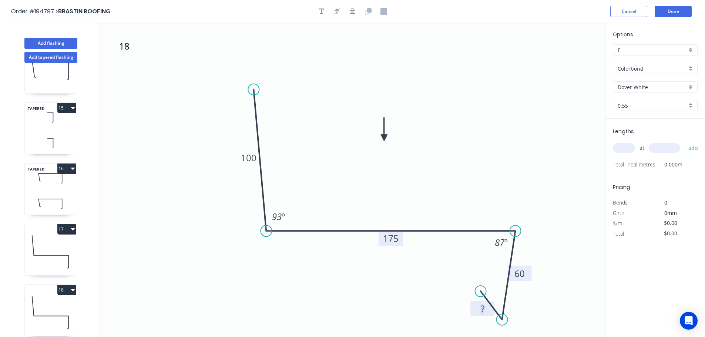
click at [484, 308] on tspan "?" at bounding box center [482, 309] width 4 height 12
click at [533, 295] on icon "19 100 175 60 15 93 º 87 º" at bounding box center [352, 180] width 505 height 314
click at [626, 146] on input "text" at bounding box center [623, 148] width 22 height 10
click at [684, 142] on button "add" at bounding box center [692, 148] width 17 height 13
click at [44, 58] on button "Add tapered flashing" at bounding box center [50, 57] width 53 height 11
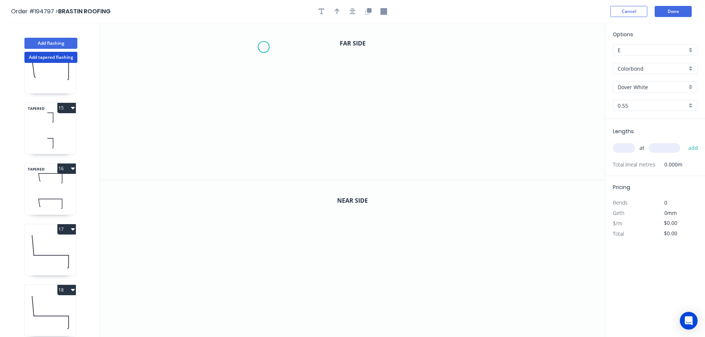
click at [263, 47] on icon "0" at bounding box center [352, 101] width 505 height 157
click at [270, 103] on icon "0" at bounding box center [352, 101] width 505 height 157
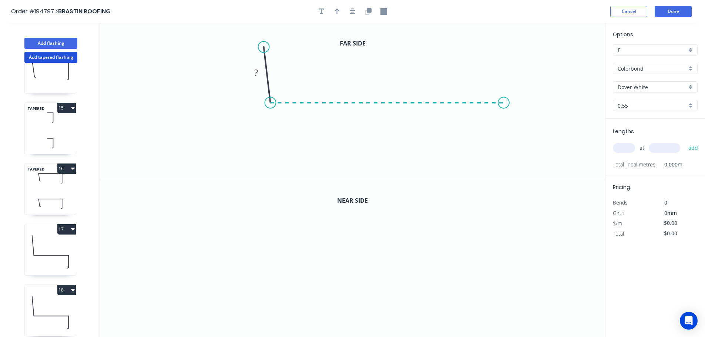
click at [504, 113] on icon "0 ?" at bounding box center [352, 101] width 505 height 157
click at [502, 102] on circle at bounding box center [503, 102] width 11 height 11
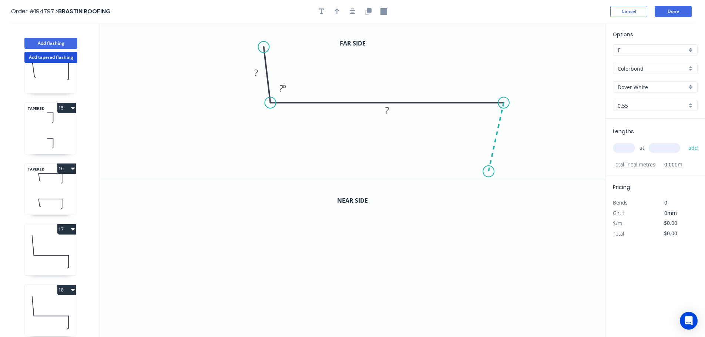
click at [489, 171] on icon "0 ? ? ? º" at bounding box center [352, 101] width 505 height 157
click at [466, 145] on icon "0 ? ? ? ? º ? º" at bounding box center [352, 101] width 505 height 157
click at [466, 145] on circle at bounding box center [465, 148] width 11 height 11
drag, startPoint x: 465, startPoint y: 146, endPoint x: 469, endPoint y: 142, distance: 6.3
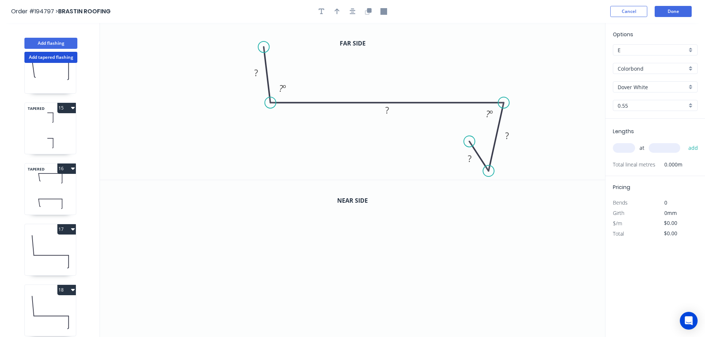
click at [469, 142] on circle at bounding box center [468, 141] width 11 height 11
click at [259, 71] on rect at bounding box center [256, 73] width 15 height 10
click at [354, 81] on icon "0 100 175 60 15 93 º 87 º" at bounding box center [352, 101] width 505 height 157
click at [334, 7] on button "button" at bounding box center [336, 11] width 11 height 11
drag, startPoint x: 567, startPoint y: 57, endPoint x: 396, endPoint y: 61, distance: 170.9
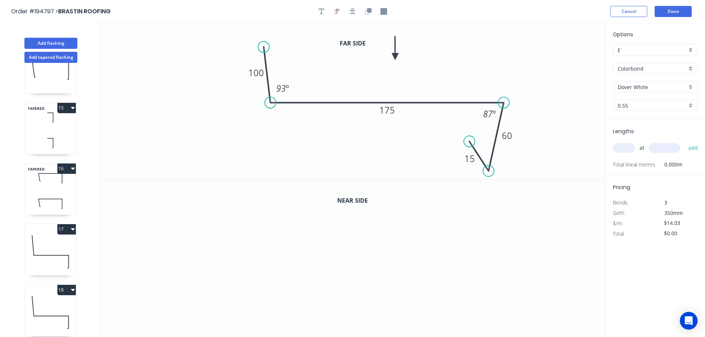
click at [396, 60] on icon at bounding box center [395, 48] width 7 height 24
click at [367, 7] on button "button" at bounding box center [367, 11] width 11 height 11
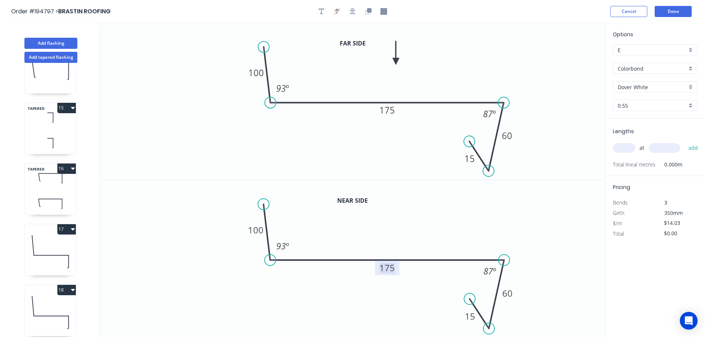
click at [391, 268] on tspan "175" at bounding box center [387, 267] width 16 height 12
click at [396, 240] on icon "0 100 170 60 15 93 º 87 º" at bounding box center [352, 258] width 505 height 157
click at [321, 9] on icon "button" at bounding box center [321, 12] width 6 height 6
click at [131, 51] on textarea at bounding box center [148, 51] width 60 height 27
click at [500, 48] on icon "20 100 175 60 15 93 º 87 º" at bounding box center [352, 101] width 505 height 157
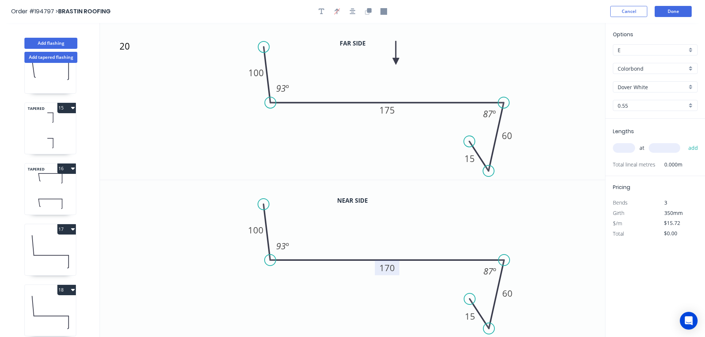
click at [623, 146] on input "text" at bounding box center [623, 148] width 22 height 10
click at [684, 142] on button "add" at bounding box center [692, 148] width 17 height 13
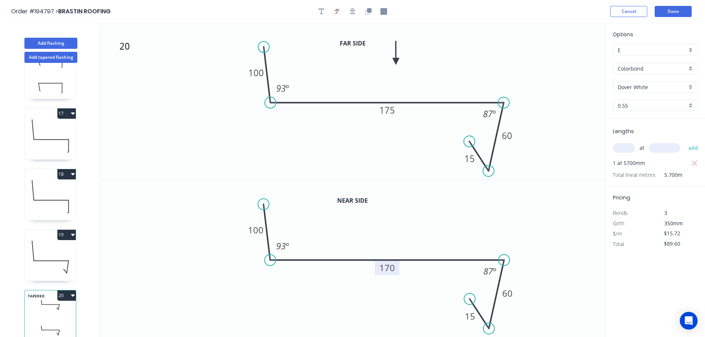
click at [67, 291] on button "20" at bounding box center [66, 295] width 18 height 10
click at [53, 308] on div "Duplicate" at bounding box center [40, 313] width 57 height 11
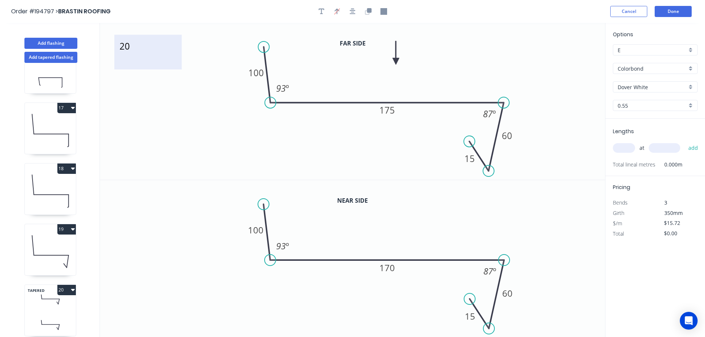
click at [126, 48] on textarea "20" at bounding box center [148, 51] width 60 height 27
click at [162, 91] on icon "21 100 175 60 15 93 º 87 º" at bounding box center [352, 101] width 505 height 157
click at [389, 108] on tspan "175" at bounding box center [387, 110] width 16 height 12
click at [392, 267] on tspan "170" at bounding box center [387, 267] width 16 height 12
click at [424, 281] on icon "0 100 170 60 15 93 º 87 º" at bounding box center [352, 258] width 505 height 157
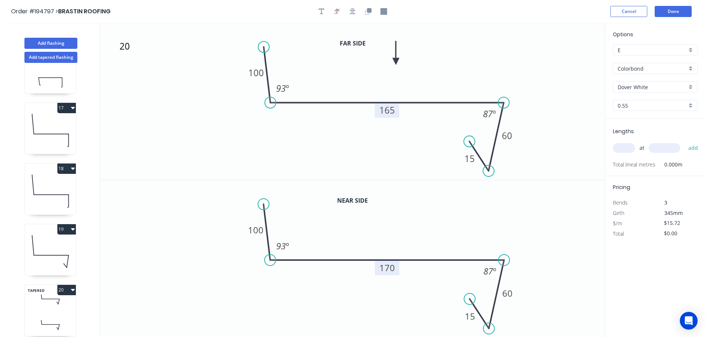
click at [627, 146] on input "text" at bounding box center [623, 148] width 22 height 10
click at [684, 142] on button "add" at bounding box center [692, 148] width 17 height 13
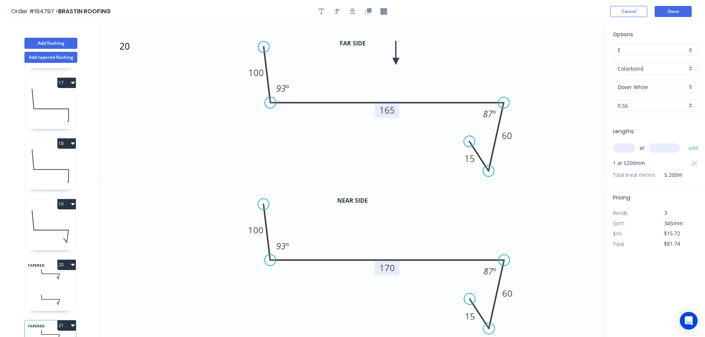
scroll to position [942, 0]
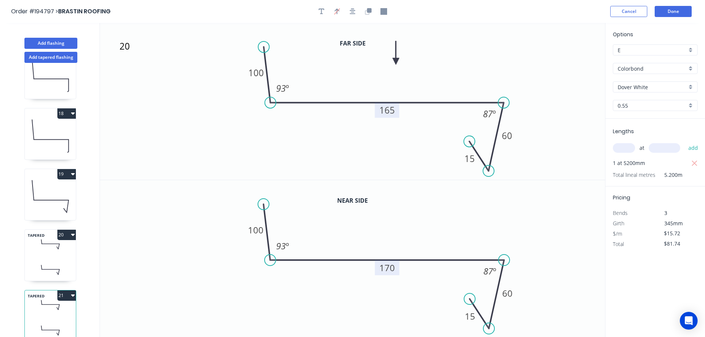
click at [64, 290] on button "21" at bounding box center [66, 295] width 18 height 10
click at [47, 308] on div "Duplicate" at bounding box center [40, 313] width 57 height 11
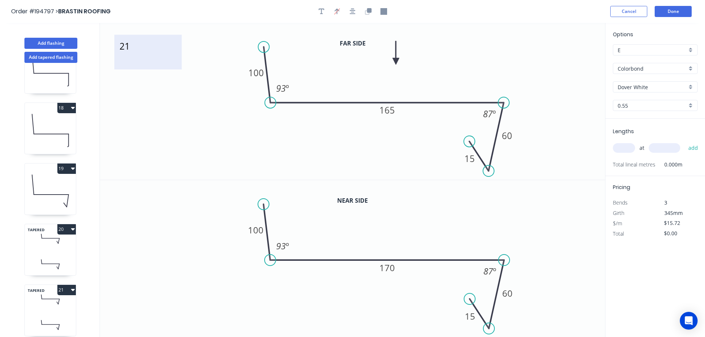
click at [125, 49] on textarea "21" at bounding box center [148, 51] width 60 height 27
click at [206, 83] on icon "22 100 165 60 15 93 º 87 º" at bounding box center [352, 101] width 505 height 157
click at [389, 110] on tspan "165" at bounding box center [387, 110] width 16 height 12
click at [406, 129] on icon "22 100 170 60 15 93 º 87 º" at bounding box center [352, 101] width 505 height 157
click at [390, 268] on tspan "170" at bounding box center [387, 267] width 16 height 12
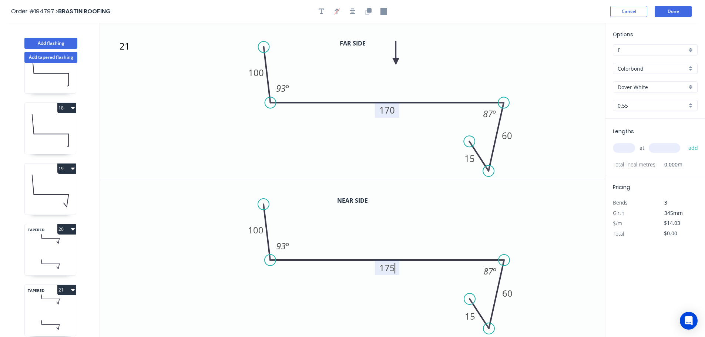
click at [410, 227] on icon "0 100 175 60 15 93 º 87 º" at bounding box center [352, 258] width 505 height 157
click at [630, 145] on input "text" at bounding box center [623, 148] width 22 height 10
click at [684, 142] on button "add" at bounding box center [692, 148] width 17 height 13
click at [50, 43] on button "Add flashing" at bounding box center [50, 43] width 53 height 11
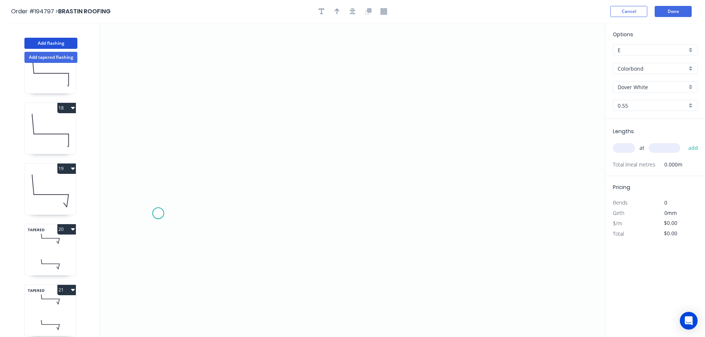
click at [158, 213] on icon "0" at bounding box center [352, 180] width 505 height 314
click at [301, 213] on icon at bounding box center [230, 213] width 144 height 0
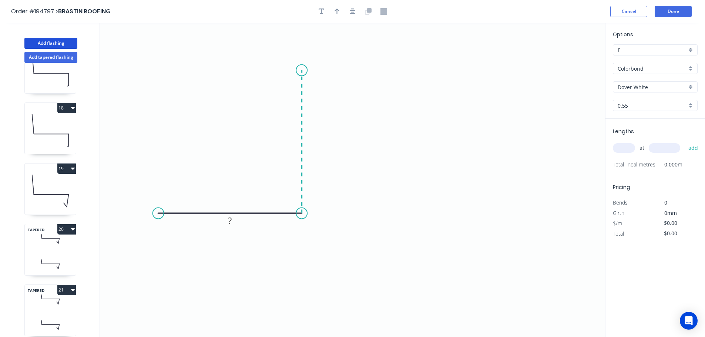
click at [299, 70] on icon "0 ?" at bounding box center [352, 180] width 505 height 314
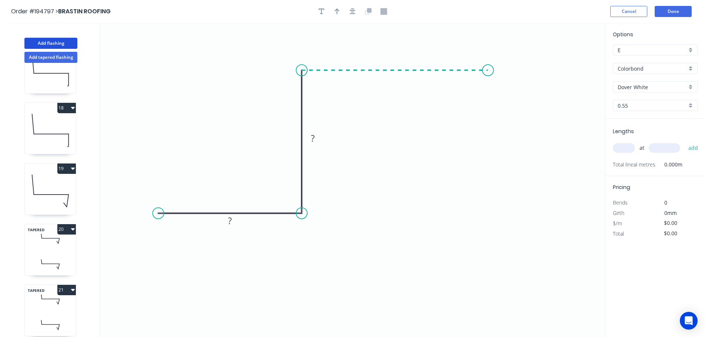
click at [488, 58] on icon "0 ? ?" at bounding box center [352, 180] width 505 height 314
click at [477, 173] on icon "0 ? ? ?" at bounding box center [352, 180] width 505 height 314
click at [450, 139] on icon "0 ? ? ? ? ? º" at bounding box center [352, 180] width 505 height 314
click at [450, 139] on circle at bounding box center [449, 139] width 11 height 11
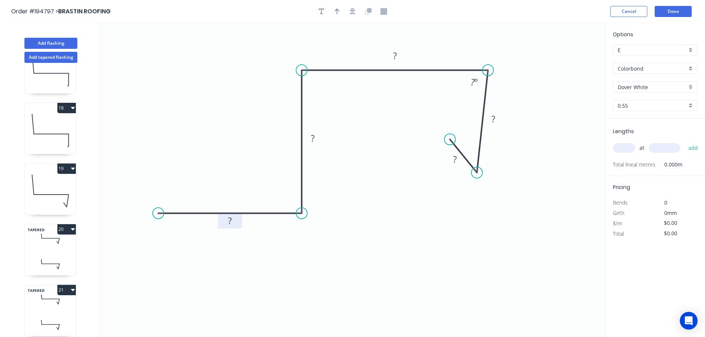
click at [234, 225] on rect at bounding box center [229, 221] width 15 height 10
click at [387, 193] on icon "0 100 175 175 60 15 87 º" at bounding box center [352, 180] width 505 height 314
click at [338, 9] on icon "button" at bounding box center [336, 12] width 5 height 6
drag, startPoint x: 567, startPoint y: 59, endPoint x: 350, endPoint y: 46, distance: 217.8
click at [350, 46] on icon at bounding box center [350, 38] width 7 height 24
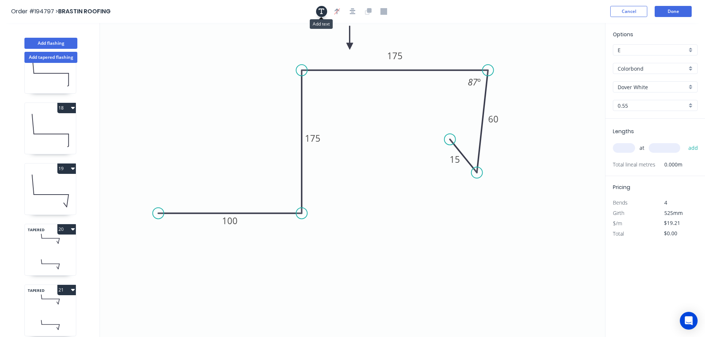
click at [322, 9] on icon "button" at bounding box center [321, 12] width 6 height 6
click at [135, 50] on textarea at bounding box center [148, 51] width 60 height 27
click at [355, 235] on icon "23 100 175 175 60 15 87 º" at bounding box center [352, 180] width 505 height 314
click at [627, 149] on input "text" at bounding box center [623, 148] width 22 height 10
click at [684, 142] on button "add" at bounding box center [692, 148] width 17 height 13
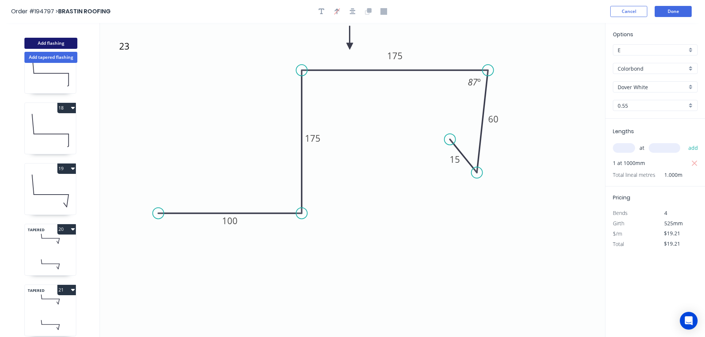
click at [40, 41] on button "Add flashing" at bounding box center [50, 43] width 53 height 11
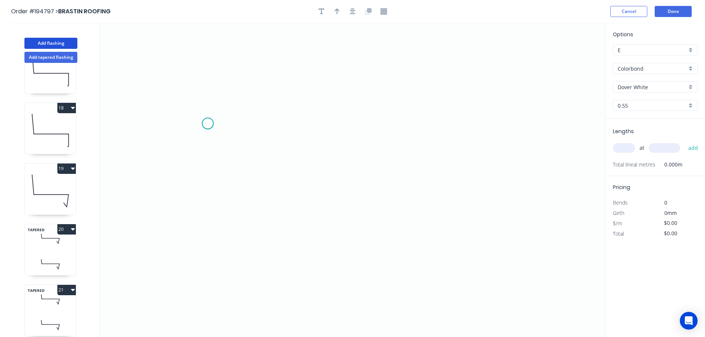
click at [207, 124] on icon "0" at bounding box center [352, 180] width 505 height 314
click at [205, 81] on icon "0" at bounding box center [352, 180] width 505 height 314
click at [417, 104] on icon "0 ?" at bounding box center [352, 180] width 505 height 314
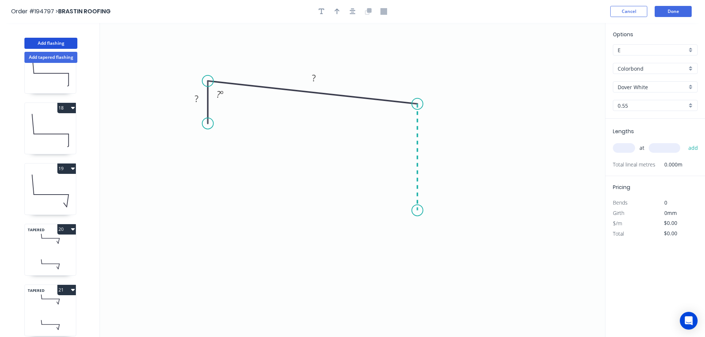
click at [418, 210] on icon "0 ? ? ? º" at bounding box center [352, 180] width 505 height 314
click at [451, 238] on icon "0 ? ? ? ? º ? º" at bounding box center [352, 180] width 505 height 314
click at [451, 238] on circle at bounding box center [450, 237] width 11 height 11
drag, startPoint x: 207, startPoint y: 120, endPoint x: 203, endPoint y: 120, distance: 4.8
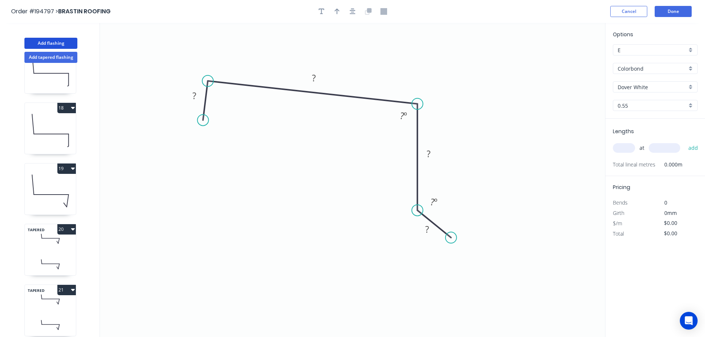
click at [203, 120] on circle at bounding box center [202, 120] width 11 height 11
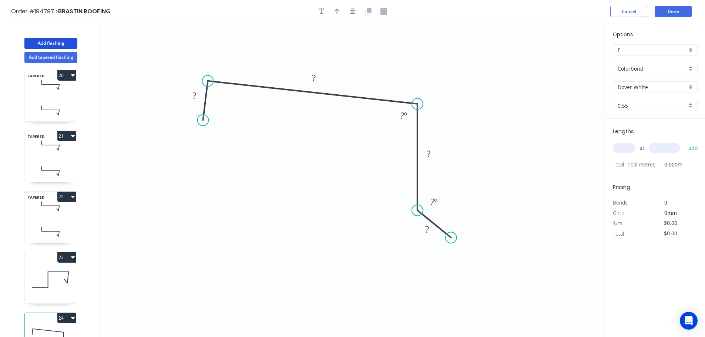
scroll to position [1124, 0]
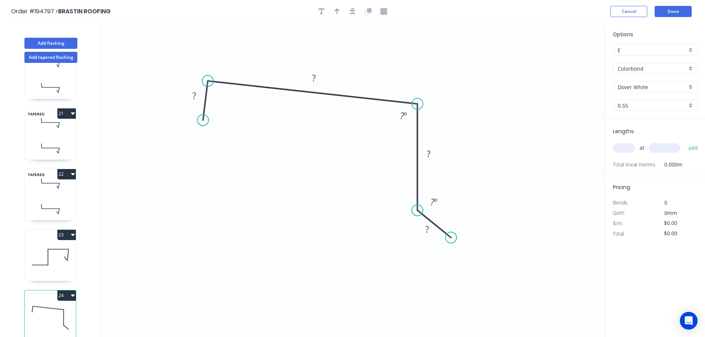
click at [61, 248] on icon at bounding box center [50, 256] width 51 height 47
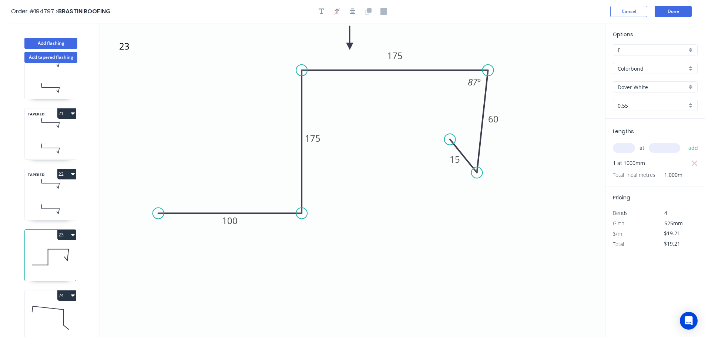
click at [48, 322] on icon at bounding box center [50, 317] width 51 height 47
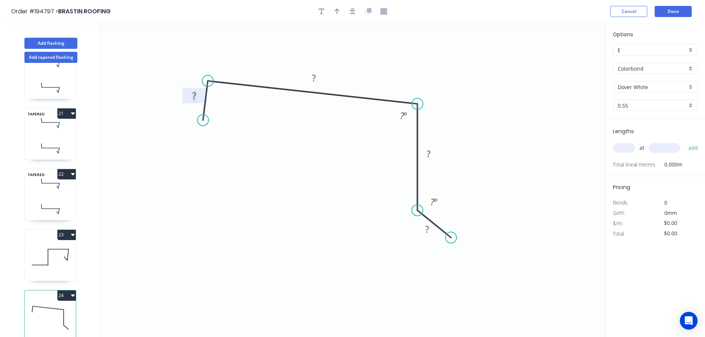
click at [196, 94] on tspan "?" at bounding box center [194, 96] width 4 height 12
click at [297, 128] on icon "0 10 90 48 13 93 º 135 º" at bounding box center [352, 180] width 505 height 314
click at [337, 9] on icon "button" at bounding box center [336, 12] width 5 height 6
drag, startPoint x: 568, startPoint y: 57, endPoint x: 359, endPoint y: 58, distance: 209.3
click at [359, 58] on icon at bounding box center [360, 50] width 7 height 24
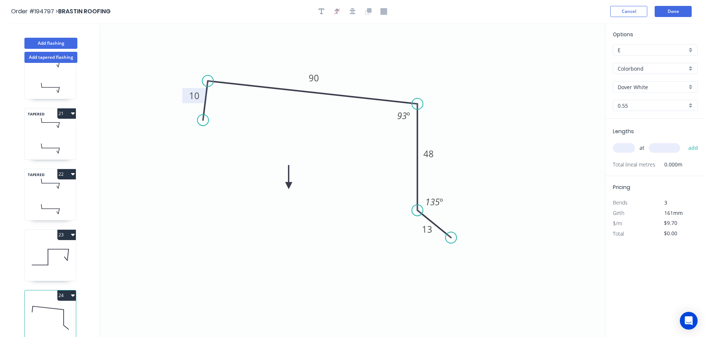
drag, startPoint x: 330, startPoint y: 134, endPoint x: 288, endPoint y: 186, distance: 66.6
click at [288, 186] on icon at bounding box center [288, 177] width 7 height 24
click at [288, 186] on icon at bounding box center [288, 178] width 7 height 24
click at [288, 186] on icon at bounding box center [293, 179] width 21 height 21
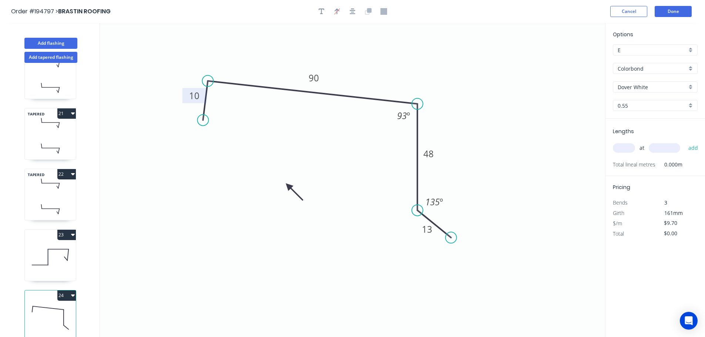
click at [288, 186] on icon at bounding box center [293, 191] width 21 height 21
click at [288, 186] on icon at bounding box center [288, 194] width 7 height 24
drag, startPoint x: 288, startPoint y: 186, endPoint x: 282, endPoint y: 191, distance: 8.1
click at [282, 191] on icon at bounding box center [275, 196] width 21 height 21
click at [627, 148] on input "text" at bounding box center [623, 148] width 22 height 10
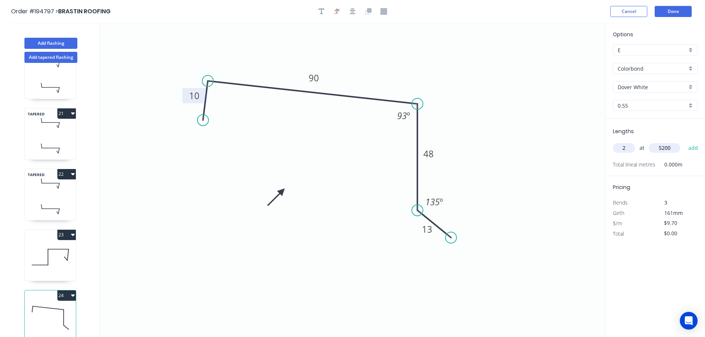
click at [684, 142] on button "add" at bounding box center [692, 148] width 17 height 13
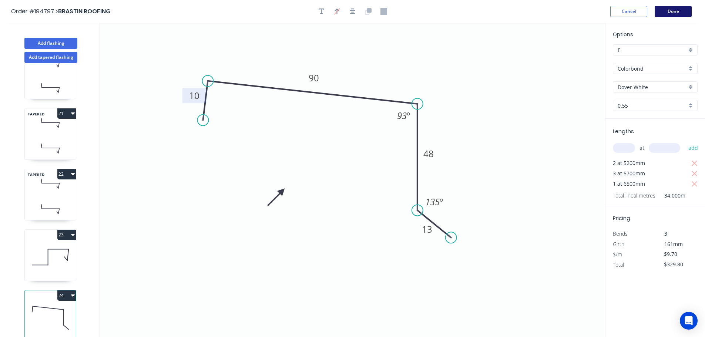
click at [672, 15] on button "Done" at bounding box center [672, 11] width 37 height 11
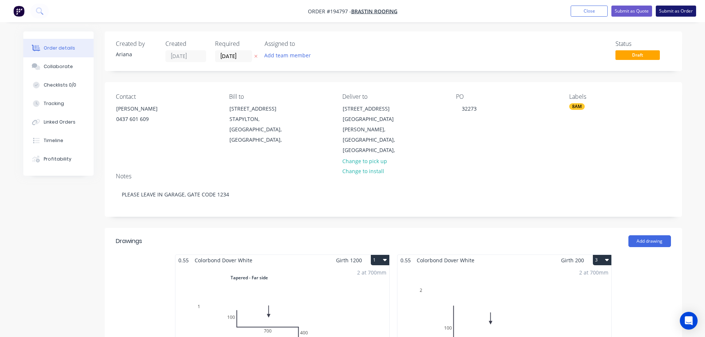
click at [675, 10] on button "Submit as Order" at bounding box center [675, 11] width 40 height 11
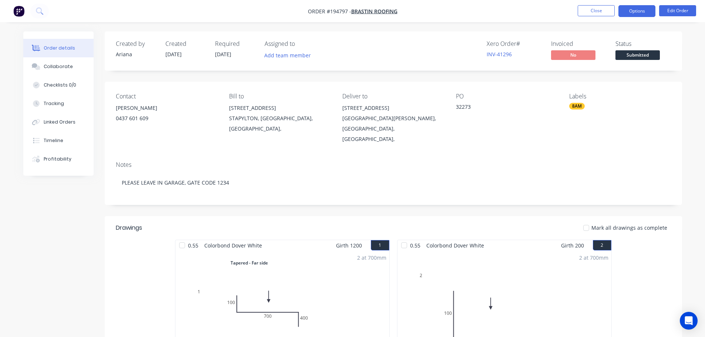
click at [634, 10] on button "Options" at bounding box center [636, 11] width 37 height 12
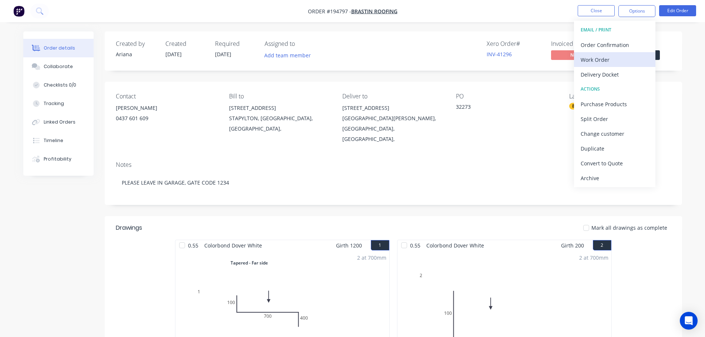
click at [608, 58] on div "Work Order" at bounding box center [614, 59] width 68 height 11
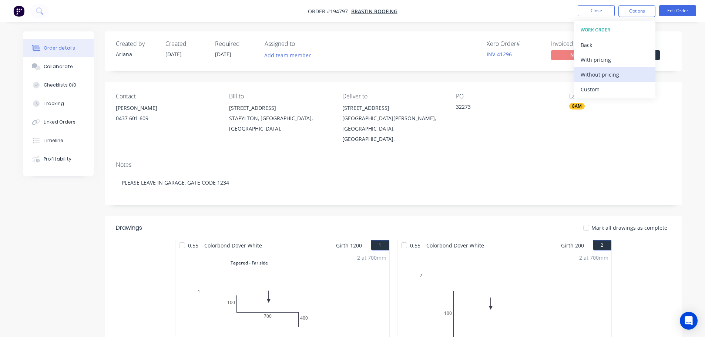
click at [596, 74] on div "Without pricing" at bounding box center [614, 74] width 68 height 11
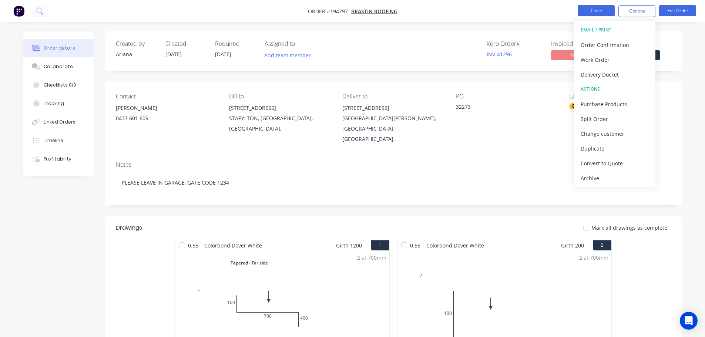
click at [598, 12] on button "Close" at bounding box center [595, 10] width 37 height 11
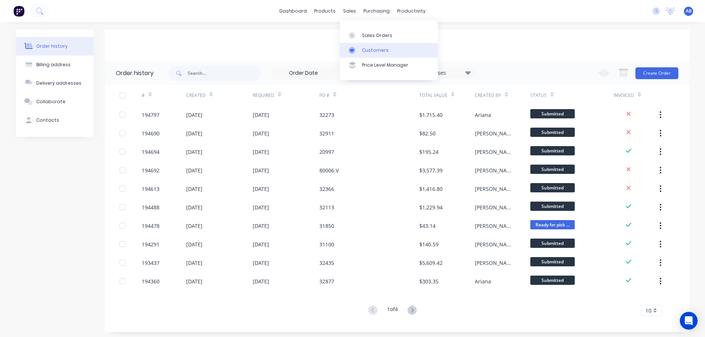
click at [371, 50] on div "Customers" at bounding box center [375, 50] width 27 height 7
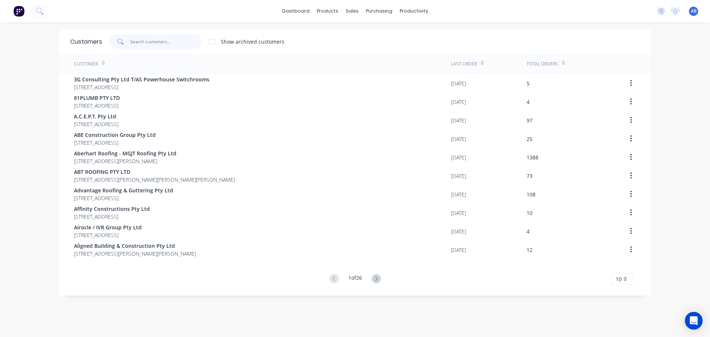
drag, startPoint x: 175, startPoint y: 42, endPoint x: 256, endPoint y: 43, distance: 80.6
click at [179, 42] on input "text" at bounding box center [166, 41] width 72 height 15
click at [152, 37] on input "text" at bounding box center [166, 41] width 72 height 15
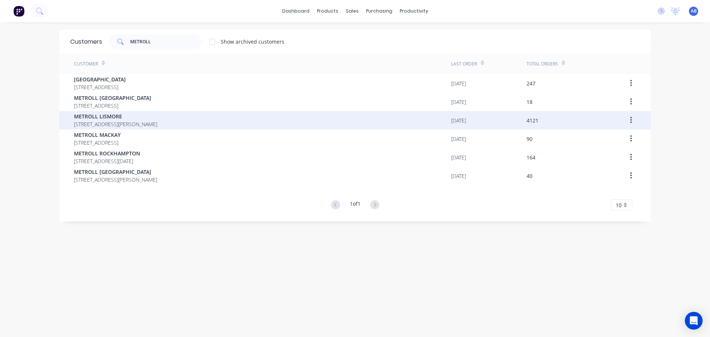
click at [137, 119] on span "METROLL LISMORE" at bounding box center [115, 116] width 83 height 8
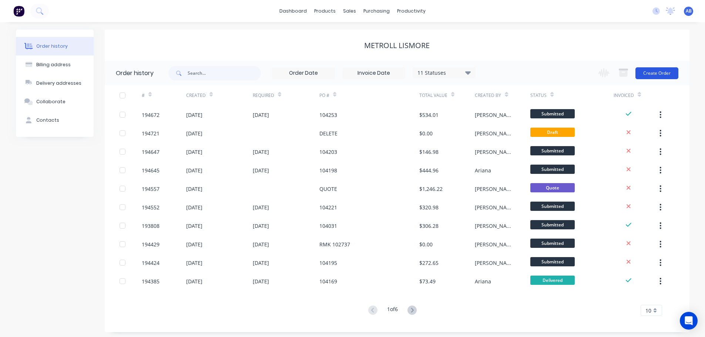
click at [661, 77] on button "Create Order" at bounding box center [656, 73] width 43 height 12
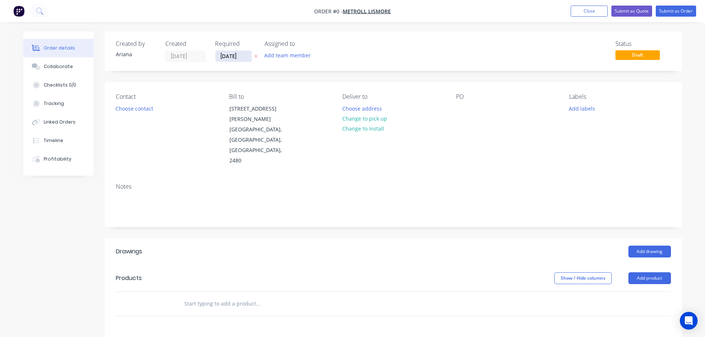
click at [230, 55] on input "[DATE]" at bounding box center [233, 56] width 36 height 11
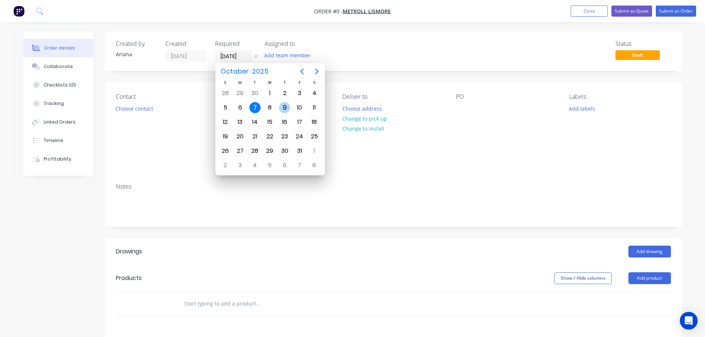
click at [286, 107] on div "9" at bounding box center [284, 107] width 11 height 11
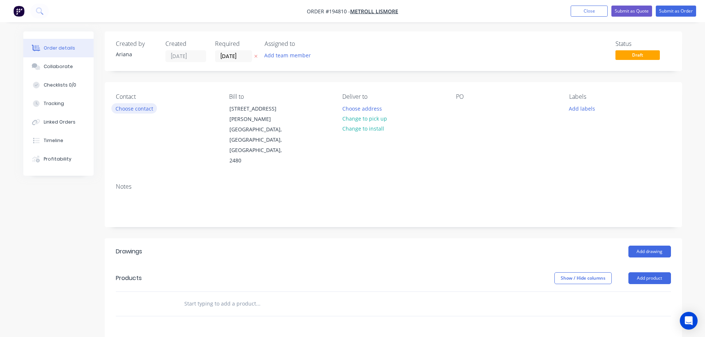
click at [137, 107] on button "Choose contact" at bounding box center [133, 108] width 45 height 10
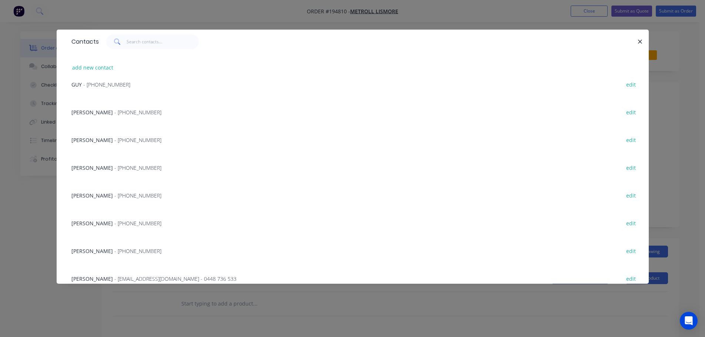
scroll to position [77, 0]
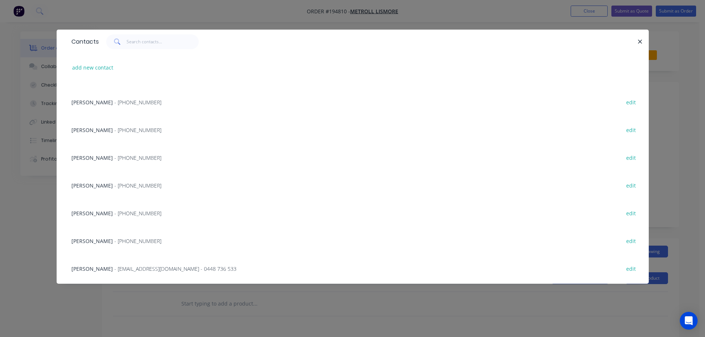
click at [114, 239] on span "- [PHONE_NUMBER]" at bounding box center [137, 240] width 47 height 7
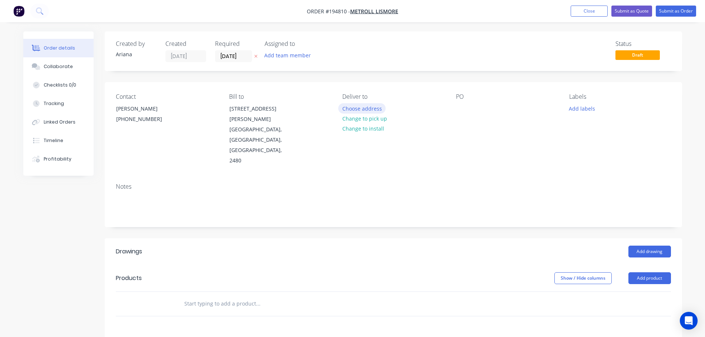
click at [369, 109] on button "Choose address" at bounding box center [361, 108] width 47 height 10
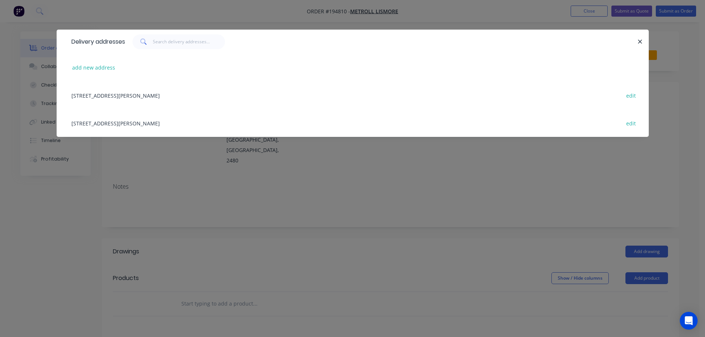
click at [107, 123] on div "[STREET_ADDRESS][PERSON_NAME] edit" at bounding box center [353, 123] width 570 height 28
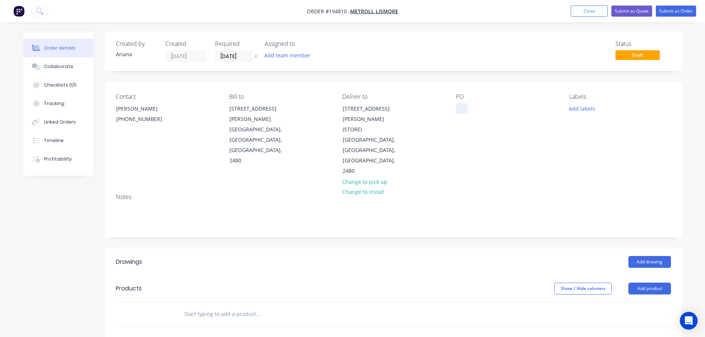
click at [463, 108] on div at bounding box center [462, 108] width 12 height 11
click at [566, 134] on div "Contact [PERSON_NAME] [PHONE_NUMBER] Bill to [STREET_ADDRESS][PERSON_NAME] Deli…" at bounding box center [393, 134] width 577 height 105
click at [651, 256] on button "Add drawing" at bounding box center [649, 262] width 43 height 12
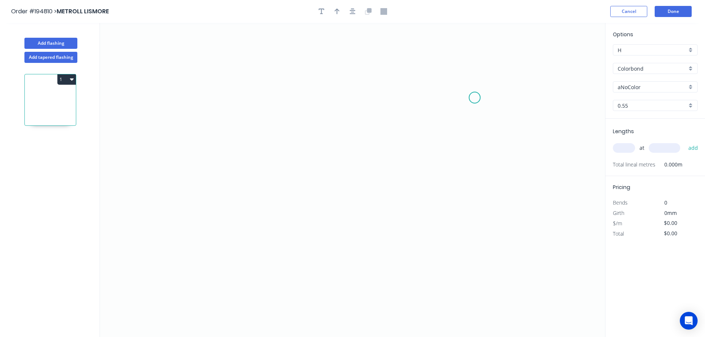
click at [475, 98] on icon "0" at bounding box center [352, 180] width 505 height 314
click at [232, 71] on icon "0" at bounding box center [352, 180] width 505 height 314
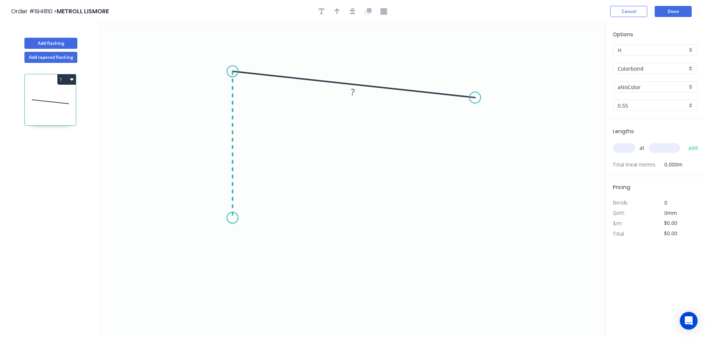
click at [229, 218] on icon "0 ?" at bounding box center [352, 180] width 505 height 314
click at [347, 235] on icon "0 ? ? ? º" at bounding box center [352, 180] width 505 height 314
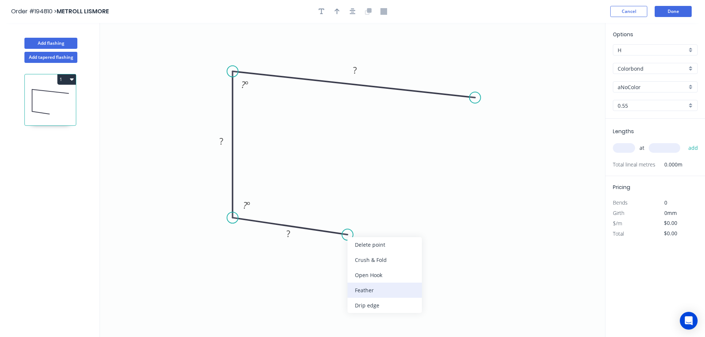
click at [372, 292] on div "Feather" at bounding box center [384, 290] width 74 height 15
click at [361, 253] on div "Flip bend" at bounding box center [385, 256] width 74 height 15
drag, startPoint x: 353, startPoint y: 213, endPoint x: 402, endPoint y: 213, distance: 49.2
click at [398, 213] on rect at bounding box center [383, 214] width 29 height 15
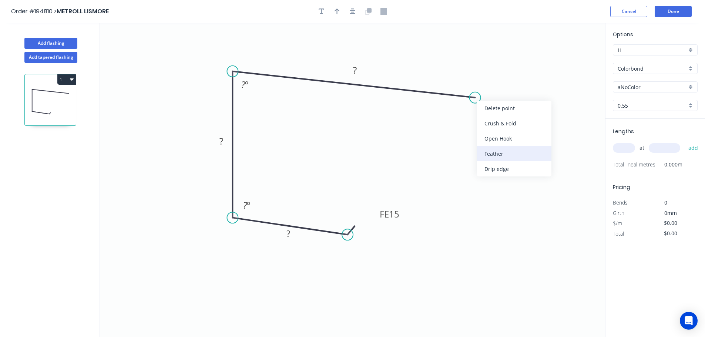
click at [510, 149] on div "Feather" at bounding box center [514, 153] width 74 height 15
drag, startPoint x: 499, startPoint y: 79, endPoint x: 522, endPoint y: 130, distance: 55.8
click at [522, 130] on rect at bounding box center [507, 129] width 29 height 15
click at [290, 234] on rect at bounding box center [288, 234] width 15 height 10
click at [429, 173] on icon "0 FE 15 35 97 FE 15 135 85 º 95 º" at bounding box center [352, 180] width 505 height 314
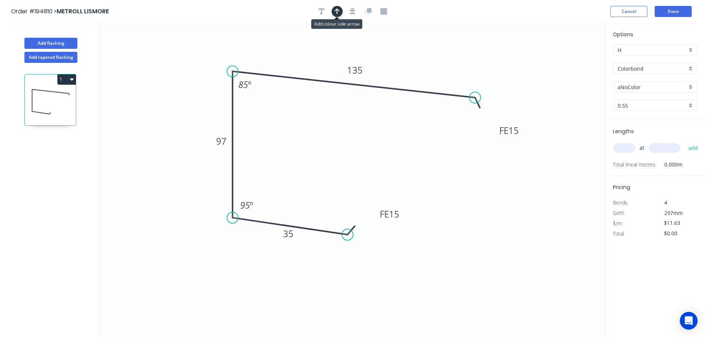
click at [337, 10] on icon "button" at bounding box center [336, 12] width 5 height 6
drag, startPoint x: 568, startPoint y: 59, endPoint x: 411, endPoint y: 59, distance: 157.9
click at [411, 59] on icon at bounding box center [410, 50] width 7 height 24
click at [687, 86] on div "aNoColor" at bounding box center [654, 86] width 85 height 11
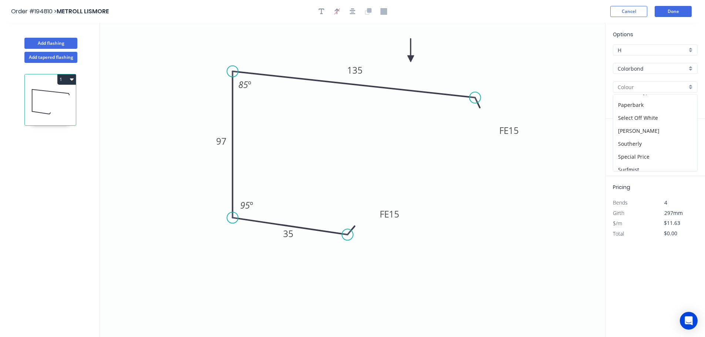
scroll to position [286, 0]
click at [655, 101] on div "Surfmist" at bounding box center [655, 99] width 84 height 13
click at [691, 104] on div "0.55" at bounding box center [654, 105] width 85 height 11
click at [642, 146] on div "1.2" at bounding box center [655, 145] width 84 height 13
click at [627, 148] on input "text" at bounding box center [623, 148] width 22 height 10
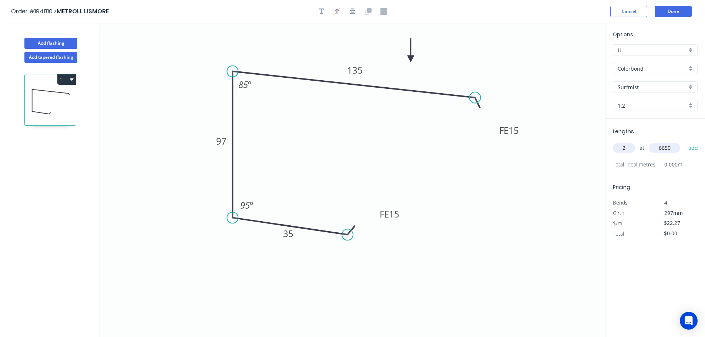
click at [684, 142] on button "add" at bounding box center [692, 148] width 17 height 13
click at [670, 14] on button "Done" at bounding box center [672, 11] width 37 height 11
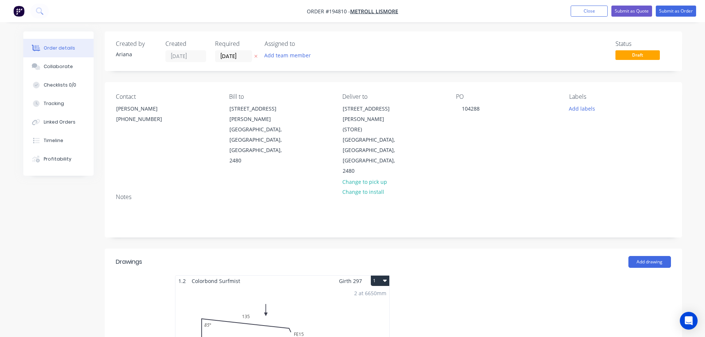
click at [380, 276] on button "1" at bounding box center [380, 281] width 18 height 10
click at [369, 293] on div "Use larger box size" at bounding box center [353, 298] width 57 height 11
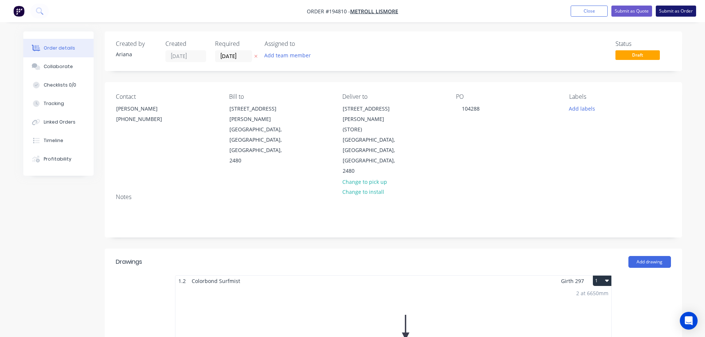
click at [672, 13] on button "Submit as Order" at bounding box center [675, 11] width 40 height 11
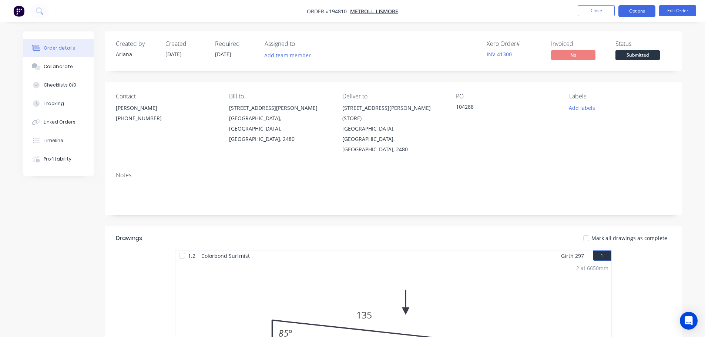
click at [635, 11] on button "Options" at bounding box center [636, 11] width 37 height 12
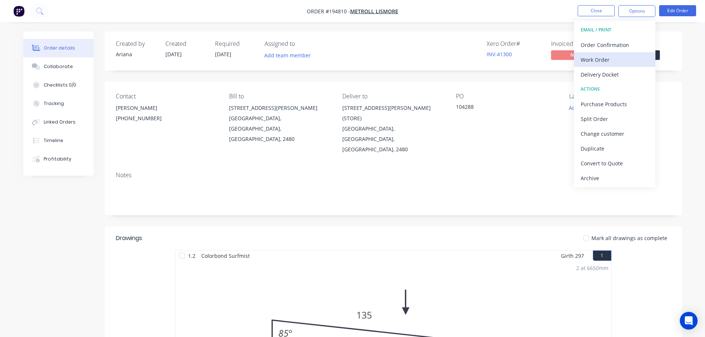
click at [607, 57] on div "Work Order" at bounding box center [614, 59] width 68 height 11
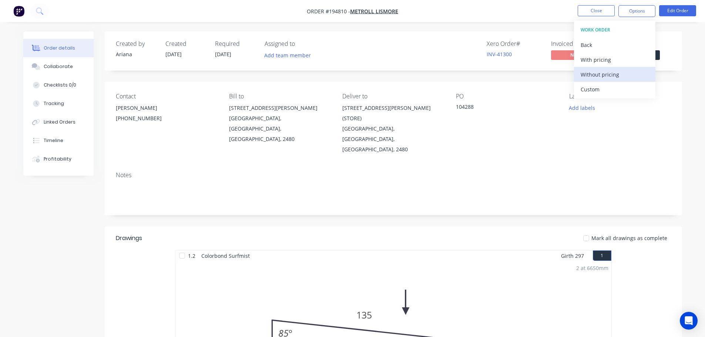
click at [599, 74] on div "Without pricing" at bounding box center [614, 74] width 68 height 11
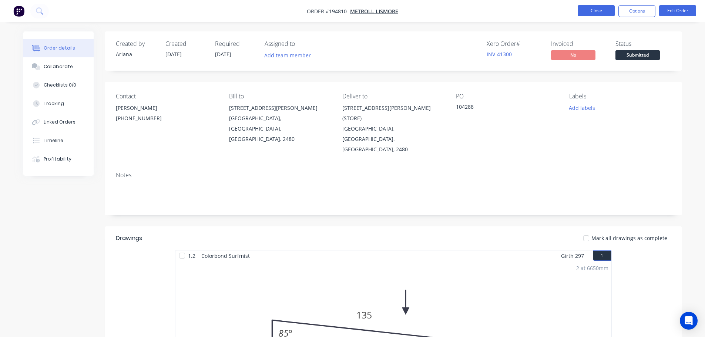
click at [590, 9] on button "Close" at bounding box center [595, 10] width 37 height 11
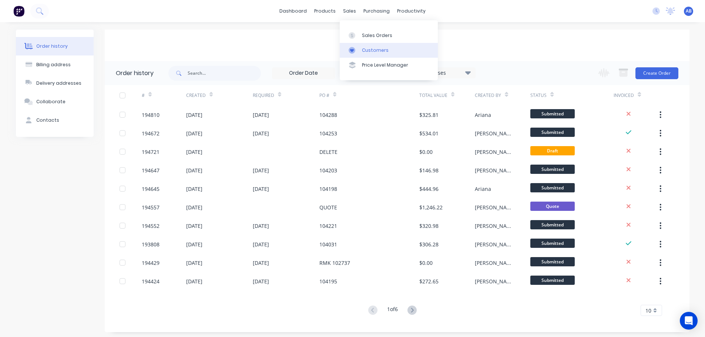
click at [365, 53] on div "Customers" at bounding box center [375, 50] width 27 height 7
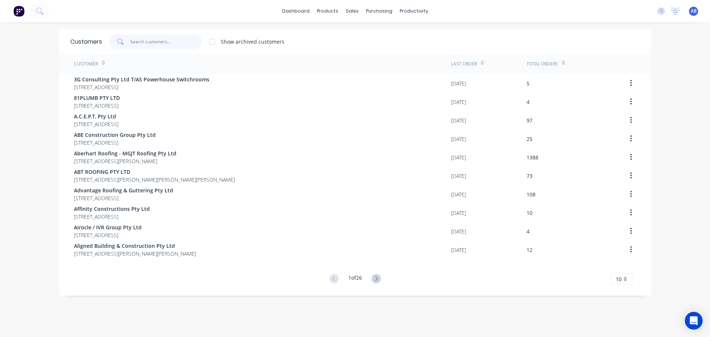
click at [189, 42] on input "text" at bounding box center [166, 41] width 72 height 15
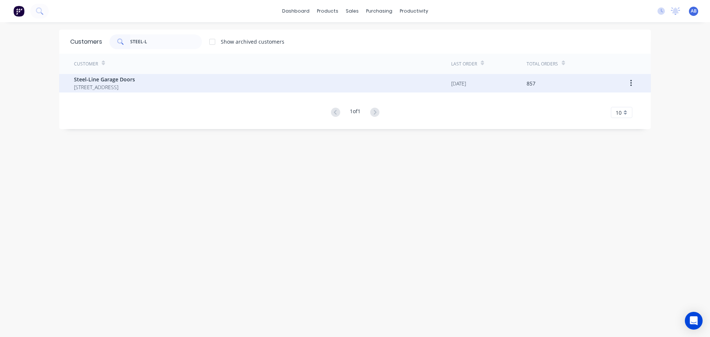
click at [135, 82] on span "Steel-Line Garage Doors" at bounding box center [104, 79] width 61 height 8
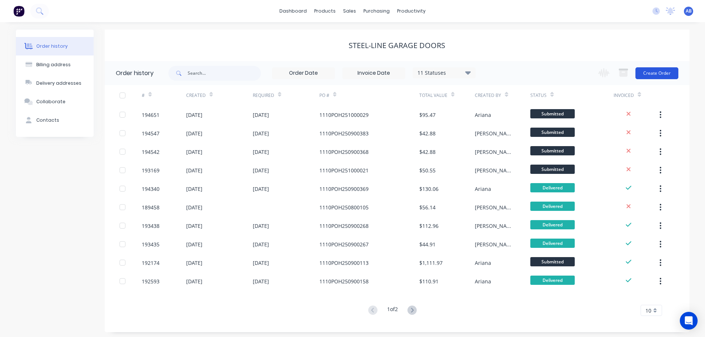
click at [648, 72] on button "Create Order" at bounding box center [656, 73] width 43 height 12
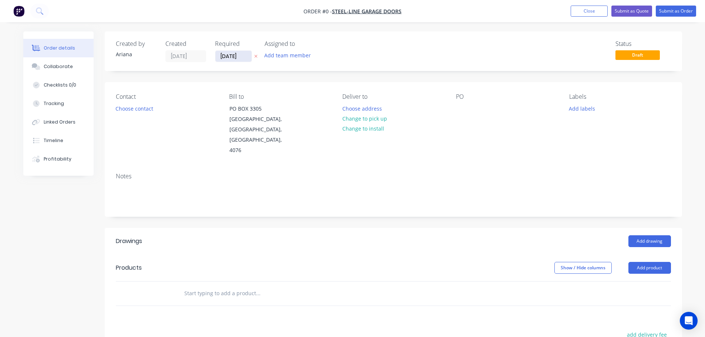
click at [234, 56] on input "[DATE]" at bounding box center [233, 56] width 36 height 11
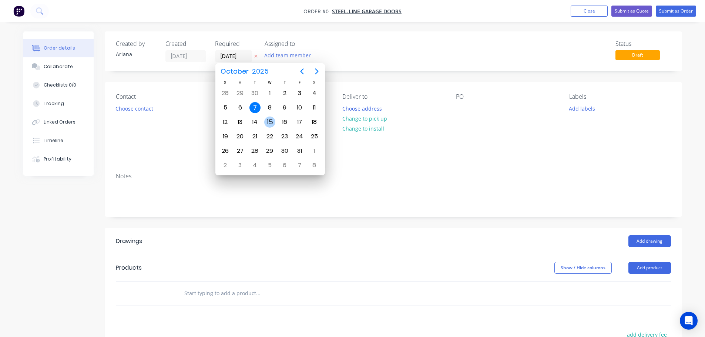
click at [270, 124] on div "15" at bounding box center [269, 122] width 11 height 11
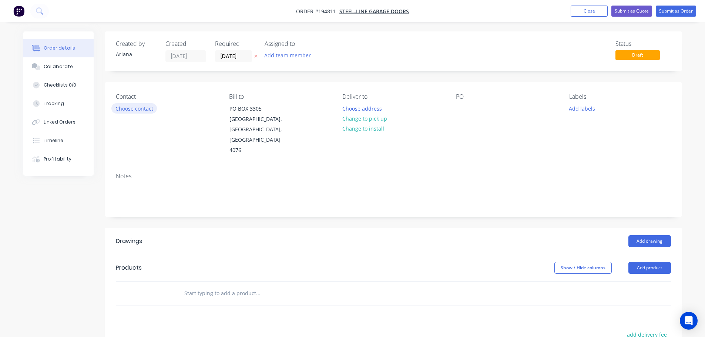
click at [138, 111] on button "Choose contact" at bounding box center [133, 108] width 45 height 10
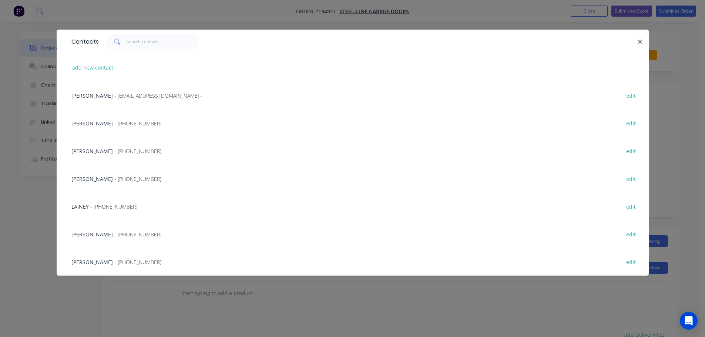
click at [99, 234] on span "[PERSON_NAME]" at bounding box center [91, 234] width 41 height 7
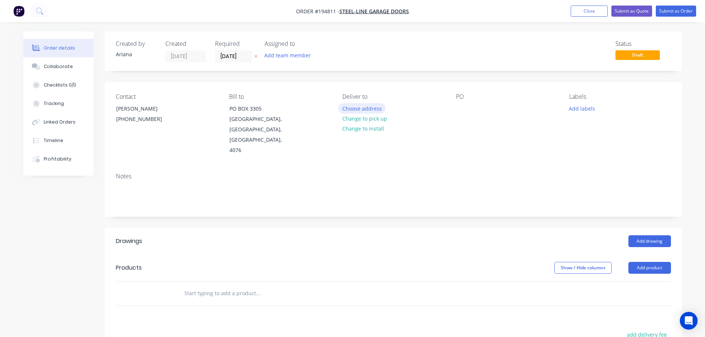
click at [366, 108] on button "Choose address" at bounding box center [361, 108] width 47 height 10
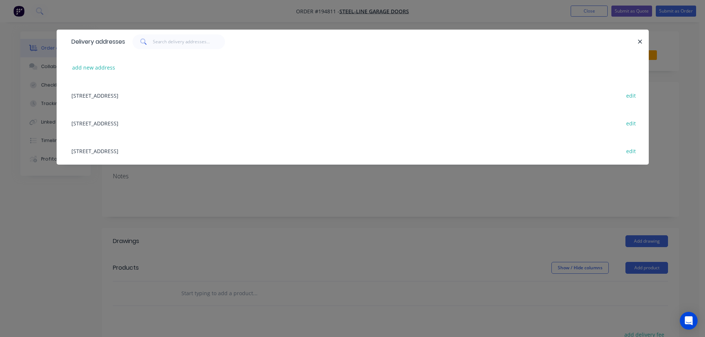
drag, startPoint x: 102, startPoint y: 151, endPoint x: 197, endPoint y: 149, distance: 94.3
click at [103, 151] on div "[STREET_ADDRESS] edit" at bounding box center [353, 151] width 570 height 28
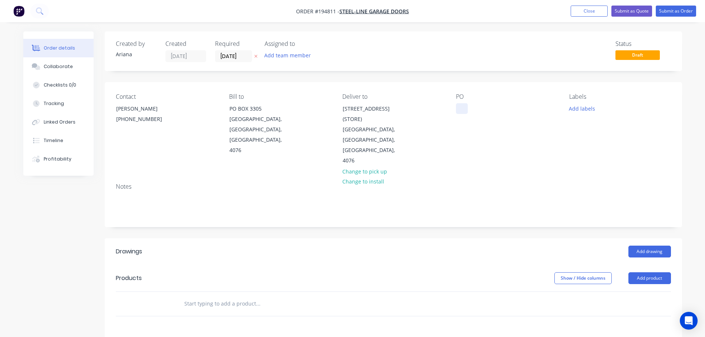
click at [462, 109] on div at bounding box center [462, 108] width 12 height 11
click at [521, 177] on div "Notes" at bounding box center [393, 202] width 577 height 50
click at [581, 109] on button "Add labels" at bounding box center [582, 108] width 34 height 10
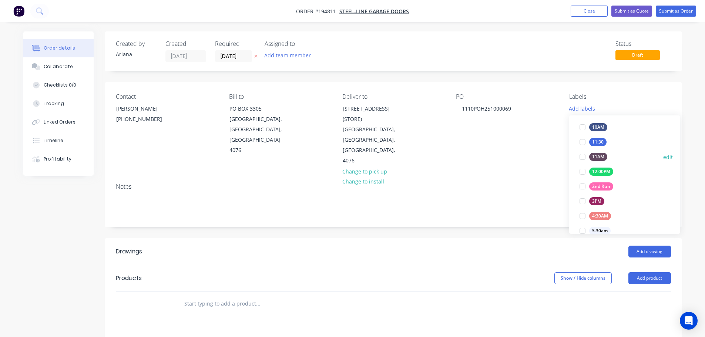
scroll to position [86, 0]
click at [581, 149] on div at bounding box center [582, 147] width 15 height 15
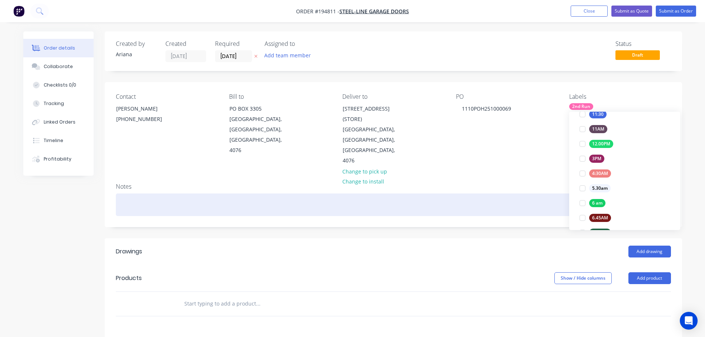
scroll to position [27, 0]
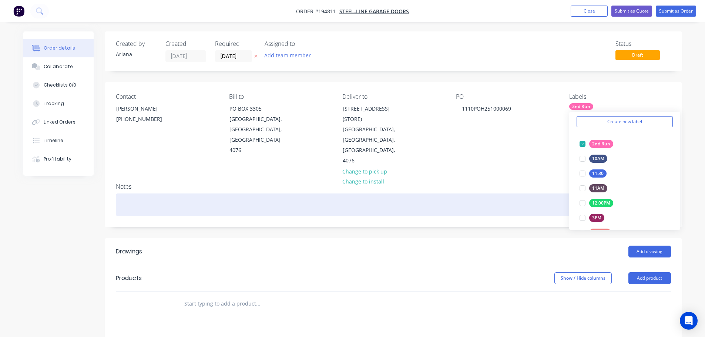
click at [503, 193] on div at bounding box center [393, 204] width 555 height 23
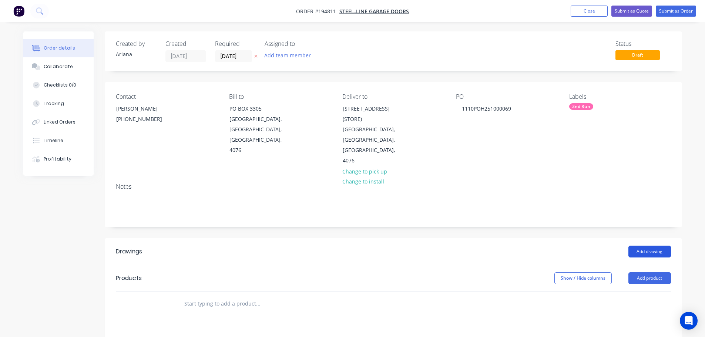
click at [655, 246] on button "Add drawing" at bounding box center [649, 252] width 43 height 12
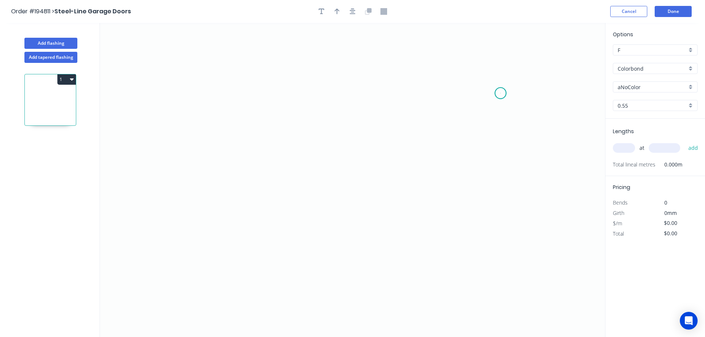
click at [500, 93] on icon "0" at bounding box center [352, 180] width 505 height 314
click at [467, 78] on icon "0" at bounding box center [352, 180] width 505 height 314
click at [310, 76] on icon "0 ?" at bounding box center [352, 180] width 505 height 314
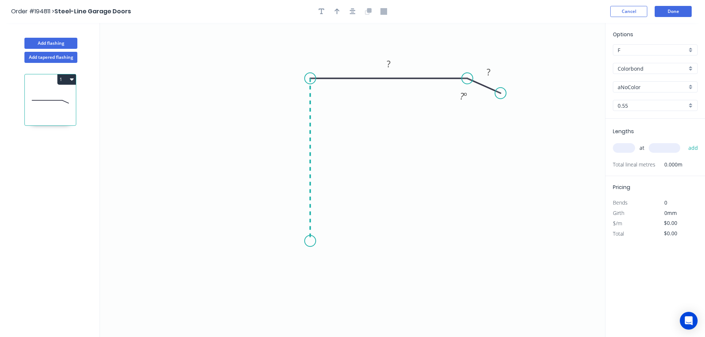
click at [316, 241] on icon "0 ? ? ? º" at bounding box center [352, 180] width 505 height 314
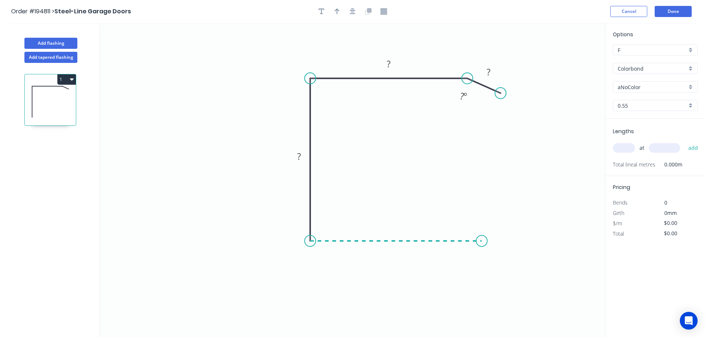
click at [482, 242] on icon "0 ? ? ? ? º" at bounding box center [352, 180] width 505 height 314
click at [482, 242] on circle at bounding box center [481, 240] width 11 height 11
click at [396, 249] on tspan "?" at bounding box center [396, 248] width 4 height 12
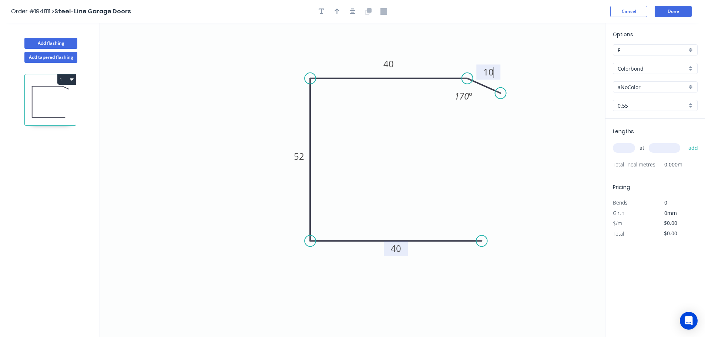
click at [445, 171] on icon "0 40 52 40 10 170 º" at bounding box center [352, 180] width 505 height 314
click at [336, 9] on icon "button" at bounding box center [336, 12] width 5 height 6
drag, startPoint x: 489, startPoint y: 65, endPoint x: 341, endPoint y: 54, distance: 148.3
click at [341, 54] on icon at bounding box center [341, 46] width 7 height 24
click at [689, 87] on div "aNoColor" at bounding box center [654, 86] width 85 height 11
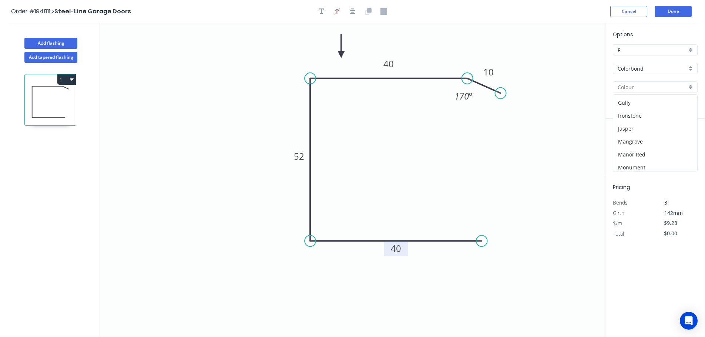
scroll to position [118, 0]
click at [660, 164] on div "Monument" at bounding box center [655, 164] width 84 height 13
click at [629, 148] on input "text" at bounding box center [623, 148] width 22 height 10
click at [684, 142] on button "add" at bounding box center [692, 148] width 17 height 13
click at [675, 14] on button "Done" at bounding box center [672, 11] width 37 height 11
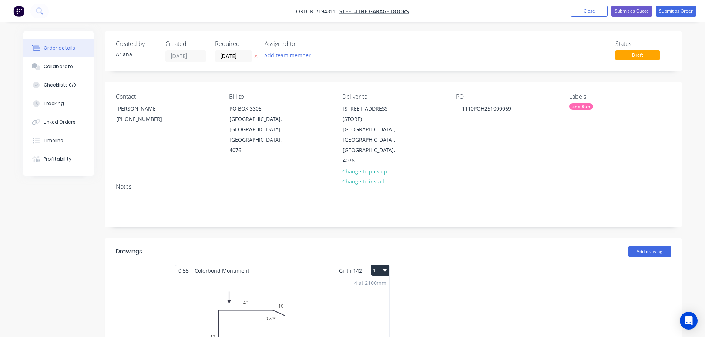
click at [381, 265] on button "1" at bounding box center [380, 270] width 18 height 10
click at [370, 283] on div "Use larger box size" at bounding box center [353, 288] width 57 height 11
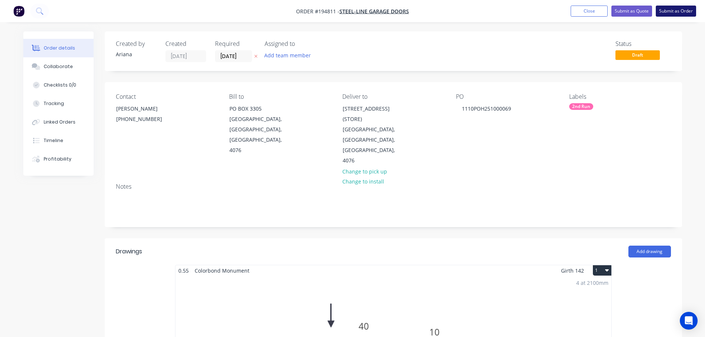
click at [679, 12] on button "Submit as Order" at bounding box center [675, 11] width 40 height 11
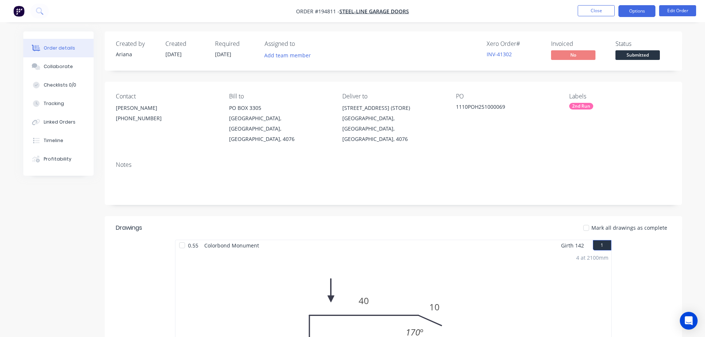
click at [642, 14] on button "Options" at bounding box center [636, 11] width 37 height 12
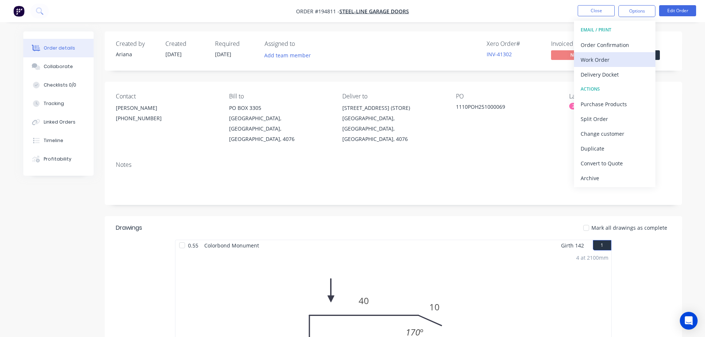
click at [607, 60] on div "Work Order" at bounding box center [614, 59] width 68 height 11
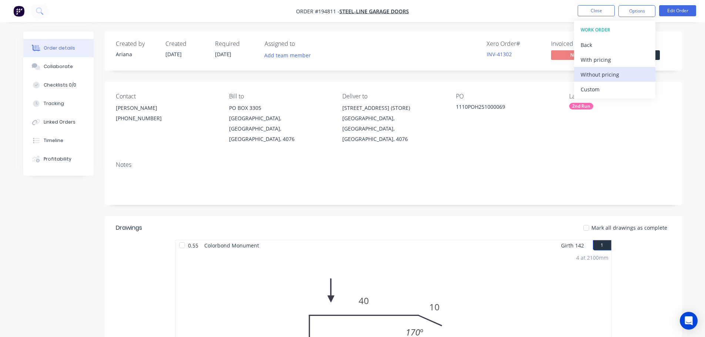
click at [601, 72] on div "Without pricing" at bounding box center [614, 74] width 68 height 11
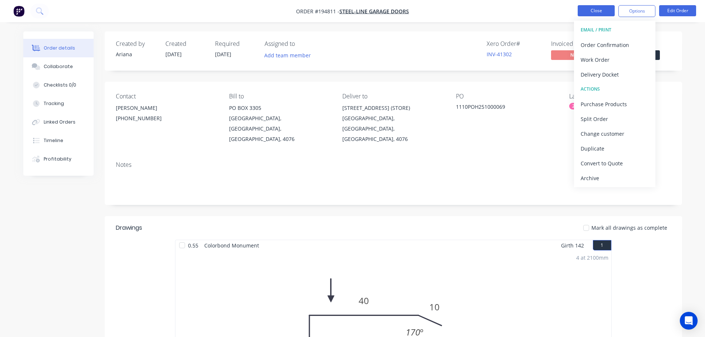
click at [596, 11] on button "Close" at bounding box center [595, 10] width 37 height 11
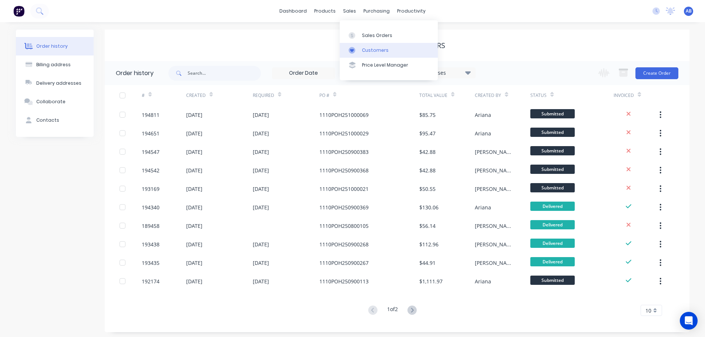
click at [375, 49] on div "Customers" at bounding box center [375, 50] width 27 height 7
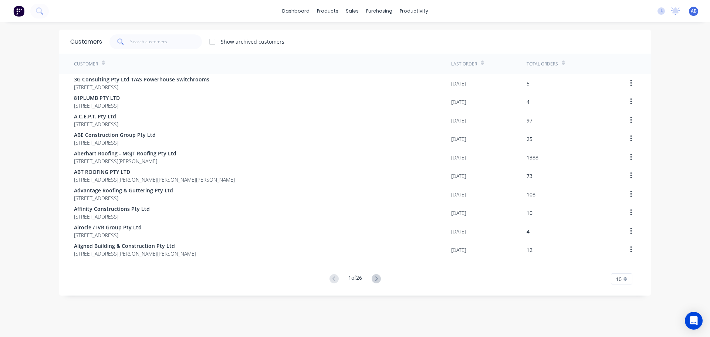
click at [458, 7] on div "dashboard products sales purchasing productivity dashboard products Product Cat…" at bounding box center [355, 11] width 710 height 22
click at [158, 46] on input "text" at bounding box center [166, 41] width 72 height 15
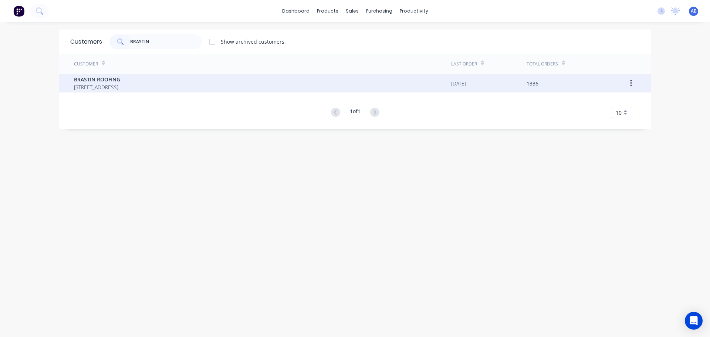
click at [96, 80] on span "BRASTIN ROOFING" at bounding box center [97, 79] width 46 height 8
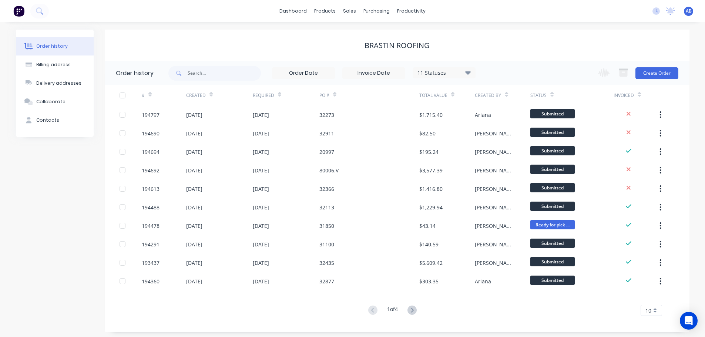
click at [566, 46] on div "BRASTIN ROOFING" at bounding box center [397, 45] width 584 height 9
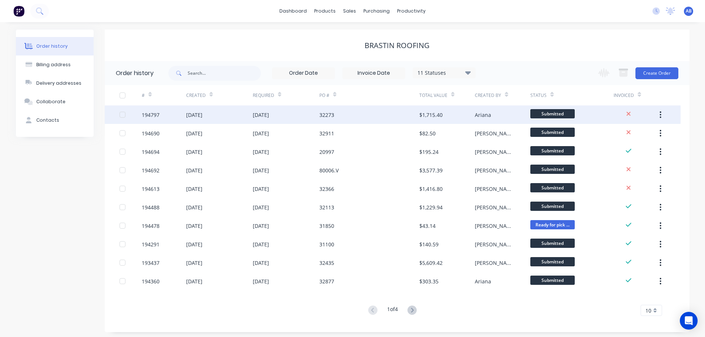
click at [346, 117] on div "32273" at bounding box center [369, 114] width 100 height 18
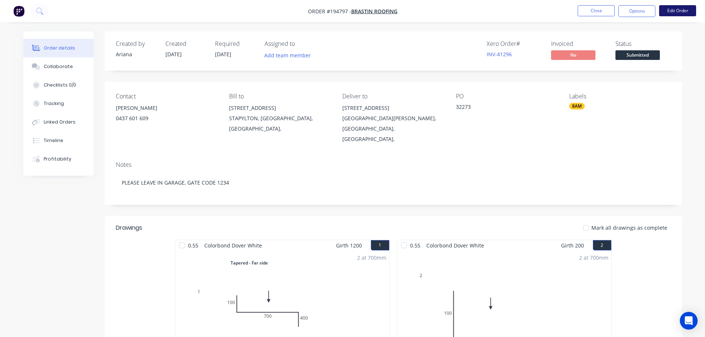
click at [677, 9] on button "Edit Order" at bounding box center [677, 10] width 37 height 11
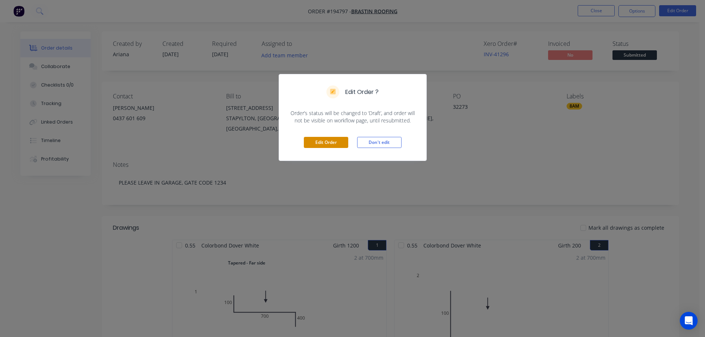
click at [332, 142] on button "Edit Order" at bounding box center [326, 142] width 44 height 11
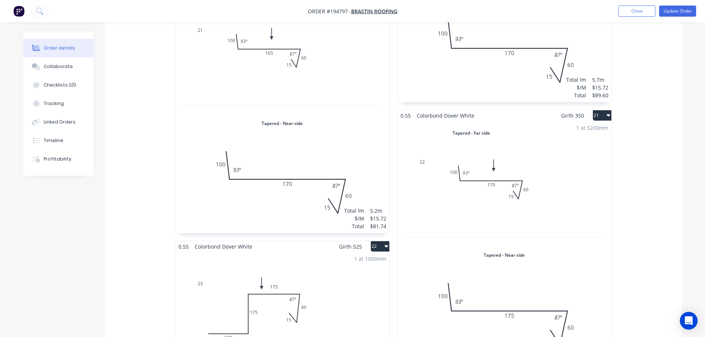
scroll to position [2244, 0]
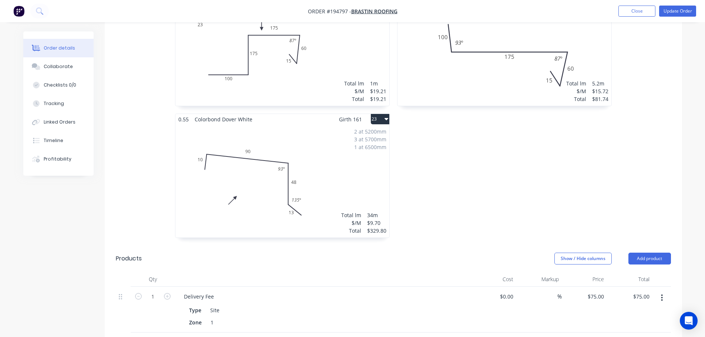
click at [340, 151] on div "2 at 5200mm 3 at 5700mm 1 at 6500mm Total lm $/M Total 34m $9.70 $329.80" at bounding box center [282, 181] width 214 height 113
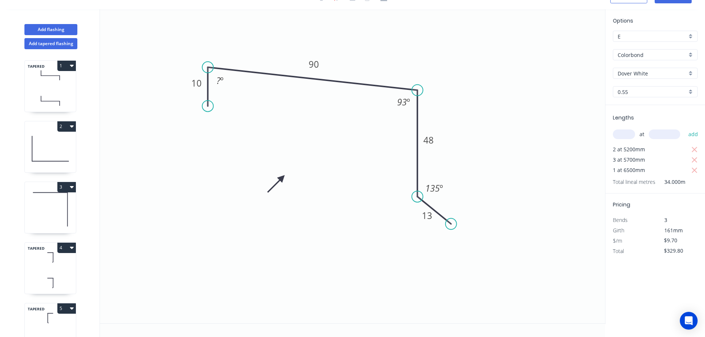
drag, startPoint x: 203, startPoint y: 106, endPoint x: 208, endPoint y: 106, distance: 5.6
click at [208, 106] on circle at bounding box center [207, 106] width 11 height 11
click at [219, 79] on tspan "?" at bounding box center [218, 80] width 4 height 12
click at [469, 77] on icon "0 10 90 48 13 87 º 93 º 135 º" at bounding box center [352, 166] width 505 height 314
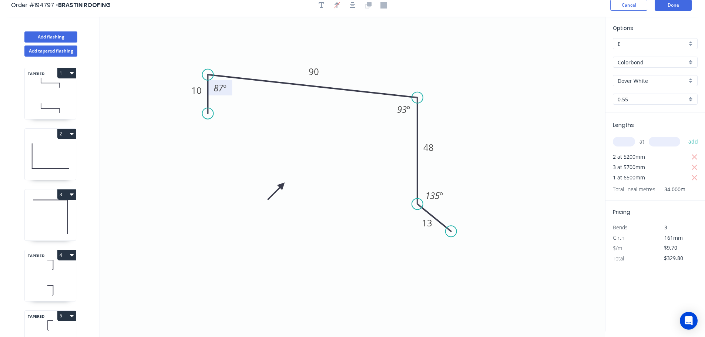
scroll to position [0, 0]
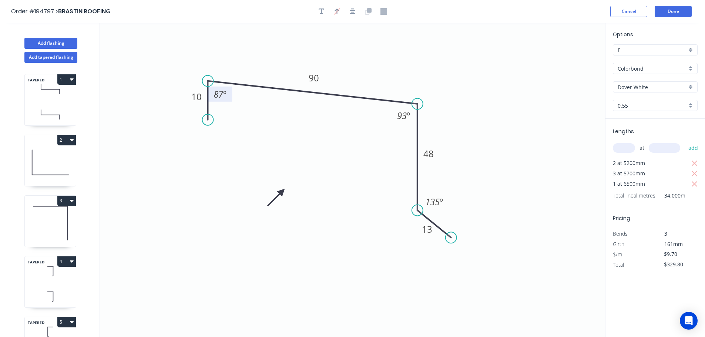
drag, startPoint x: 539, startPoint y: 62, endPoint x: 545, endPoint y: 61, distance: 6.3
click at [539, 62] on icon "0 10 90 48 13 87 º 93 º 135 º" at bounding box center [352, 180] width 505 height 314
click at [678, 12] on button "Done" at bounding box center [672, 11] width 37 height 11
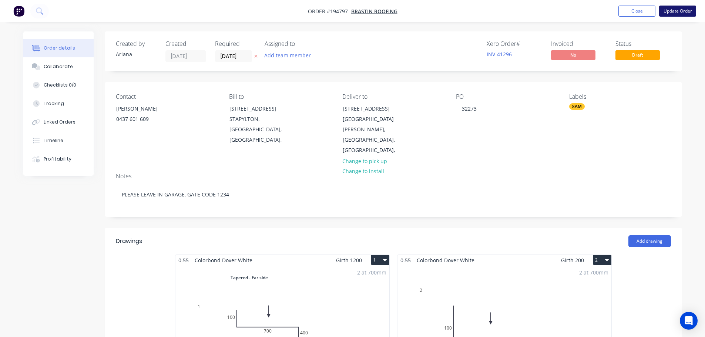
click at [674, 9] on button "Update Order" at bounding box center [677, 11] width 37 height 11
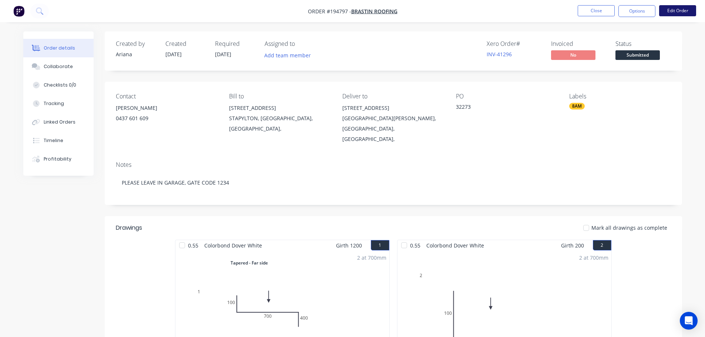
click at [676, 9] on button "Edit Order" at bounding box center [677, 10] width 37 height 11
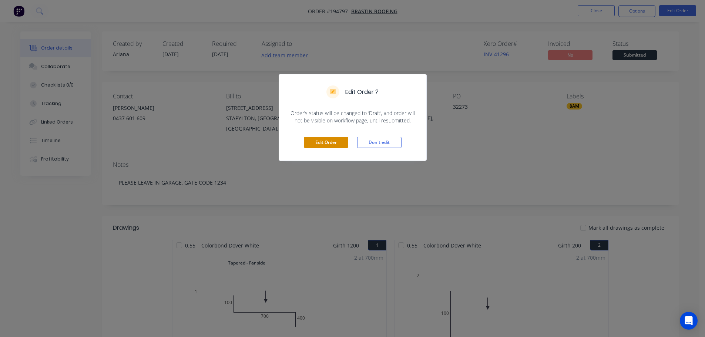
click at [329, 142] on button "Edit Order" at bounding box center [326, 142] width 44 height 11
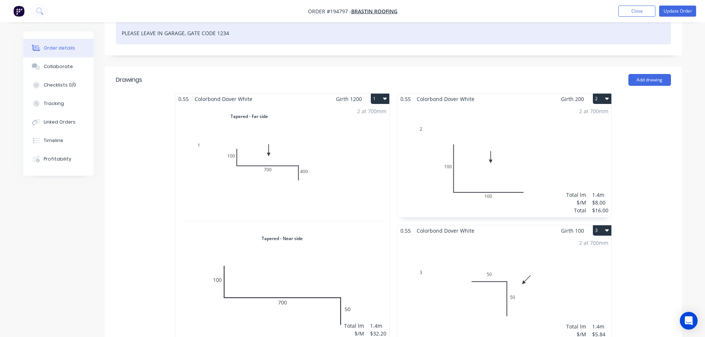
scroll to position [173, 0]
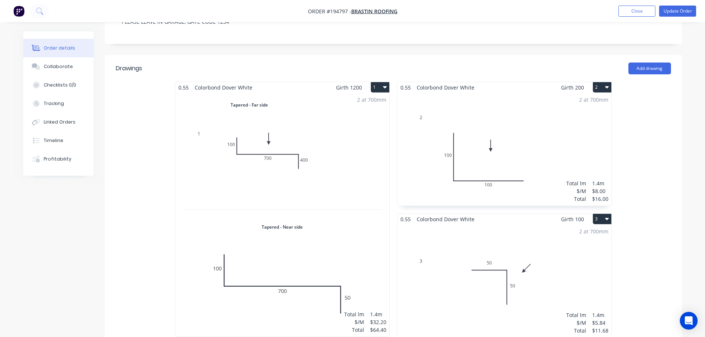
click at [351, 111] on div "2 at 700mm Total lm $/M Total 1.4m $32.20 $64.40" at bounding box center [282, 215] width 214 height 244
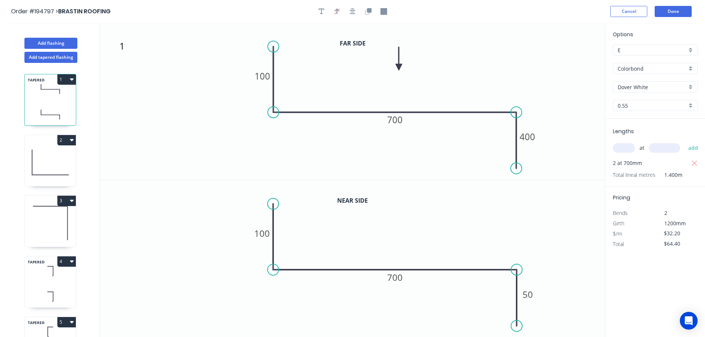
click at [66, 78] on button "1" at bounding box center [66, 79] width 18 height 10
click at [39, 109] on div "Delete" at bounding box center [40, 112] width 57 height 11
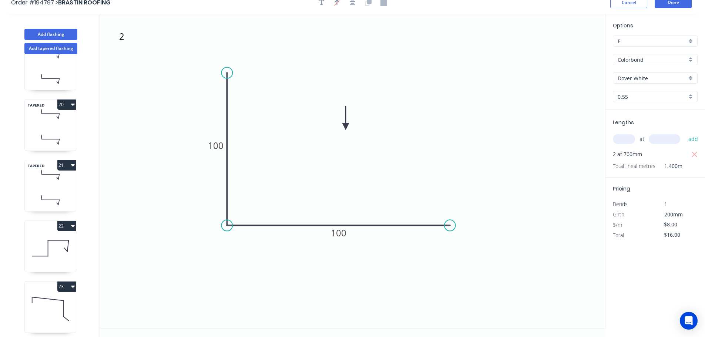
scroll to position [14, 0]
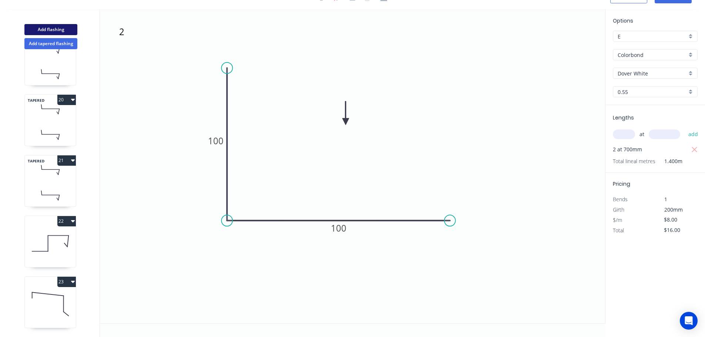
click at [55, 28] on button "Add flashing" at bounding box center [50, 29] width 53 height 11
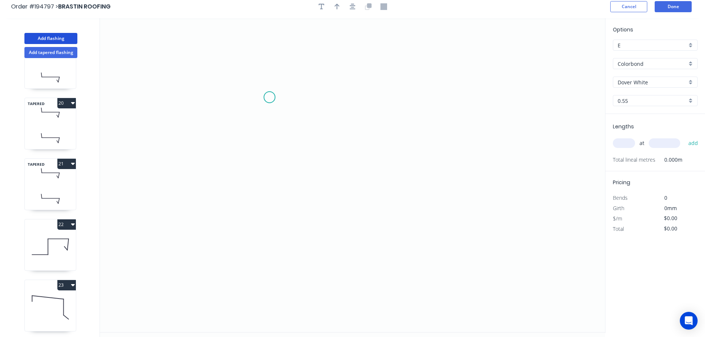
scroll to position [0, 0]
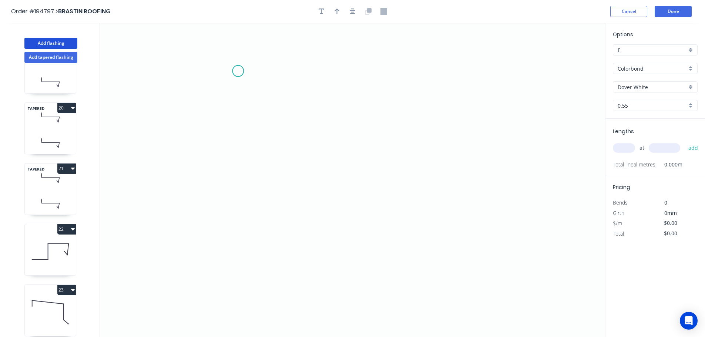
click at [238, 71] on icon "0" at bounding box center [352, 180] width 505 height 314
click at [230, 202] on icon "0" at bounding box center [352, 180] width 505 height 314
click at [522, 190] on icon "0 ?" at bounding box center [352, 180] width 505 height 314
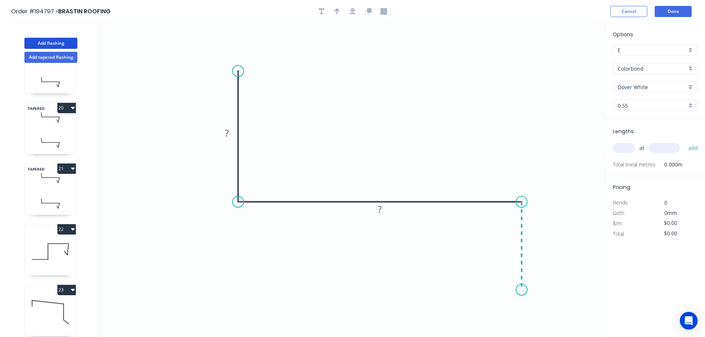
click at [522, 290] on icon "0 ? ?" at bounding box center [352, 180] width 505 height 314
click at [522, 290] on circle at bounding box center [521, 289] width 11 height 11
click at [228, 134] on tspan "?" at bounding box center [227, 133] width 4 height 12
click at [407, 144] on icon "0 100 700 50" at bounding box center [352, 180] width 505 height 314
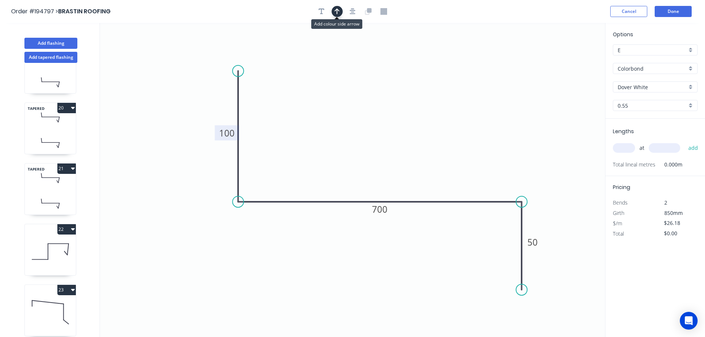
click at [335, 9] on icon "button" at bounding box center [336, 11] width 5 height 7
drag, startPoint x: 568, startPoint y: 58, endPoint x: 378, endPoint y: 111, distance: 197.6
click at [378, 111] on icon at bounding box center [377, 102] width 7 height 24
drag, startPoint x: 320, startPoint y: 9, endPoint x: 311, endPoint y: 13, distance: 9.4
click at [319, 9] on icon "button" at bounding box center [321, 12] width 6 height 6
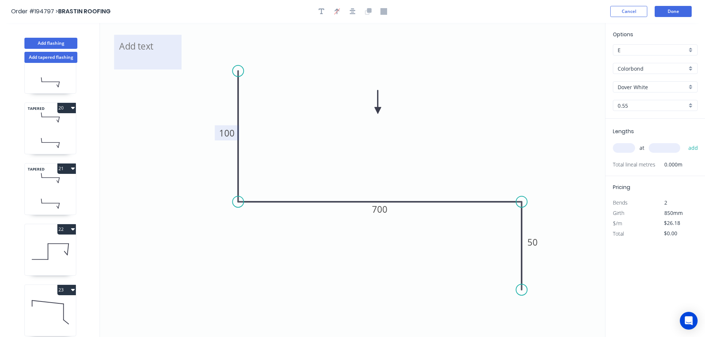
click at [144, 55] on textarea at bounding box center [148, 51] width 60 height 27
drag, startPoint x: 480, startPoint y: 66, endPoint x: 517, endPoint y: 99, distance: 50.1
click at [480, 66] on icon "1 100 700 50" at bounding box center [352, 180] width 505 height 314
click at [622, 147] on input "text" at bounding box center [623, 148] width 22 height 10
click at [668, 148] on input "text" at bounding box center [663, 148] width 31 height 10
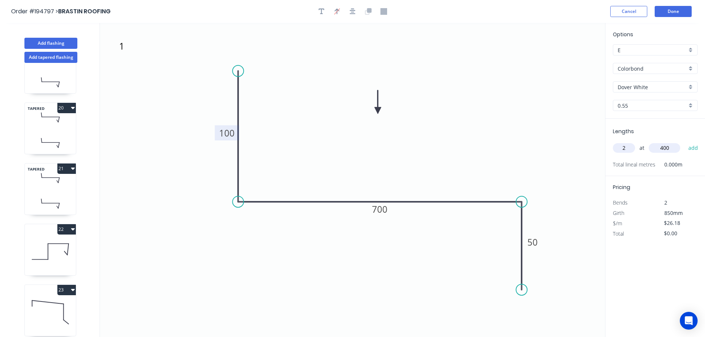
click at [684, 142] on button "add" at bounding box center [692, 148] width 17 height 13
click at [680, 10] on button "Done" at bounding box center [672, 11] width 37 height 11
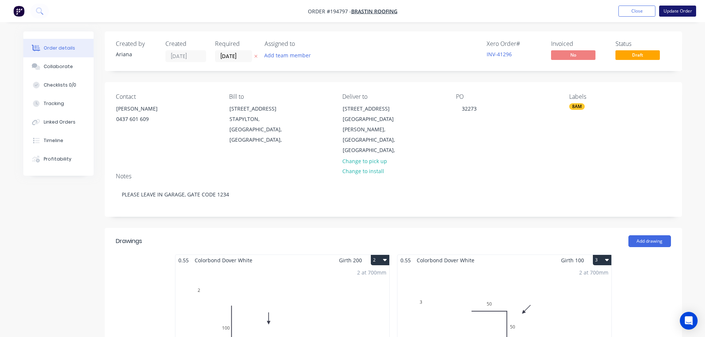
click at [677, 9] on button "Update Order" at bounding box center [677, 11] width 37 height 11
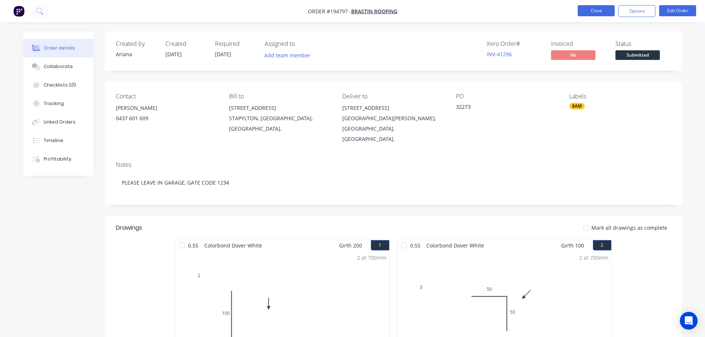
click at [594, 12] on button "Close" at bounding box center [595, 10] width 37 height 11
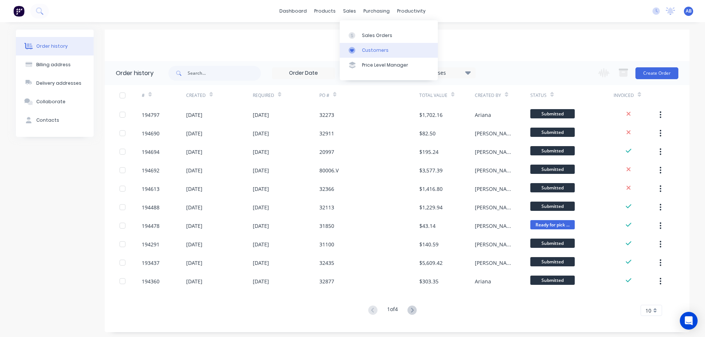
click at [370, 49] on div "Customers" at bounding box center [375, 50] width 27 height 7
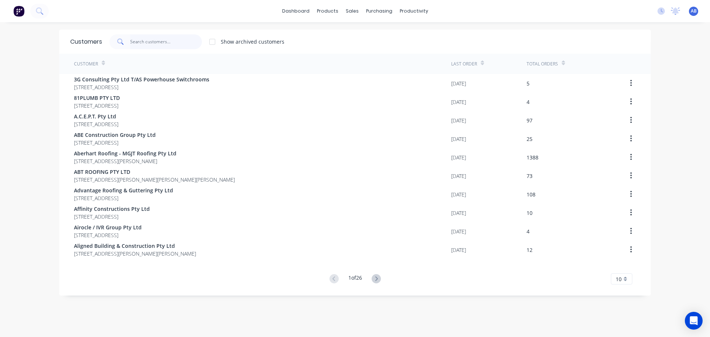
click at [164, 45] on input "text" at bounding box center [166, 41] width 72 height 15
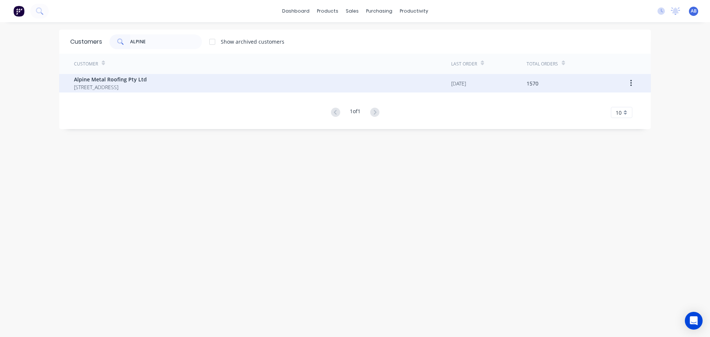
click at [119, 81] on span "Alpine Metal Roofing Pty Ltd" at bounding box center [110, 79] width 73 height 8
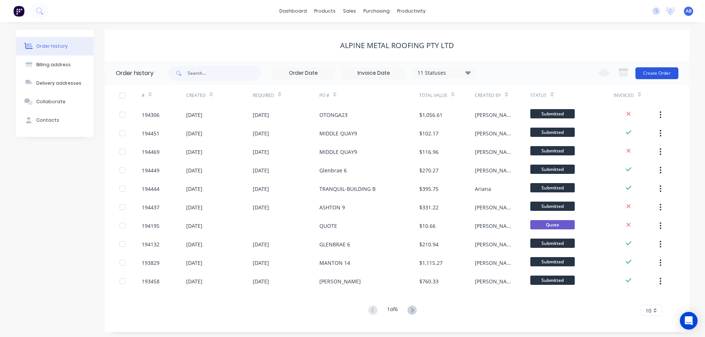
click at [655, 70] on button "Create Order" at bounding box center [656, 73] width 43 height 12
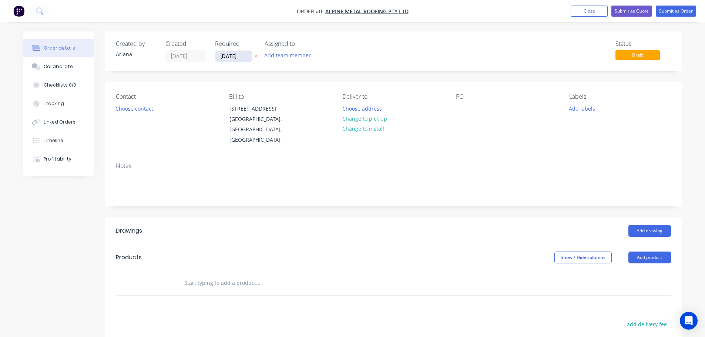
click at [232, 53] on input "[DATE]" at bounding box center [233, 56] width 36 height 11
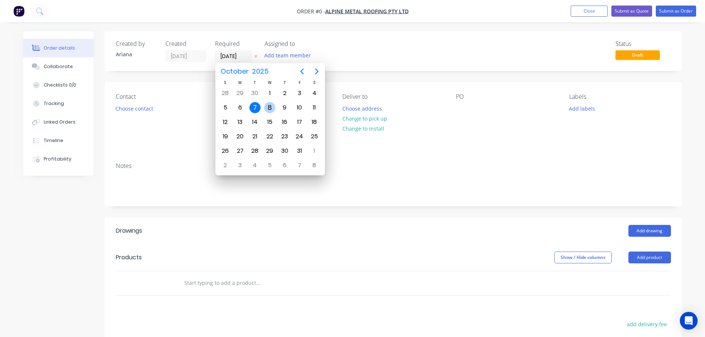
click at [267, 107] on div "8" at bounding box center [269, 107] width 11 height 11
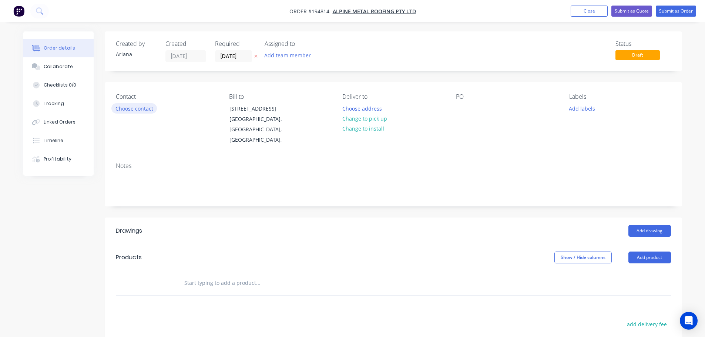
click at [132, 109] on button "Choose contact" at bounding box center [133, 108] width 45 height 10
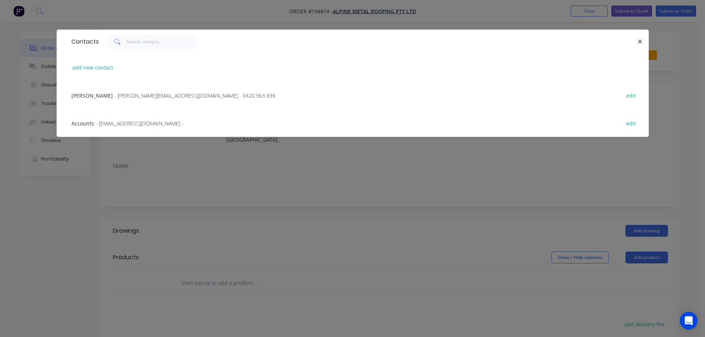
click at [114, 93] on span "- [PERSON_NAME][EMAIL_ADDRESS][DOMAIN_NAME] - 0420 963 839" at bounding box center [194, 95] width 161 height 7
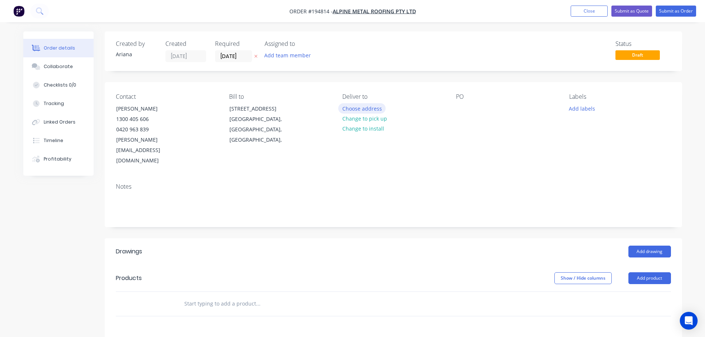
click at [355, 107] on button "Choose address" at bounding box center [361, 108] width 47 height 10
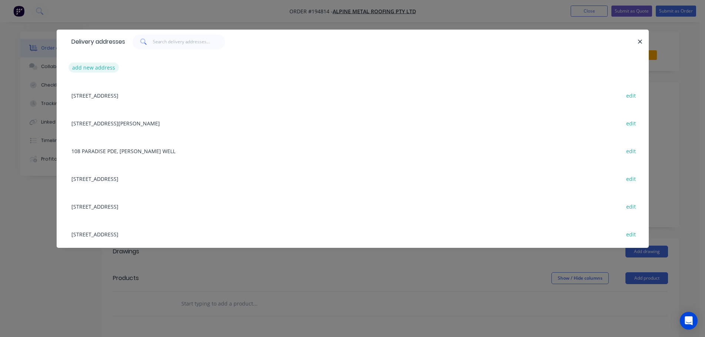
click at [82, 67] on button "add new address" at bounding box center [93, 68] width 51 height 10
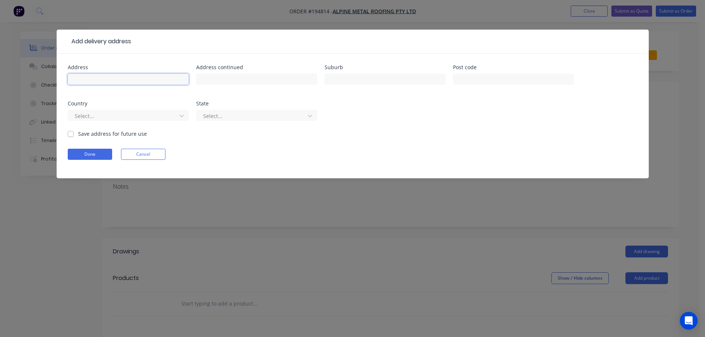
click at [81, 81] on input "text" at bounding box center [128, 79] width 121 height 11
click at [129, 78] on input "[STREET_ADDRESS][PERSON_NAME]" at bounding box center [128, 79] width 121 height 11
click at [357, 76] on input "text" at bounding box center [384, 79] width 121 height 11
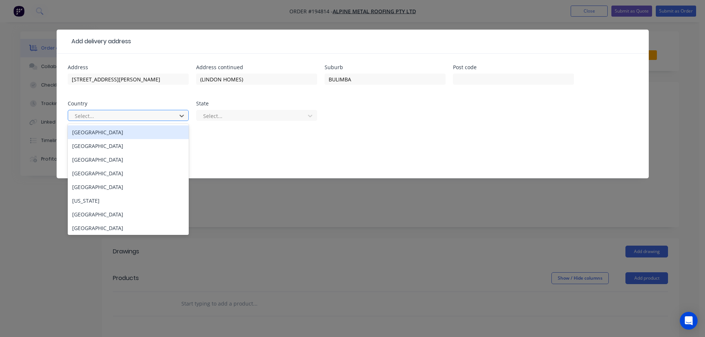
click at [113, 133] on div "[GEOGRAPHIC_DATA]" at bounding box center [128, 132] width 121 height 14
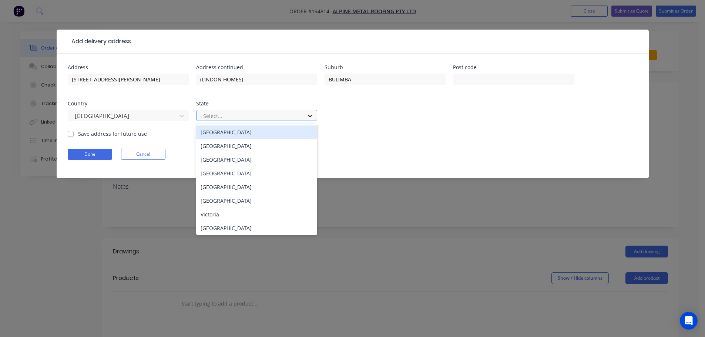
click at [311, 117] on icon at bounding box center [309, 115] width 7 height 7
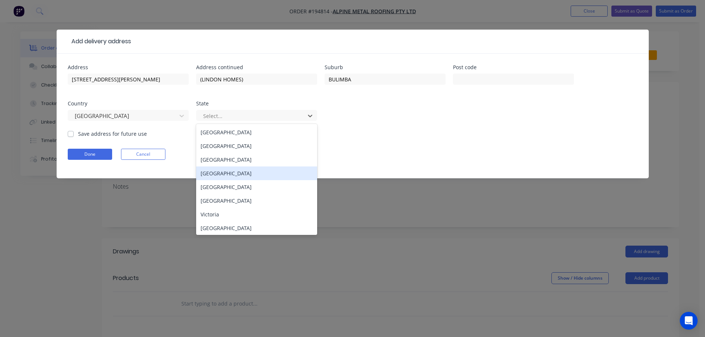
click at [219, 174] on div "[GEOGRAPHIC_DATA]" at bounding box center [256, 173] width 121 height 14
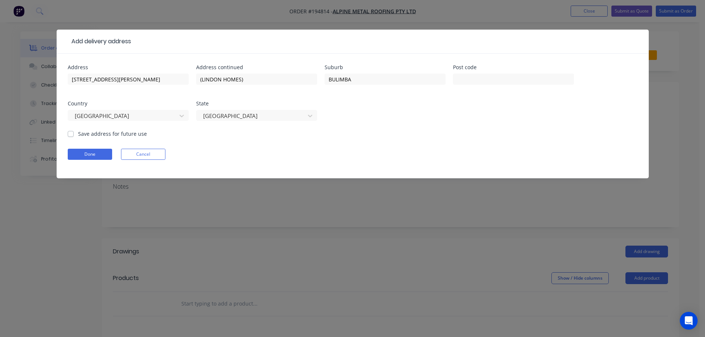
click at [408, 138] on form "Address [STREET_ADDRESS][PERSON_NAME] Address continued (LINDON HOMES) Suburb B…" at bounding box center [353, 122] width 570 height 114
click at [95, 156] on button "Done" at bounding box center [90, 154] width 44 height 11
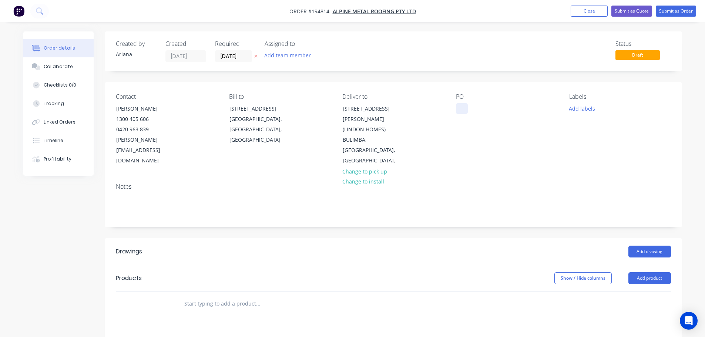
click at [460, 108] on div at bounding box center [462, 108] width 12 height 11
click at [582, 107] on button "Add labels" at bounding box center [582, 108] width 34 height 10
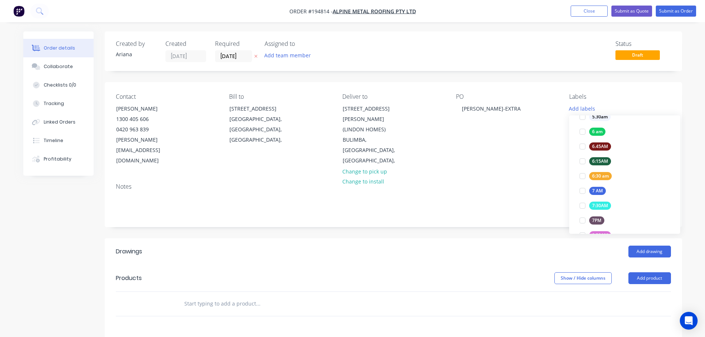
scroll to position [176, 0]
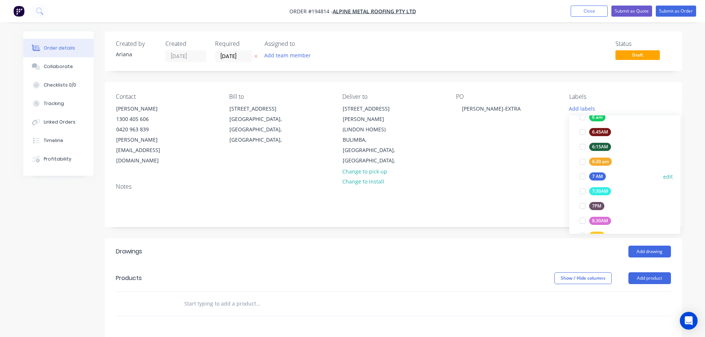
click at [581, 177] on div at bounding box center [582, 176] width 15 height 15
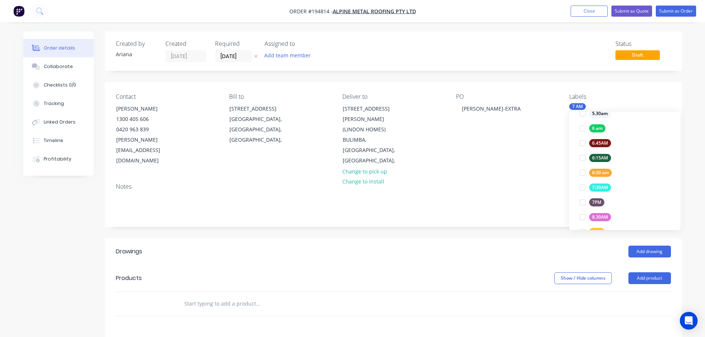
scroll to position [0, 0]
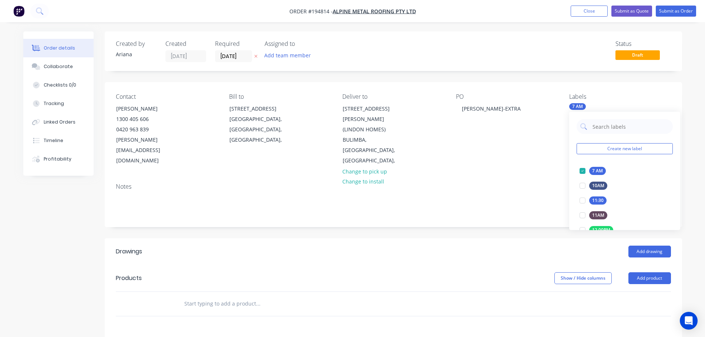
click at [534, 177] on div "Notes" at bounding box center [393, 202] width 577 height 50
click at [647, 272] on button "Add product" at bounding box center [649, 278] width 43 height 12
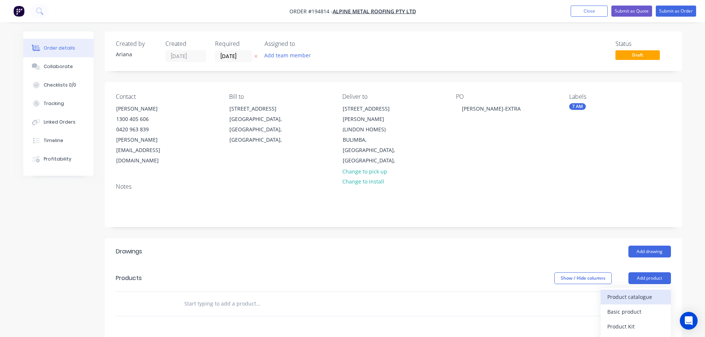
click at [639, 291] on div "Product catalogue" at bounding box center [635, 296] width 57 height 11
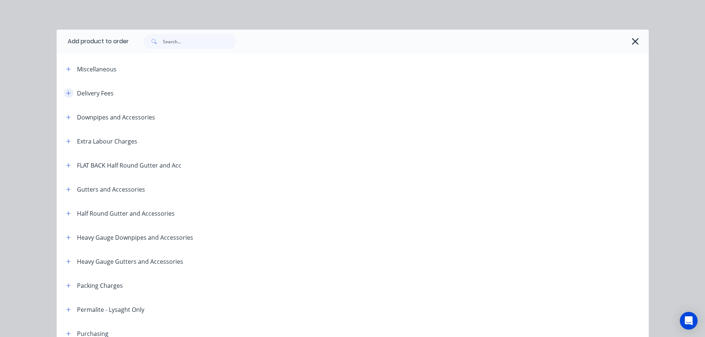
click at [67, 92] on icon "button" at bounding box center [68, 93] width 4 height 5
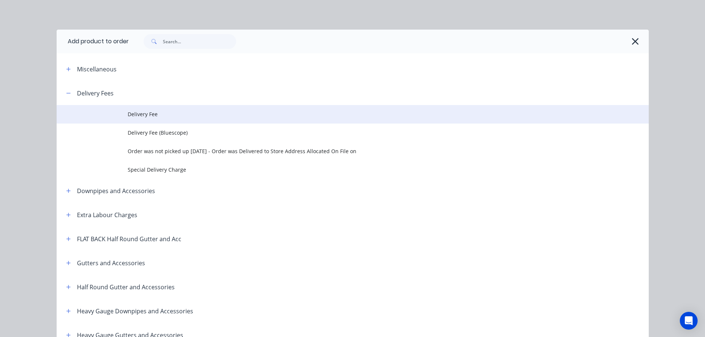
click at [147, 113] on span "Delivery Fee" at bounding box center [336, 114] width 416 height 8
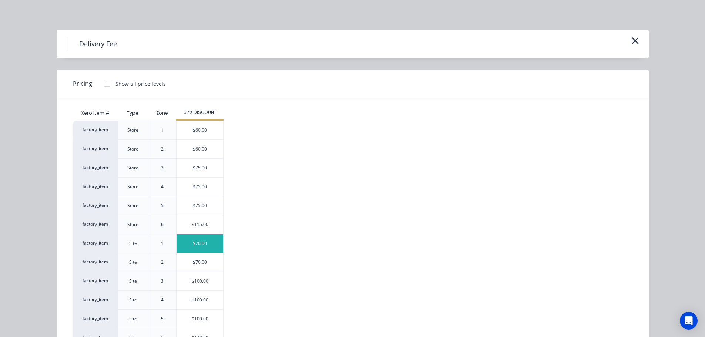
click at [194, 244] on div "$70.00" at bounding box center [199, 243] width 47 height 18
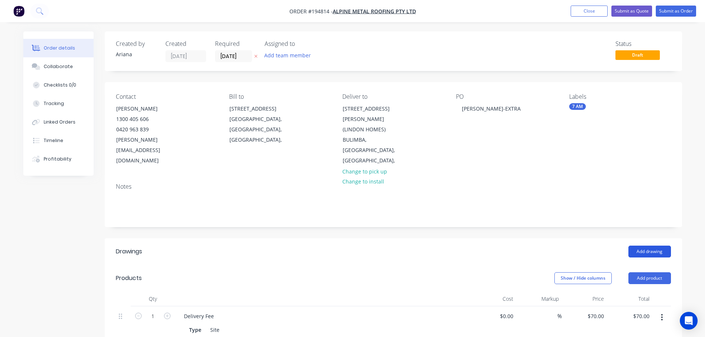
click at [654, 246] on button "Add drawing" at bounding box center [649, 252] width 43 height 12
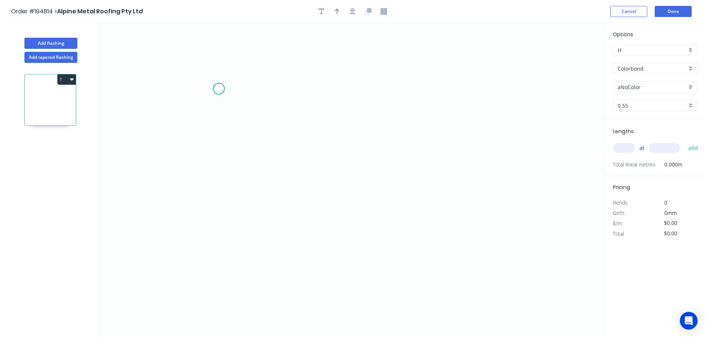
click at [219, 89] on icon "0" at bounding box center [352, 180] width 505 height 314
click at [220, 294] on icon "0" at bounding box center [352, 180] width 505 height 314
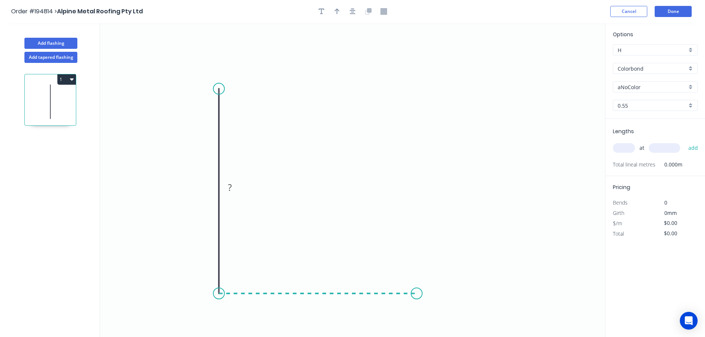
click at [416, 296] on icon "0 ?" at bounding box center [352, 180] width 505 height 314
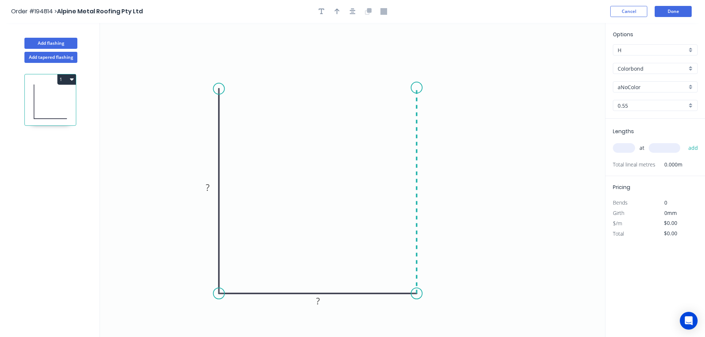
click at [418, 87] on icon "0 ? ?" at bounding box center [352, 180] width 505 height 314
click at [418, 87] on circle at bounding box center [416, 87] width 11 height 11
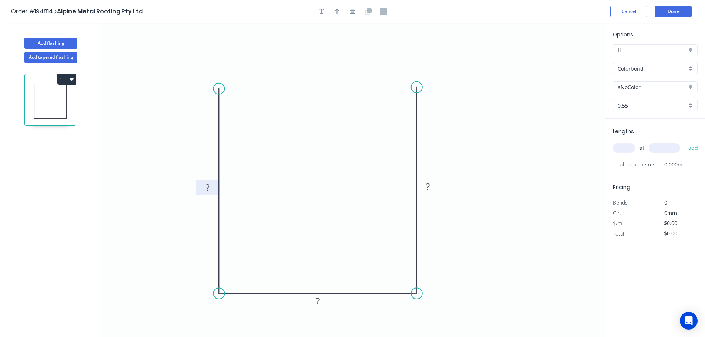
click at [211, 188] on rect at bounding box center [207, 188] width 15 height 10
click at [285, 175] on icon "0 430 283 430" at bounding box center [352, 180] width 505 height 314
click at [335, 9] on icon "button" at bounding box center [336, 11] width 5 height 7
drag, startPoint x: 567, startPoint y: 57, endPoint x: 318, endPoint y: 123, distance: 257.2
click at [318, 123] on icon at bounding box center [318, 115] width 7 height 24
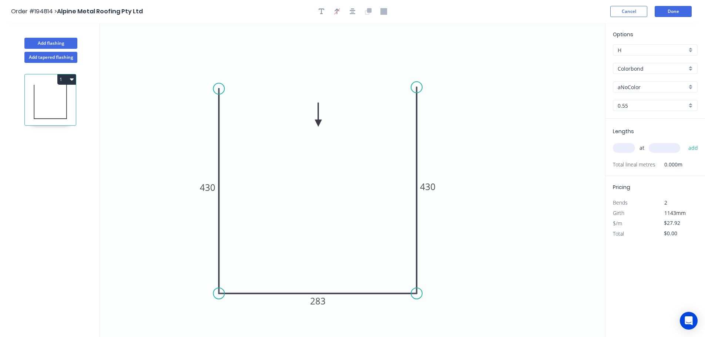
click at [689, 85] on div "aNoColor" at bounding box center [654, 86] width 85 height 11
click at [661, 103] on div "Surfmist" at bounding box center [655, 99] width 84 height 13
click at [625, 146] on input "text" at bounding box center [623, 148] width 22 height 10
click at [684, 142] on button "add" at bounding box center [692, 148] width 17 height 13
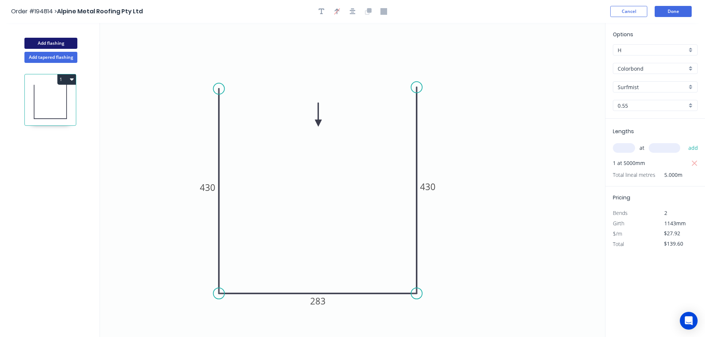
click at [47, 40] on button "Add flashing" at bounding box center [50, 43] width 53 height 11
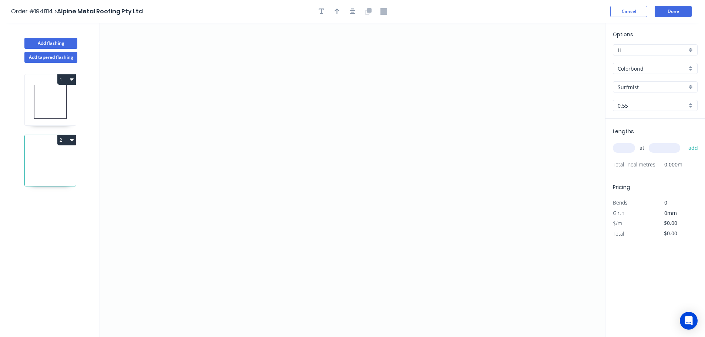
click at [67, 138] on button "2" at bounding box center [66, 140] width 18 height 10
click at [46, 171] on div "Delete" at bounding box center [40, 173] width 57 height 11
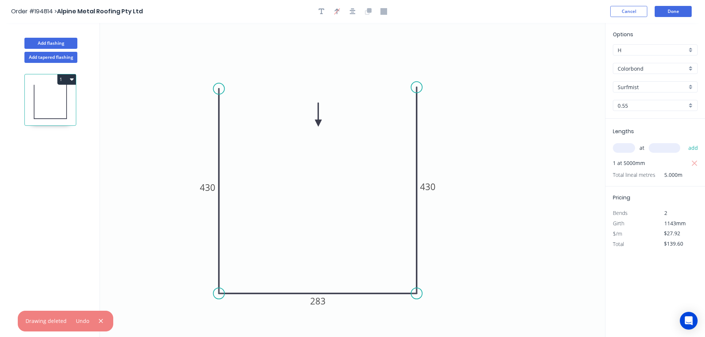
click at [68, 80] on button "1" at bounding box center [66, 79] width 18 height 10
click at [57, 97] on div "Duplicate" at bounding box center [40, 97] width 57 height 11
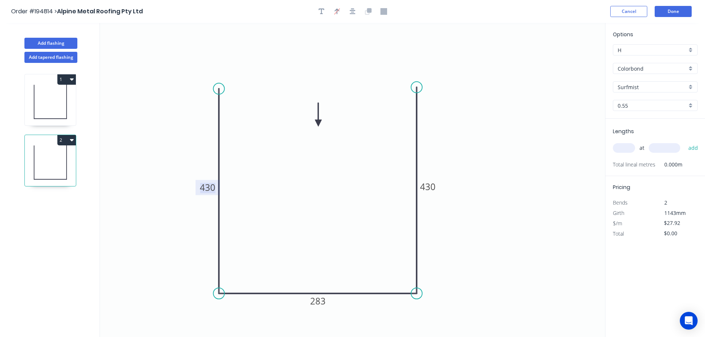
click at [209, 188] on tspan "430" at bounding box center [208, 187] width 16 height 12
click at [507, 244] on icon "0 450 300 450" at bounding box center [352, 180] width 505 height 314
click at [623, 148] on input "text" at bounding box center [623, 148] width 22 height 10
click at [684, 142] on button "add" at bounding box center [692, 148] width 17 height 13
click at [50, 44] on button "Add flashing" at bounding box center [50, 43] width 53 height 11
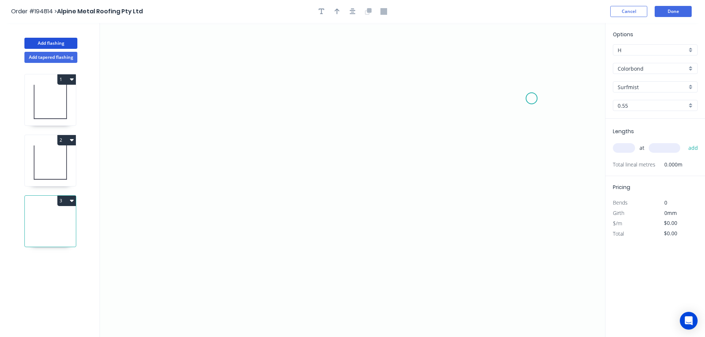
click at [531, 98] on icon "0" at bounding box center [352, 180] width 505 height 314
click at [509, 70] on icon "0" at bounding box center [352, 180] width 505 height 314
click at [230, 73] on icon "0 ?" at bounding box center [352, 180] width 505 height 314
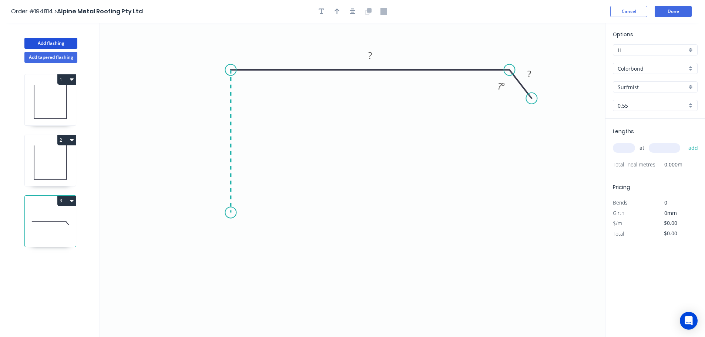
click at [230, 213] on icon "0 ? ? ? º" at bounding box center [352, 180] width 505 height 314
click at [208, 235] on icon "0 ? ? ? ? º" at bounding box center [352, 180] width 505 height 314
click at [233, 260] on icon "0 ? ? ? ? ? º" at bounding box center [352, 180] width 505 height 314
click at [233, 260] on circle at bounding box center [232, 259] width 11 height 11
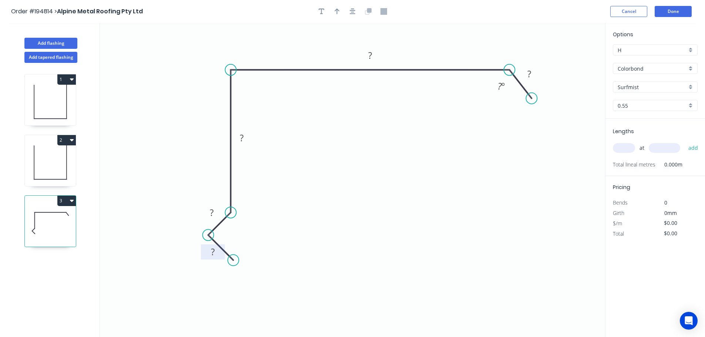
click at [215, 253] on rect at bounding box center [212, 252] width 15 height 10
click at [304, 233] on icon "0 17 15 80 240 30 125 º" at bounding box center [352, 180] width 505 height 314
click at [333, 11] on button "button" at bounding box center [336, 11] width 11 height 11
drag, startPoint x: 567, startPoint y: 58, endPoint x: 435, endPoint y: 48, distance: 132.8
click at [435, 48] on icon at bounding box center [435, 39] width 7 height 24
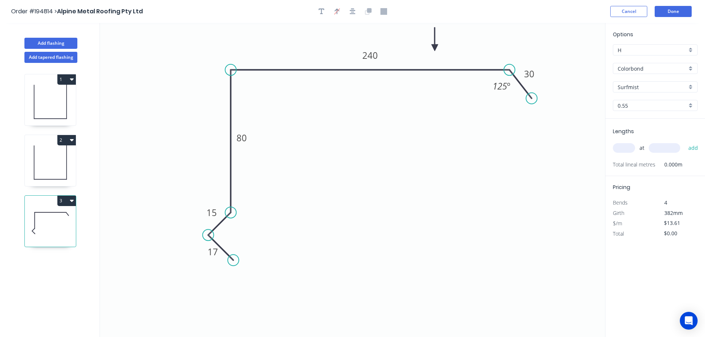
click at [622, 142] on div "at add" at bounding box center [655, 148] width 86 height 13
click at [621, 149] on input "text" at bounding box center [623, 148] width 22 height 10
click at [684, 142] on button "add" at bounding box center [692, 148] width 17 height 13
click at [64, 201] on button "3" at bounding box center [66, 201] width 18 height 10
click at [48, 215] on div "Duplicate" at bounding box center [40, 219] width 57 height 11
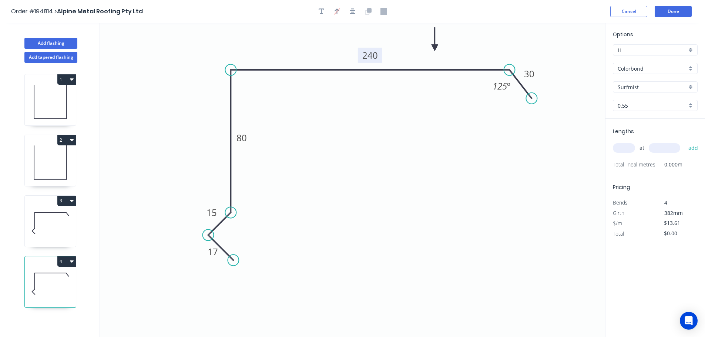
click at [374, 55] on tspan "240" at bounding box center [370, 55] width 16 height 12
click at [402, 100] on icon "0 17 15 80 390 30 125 º" at bounding box center [352, 180] width 505 height 314
click at [626, 145] on input "text" at bounding box center [623, 148] width 22 height 10
click at [684, 142] on button "add" at bounding box center [692, 148] width 17 height 13
click at [677, 12] on button "Done" at bounding box center [672, 11] width 37 height 11
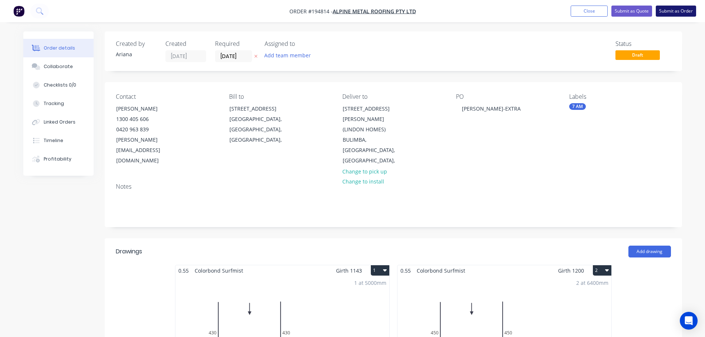
click at [675, 13] on button "Submit as Order" at bounding box center [675, 11] width 40 height 11
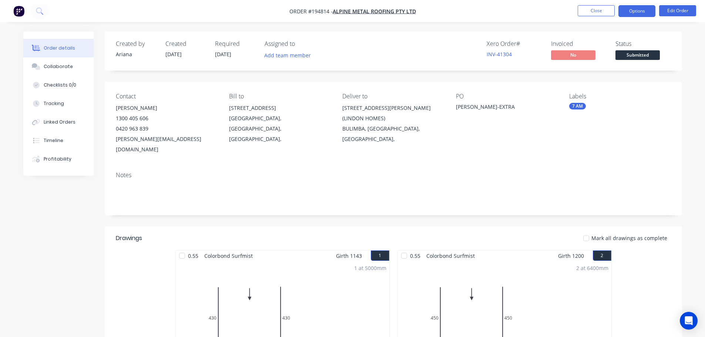
click at [640, 12] on button "Options" at bounding box center [636, 11] width 37 height 12
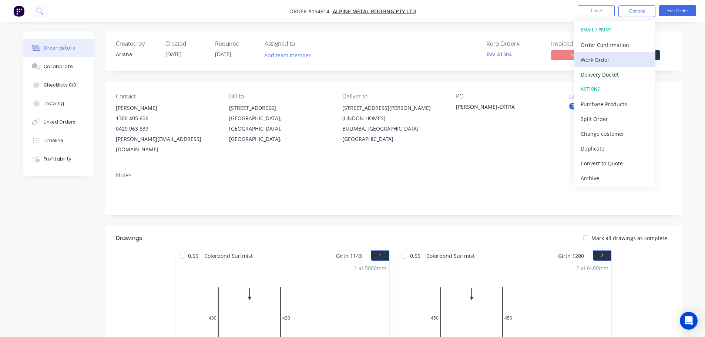
click at [602, 59] on div "Work Order" at bounding box center [614, 59] width 68 height 11
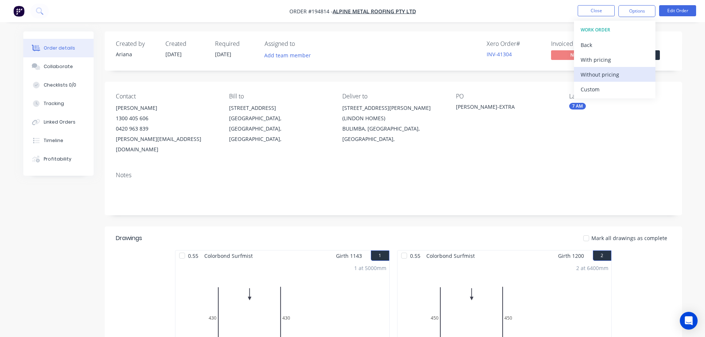
click at [592, 75] on div "Without pricing" at bounding box center [614, 74] width 68 height 11
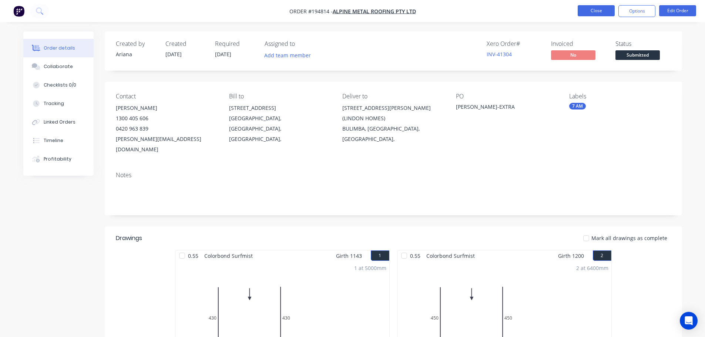
click at [602, 13] on button "Close" at bounding box center [595, 10] width 37 height 11
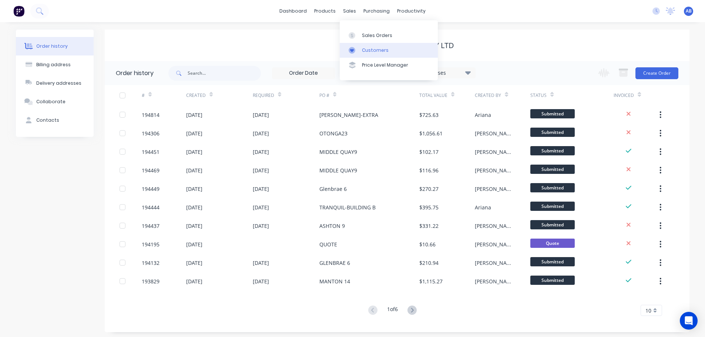
click at [374, 49] on div "Customers" at bounding box center [375, 50] width 27 height 7
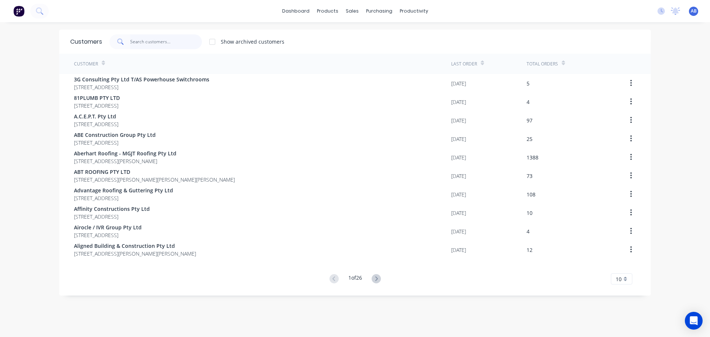
drag, startPoint x: 178, startPoint y: 43, endPoint x: 282, endPoint y: 43, distance: 103.9
click at [179, 43] on input "text" at bounding box center [166, 41] width 72 height 15
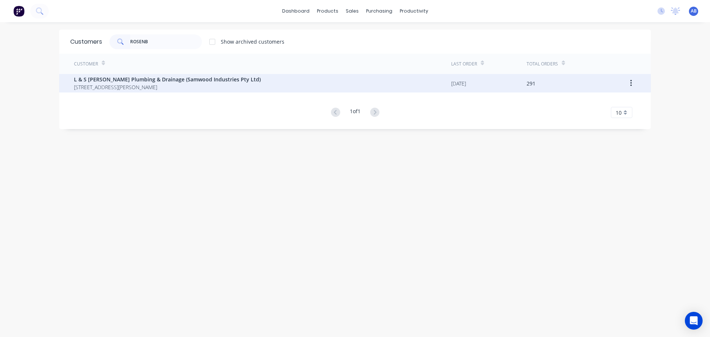
click at [152, 86] on span "[STREET_ADDRESS][PERSON_NAME]" at bounding box center [167, 87] width 187 height 8
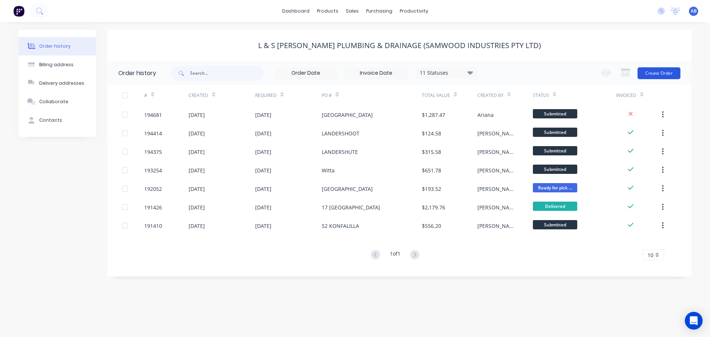
click at [666, 74] on button "Create Order" at bounding box center [659, 73] width 43 height 12
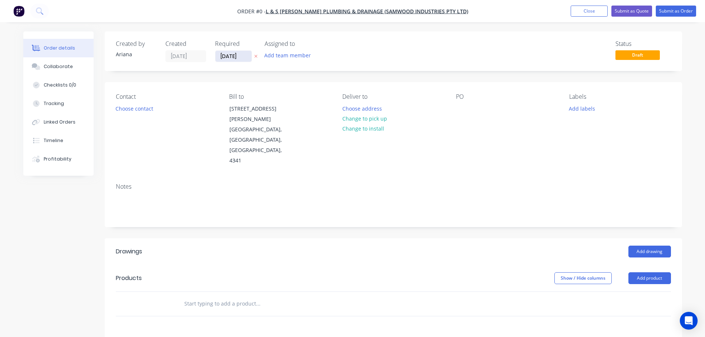
click at [233, 57] on input "[DATE]" at bounding box center [233, 56] width 36 height 11
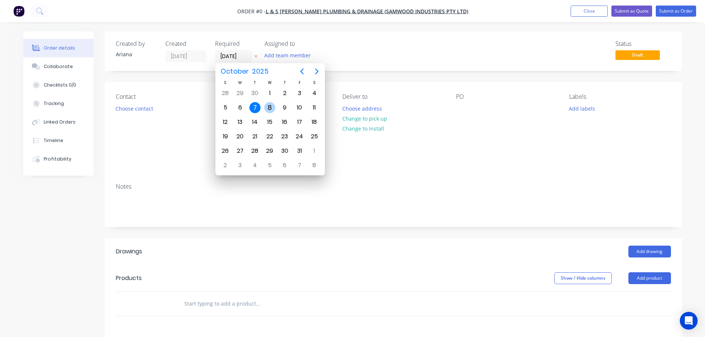
click at [269, 106] on div "8" at bounding box center [269, 107] width 11 height 11
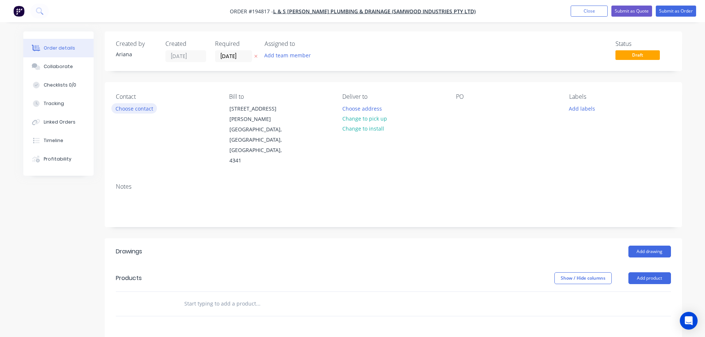
click at [134, 105] on button "Choose contact" at bounding box center [133, 108] width 45 height 10
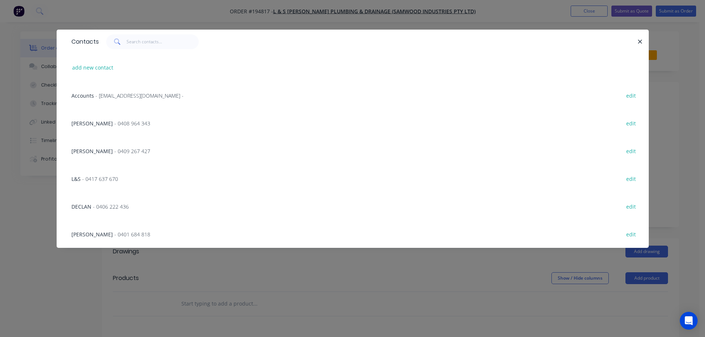
click at [114, 236] on span "- 0401 684 818" at bounding box center [132, 234] width 36 height 7
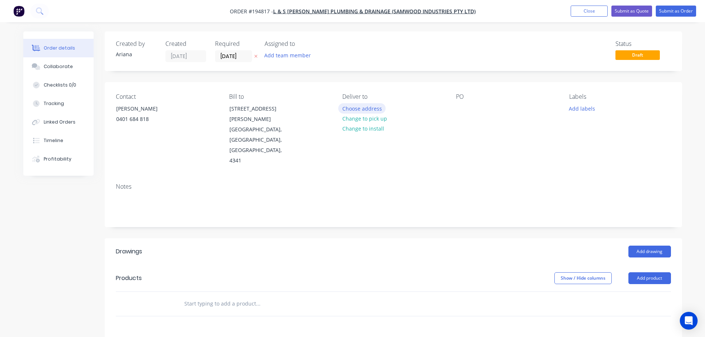
click at [358, 107] on button "Choose address" at bounding box center [361, 108] width 47 height 10
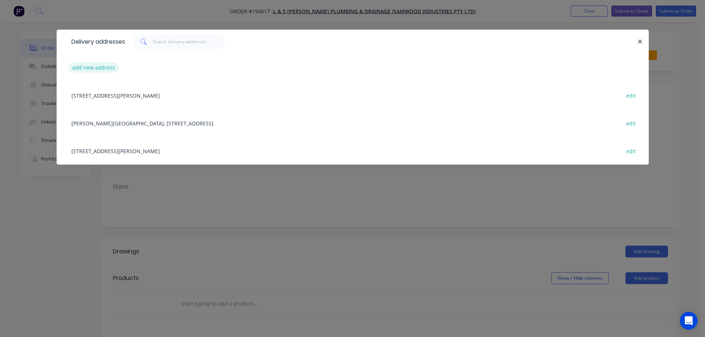
click at [93, 69] on button "add new address" at bounding box center [93, 68] width 51 height 10
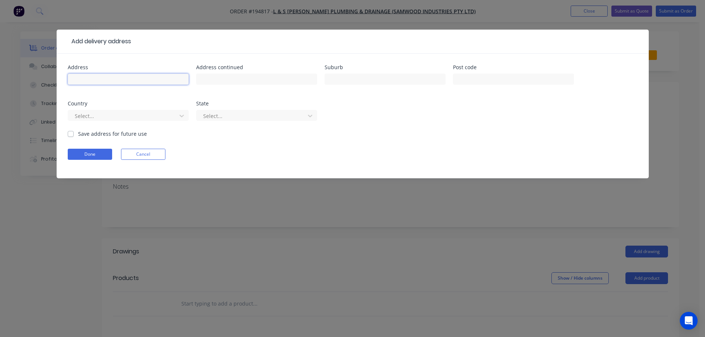
click at [86, 77] on input "text" at bounding box center [128, 79] width 121 height 11
click at [373, 79] on input "text" at bounding box center [384, 79] width 121 height 11
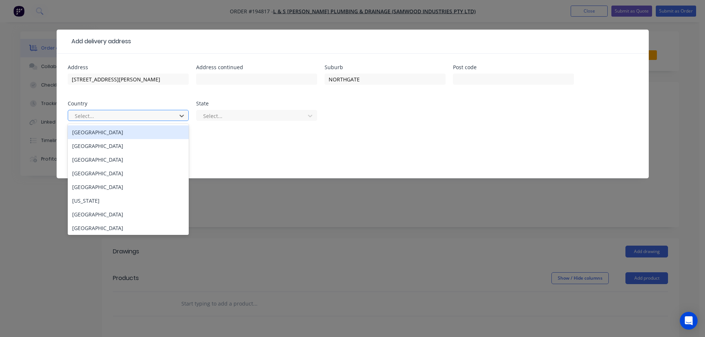
click at [83, 135] on div "[GEOGRAPHIC_DATA]" at bounding box center [128, 132] width 121 height 14
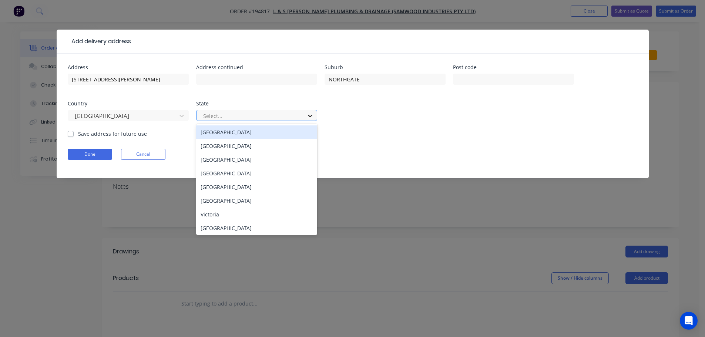
click at [310, 115] on icon at bounding box center [309, 115] width 7 height 7
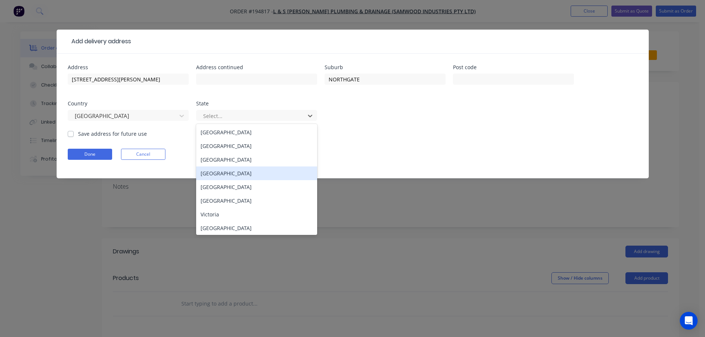
click at [238, 172] on div "[GEOGRAPHIC_DATA]" at bounding box center [256, 173] width 121 height 14
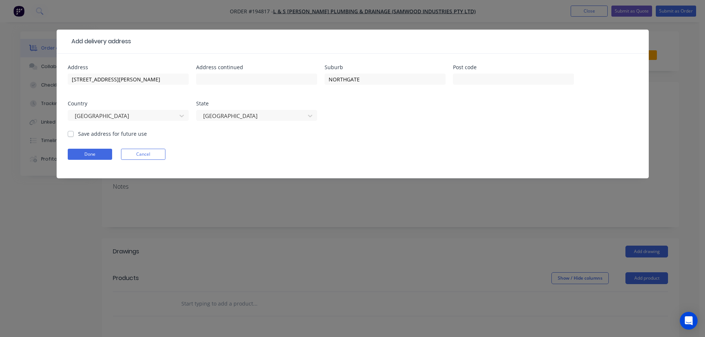
click at [367, 141] on form "Address [STREET_ADDRESS][PERSON_NAME] Address continued Suburb [GEOGRAPHIC_DATA…" at bounding box center [353, 122] width 570 height 114
click at [82, 155] on button "Done" at bounding box center [90, 154] width 44 height 11
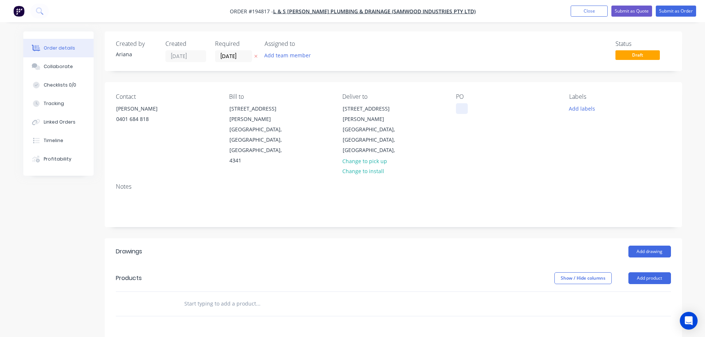
click at [465, 109] on div at bounding box center [462, 108] width 12 height 11
click at [537, 177] on div "Notes" at bounding box center [393, 202] width 577 height 50
click at [588, 110] on button "Add labels" at bounding box center [582, 108] width 34 height 10
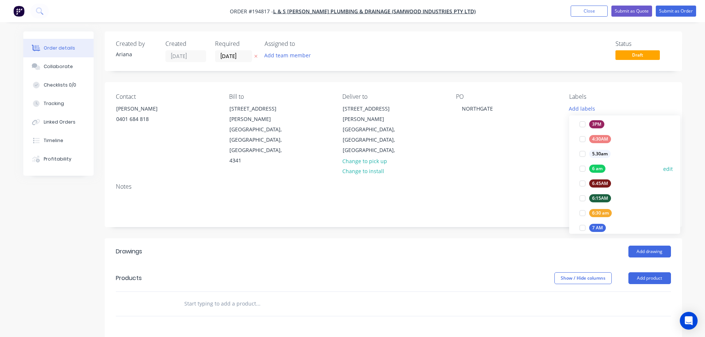
click at [586, 166] on div at bounding box center [582, 168] width 15 height 15
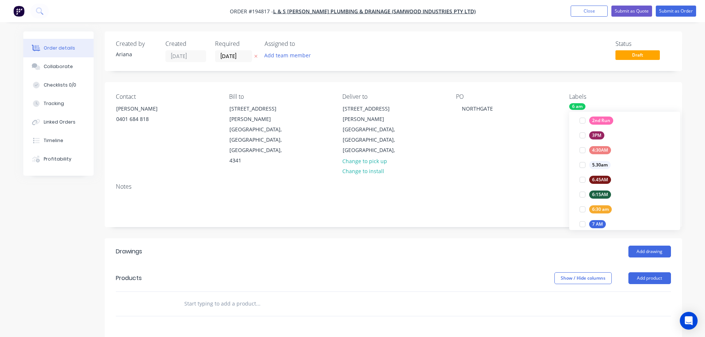
scroll to position [6, 0]
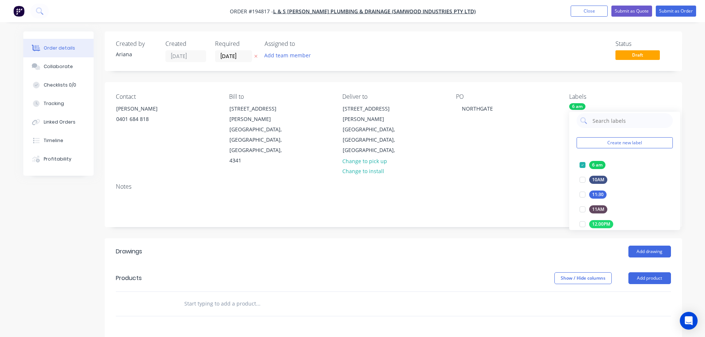
click at [487, 146] on div "Contact [PERSON_NAME] [PHONE_NUMBER] Bill to [STREET_ADDRESS][PERSON_NAME] Deli…" at bounding box center [393, 129] width 577 height 95
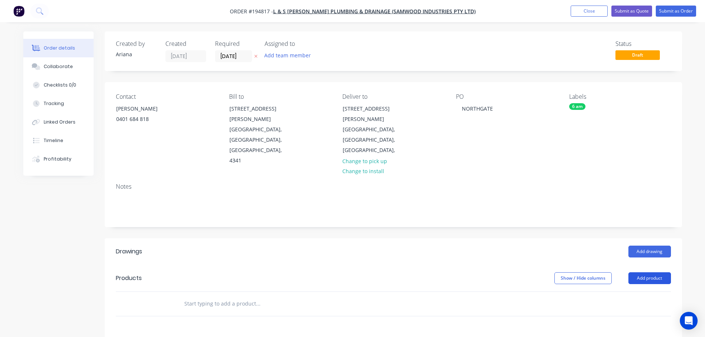
click at [644, 272] on button "Add product" at bounding box center [649, 278] width 43 height 12
click at [634, 291] on div "Product catalogue" at bounding box center [635, 296] width 57 height 11
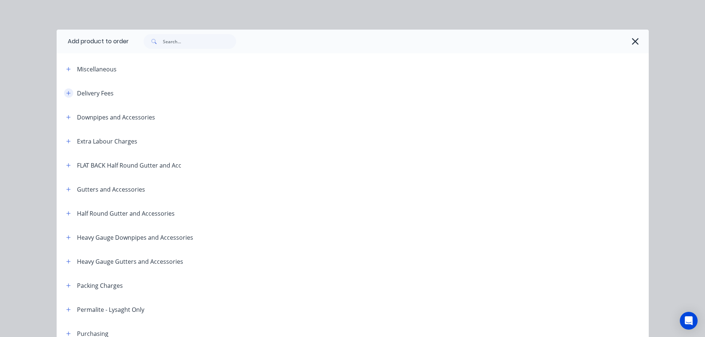
click at [66, 91] on icon "button" at bounding box center [68, 93] width 4 height 5
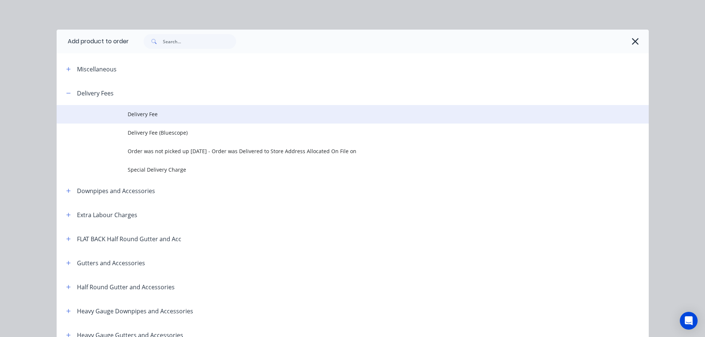
click at [145, 112] on span "Delivery Fee" at bounding box center [336, 114] width 416 height 8
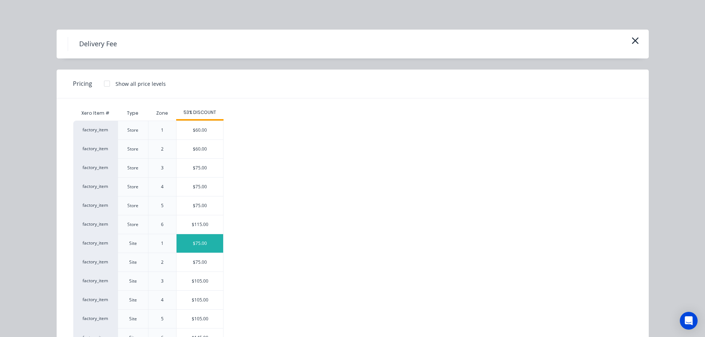
click at [198, 243] on div "$75.00" at bounding box center [199, 243] width 47 height 18
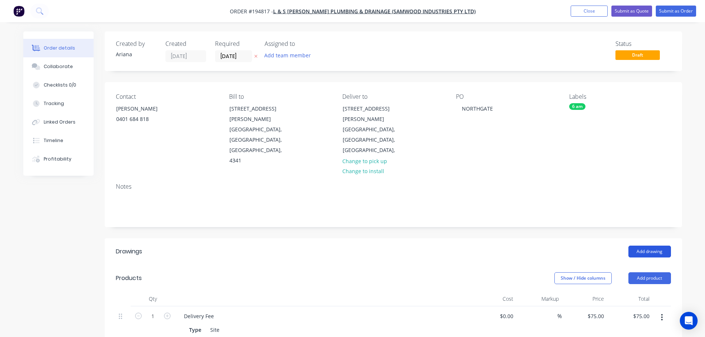
click at [654, 246] on button "Add drawing" at bounding box center [649, 252] width 43 height 12
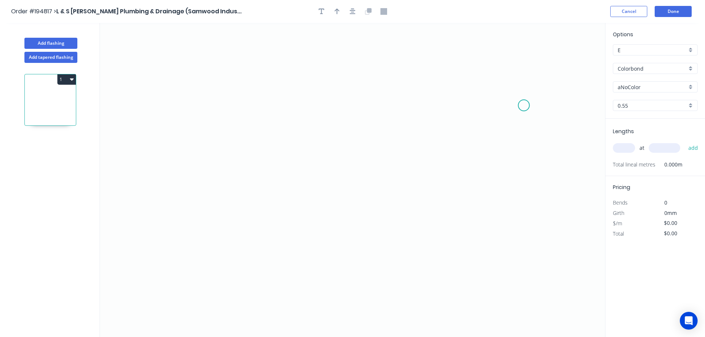
click at [524, 105] on icon "0" at bounding box center [352, 180] width 505 height 314
click at [501, 74] on icon at bounding box center [512, 89] width 23 height 30
click at [218, 75] on icon "0 ?" at bounding box center [352, 180] width 505 height 314
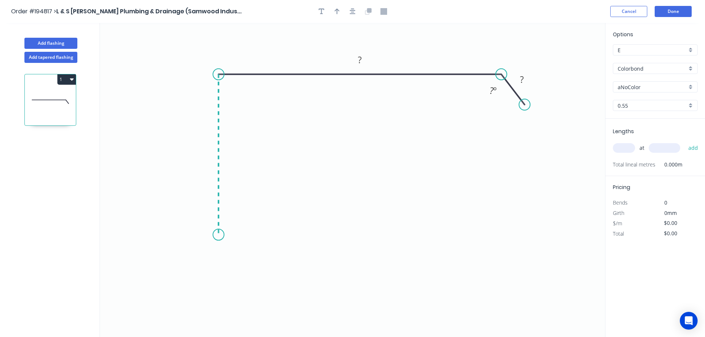
click at [211, 235] on icon "0 ? ? ? º" at bounding box center [352, 180] width 505 height 314
click at [191, 263] on icon "0 ? ? ? ? º" at bounding box center [352, 180] width 505 height 314
click at [222, 294] on icon "0 ? ? ? ? ? º" at bounding box center [352, 180] width 505 height 314
click at [222, 294] on circle at bounding box center [221, 292] width 11 height 11
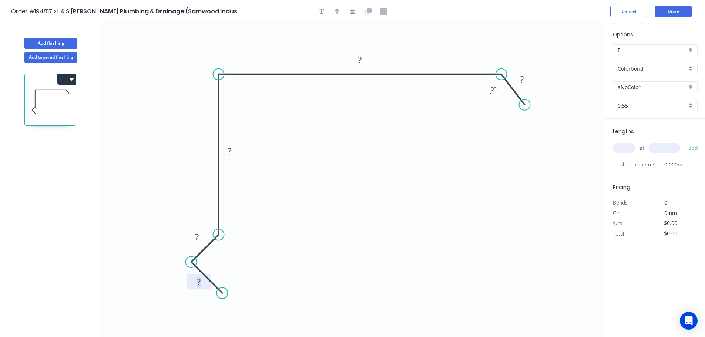
click at [199, 281] on tspan "?" at bounding box center [199, 282] width 4 height 12
click at [368, 235] on icon "0 20 20 120 250 35 135 º" at bounding box center [352, 180] width 505 height 314
click at [337, 9] on icon "button" at bounding box center [336, 12] width 5 height 6
drag, startPoint x: 522, startPoint y: 61, endPoint x: 436, endPoint y: 53, distance: 86.2
click at [436, 53] on icon at bounding box center [436, 45] width 7 height 24
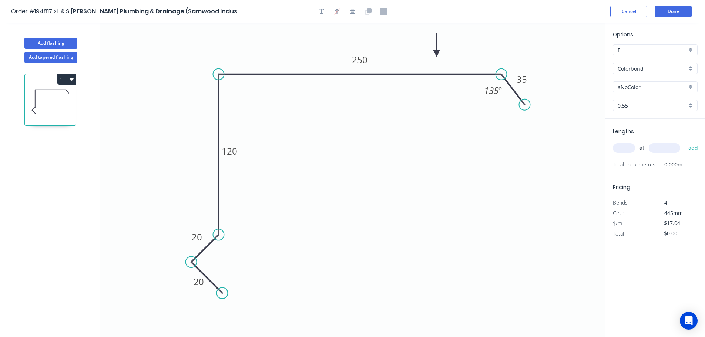
click at [691, 87] on div "aNoColor" at bounding box center [654, 86] width 85 height 11
click at [658, 144] on div "Paperbark" at bounding box center [655, 145] width 84 height 13
click at [629, 146] on input "text" at bounding box center [623, 148] width 22 height 10
click at [684, 142] on button "add" at bounding box center [692, 148] width 17 height 13
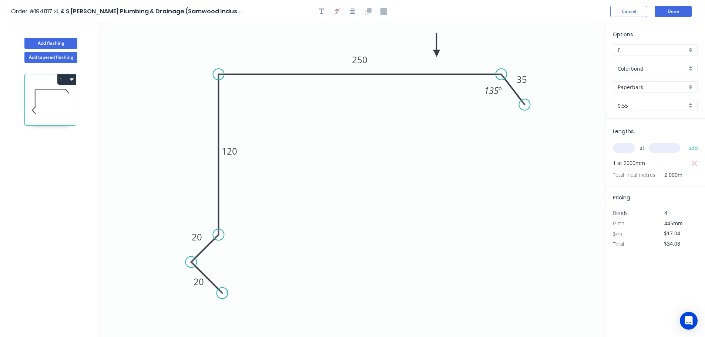
click at [67, 79] on button "1" at bounding box center [66, 79] width 18 height 10
click at [58, 96] on div "Duplicate" at bounding box center [40, 97] width 57 height 11
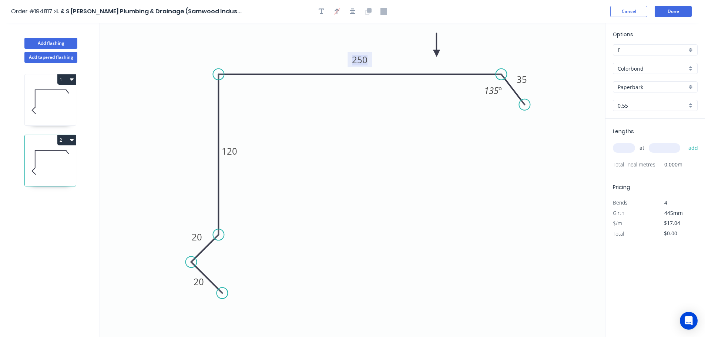
click at [362, 58] on tspan "250" at bounding box center [360, 60] width 16 height 12
click at [387, 114] on icon "0 20 20 120 400 35 135 º" at bounding box center [352, 180] width 505 height 314
click at [628, 149] on input "text" at bounding box center [623, 148] width 22 height 10
click at [684, 142] on button "add" at bounding box center [692, 148] width 17 height 13
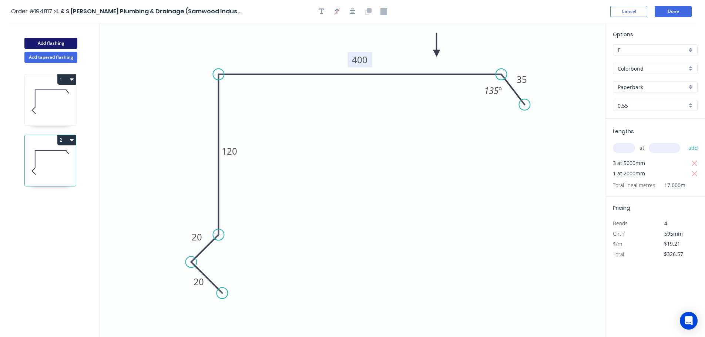
click at [36, 41] on button "Add flashing" at bounding box center [50, 43] width 53 height 11
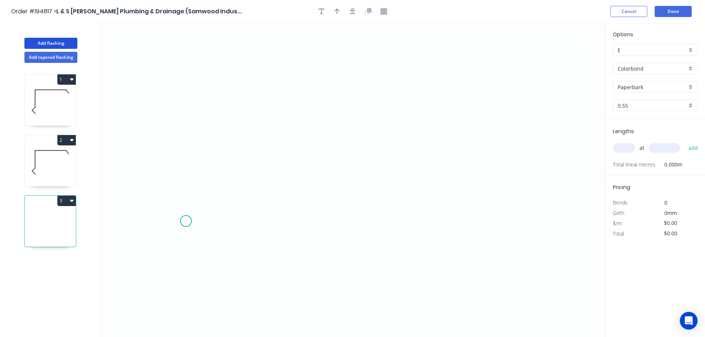
click at [186, 221] on icon "0" at bounding box center [352, 180] width 505 height 314
click at [213, 188] on icon "0" at bounding box center [352, 180] width 505 height 314
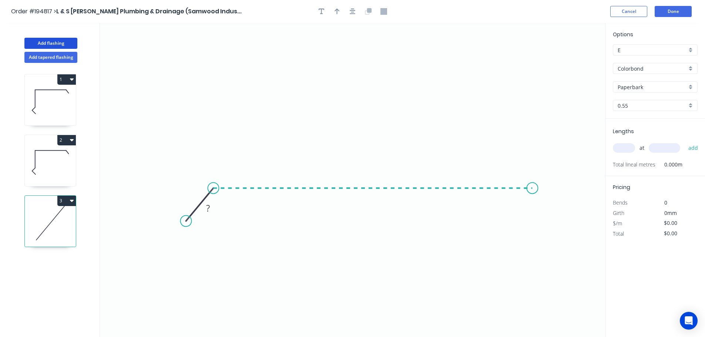
click at [532, 175] on icon "0 ?" at bounding box center [352, 180] width 505 height 314
click at [558, 221] on icon "0 ? ? ? º" at bounding box center [352, 180] width 505 height 314
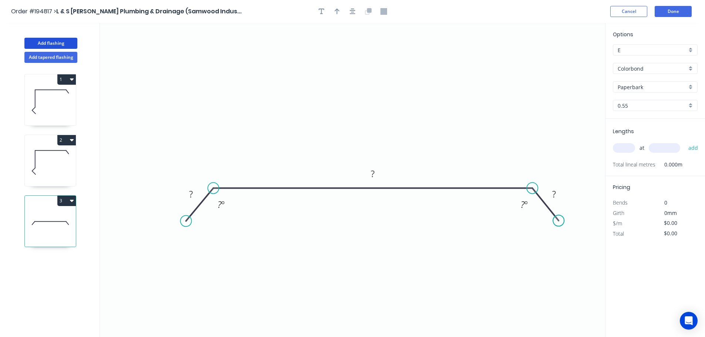
click at [558, 221] on circle at bounding box center [558, 220] width 11 height 11
click at [192, 194] on tspan "?" at bounding box center [191, 194] width 4 height 12
click at [326, 62] on icon "0 30 1165 30 135 º 135 º" at bounding box center [352, 180] width 505 height 314
click at [336, 10] on icon "button" at bounding box center [336, 12] width 5 height 6
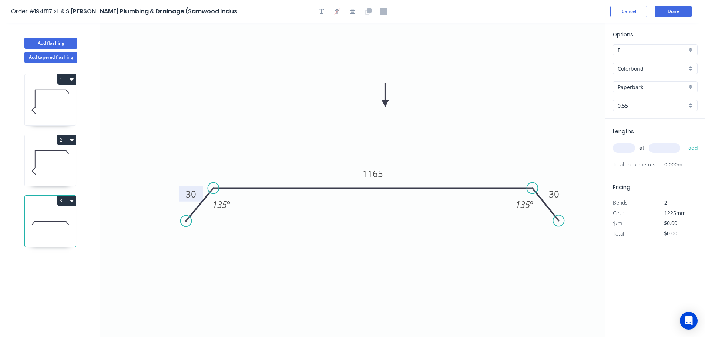
drag, startPoint x: 567, startPoint y: 58, endPoint x: 385, endPoint y: 104, distance: 187.2
click at [385, 104] on icon at bounding box center [385, 95] width 7 height 24
click at [690, 86] on div "Paperbark" at bounding box center [654, 86] width 85 height 11
click at [659, 101] on div "Surfmist" at bounding box center [655, 99] width 84 height 13
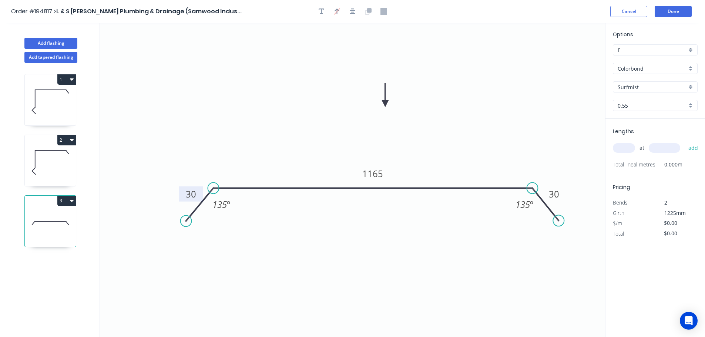
click at [631, 148] on input "text" at bounding box center [623, 148] width 22 height 10
click at [67, 200] on button "3" at bounding box center [66, 201] width 18 height 10
click at [38, 232] on div "Delete" at bounding box center [40, 234] width 57 height 11
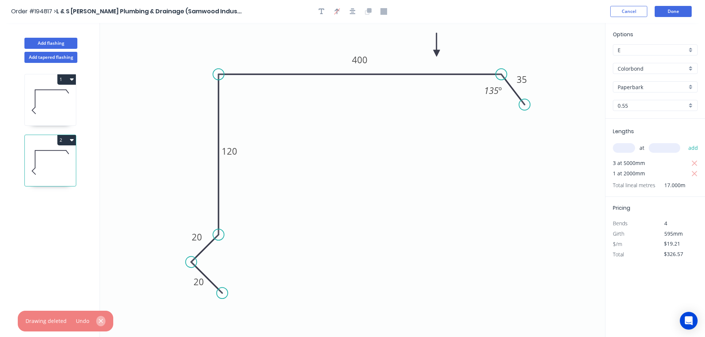
click at [99, 318] on icon "button" at bounding box center [100, 321] width 5 height 7
click at [488, 216] on icon "0 20 20 120 400 35 135 º" at bounding box center [352, 180] width 505 height 314
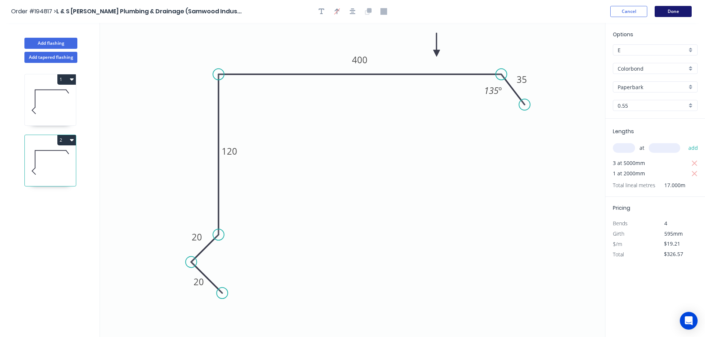
click at [675, 11] on button "Done" at bounding box center [672, 11] width 37 height 11
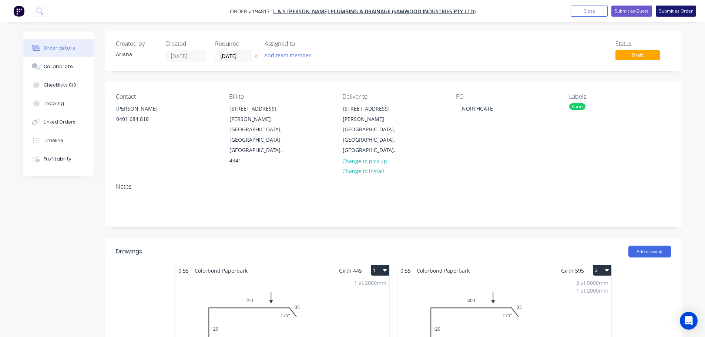
click at [672, 13] on button "Submit as Order" at bounding box center [675, 11] width 40 height 11
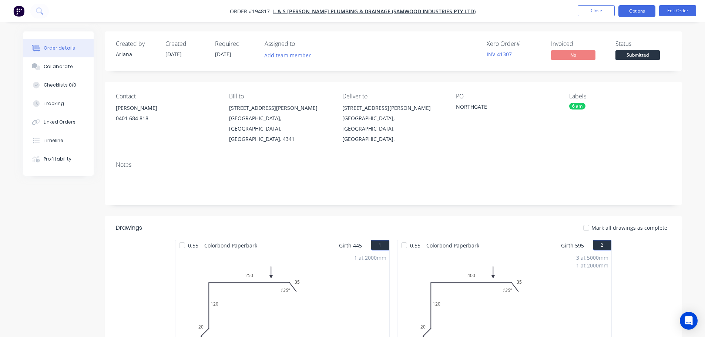
click at [639, 12] on button "Options" at bounding box center [636, 11] width 37 height 12
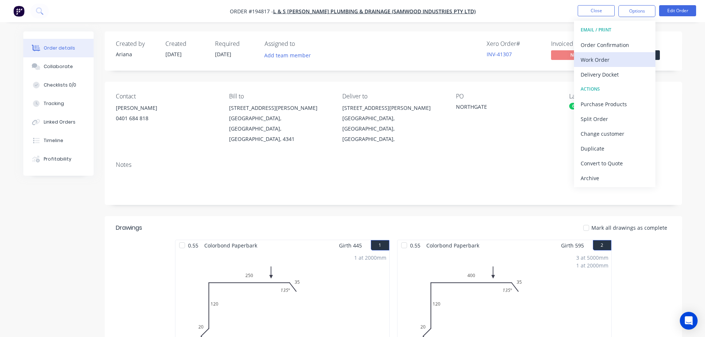
click at [603, 58] on div "Work Order" at bounding box center [614, 59] width 68 height 11
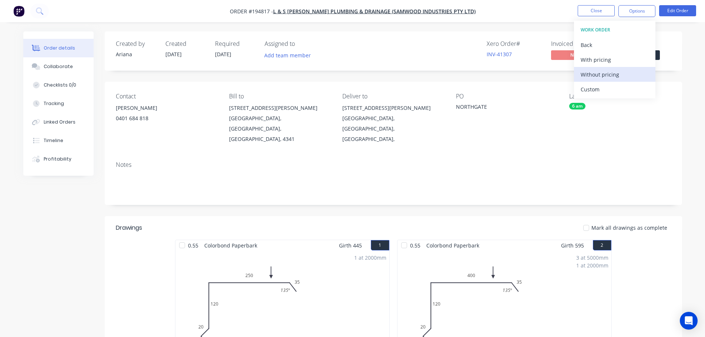
click at [591, 74] on div "Without pricing" at bounding box center [614, 74] width 68 height 11
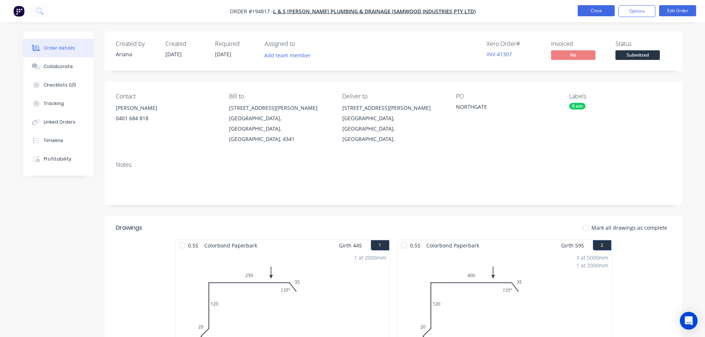
click at [601, 10] on button "Close" at bounding box center [595, 10] width 37 height 11
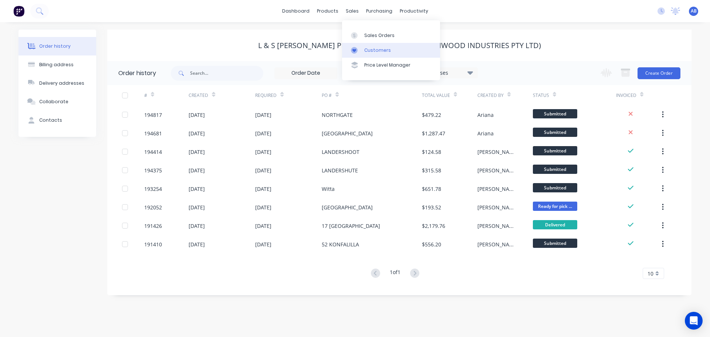
click at [379, 52] on div "Customers" at bounding box center [377, 50] width 27 height 7
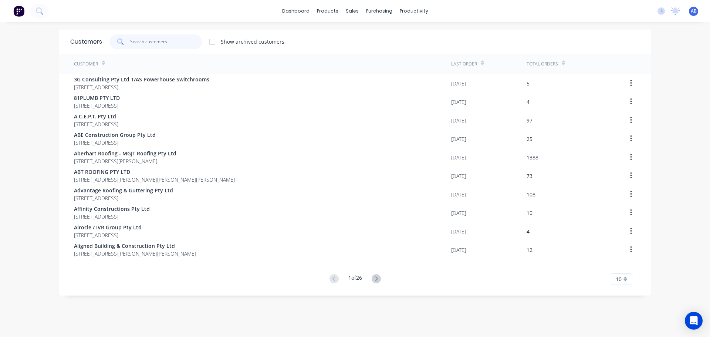
drag, startPoint x: 185, startPoint y: 40, endPoint x: 325, endPoint y: 48, distance: 140.4
click at [186, 40] on input "text" at bounding box center [166, 41] width 72 height 15
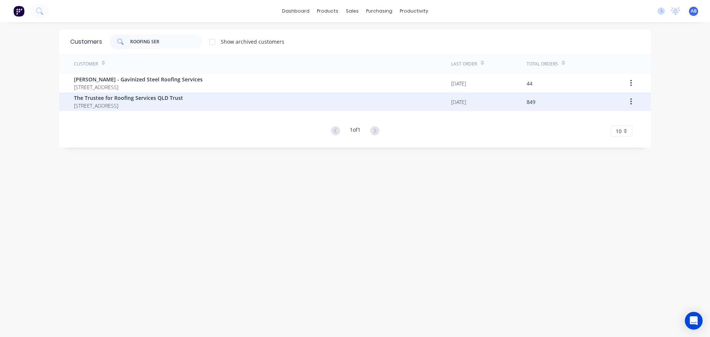
click at [136, 98] on span "The Trustee for Roofing Services QLD Trust" at bounding box center [128, 98] width 109 height 8
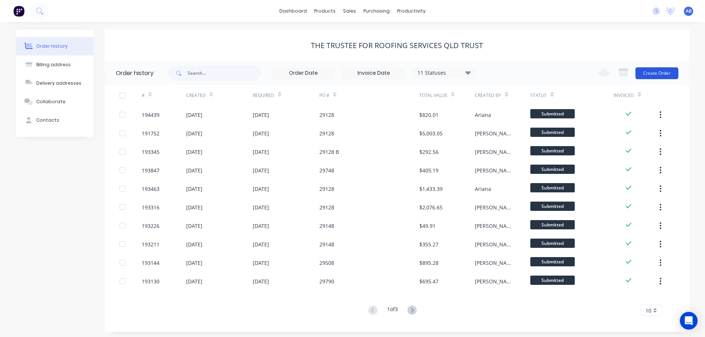
click at [655, 72] on button "Create Order" at bounding box center [656, 73] width 43 height 12
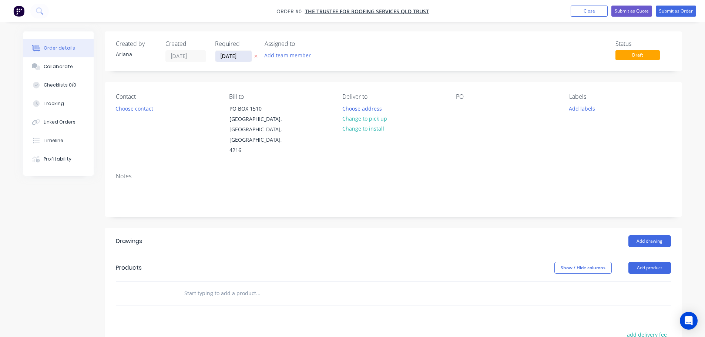
click at [229, 54] on input "[DATE]" at bounding box center [233, 56] width 36 height 11
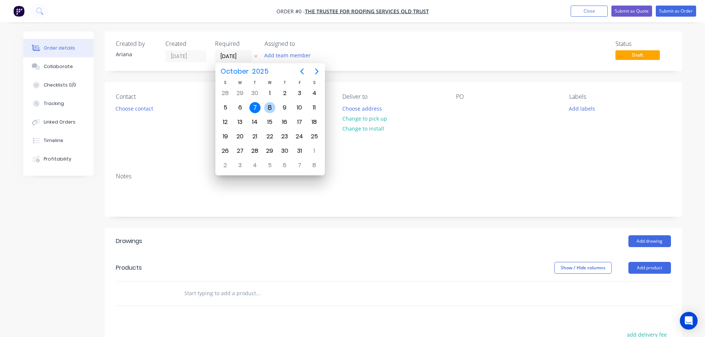
click at [270, 105] on div "8" at bounding box center [269, 107] width 11 height 11
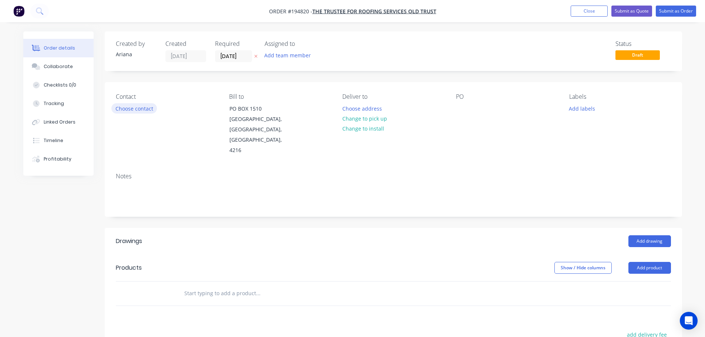
click at [136, 107] on button "Choose contact" at bounding box center [133, 108] width 45 height 10
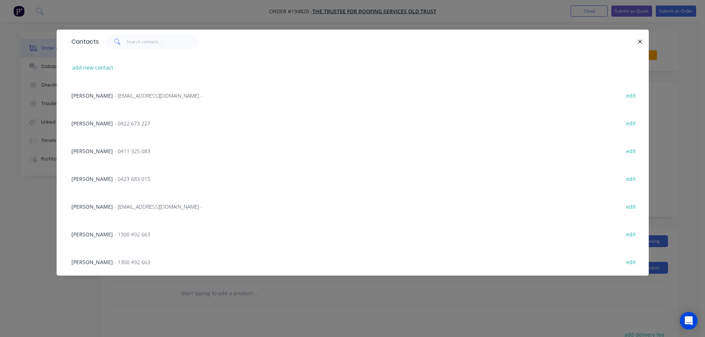
click at [114, 151] on span "- 0411 325 083" at bounding box center [132, 151] width 36 height 7
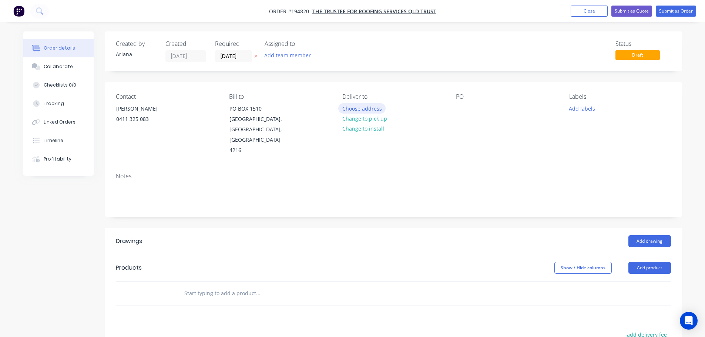
click at [371, 108] on button "Choose address" at bounding box center [361, 108] width 47 height 10
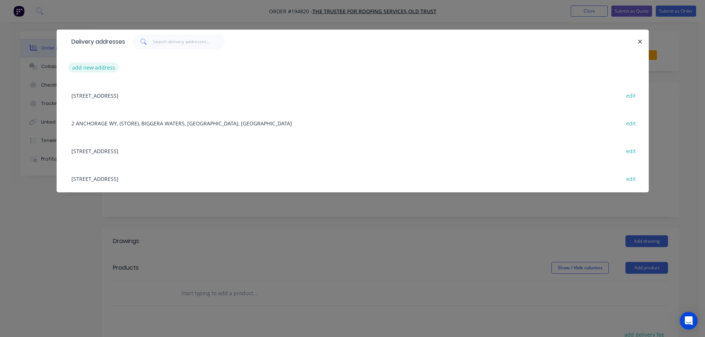
click at [91, 68] on button "add new address" at bounding box center [93, 68] width 51 height 10
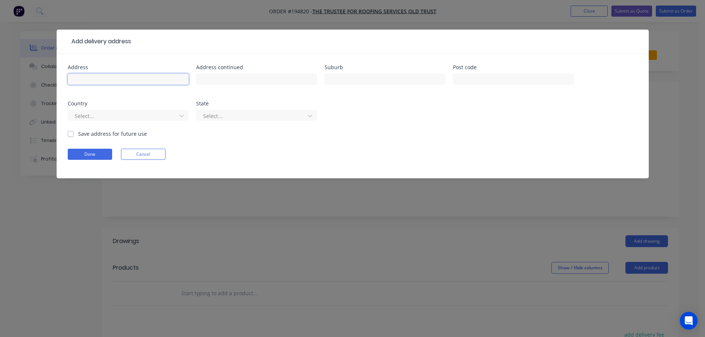
click at [88, 81] on input "text" at bounding box center [128, 79] width 121 height 11
click at [433, 124] on div "Address 32 BADMINTON STREET Address continued Suburb [GEOGRAPHIC_DATA][PERSON_N…" at bounding box center [353, 97] width 570 height 65
click at [184, 114] on icon at bounding box center [181, 115] width 7 height 7
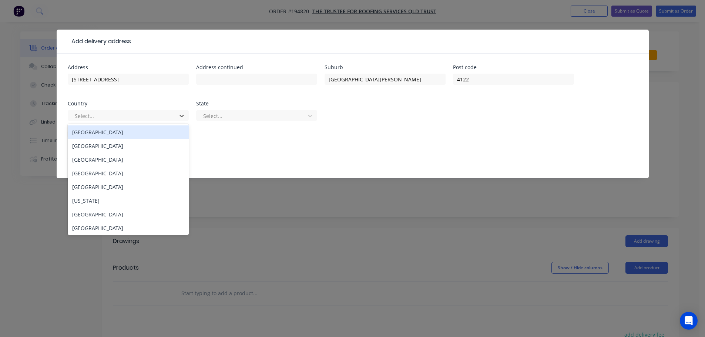
click at [108, 136] on div "[GEOGRAPHIC_DATA]" at bounding box center [128, 132] width 121 height 14
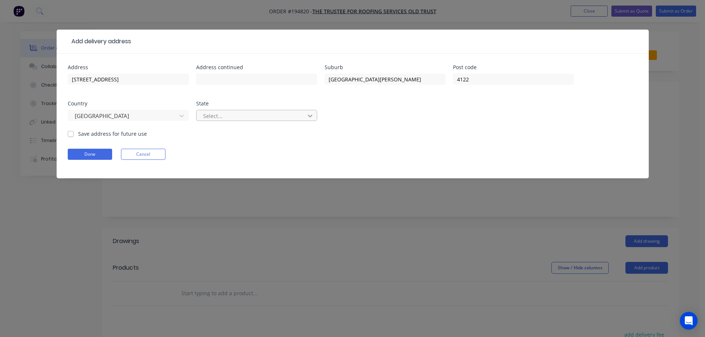
click at [312, 116] on icon at bounding box center [309, 115] width 7 height 7
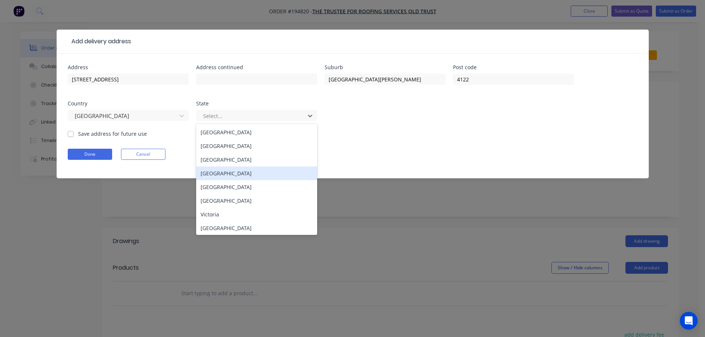
click at [212, 176] on div "[GEOGRAPHIC_DATA]" at bounding box center [256, 173] width 121 height 14
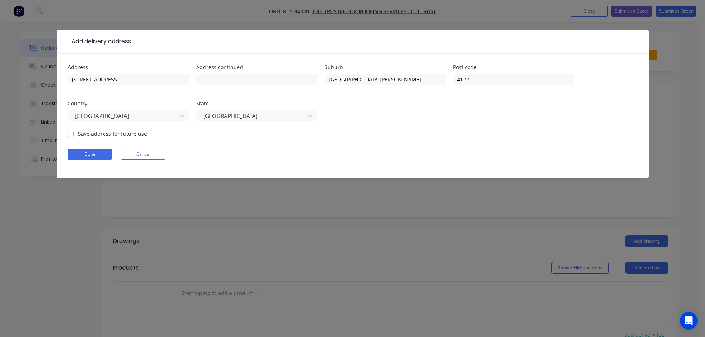
drag, startPoint x: 410, startPoint y: 135, endPoint x: 237, endPoint y: 148, distance: 173.6
click at [409, 135] on form "Address 32 BADMINTON STREET Address continued Suburb [GEOGRAPHIC_DATA][PERSON_N…" at bounding box center [353, 122] width 570 height 114
click at [92, 156] on button "Done" at bounding box center [90, 154] width 44 height 11
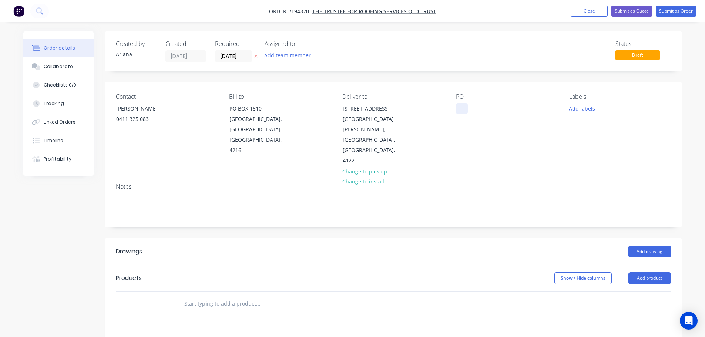
click at [462, 105] on div at bounding box center [462, 108] width 12 height 11
click at [505, 141] on div "PO 29748" at bounding box center [506, 129] width 101 height 73
click at [654, 272] on button "Add product" at bounding box center [649, 278] width 43 height 12
click at [645, 291] on div "Product catalogue" at bounding box center [635, 296] width 57 height 11
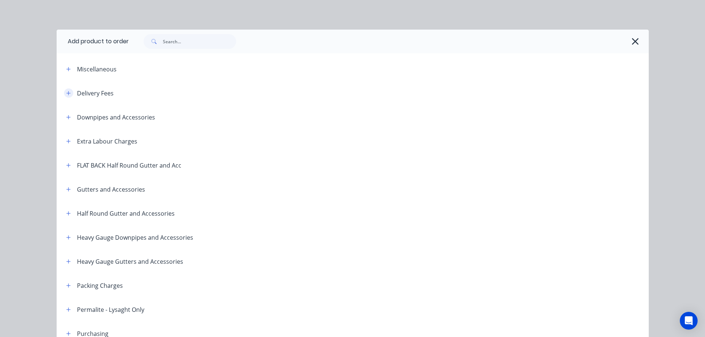
click at [66, 91] on icon "button" at bounding box center [68, 93] width 4 height 5
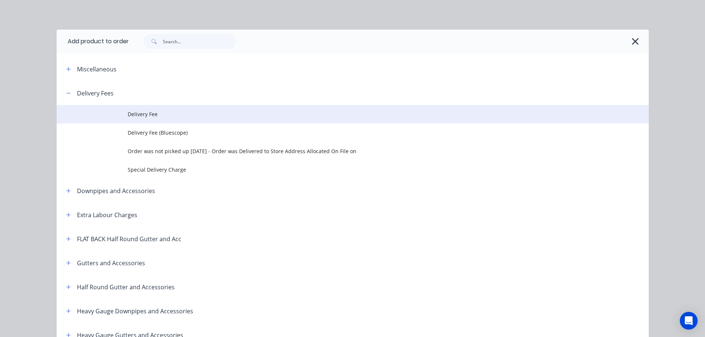
click at [144, 113] on span "Delivery Fee" at bounding box center [336, 114] width 416 height 8
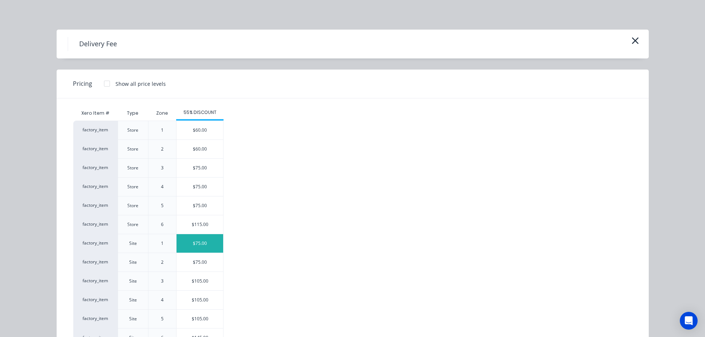
click at [198, 240] on div "$75.00" at bounding box center [199, 243] width 47 height 18
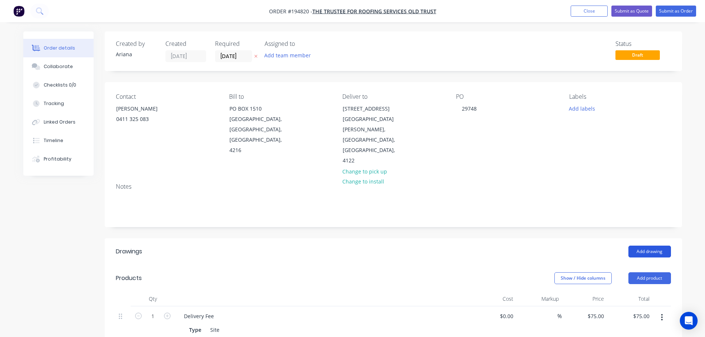
click at [649, 246] on button "Add drawing" at bounding box center [649, 252] width 43 height 12
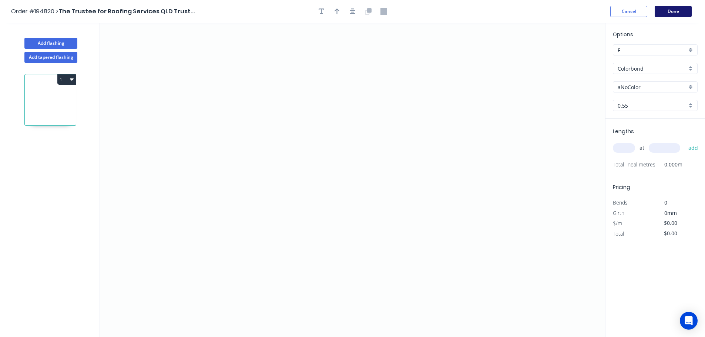
click at [673, 12] on button "Done" at bounding box center [672, 11] width 37 height 11
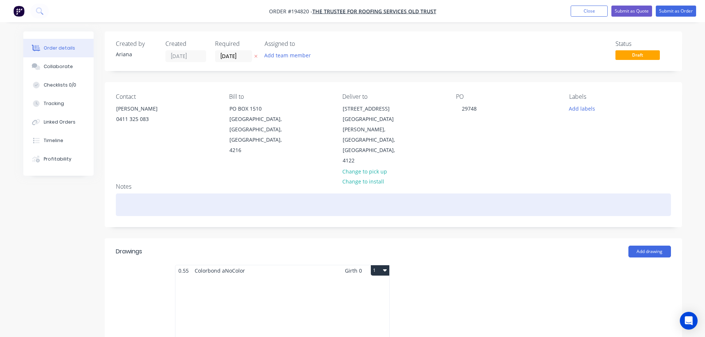
click at [126, 193] on div at bounding box center [393, 204] width 555 height 23
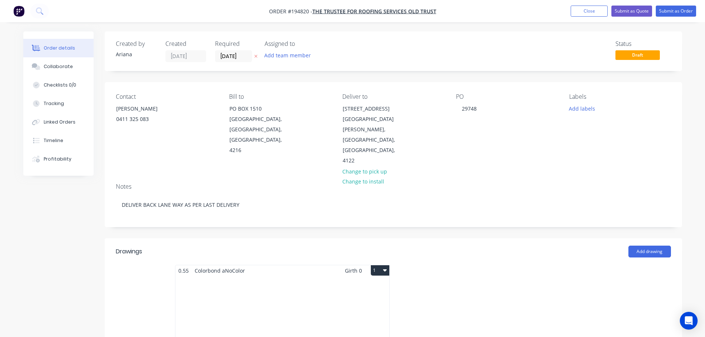
click at [305, 296] on div "Total lm $/M Total 0m $0.00 $0.00" at bounding box center [282, 332] width 214 height 113
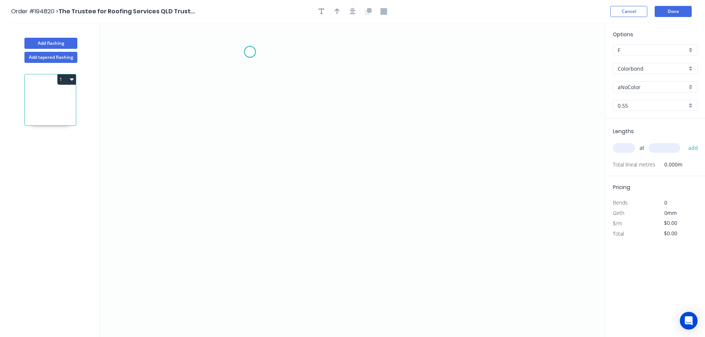
click at [250, 52] on icon "0" at bounding box center [352, 180] width 505 height 314
click at [247, 212] on icon "0" at bounding box center [352, 180] width 505 height 314
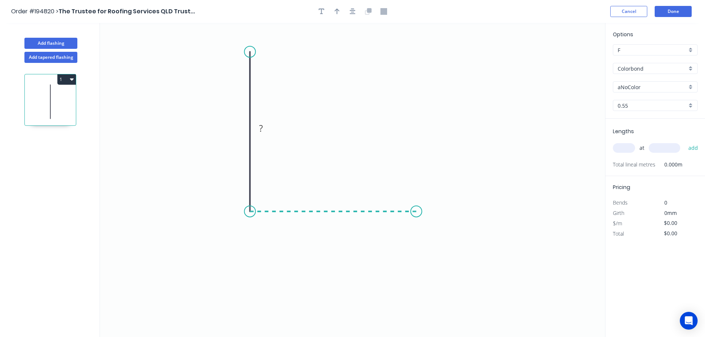
click at [416, 216] on icon "0 ?" at bounding box center [352, 180] width 505 height 314
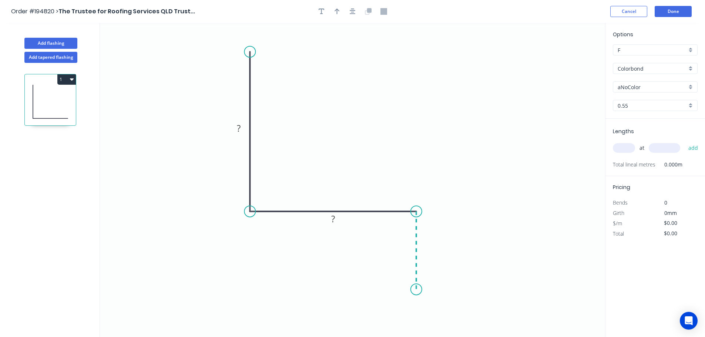
click at [418, 290] on icon "0 ? ?" at bounding box center [352, 180] width 505 height 314
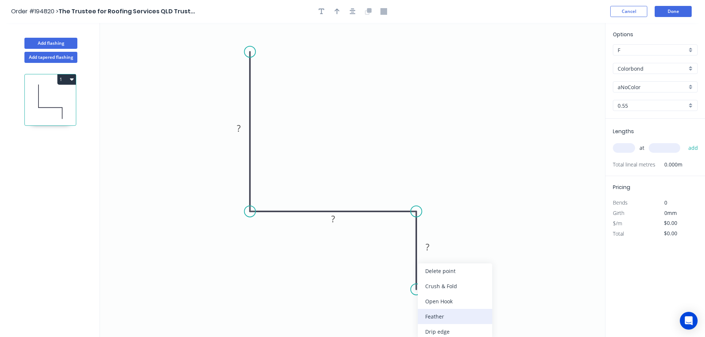
click at [437, 317] on div "Feather" at bounding box center [455, 316] width 74 height 15
click at [406, 277] on tspan "15" at bounding box center [405, 276] width 10 height 12
click at [438, 271] on icon "0 ? ? FE 10 ?" at bounding box center [352, 180] width 505 height 314
drag, startPoint x: 388, startPoint y: 276, endPoint x: 368, endPoint y: 311, distance: 40.3
click at [368, 311] on rect at bounding box center [379, 310] width 29 height 15
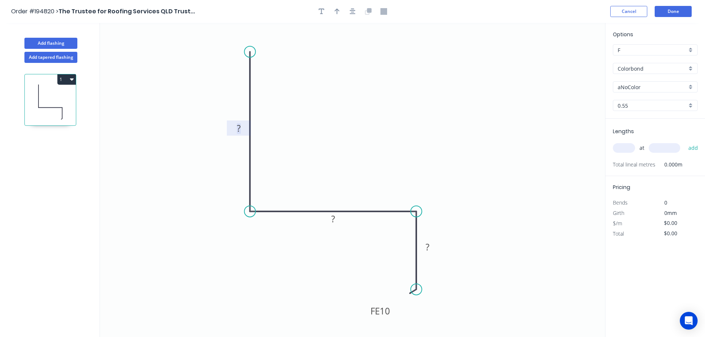
click at [240, 126] on tspan "?" at bounding box center [239, 128] width 4 height 12
click at [333, 117] on icon "0 400 230 FE 10 40" at bounding box center [352, 180] width 505 height 314
click at [338, 9] on icon "button" at bounding box center [336, 11] width 5 height 7
drag, startPoint x: 462, startPoint y: 93, endPoint x: 344, endPoint y: 121, distance: 121.2
click at [344, 121] on icon at bounding box center [344, 112] width 7 height 24
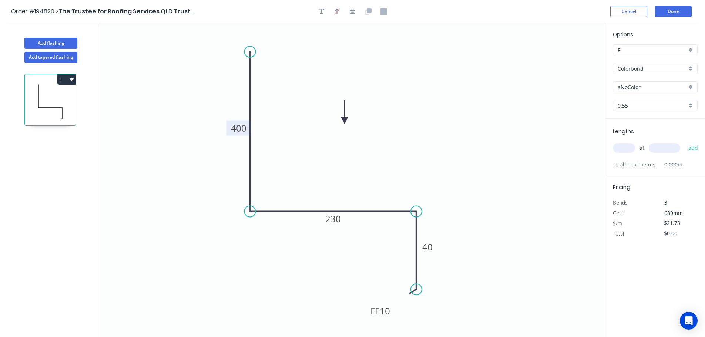
click at [691, 68] on div "Colorbond" at bounding box center [654, 68] width 85 height 11
click at [654, 135] on div "Zincalume" at bounding box center [655, 132] width 84 height 13
click at [626, 146] on input "text" at bounding box center [623, 148] width 22 height 10
click at [684, 142] on button "add" at bounding box center [692, 148] width 17 height 13
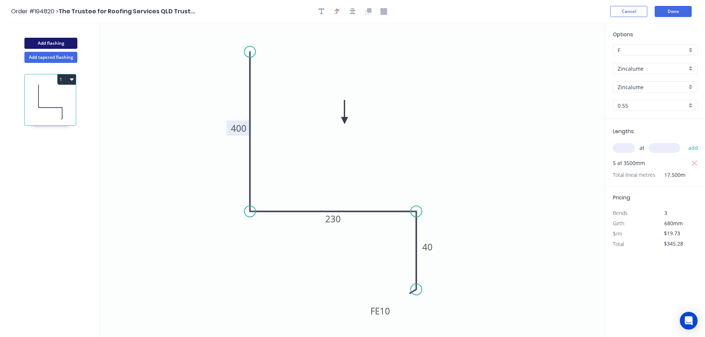
click at [58, 43] on button "Add flashing" at bounding box center [50, 43] width 53 height 11
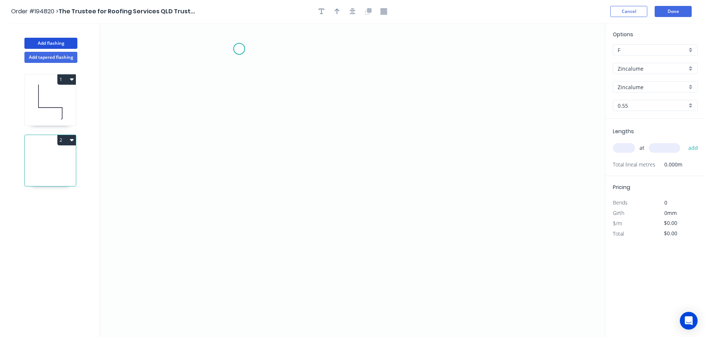
click at [239, 49] on icon "0" at bounding box center [352, 180] width 505 height 314
click at [238, 215] on icon "0" at bounding box center [352, 180] width 505 height 314
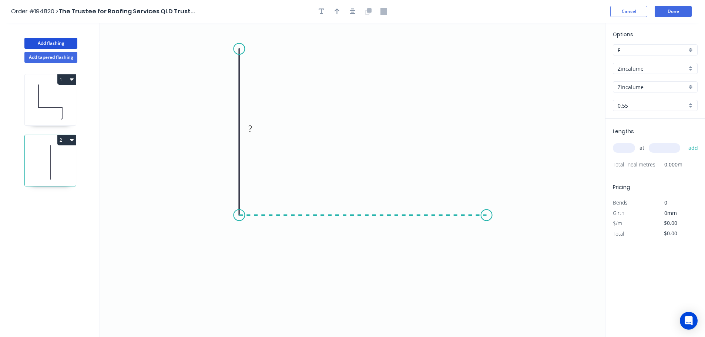
click at [486, 209] on icon "0 ?" at bounding box center [352, 180] width 505 height 314
click at [511, 247] on icon "0 ? ?" at bounding box center [352, 180] width 505 height 314
click at [511, 247] on circle at bounding box center [511, 247] width 11 height 11
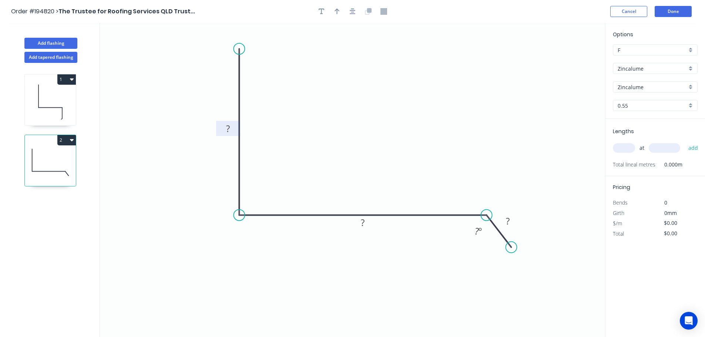
click at [228, 126] on tspan "?" at bounding box center [228, 128] width 4 height 12
click at [314, 111] on icon "0 400 500 30 125 º" at bounding box center [352, 180] width 505 height 314
click at [336, 11] on icon "button" at bounding box center [336, 11] width 5 height 7
drag, startPoint x: 570, startPoint y: 58, endPoint x: 357, endPoint y: 102, distance: 217.7
click at [360, 102] on icon at bounding box center [363, 92] width 7 height 24
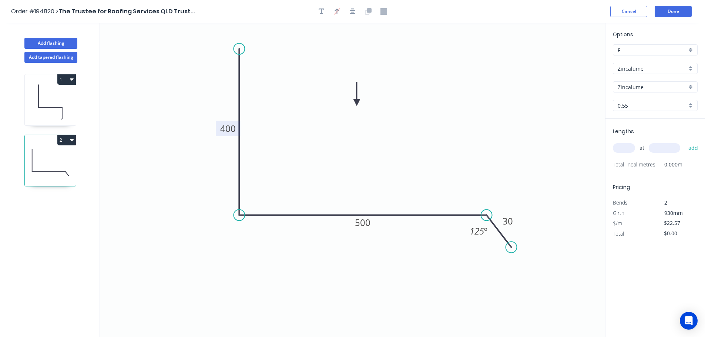
click at [627, 148] on input "text" at bounding box center [623, 148] width 22 height 10
click at [684, 142] on button "add" at bounding box center [692, 148] width 17 height 13
click at [51, 42] on button "Add flashing" at bounding box center [50, 43] width 53 height 11
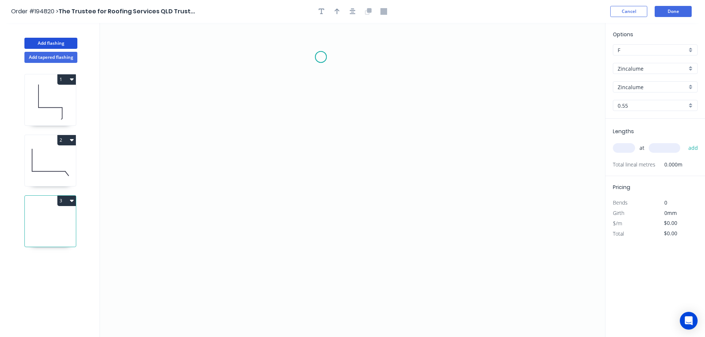
click at [321, 57] on icon "0" at bounding box center [352, 180] width 505 height 314
click at [323, 136] on icon "0" at bounding box center [352, 180] width 505 height 314
click at [354, 174] on icon "0 ?" at bounding box center [352, 180] width 505 height 314
click at [352, 246] on icon "0 ? ?" at bounding box center [352, 180] width 505 height 314
click at [325, 276] on icon "0 ? ? ?" at bounding box center [352, 180] width 505 height 314
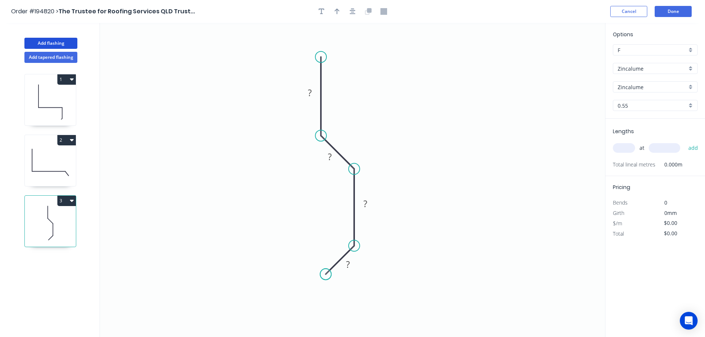
click at [325, 276] on circle at bounding box center [325, 274] width 11 height 11
click at [342, 109] on div "Feather" at bounding box center [359, 112] width 74 height 15
click at [311, 45] on tspan "15" at bounding box center [309, 44] width 10 height 12
click at [380, 54] on icon "0 FE 10 ? ? ? ?" at bounding box center [352, 180] width 505 height 314
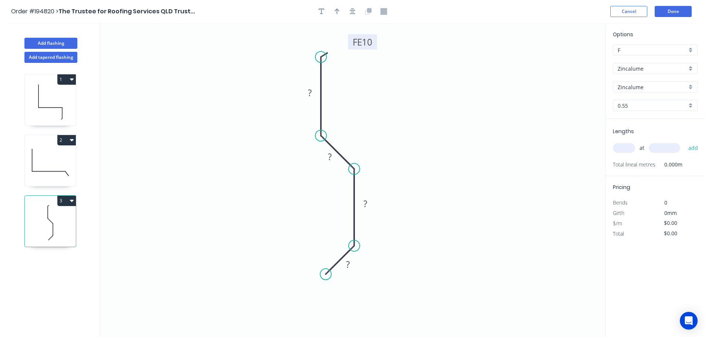
drag, startPoint x: 318, startPoint y: 45, endPoint x: 375, endPoint y: 43, distance: 57.4
click at [375, 43] on rect at bounding box center [362, 41] width 29 height 15
click at [310, 91] on tspan "?" at bounding box center [310, 93] width 4 height 12
click at [421, 87] on icon "0 FE 10 20 15 30 15" at bounding box center [352, 180] width 505 height 314
type input "$7.77"
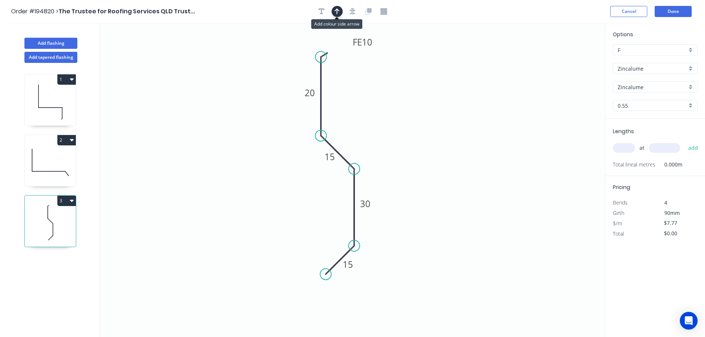
click at [338, 12] on icon "button" at bounding box center [336, 11] width 5 height 7
drag, startPoint x: 567, startPoint y: 58, endPoint x: 435, endPoint y: 134, distance: 152.5
click at [435, 134] on icon at bounding box center [434, 125] width 7 height 24
click at [368, 195] on div "Show angle" at bounding box center [389, 194] width 74 height 15
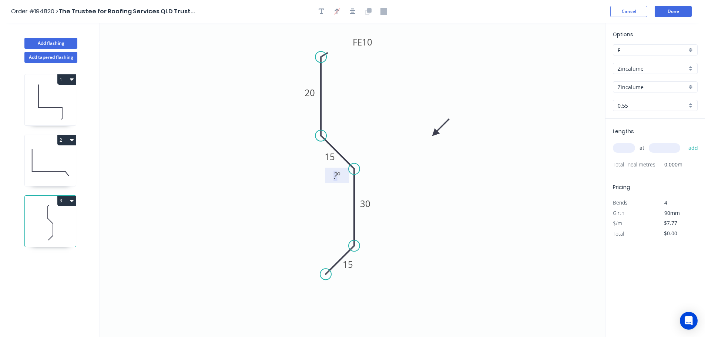
click at [338, 176] on tspan "º" at bounding box center [338, 175] width 3 height 12
click at [406, 187] on icon "0 FE 10 20 15 30 15 135 º" at bounding box center [352, 180] width 505 height 314
click at [365, 265] on div "Show angle" at bounding box center [389, 268] width 74 height 15
click at [337, 238] on tspan "?" at bounding box center [335, 238] width 4 height 12
click at [428, 240] on icon "0 FE 10 20 15 30 15 135 º 135 º" at bounding box center [352, 180] width 505 height 314
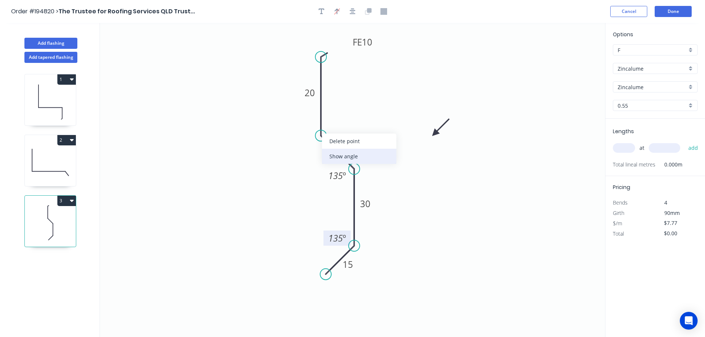
click at [340, 155] on div "Show angle" at bounding box center [359, 156] width 74 height 15
click at [339, 125] on tspan "º" at bounding box center [339, 128] width 3 height 12
click at [388, 108] on icon "0 FE 10 20 15 30 15 135 º 135 º 135 º" at bounding box center [352, 180] width 505 height 314
click at [323, 186] on icon "0 FE 10 20 15 30 15 135 º 135 º 135 º" at bounding box center [352, 180] width 505 height 314
drag, startPoint x: 327, startPoint y: 180, endPoint x: 325, endPoint y: 195, distance: 15.3
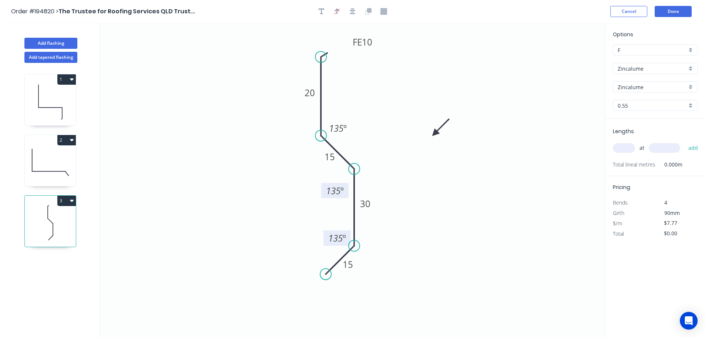
click at [325, 195] on rect at bounding box center [334, 190] width 27 height 15
drag, startPoint x: 321, startPoint y: 160, endPoint x: 308, endPoint y: 159, distance: 12.6
click at [308, 159] on rect at bounding box center [317, 155] width 24 height 15
click at [630, 149] on input "text" at bounding box center [623, 148] width 22 height 10
type input "6"
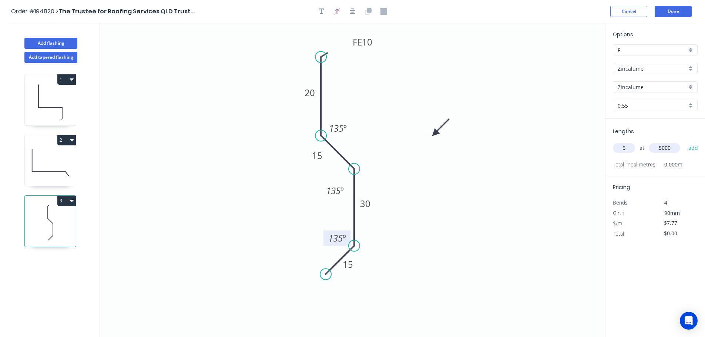
type input "5000"
click at [684, 142] on button "add" at bounding box center [692, 148] width 17 height 13
type input "$233.10"
click at [37, 166] on icon at bounding box center [50, 162] width 51 height 47
type input "$22.57"
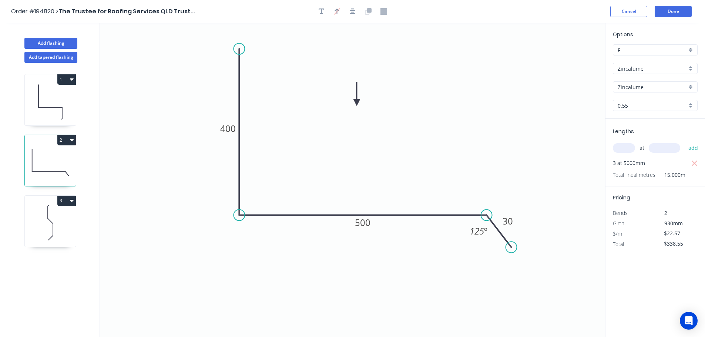
click at [63, 137] on button "2" at bounding box center [66, 140] width 18 height 10
click at [54, 158] on div "Duplicate" at bounding box center [40, 158] width 57 height 11
type input "$0.00"
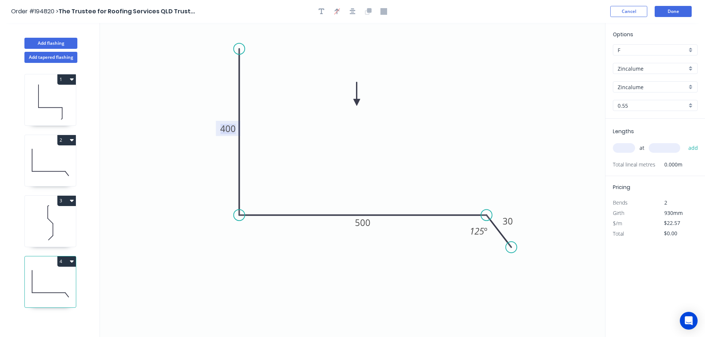
click at [234, 126] on tspan "400" at bounding box center [228, 128] width 16 height 12
click at [516, 93] on icon "0 500 300 30 125 º" at bounding box center [352, 180] width 505 height 314
type input "$22.57"
click at [624, 146] on input "text" at bounding box center [623, 148] width 22 height 10
type input "2"
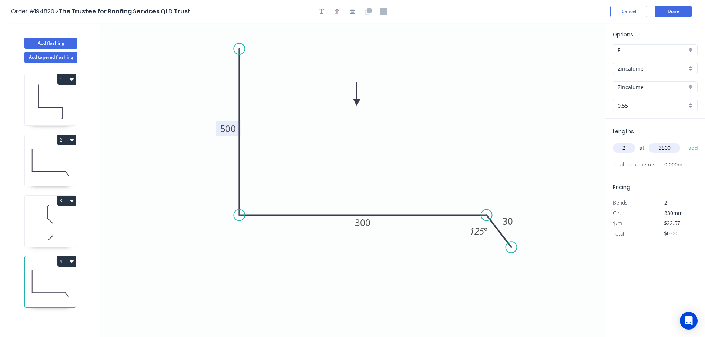
type input "3500"
click at [684, 142] on button "add" at bounding box center [692, 148] width 17 height 13
type input "$157.99"
click at [676, 13] on button "Done" at bounding box center [672, 11] width 37 height 11
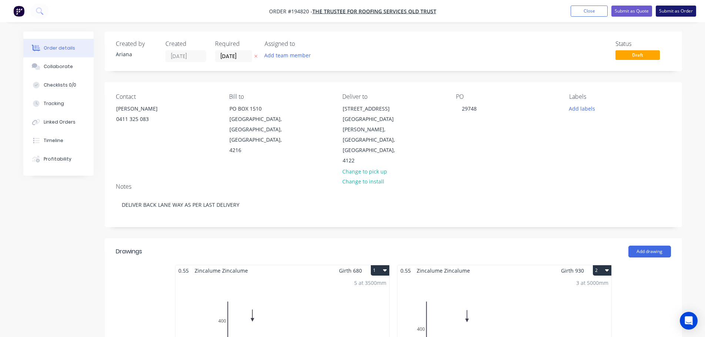
click at [674, 11] on button "Submit as Order" at bounding box center [675, 11] width 40 height 11
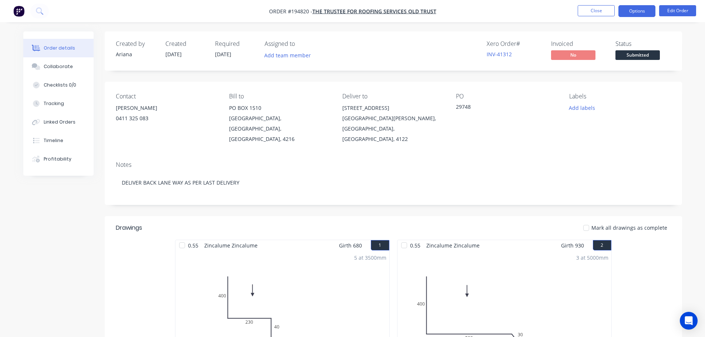
click at [638, 12] on button "Options" at bounding box center [636, 11] width 37 height 12
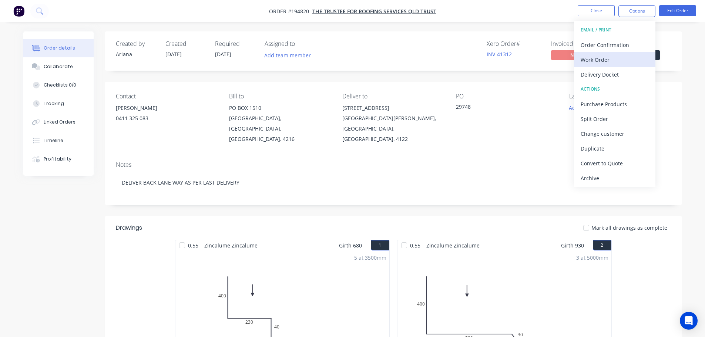
click at [613, 61] on div "Work Order" at bounding box center [614, 59] width 68 height 11
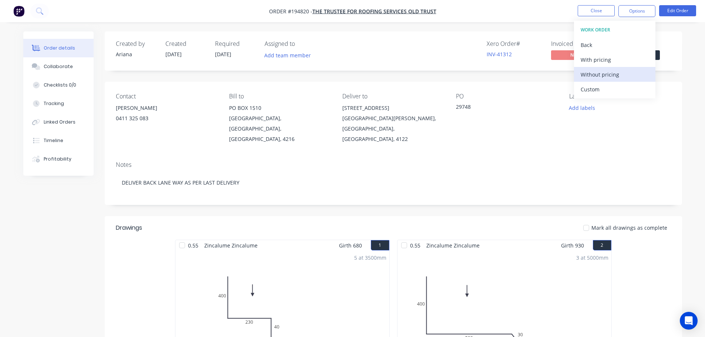
click at [603, 73] on div "Without pricing" at bounding box center [614, 74] width 68 height 11
